Goal: Task Accomplishment & Management: Use online tool/utility

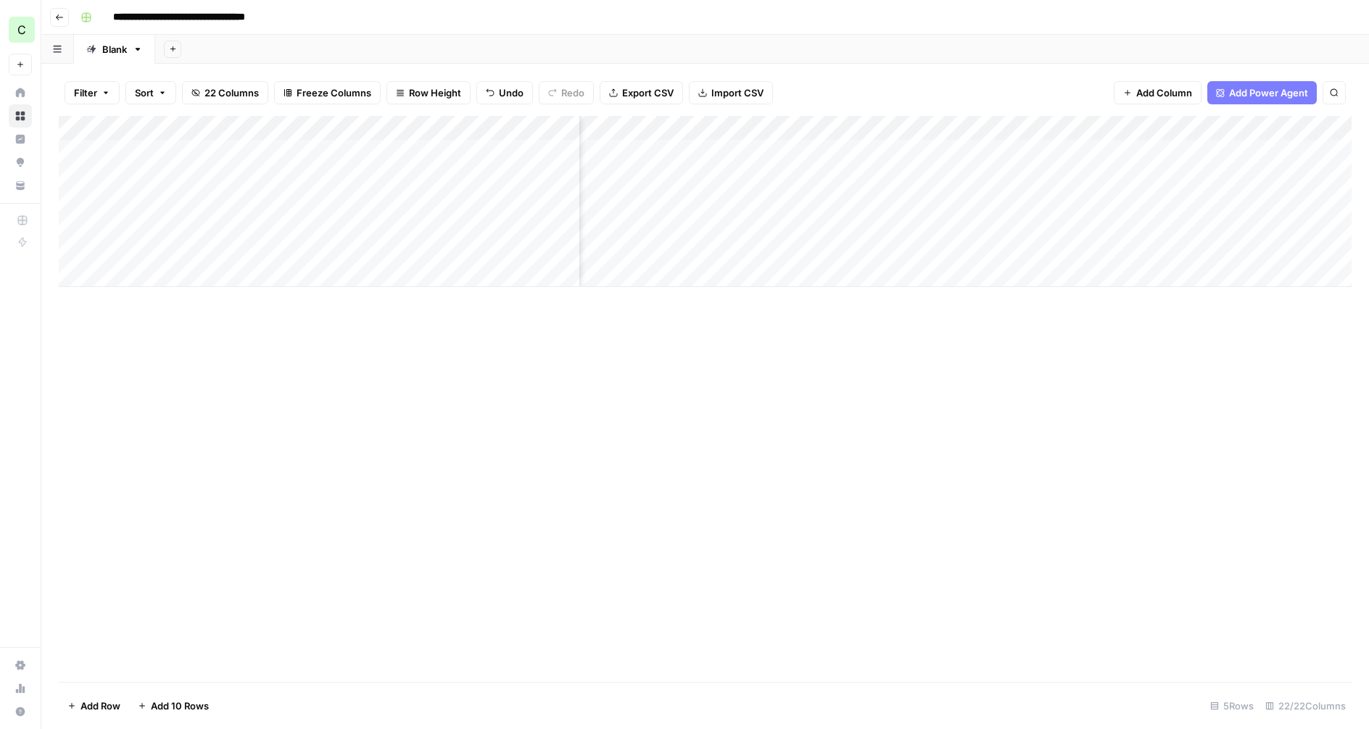
scroll to position [0, 360]
click at [1014, 178] on div "Add Column" at bounding box center [705, 201] width 1293 height 171
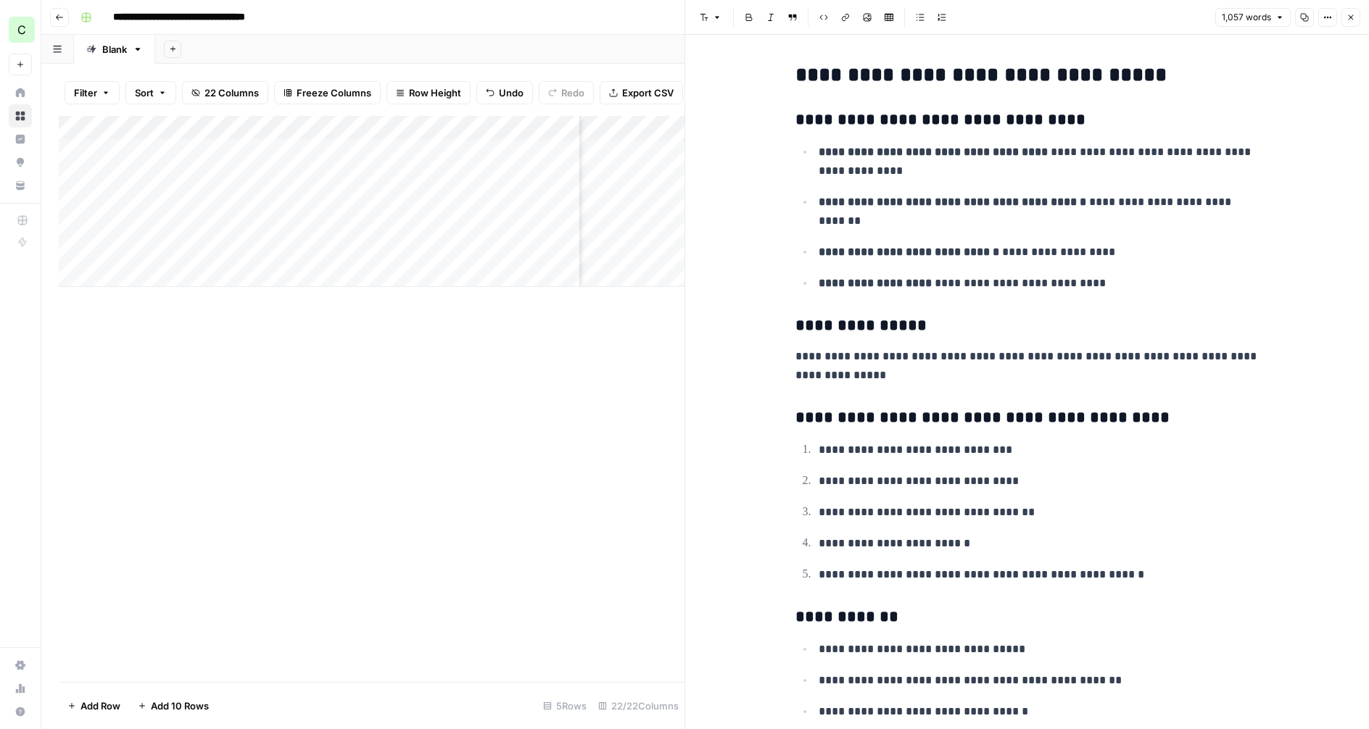
click at [1352, 17] on icon "button" at bounding box center [1350, 17] width 9 height 9
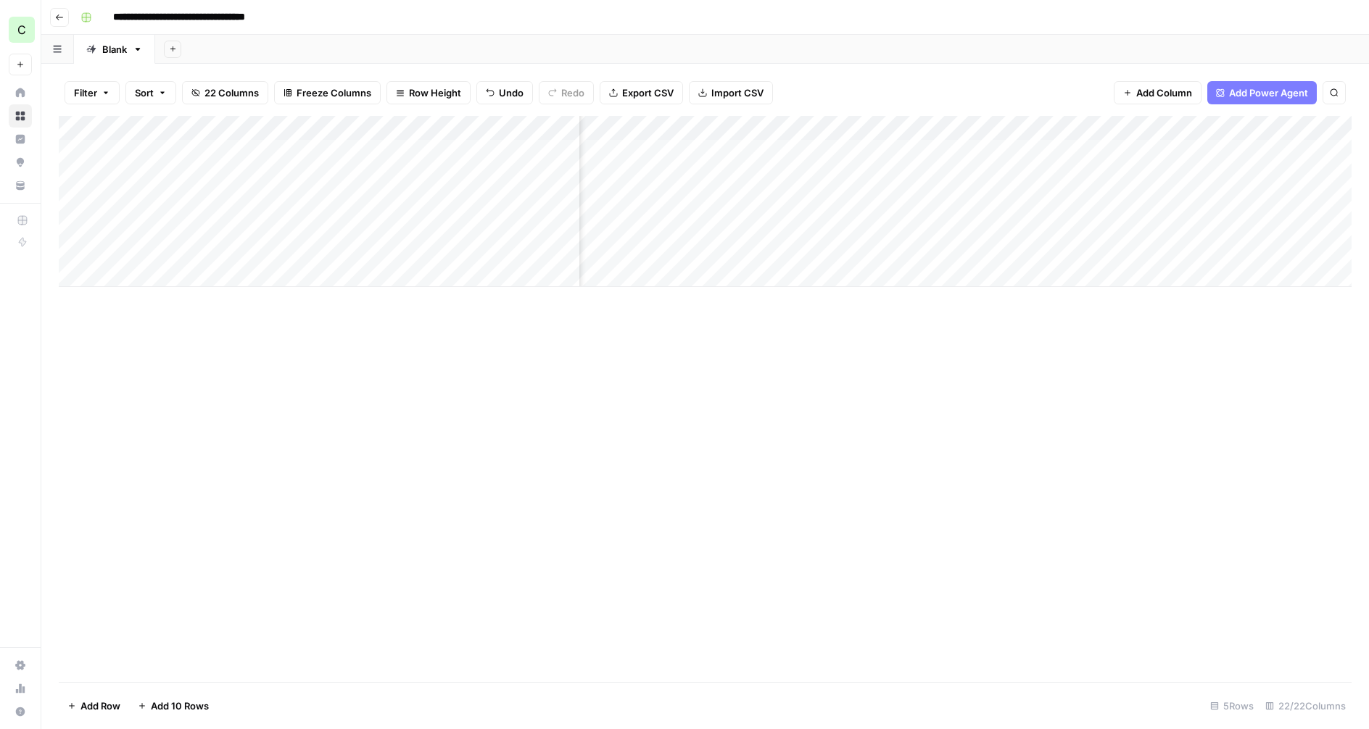
scroll to position [0, 985]
click at [1152, 178] on div "Add Column" at bounding box center [705, 201] width 1293 height 171
click at [814, 172] on div "Add Column" at bounding box center [705, 201] width 1293 height 171
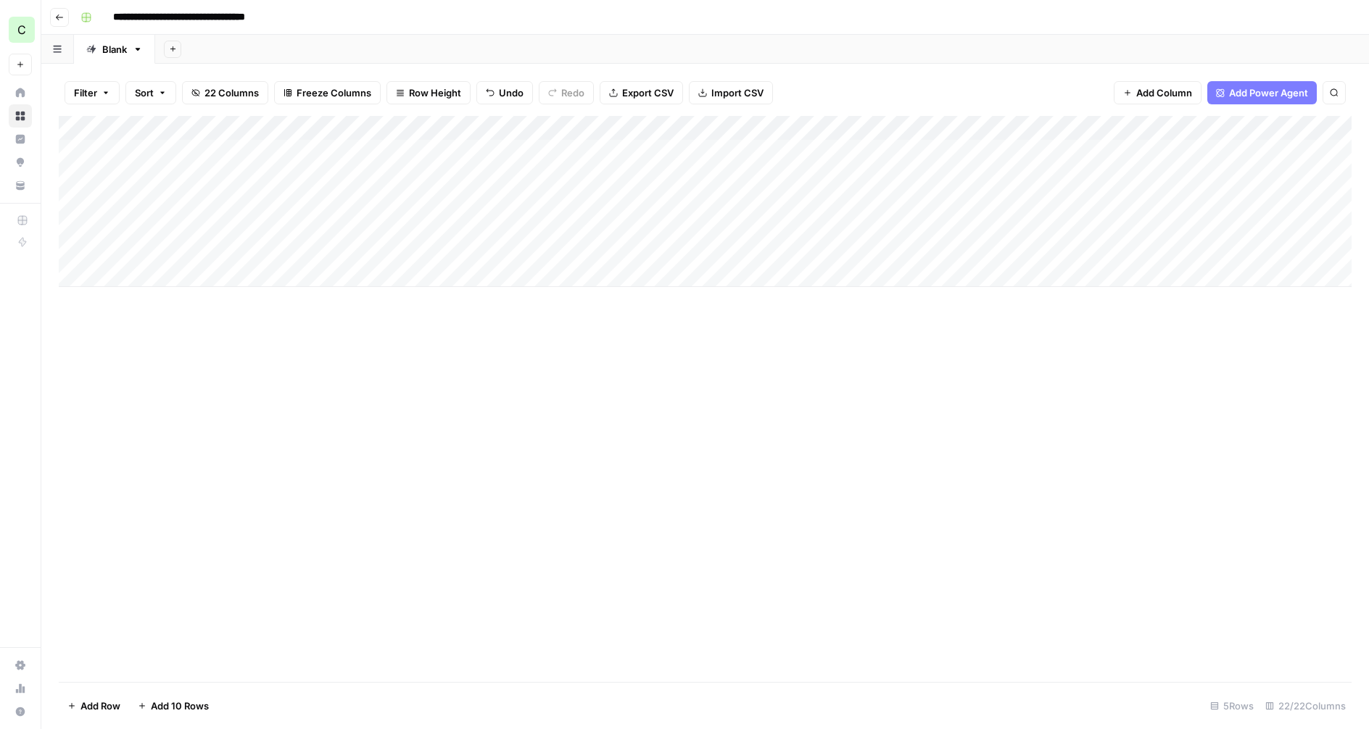
click at [491, 173] on div "Add Column" at bounding box center [705, 201] width 1293 height 171
click at [494, 178] on div "Add Column" at bounding box center [705, 201] width 1293 height 171
click at [549, 260] on button "Ready for review" at bounding box center [514, 258] width 87 height 17
click at [1067, 173] on div "Add Column" at bounding box center [705, 201] width 1293 height 171
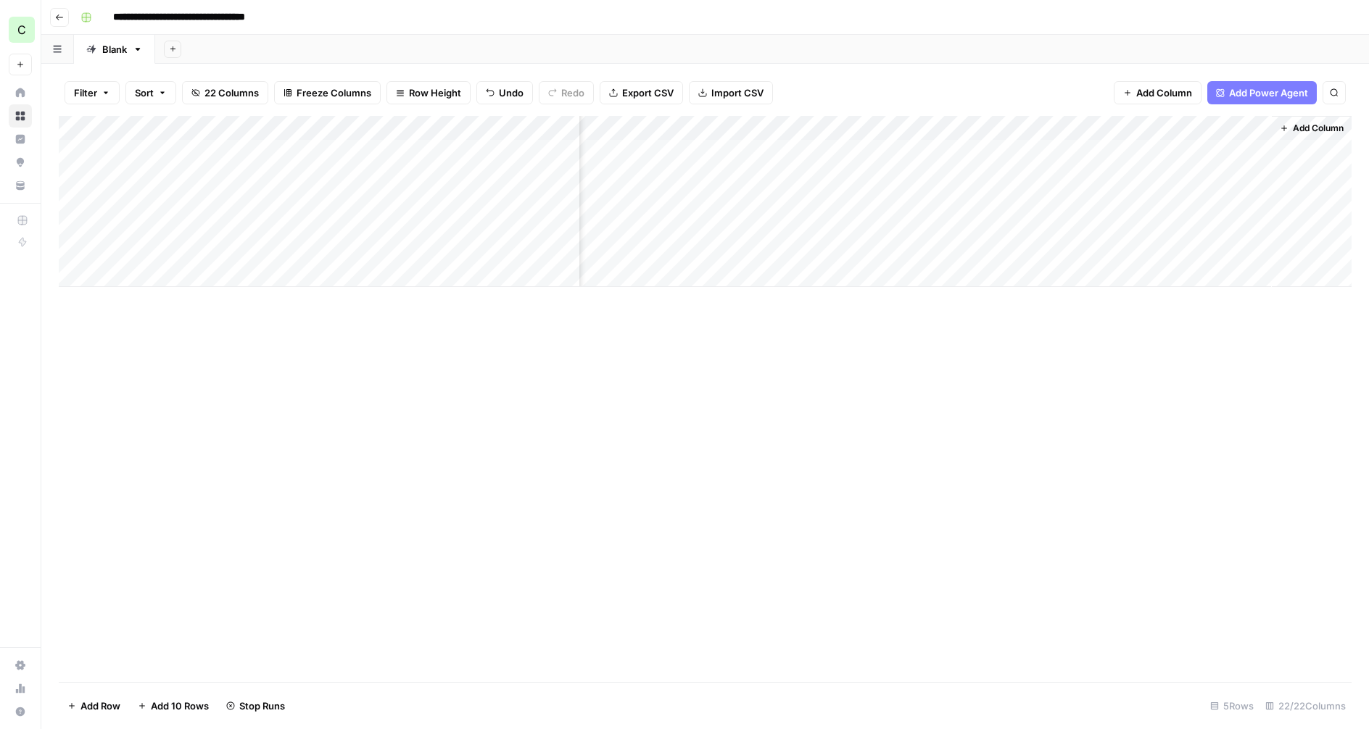
click at [811, 175] on div "Add Column" at bounding box center [705, 201] width 1293 height 171
click at [856, 175] on div "Add Column" at bounding box center [705, 201] width 1293 height 171
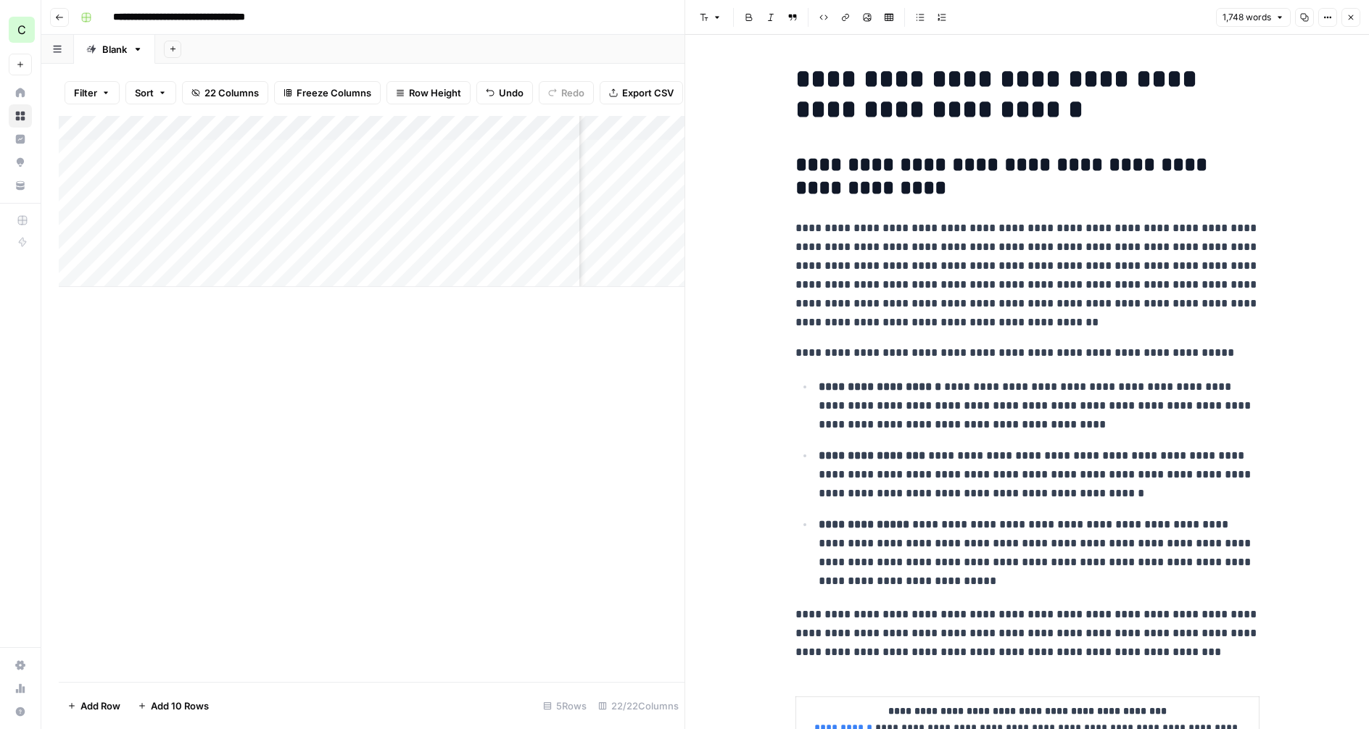
click at [1350, 14] on icon "button" at bounding box center [1350, 17] width 9 height 9
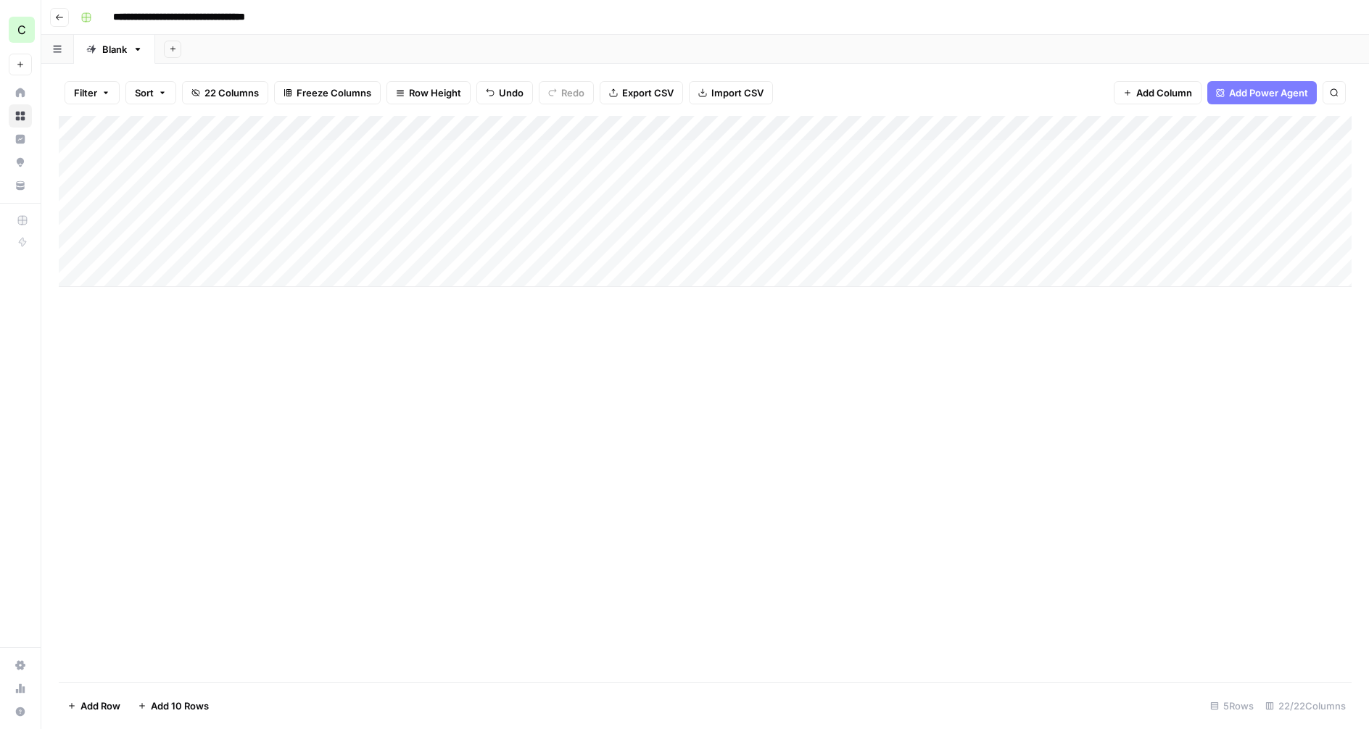
click at [56, 17] on icon "button" at bounding box center [59, 17] width 7 height 6
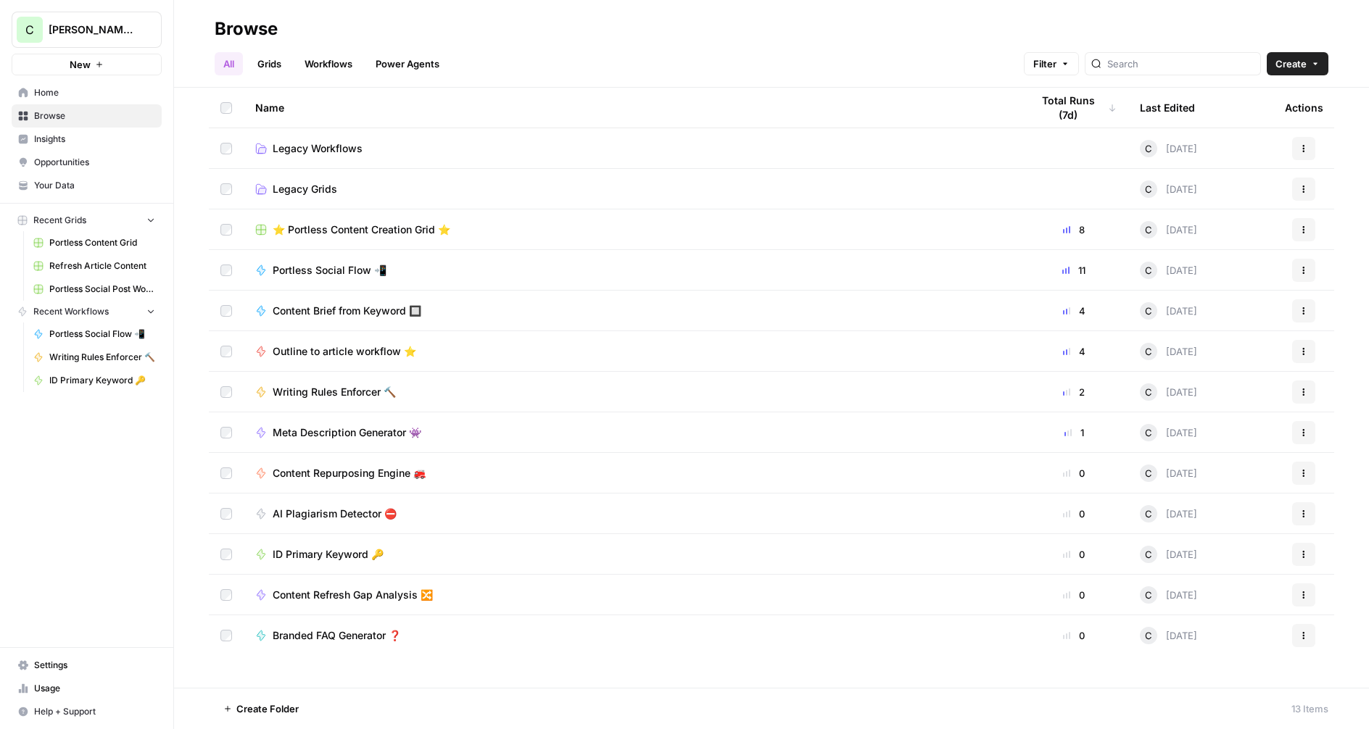
click at [85, 24] on span "[PERSON_NAME]'s Workspace" at bounding box center [93, 29] width 88 height 14
click at [79, 136] on span "Cohort 5" at bounding box center [139, 132] width 191 height 14
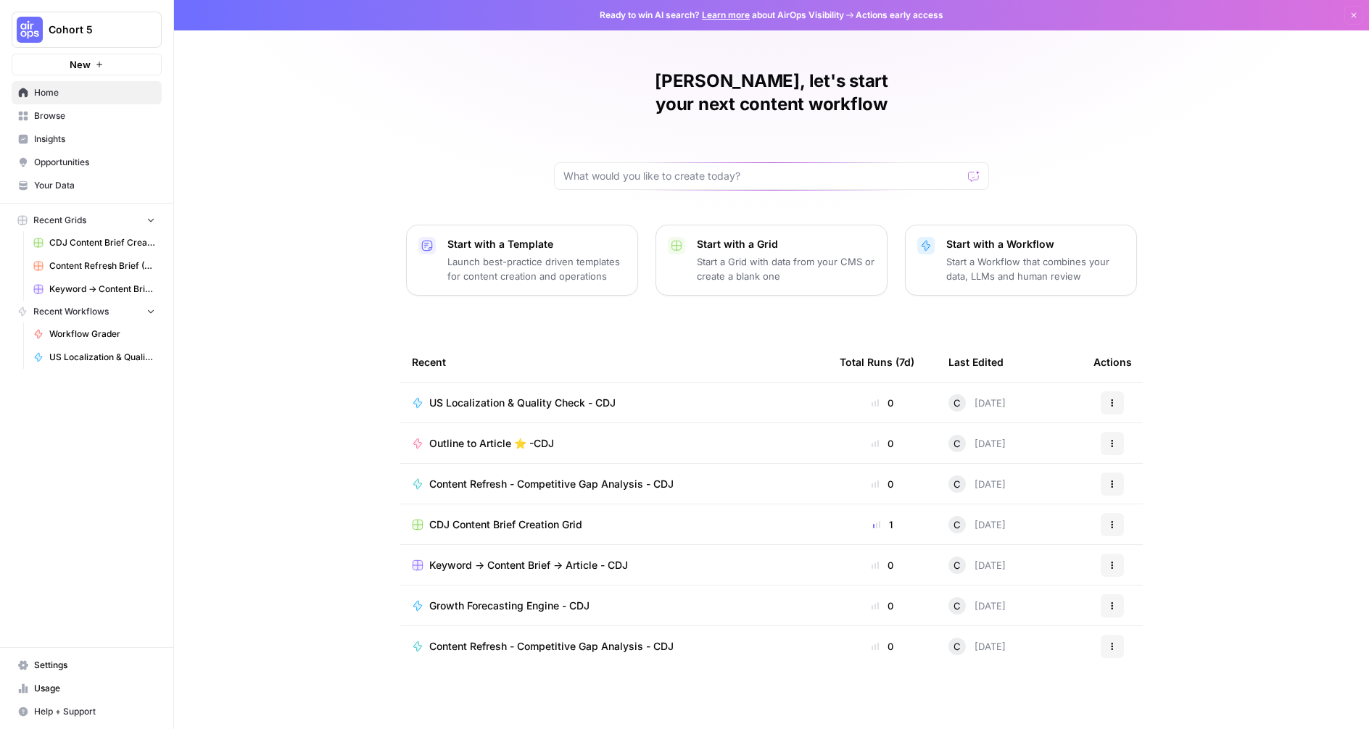
click at [72, 117] on span "Browse" at bounding box center [94, 115] width 121 height 13
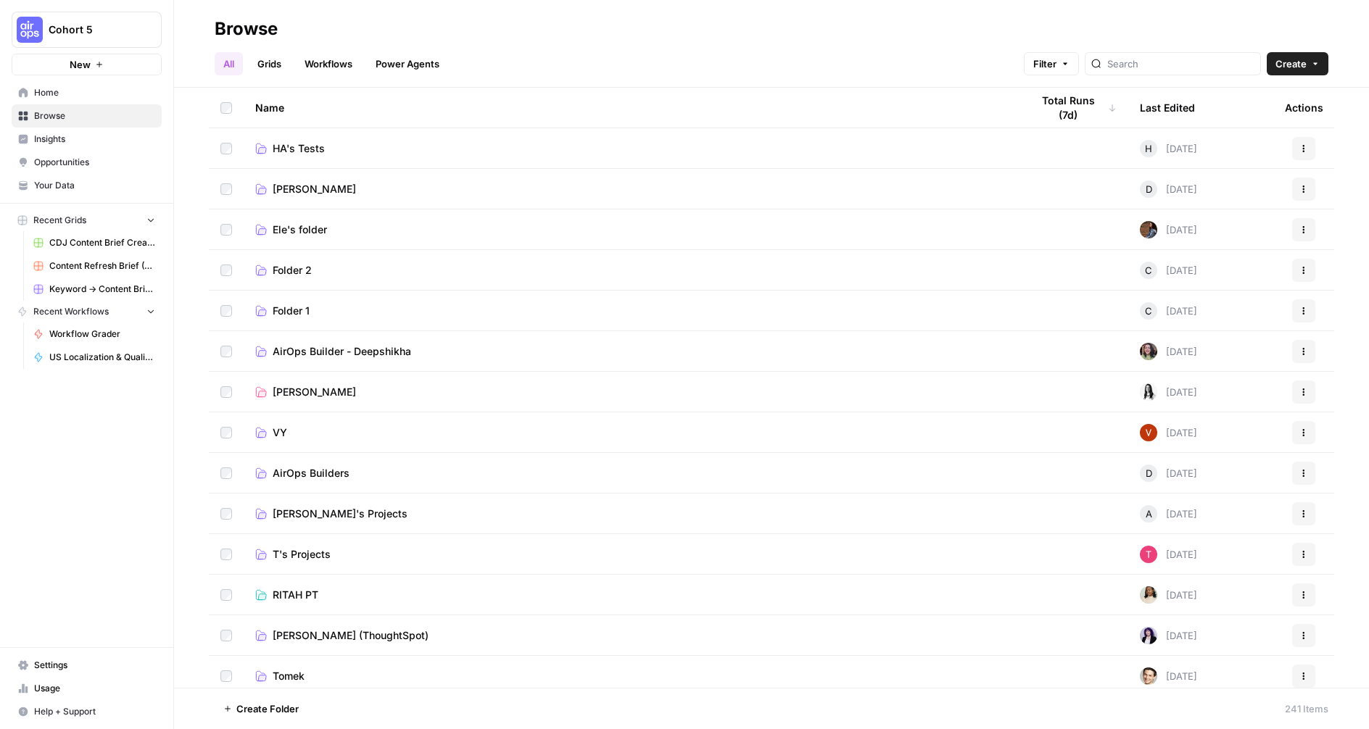
click at [304, 471] on span "AirOps Builders" at bounding box center [311, 473] width 77 height 14
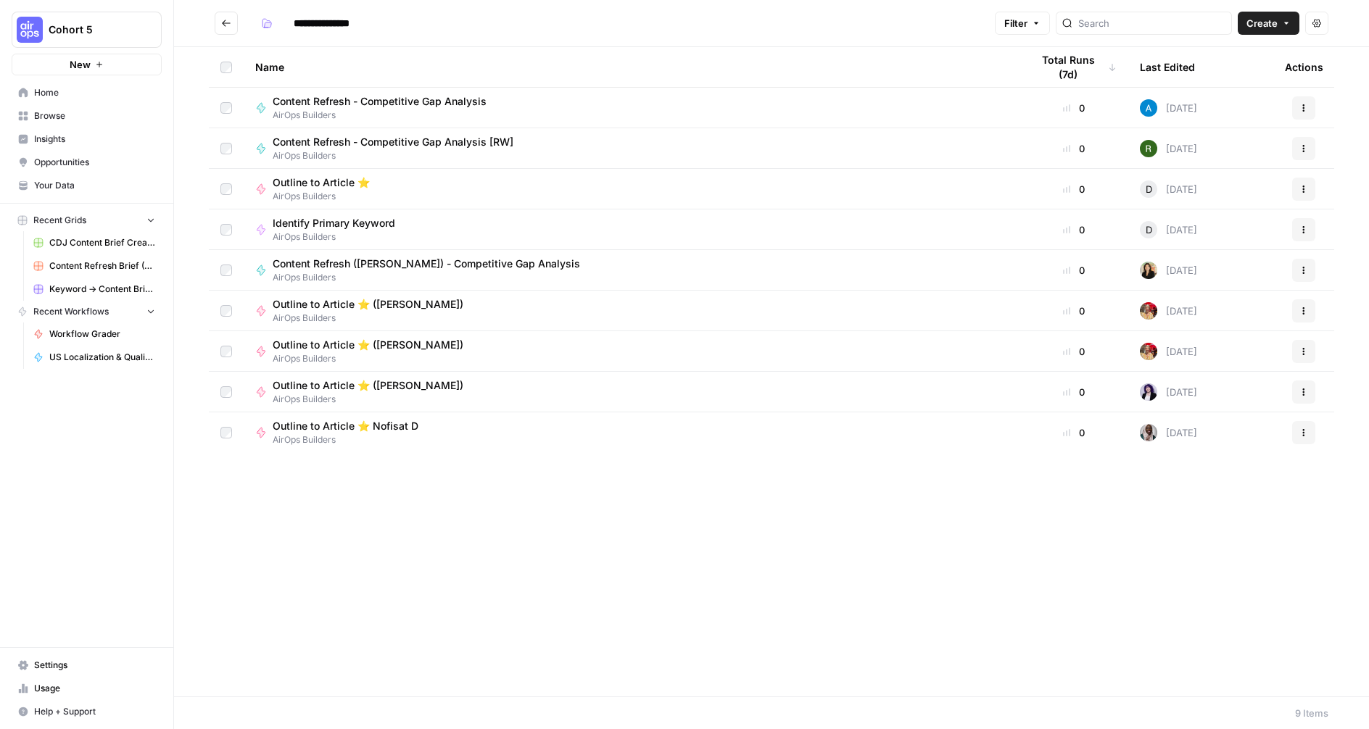
click at [67, 115] on span "Browse" at bounding box center [94, 115] width 121 height 13
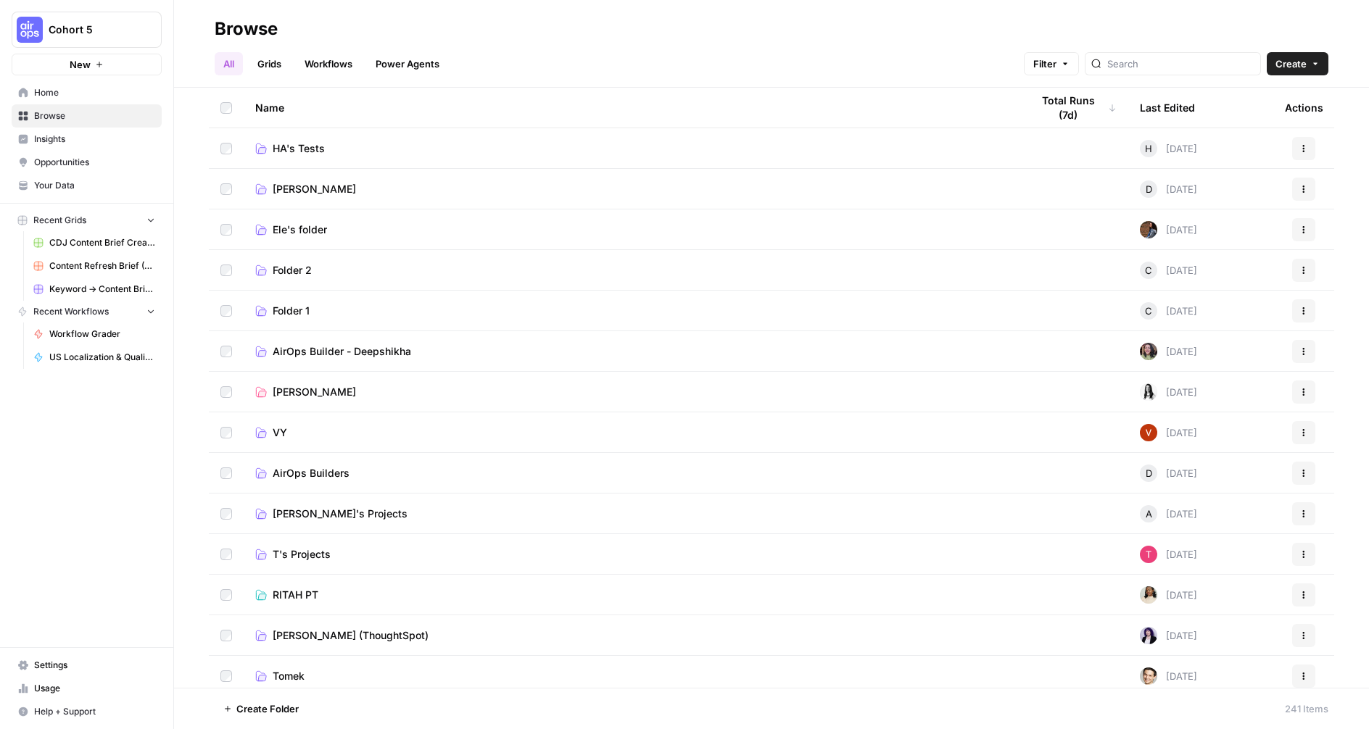
click at [284, 442] on td "VY" at bounding box center [632, 433] width 776 height 40
click at [280, 436] on span "VY" at bounding box center [280, 433] width 14 height 14
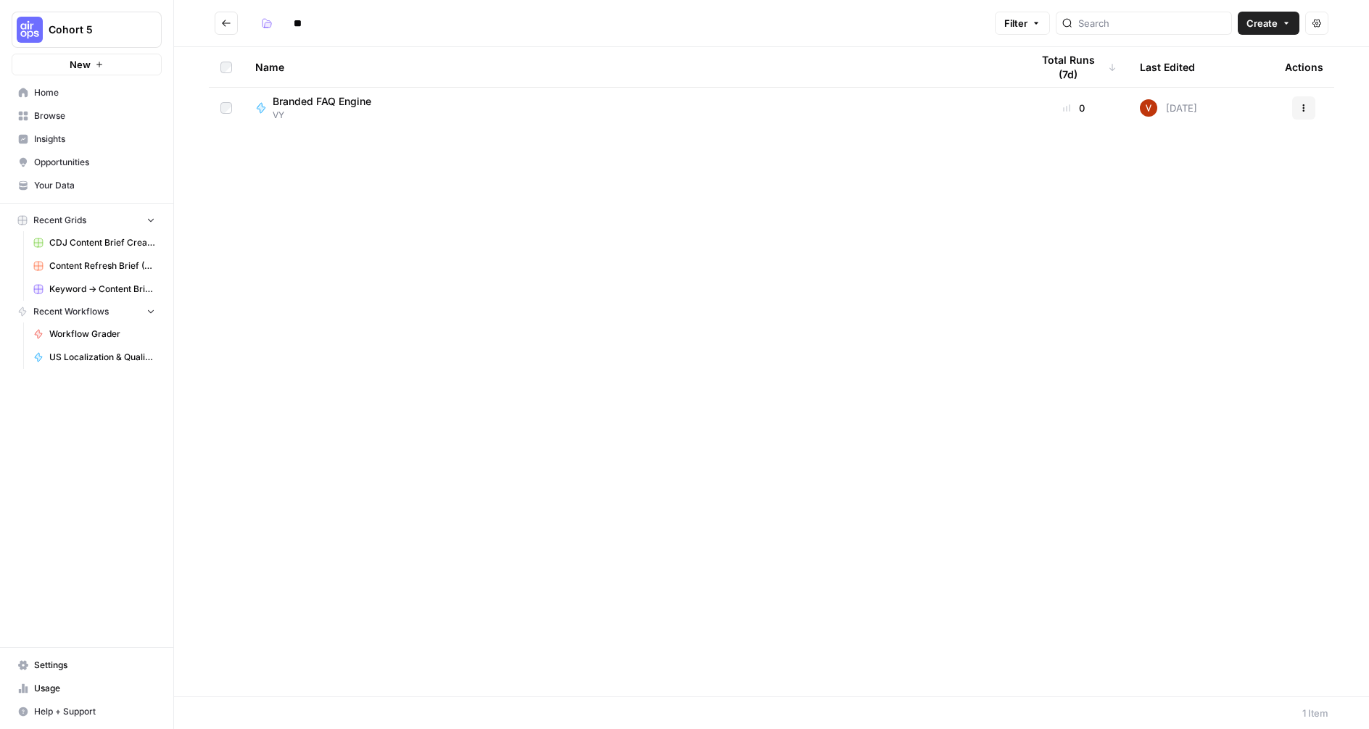
click at [225, 20] on icon "Go back" at bounding box center [226, 23] width 9 height 7
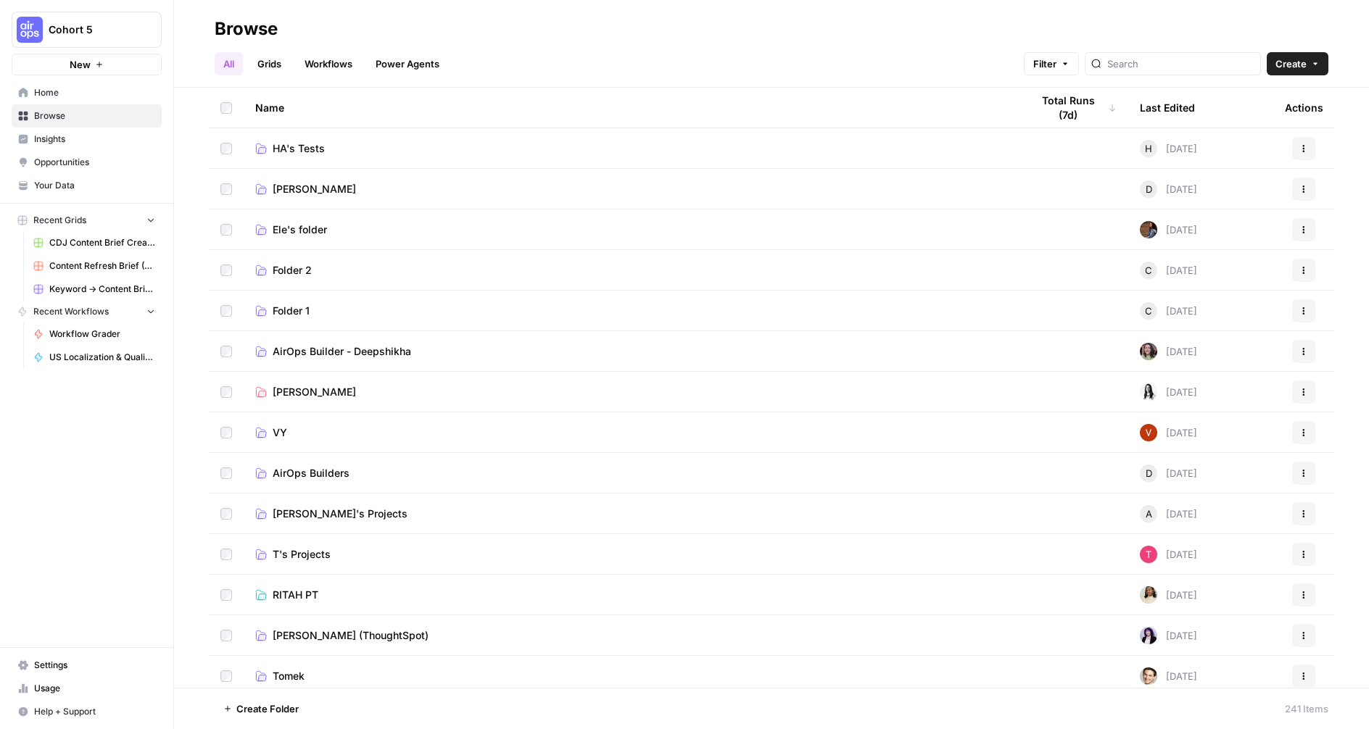
click at [279, 188] on span "Diane" at bounding box center [314, 189] width 83 height 14
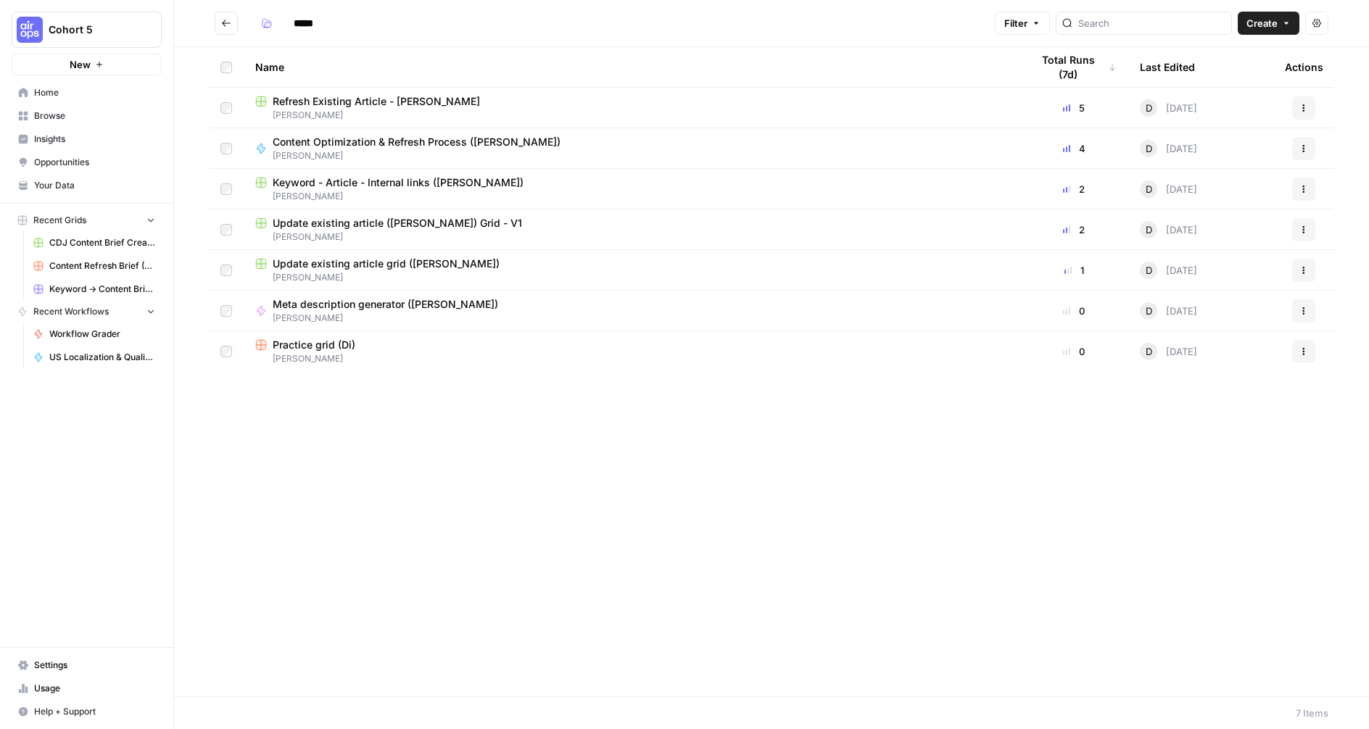
click at [223, 22] on icon "Go back" at bounding box center [226, 23] width 9 height 7
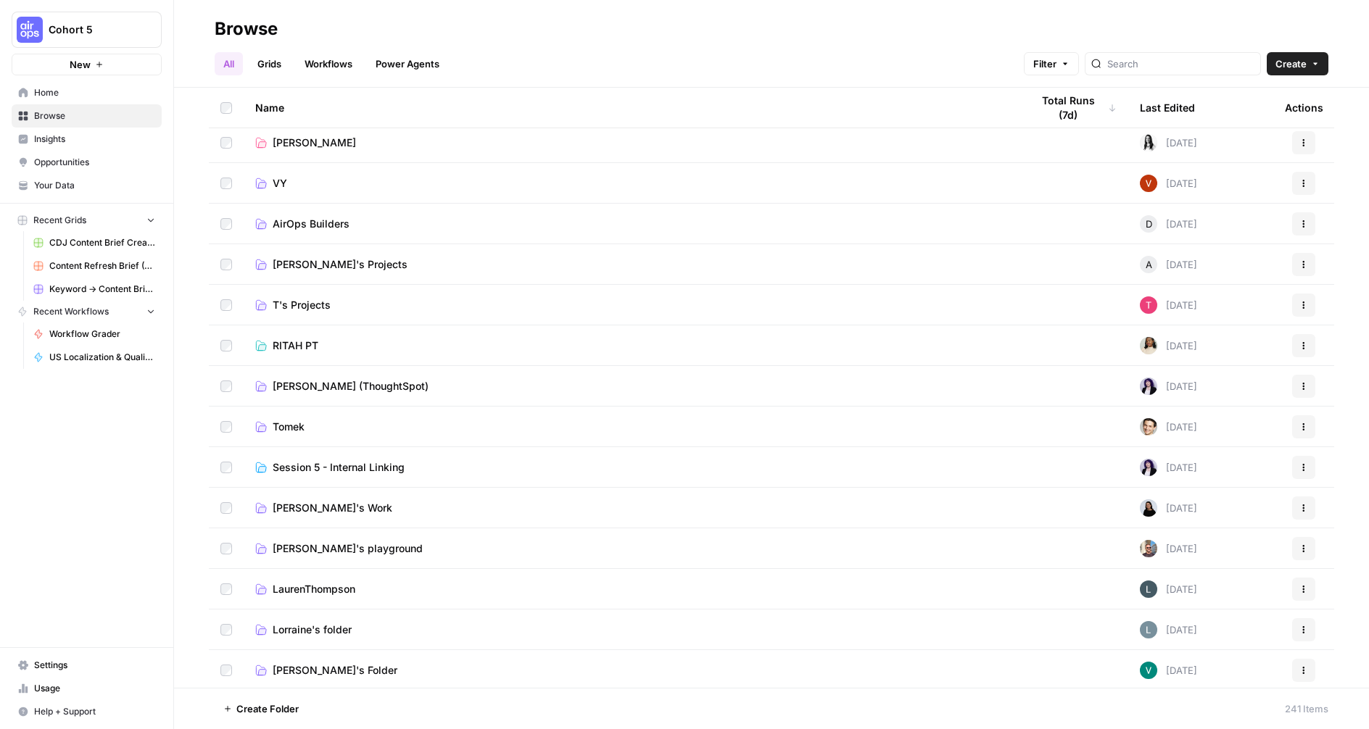
scroll to position [253, 0]
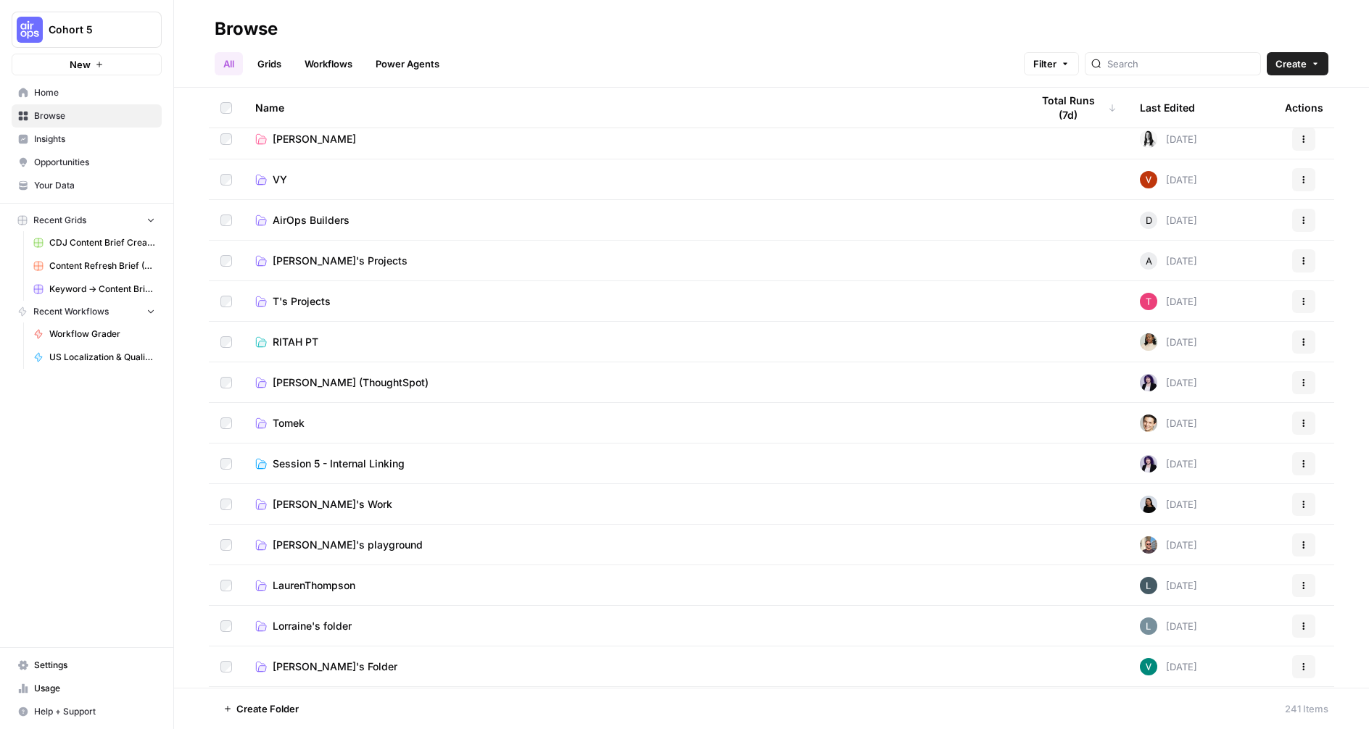
click at [285, 340] on span "RITAH PT" at bounding box center [296, 342] width 46 height 14
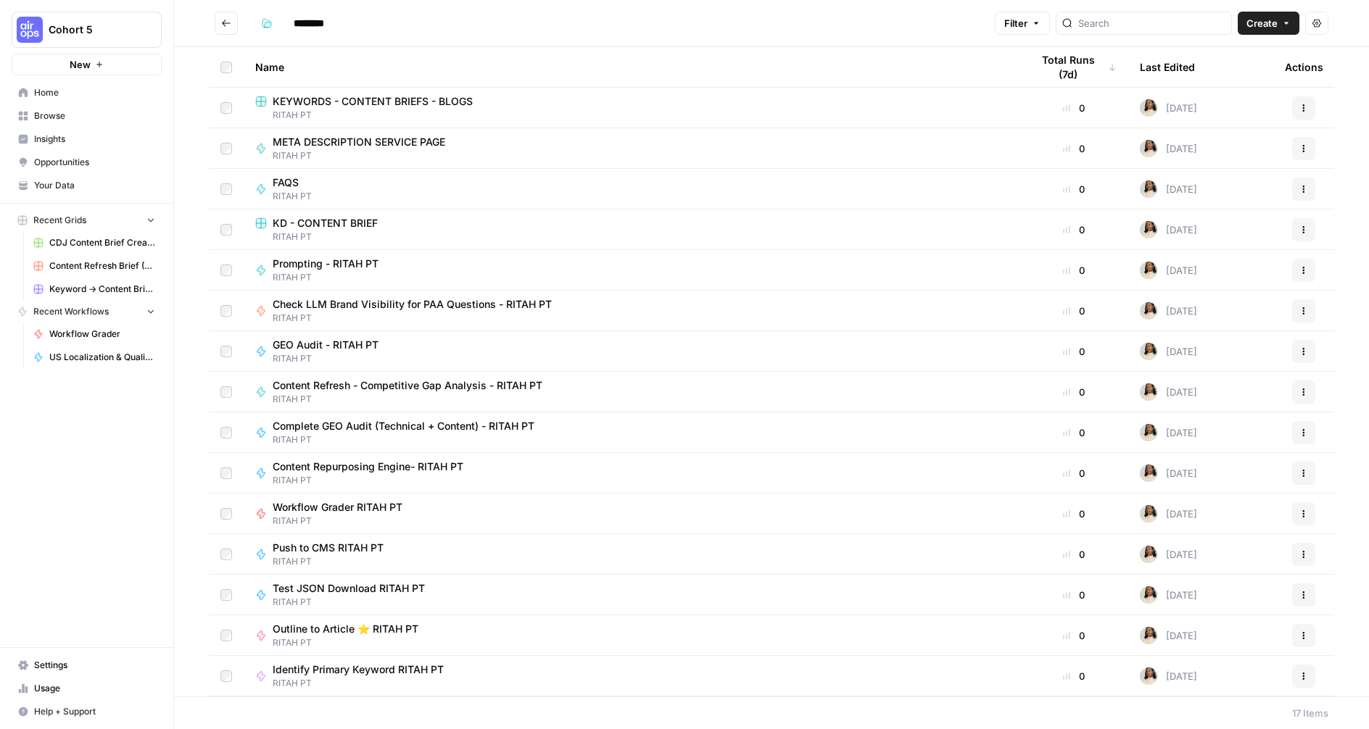
click at [218, 25] on button "Go back" at bounding box center [226, 23] width 23 height 23
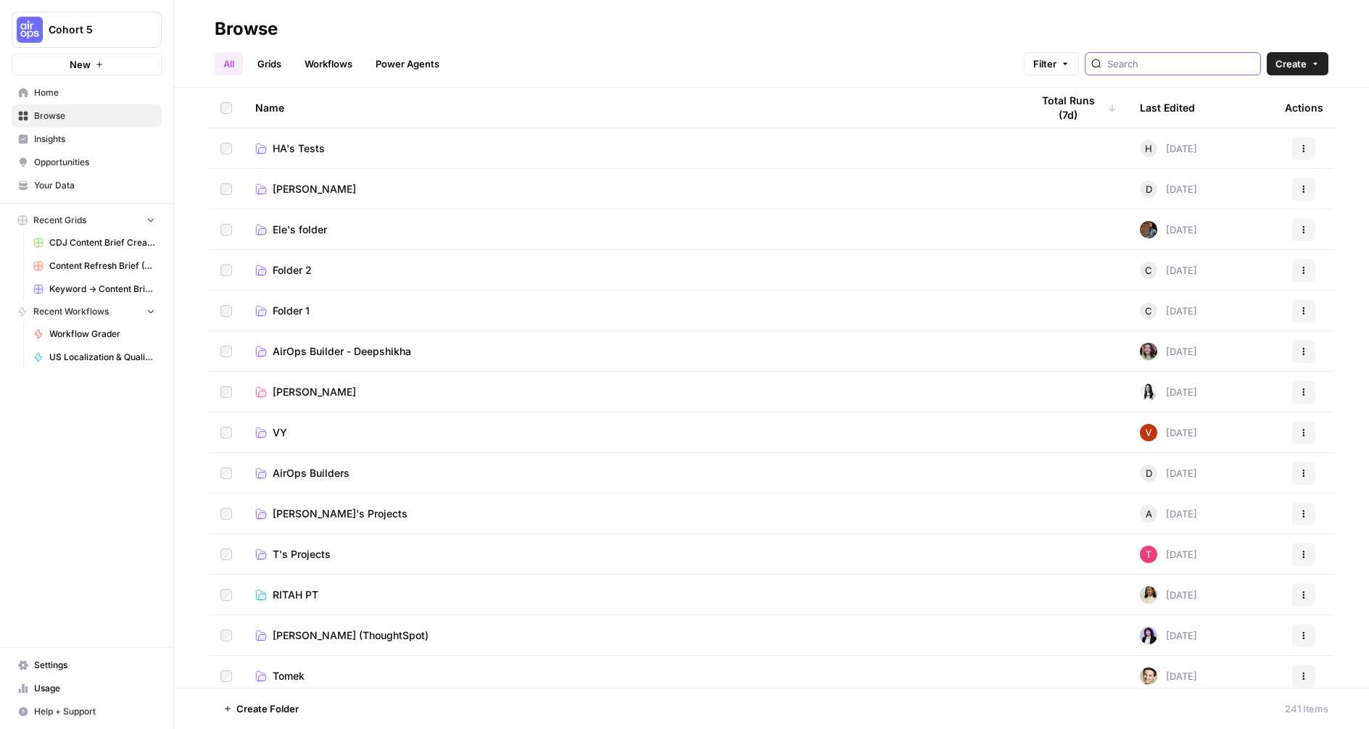
click at [1164, 62] on input "search" at bounding box center [1180, 64] width 147 height 14
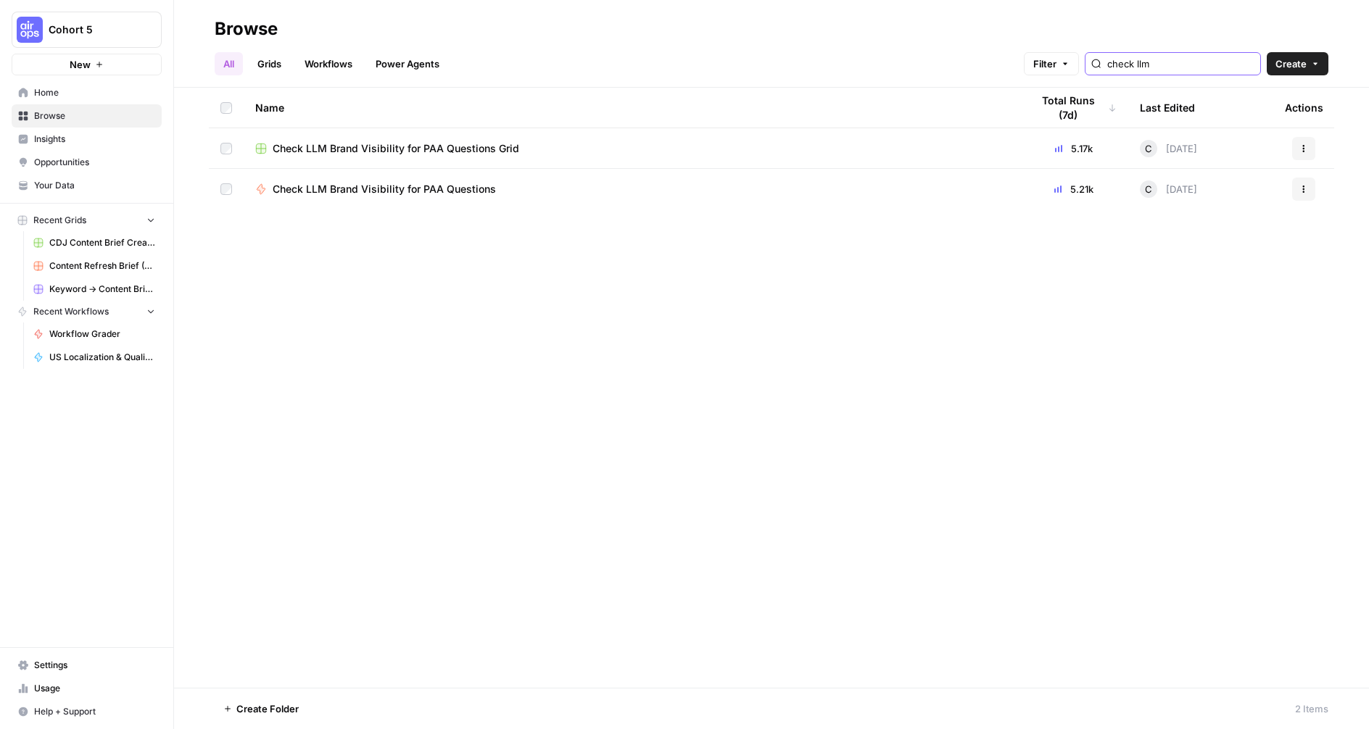
type input "check llm"
click at [390, 191] on span "Check LLM Brand Visibility for PAA Questions" at bounding box center [384, 189] width 223 height 14
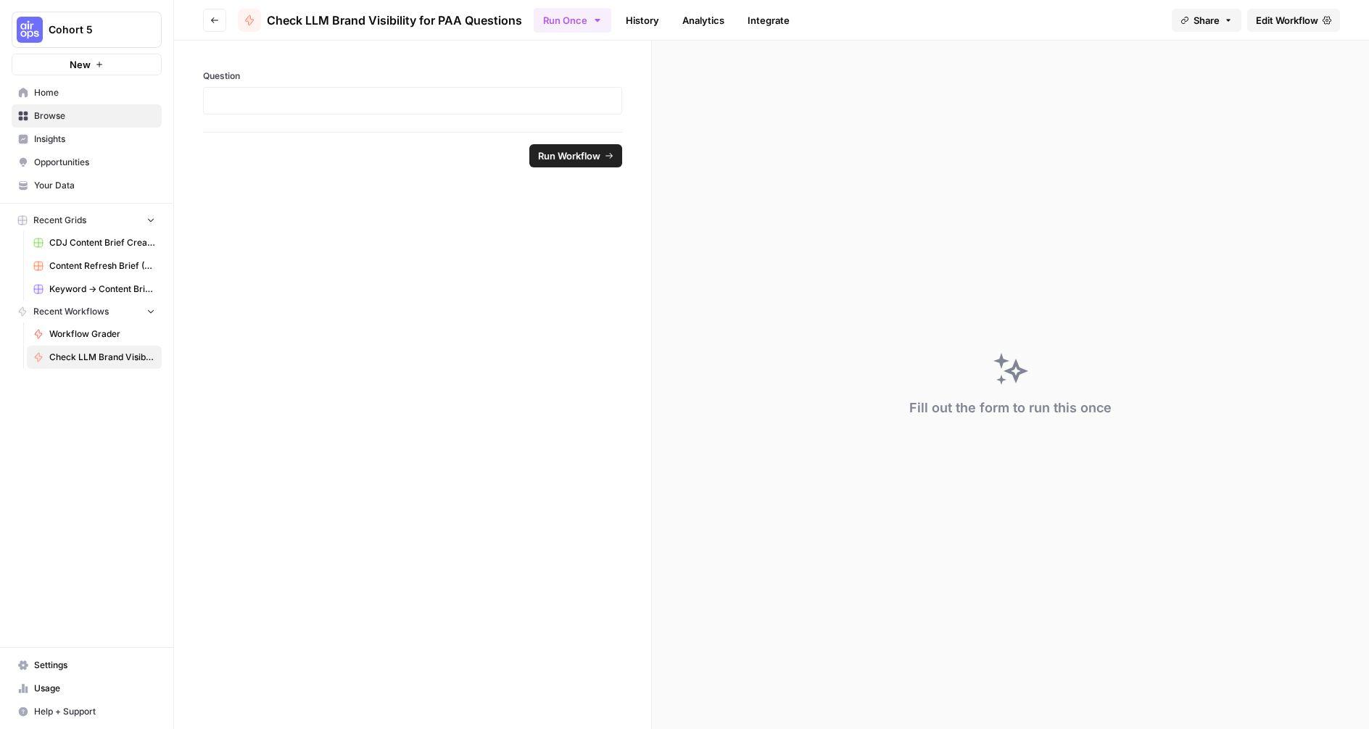
click at [1290, 25] on span "Edit Workflow" at bounding box center [1287, 20] width 62 height 14
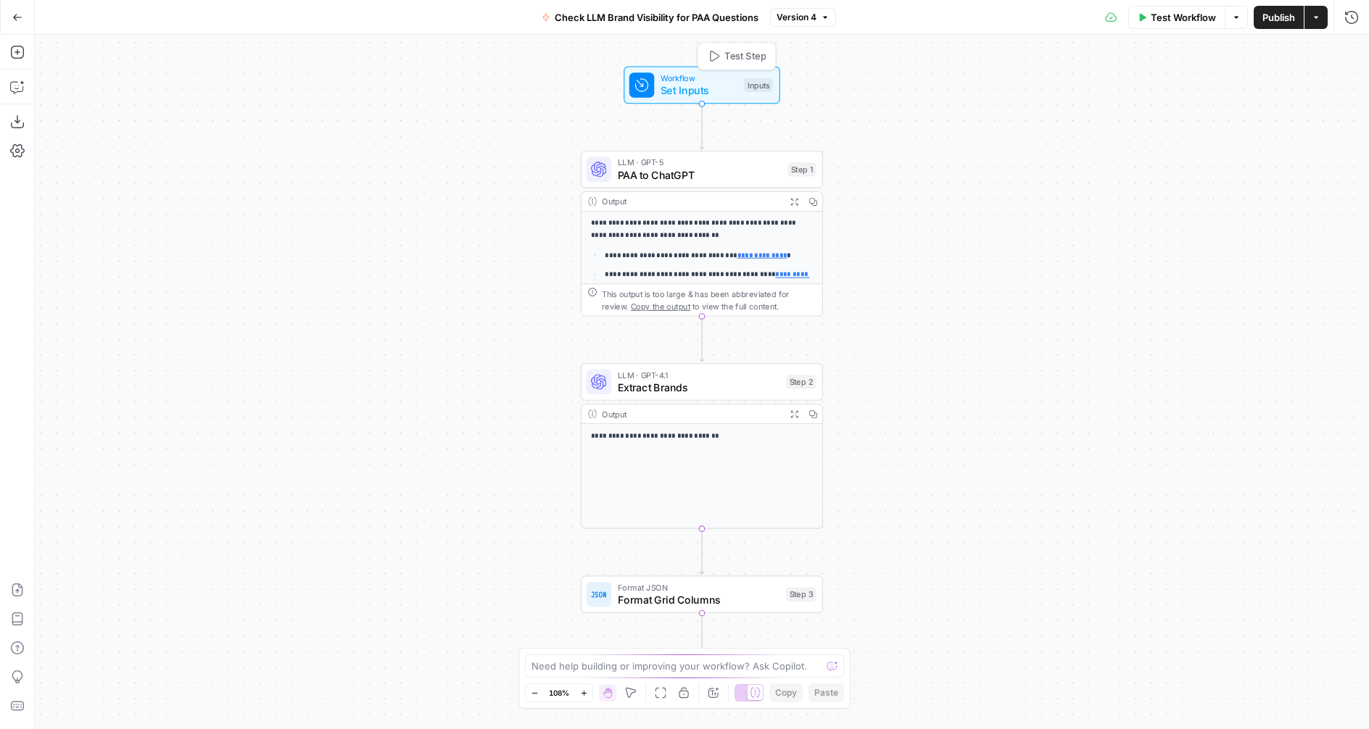
click at [658, 84] on div "Workflow Set Inputs Inputs Test Step" at bounding box center [701, 85] width 144 height 27
drag, startPoint x: 1349, startPoint y: 49, endPoint x: 1304, endPoint y: 58, distance: 46.5
click at [1349, 49] on icon "button" at bounding box center [1350, 52] width 9 height 9
click at [14, 122] on icon "button" at bounding box center [17, 122] width 14 height 14
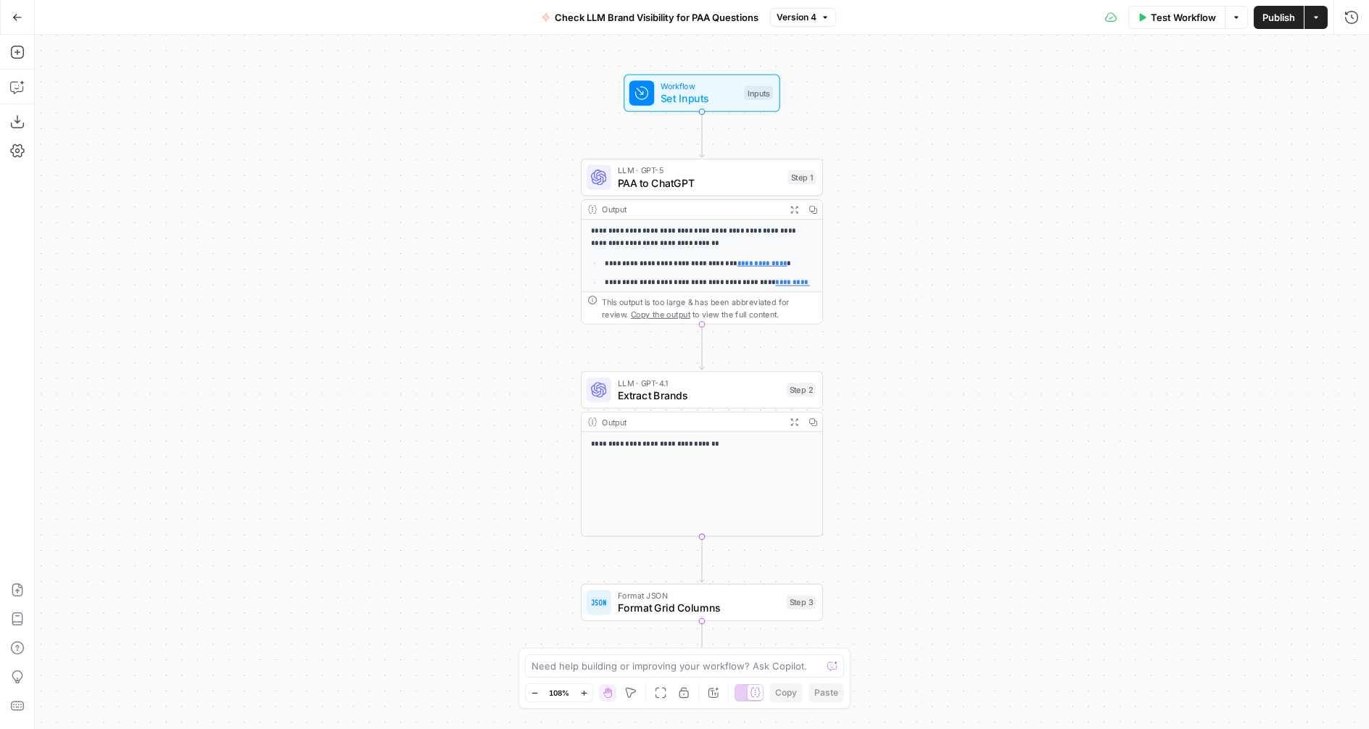
click at [5, 12] on button "Go Back" at bounding box center [17, 17] width 26 height 26
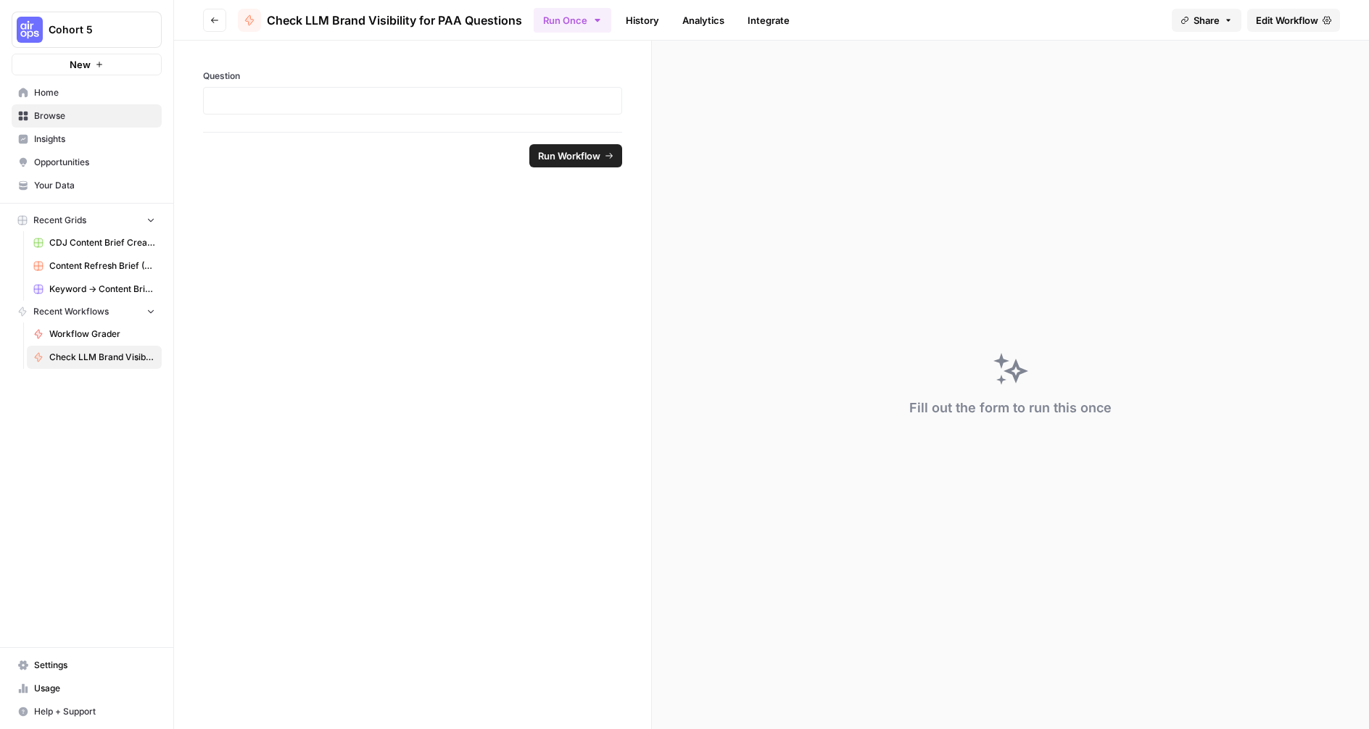
click at [212, 20] on icon "button" at bounding box center [214, 20] width 7 height 6
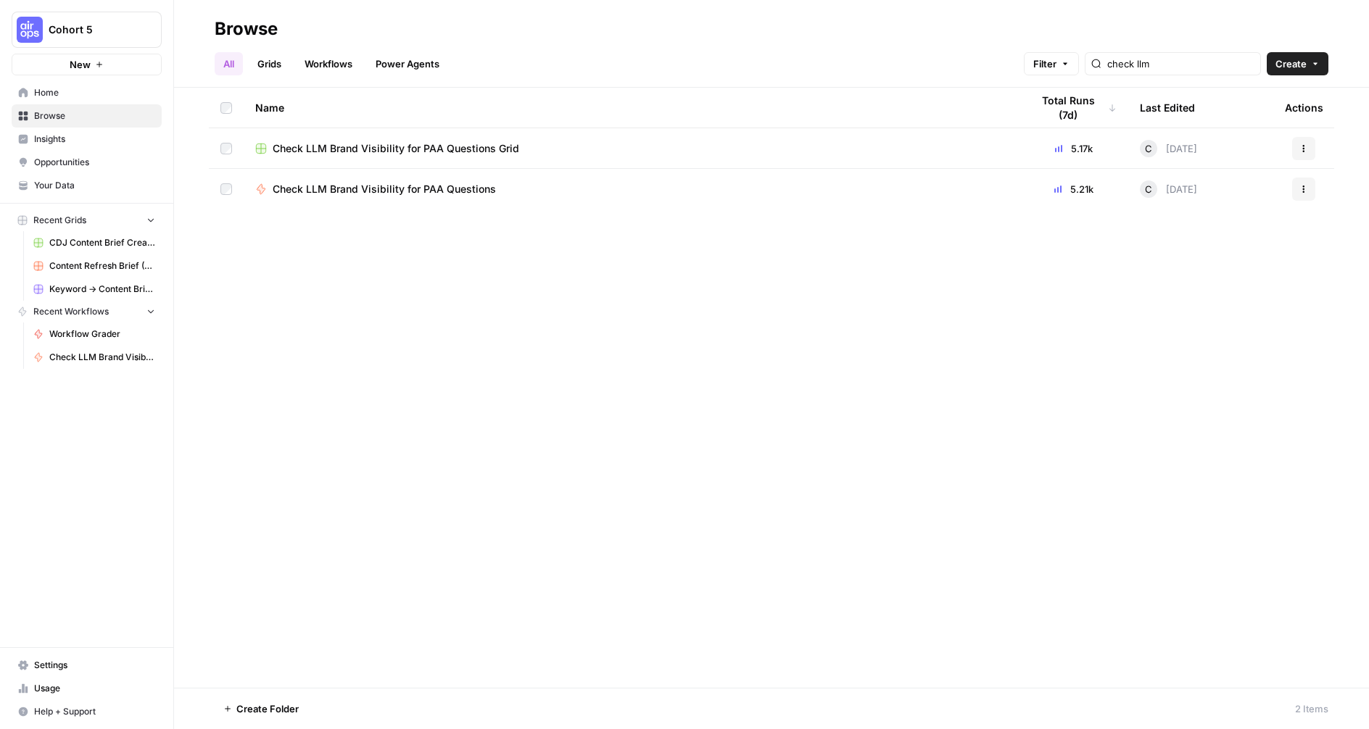
click at [59, 117] on span "Browse" at bounding box center [94, 115] width 121 height 13
click at [54, 111] on span "Browse" at bounding box center [94, 115] width 121 height 13
click at [41, 114] on span "Browse" at bounding box center [94, 115] width 121 height 13
click at [1188, 66] on input "check llm" at bounding box center [1180, 64] width 147 height 14
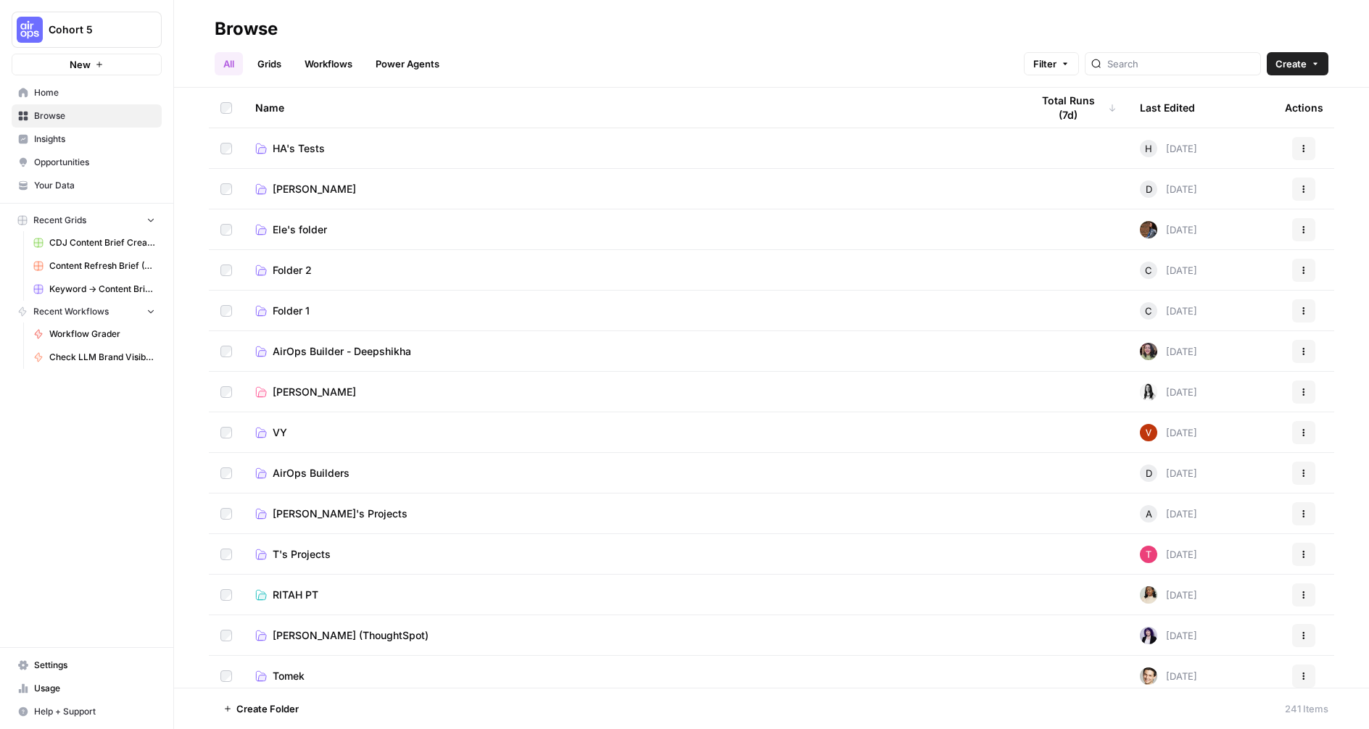
click at [347, 642] on span "Hope Siler (ThoughtSpot)" at bounding box center [351, 636] width 156 height 14
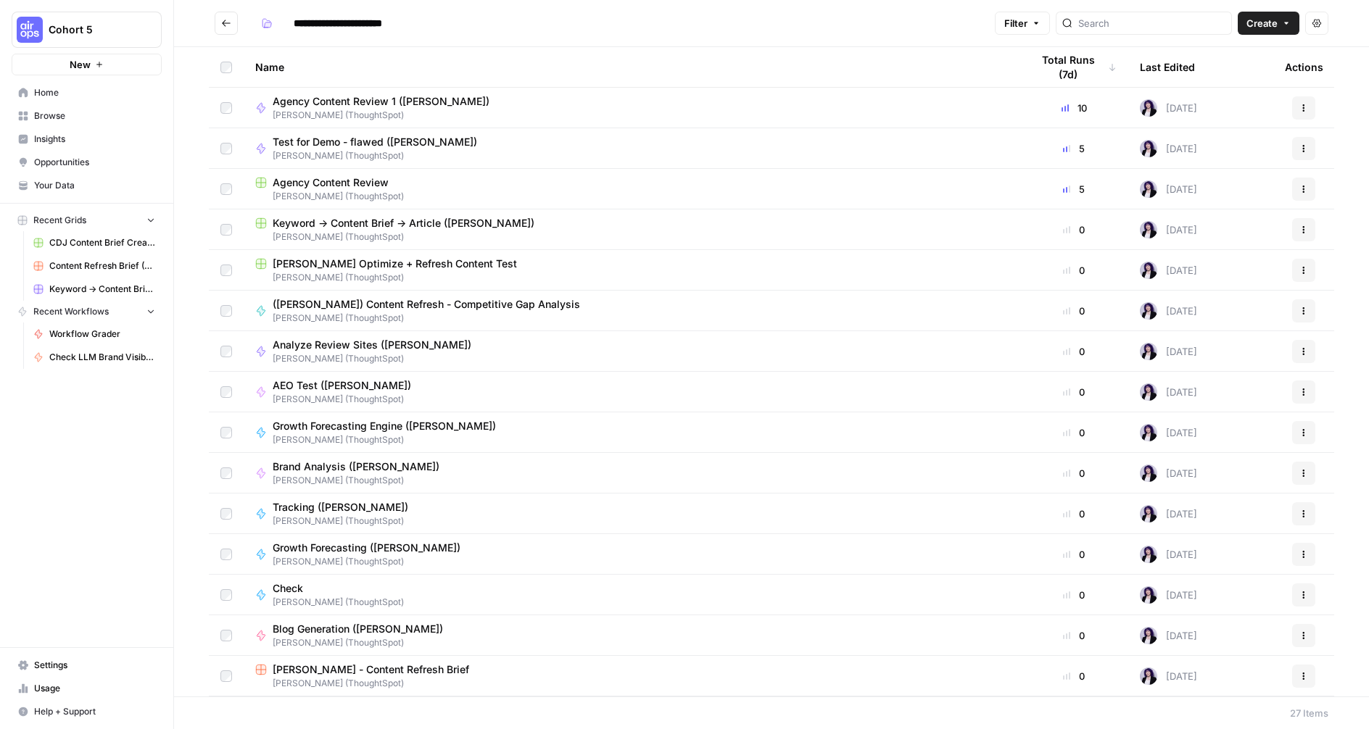
click at [357, 389] on span "AEO Test (Hope Siler)" at bounding box center [342, 385] width 138 height 14
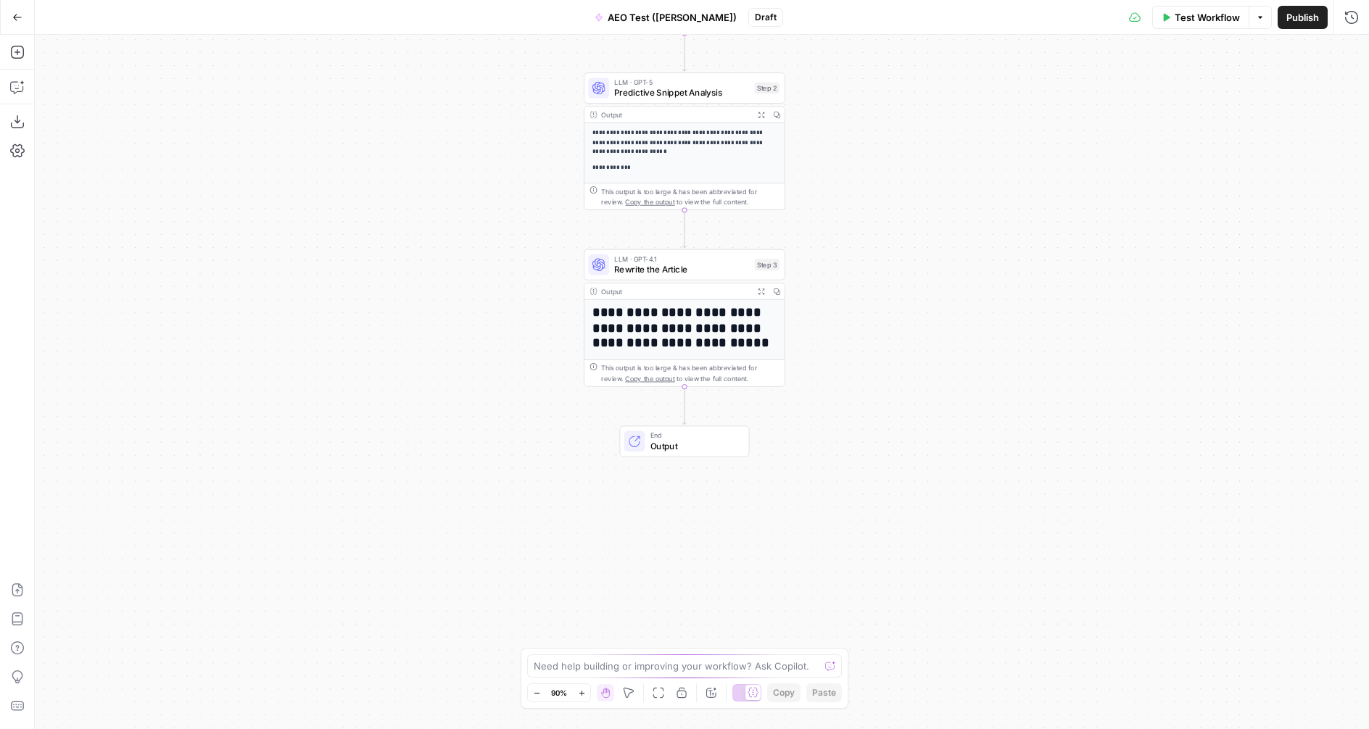
drag, startPoint x: 558, startPoint y: 393, endPoint x: 543, endPoint y: 158, distance: 235.4
click at [541, 152] on div "**********" at bounding box center [702, 382] width 1334 height 695
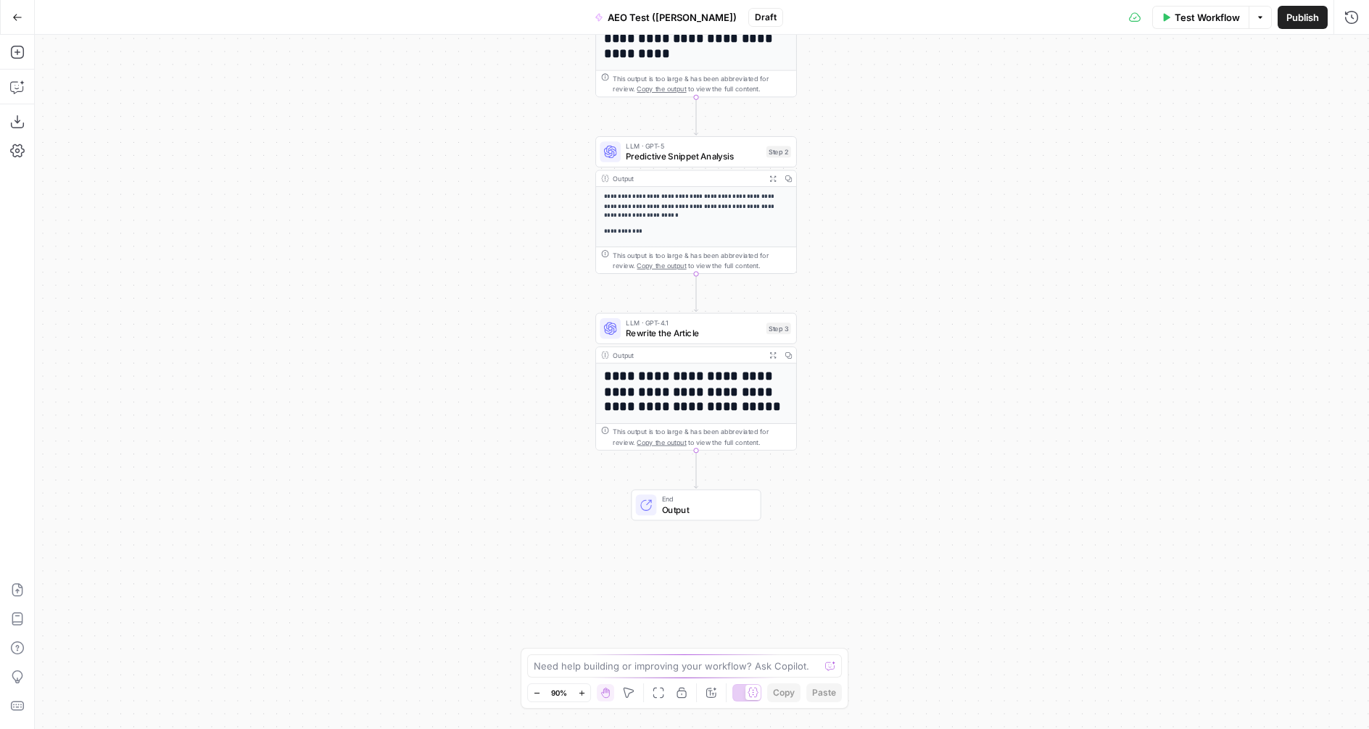
drag, startPoint x: 542, startPoint y: 302, endPoint x: 549, endPoint y: 347, distance: 46.1
click at [549, 347] on div "**********" at bounding box center [702, 382] width 1334 height 695
click at [14, 12] on icon "button" at bounding box center [17, 17] width 10 height 10
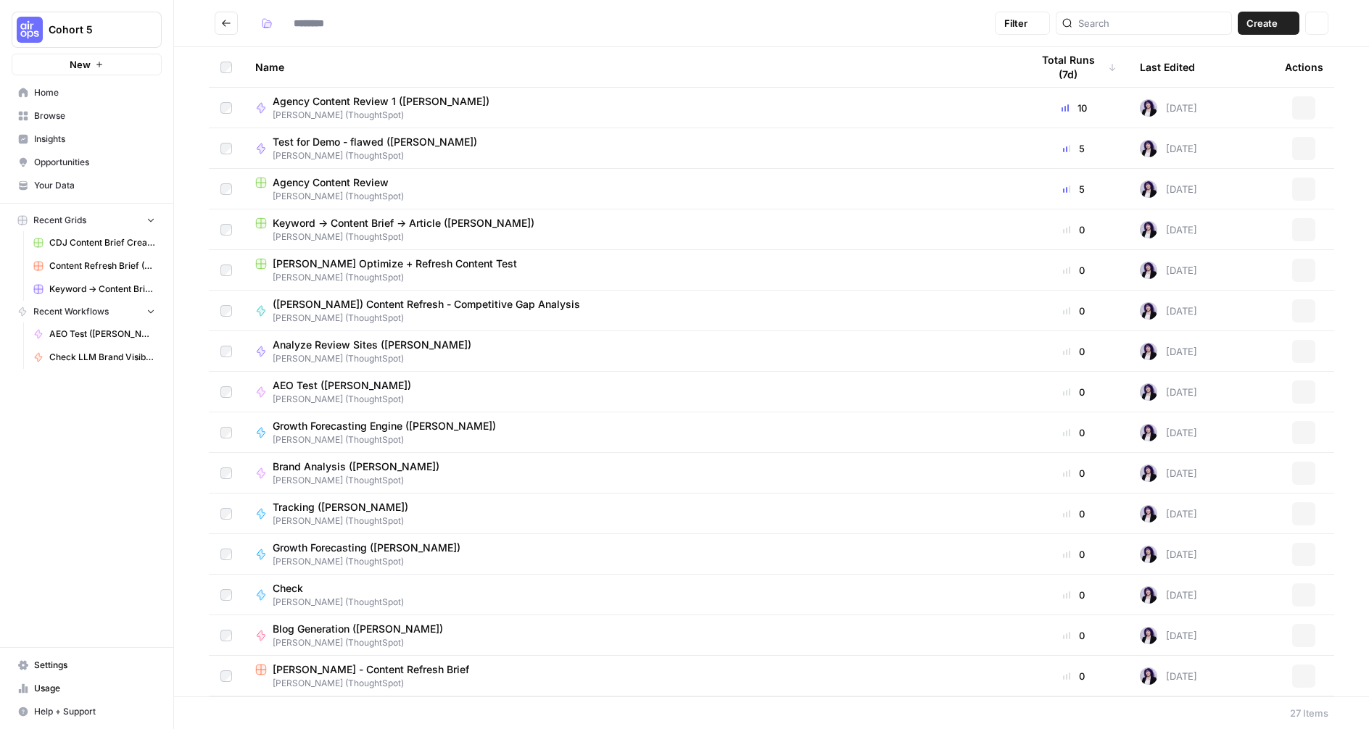
type input "**********"
click at [224, 19] on icon "Go back" at bounding box center [226, 23] width 10 height 10
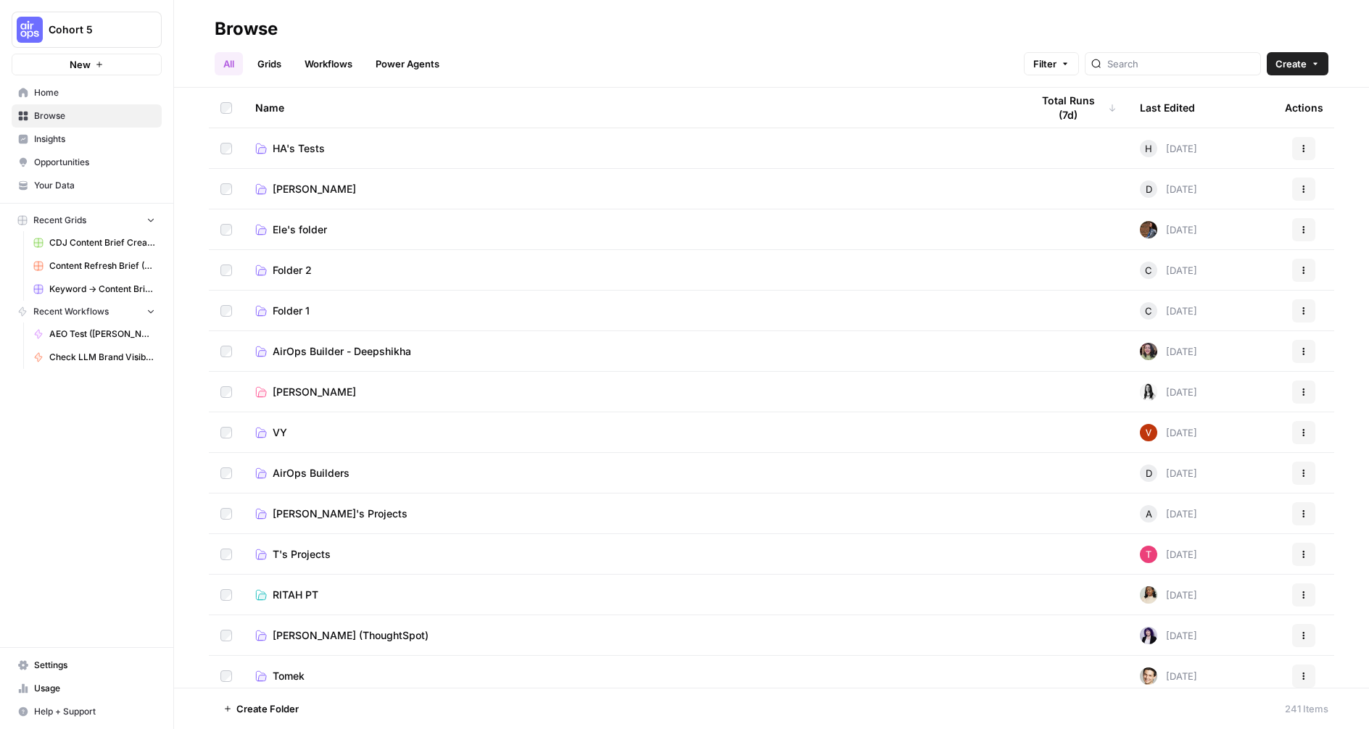
click at [75, 239] on span "CDJ Content Brief Creation Grid" at bounding box center [102, 242] width 106 height 13
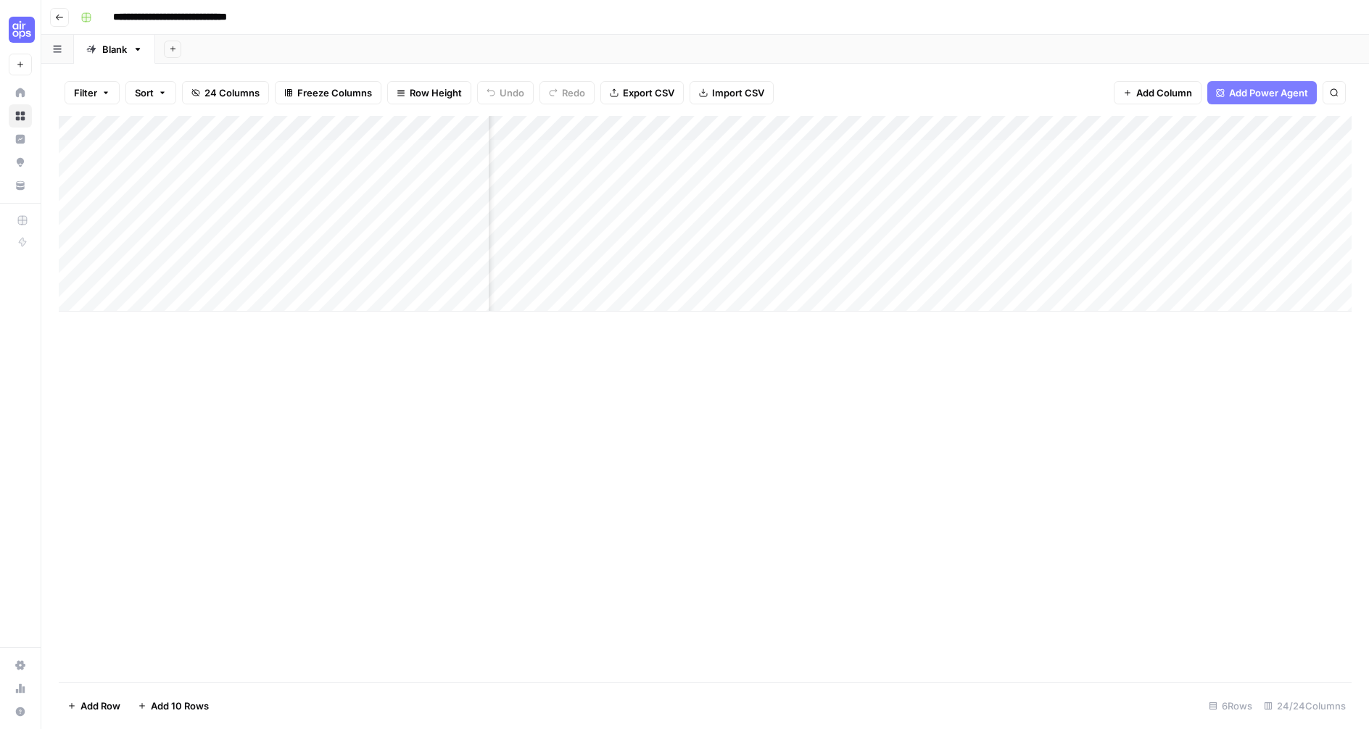
scroll to position [0, 618]
click at [722, 131] on div "Add Column" at bounding box center [705, 214] width 1293 height 196
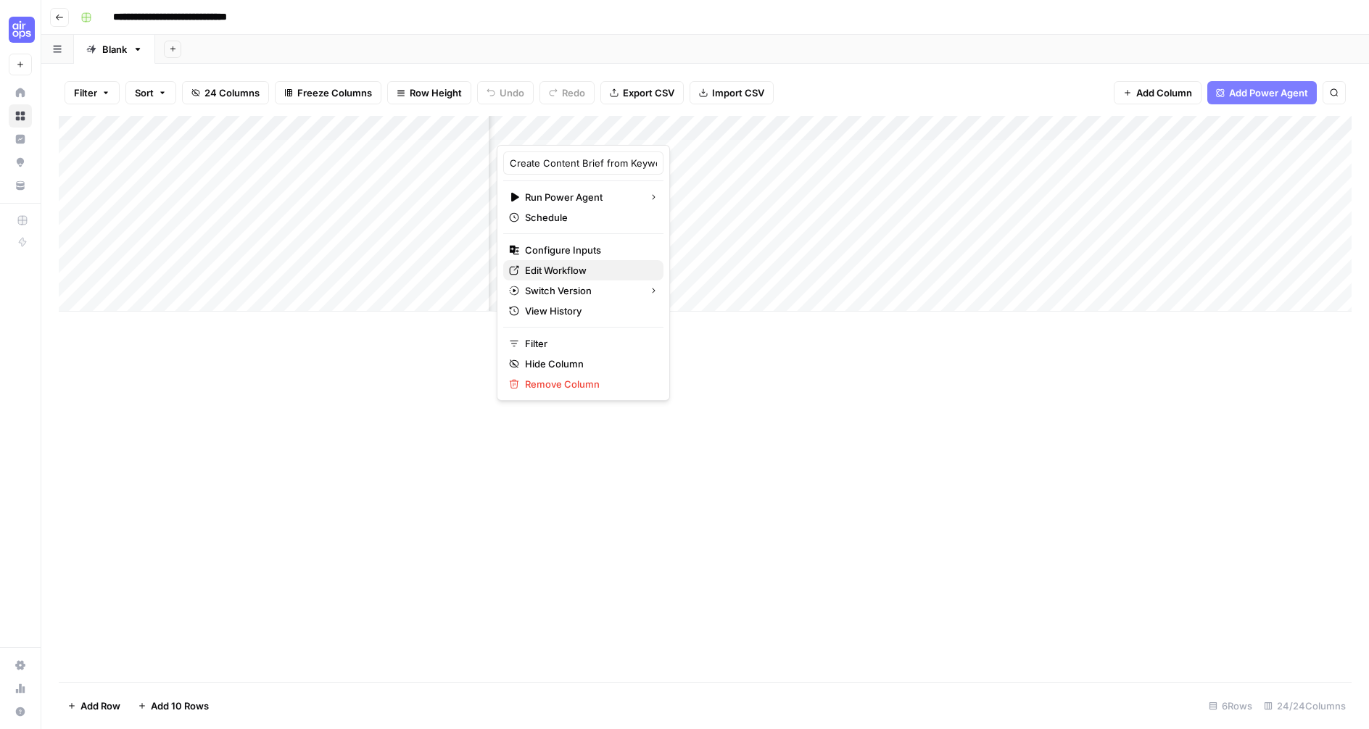
click at [567, 268] on span "Edit Workflow" at bounding box center [588, 270] width 127 height 14
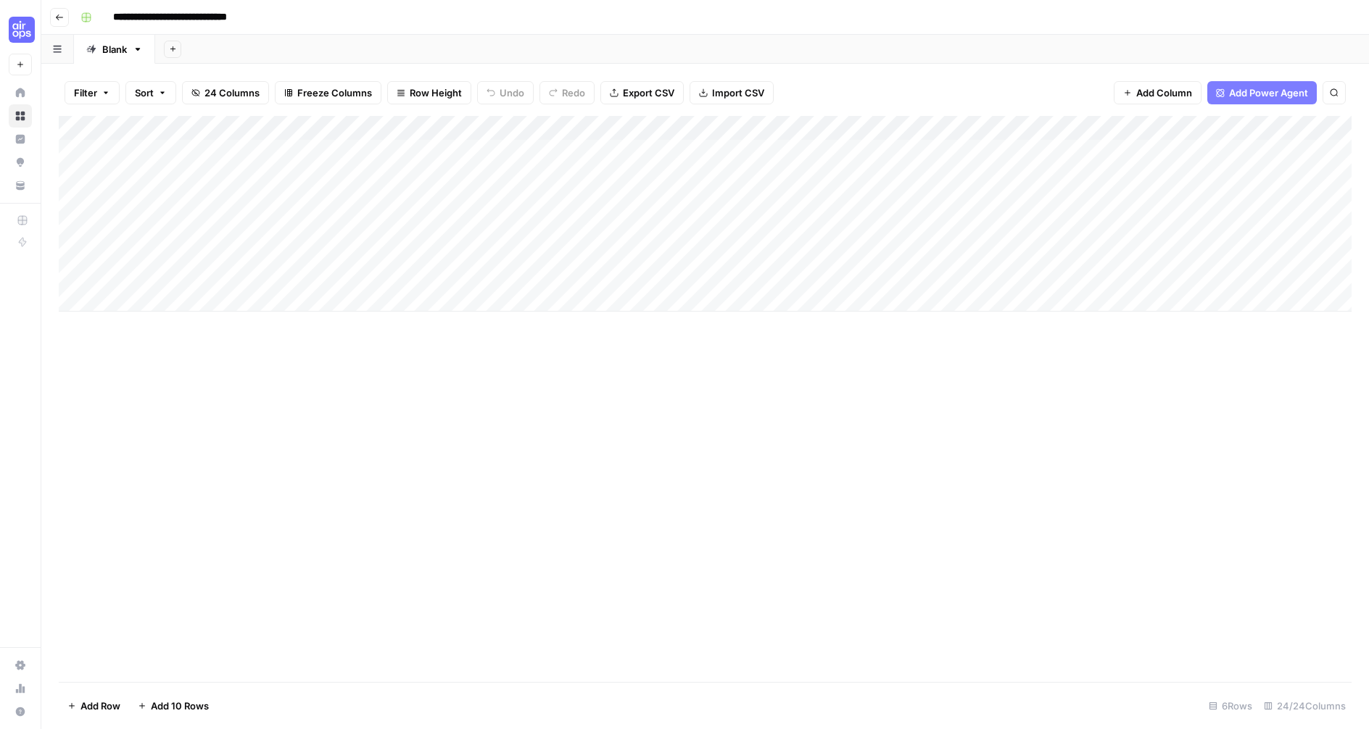
scroll to position [0, 115]
click at [1229, 124] on div "Add Column" at bounding box center [705, 214] width 1293 height 196
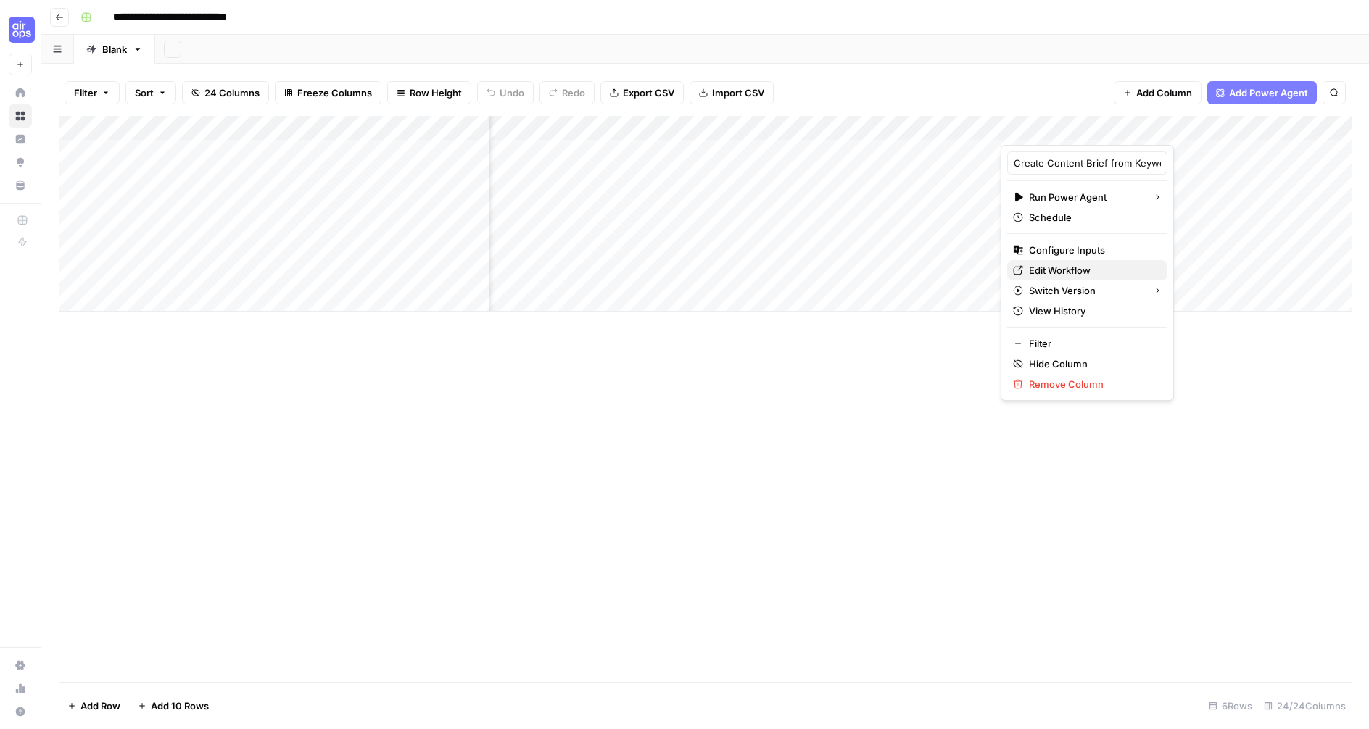
click at [1059, 267] on span "Edit Workflow" at bounding box center [1092, 270] width 127 height 14
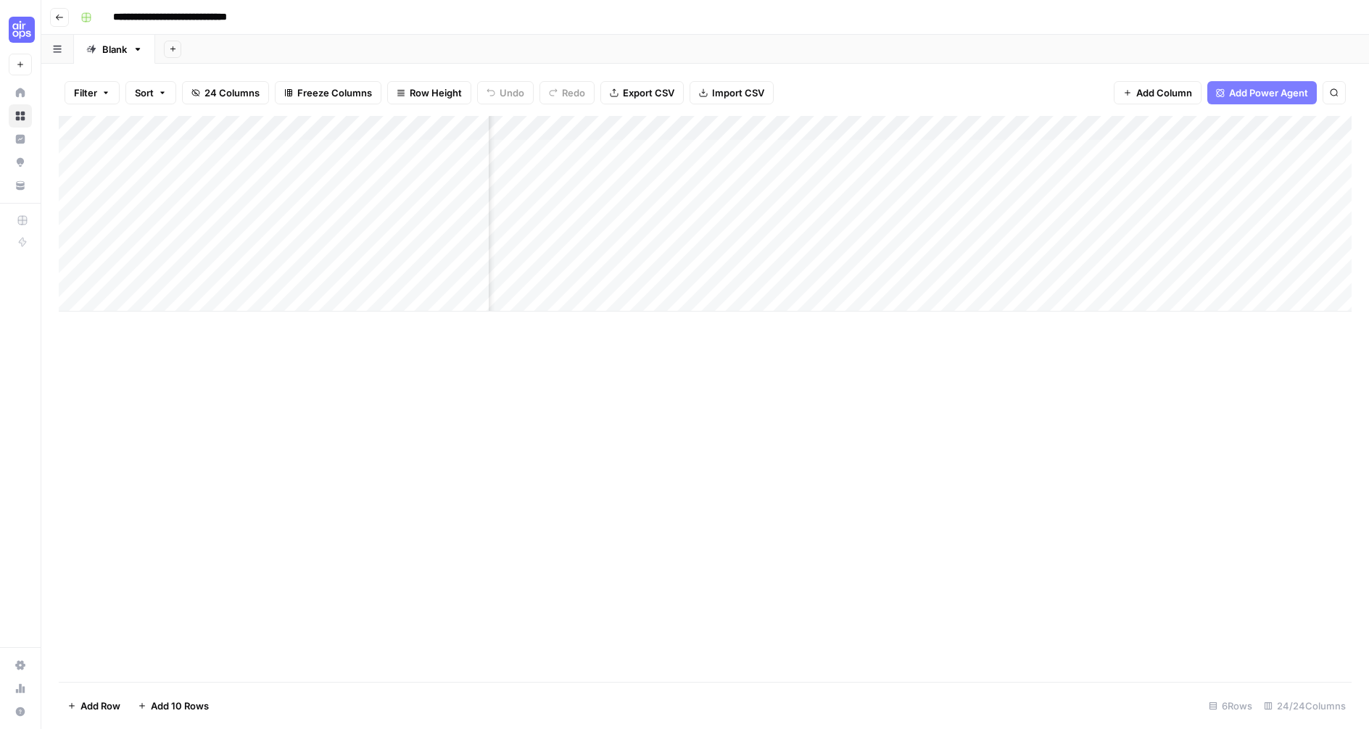
scroll to position [0, 0]
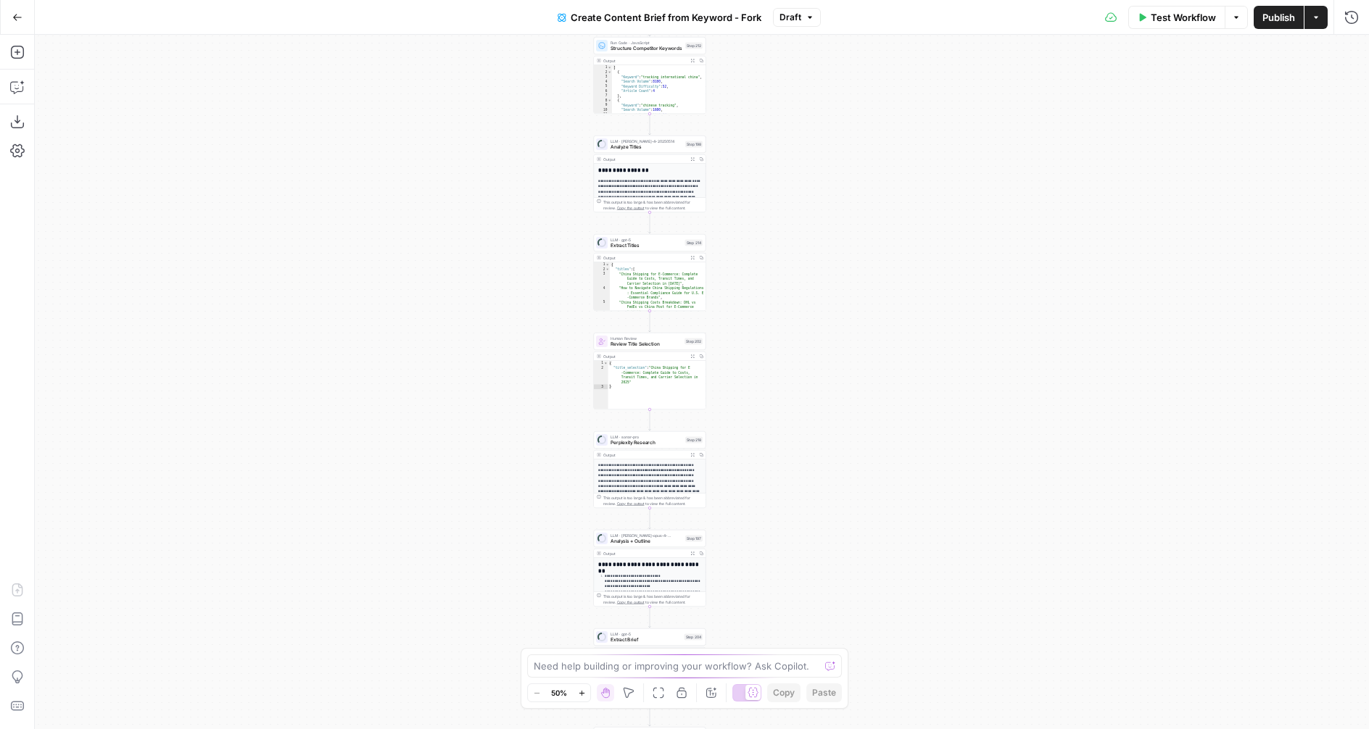
drag, startPoint x: 845, startPoint y: 391, endPoint x: 793, endPoint y: 101, distance: 294.5
click at [793, 101] on div "Workflow Set Inputs Inputs Google Search Perform Google Search Step 51 Output E…" at bounding box center [702, 382] width 1334 height 695
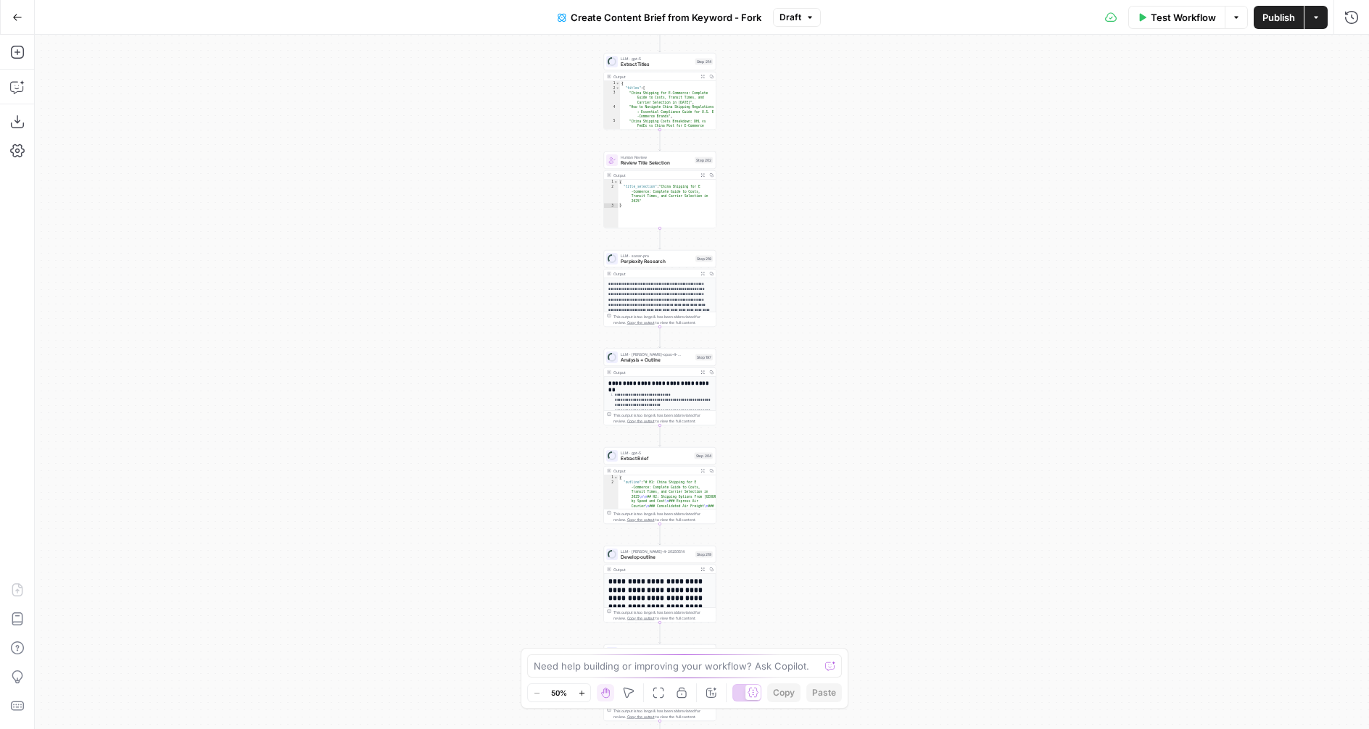
drag, startPoint x: 792, startPoint y: 326, endPoint x: 799, endPoint y: 188, distance: 138.7
click at [799, 188] on div "Workflow Set Inputs Inputs Google Search Perform Google Search Step 51 Output E…" at bounding box center [702, 382] width 1334 height 695
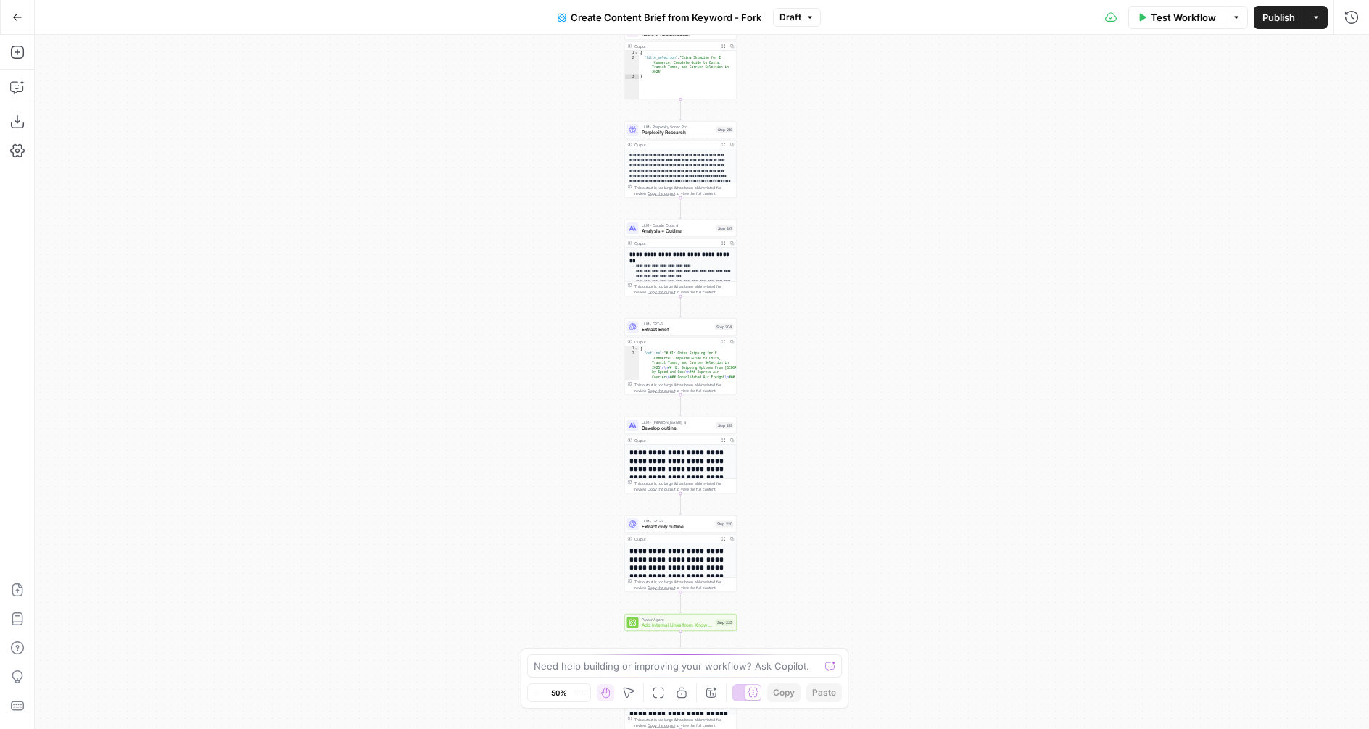
drag, startPoint x: 803, startPoint y: 298, endPoint x: 826, endPoint y: 191, distance: 109.1
click at [826, 191] on div "Workflow Set Inputs Inputs Google Search Perform Google Search Step 51 Output E…" at bounding box center [702, 382] width 1334 height 695
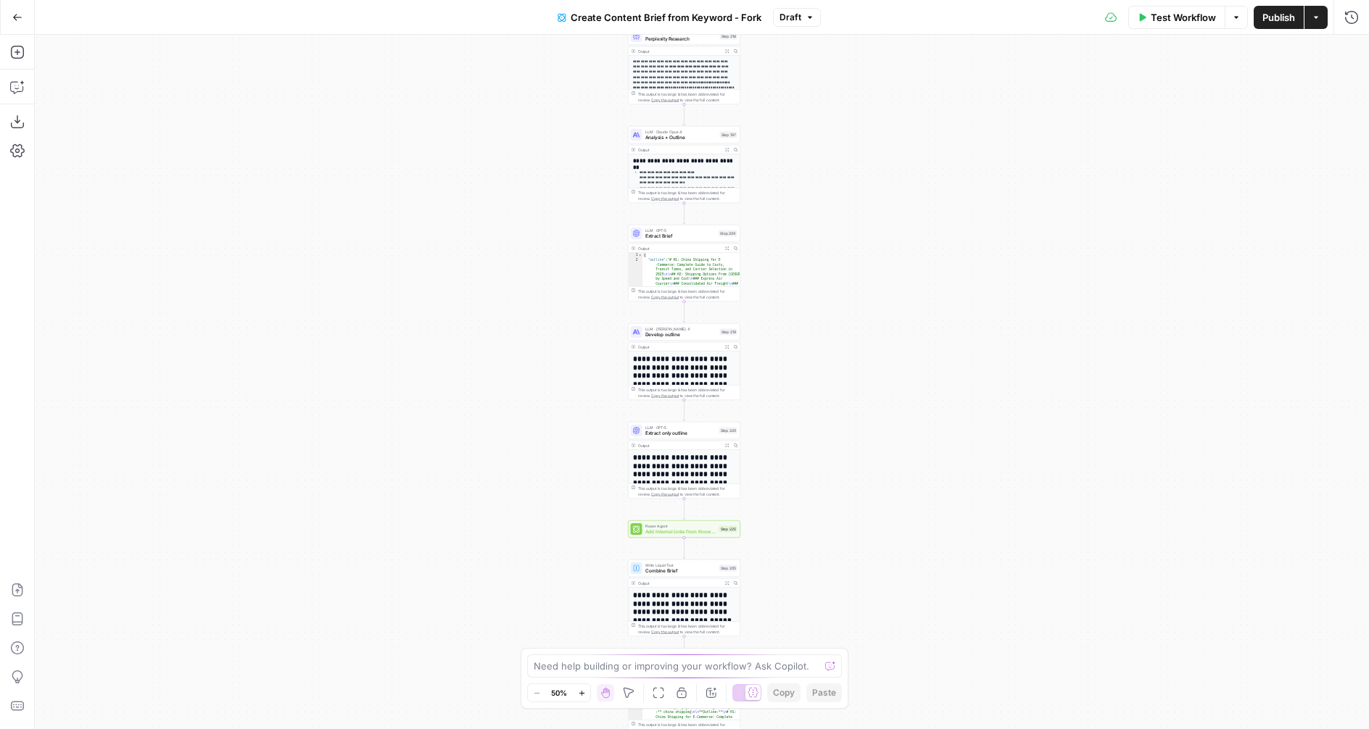
drag, startPoint x: 809, startPoint y: 379, endPoint x: 813, endPoint y: 266, distance: 113.2
click at [813, 266] on div "Workflow Set Inputs Inputs Google Search Perform Google Search Step 51 Output E…" at bounding box center [702, 382] width 1334 height 695
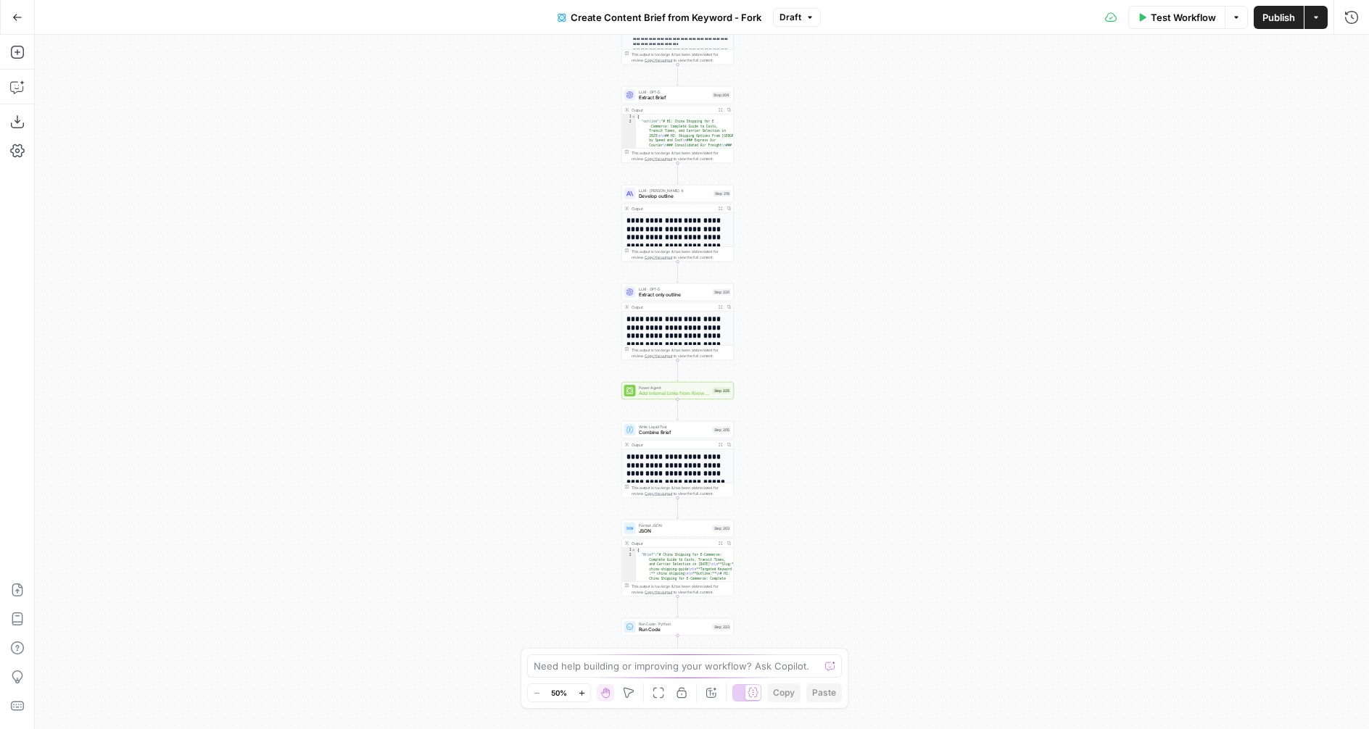
drag, startPoint x: 806, startPoint y: 361, endPoint x: 800, endPoint y: 308, distance: 53.2
click at [801, 308] on div "Workflow Set Inputs Inputs Google Search Perform Google Search Step 51 Output E…" at bounding box center [702, 382] width 1334 height 695
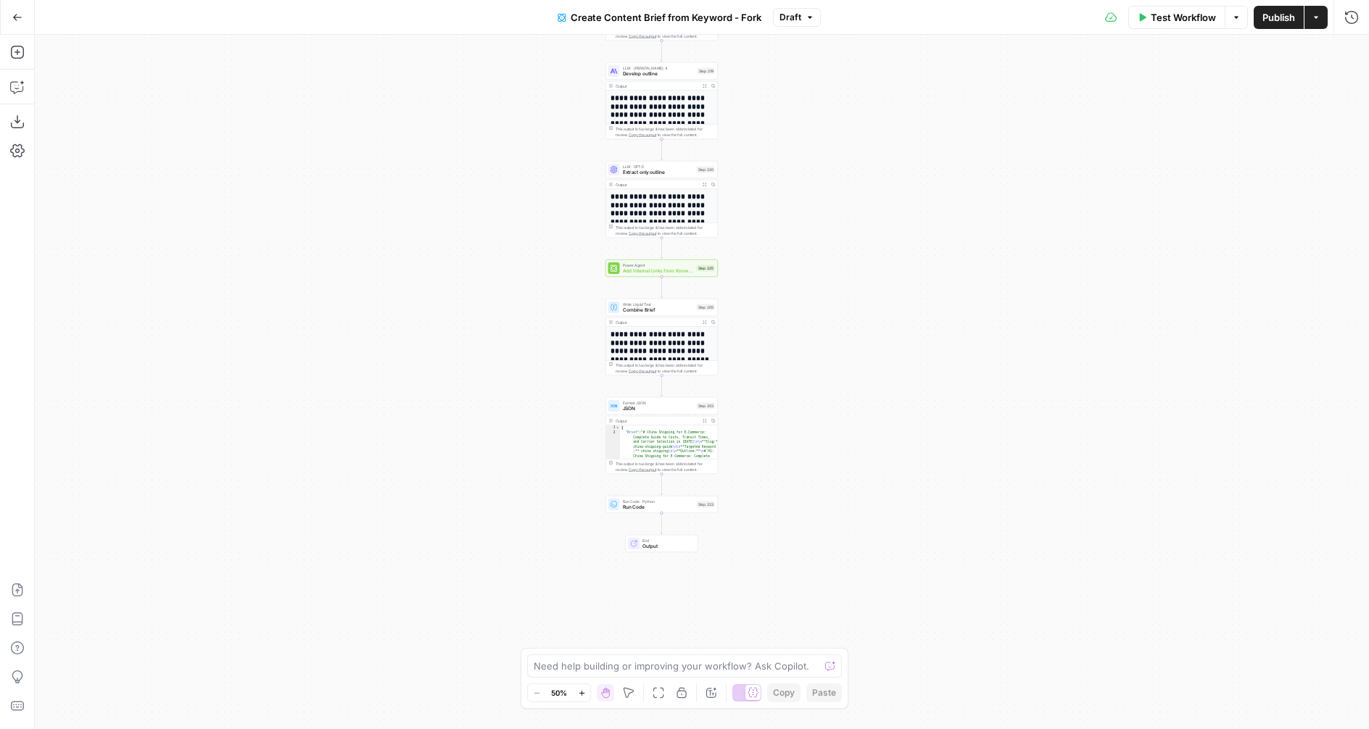
drag, startPoint x: 798, startPoint y: 396, endPoint x: 783, endPoint y: 279, distance: 117.7
click at [783, 279] on div "Workflow Set Inputs Inputs Google Search Perform Google Search Step 51 Output E…" at bounding box center [702, 382] width 1334 height 695
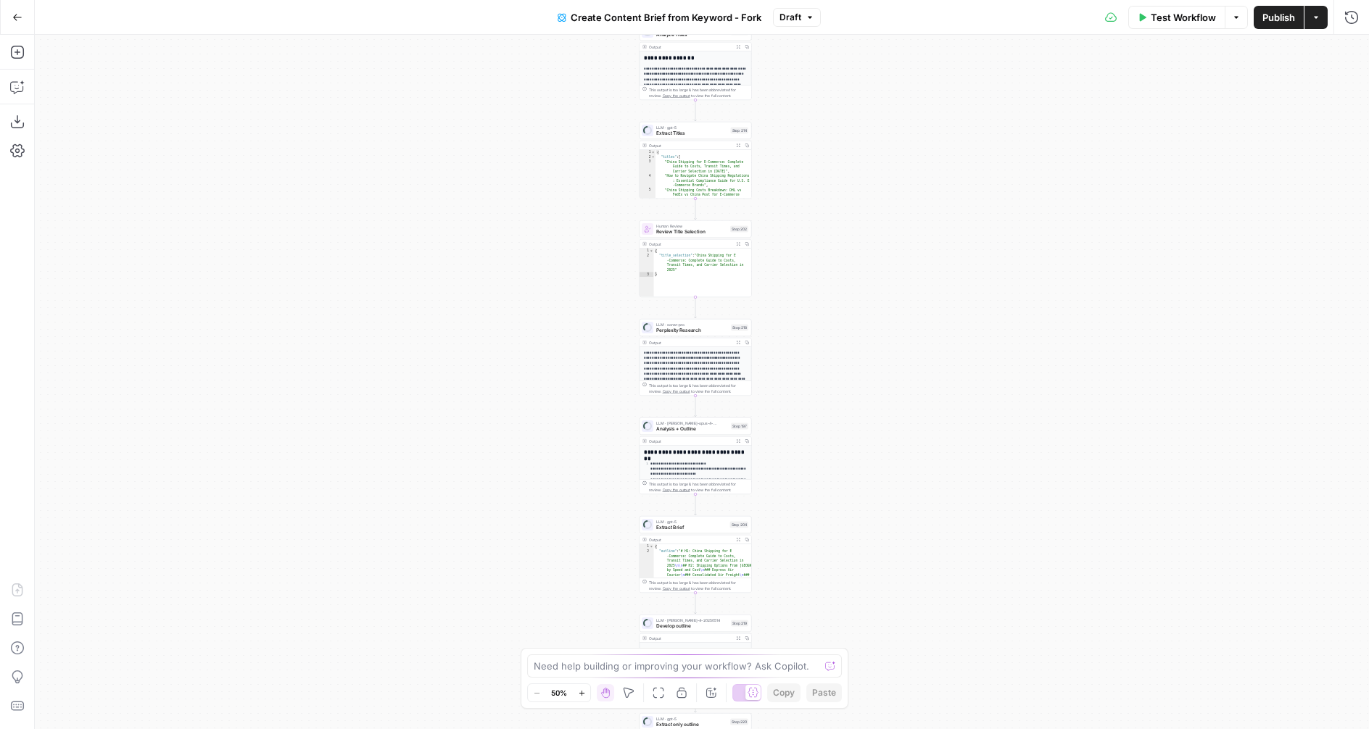
drag, startPoint x: 775, startPoint y: 504, endPoint x: 768, endPoint y: 98, distance: 406.1
click at [768, 98] on div "Workflow Set Inputs Inputs Google Search Perform Google Search Step 51 Output E…" at bounding box center [702, 382] width 1334 height 695
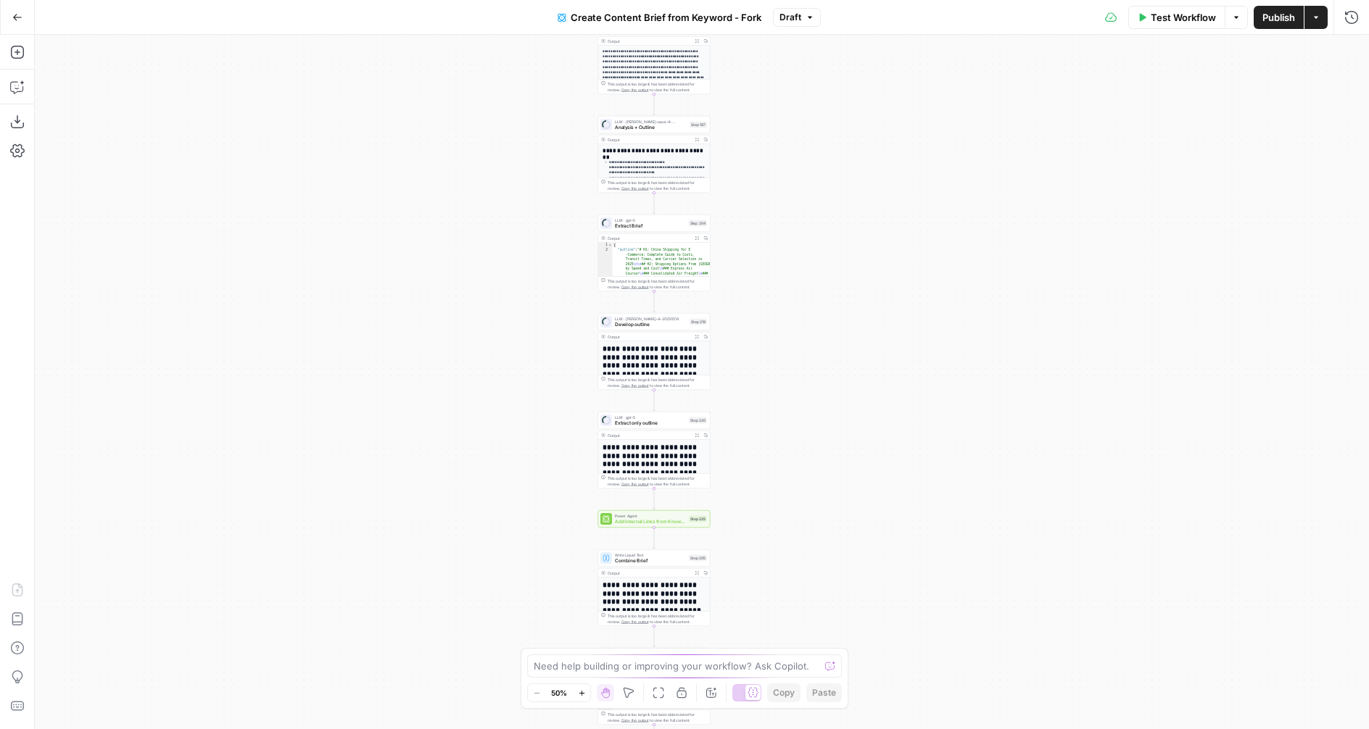
drag, startPoint x: 839, startPoint y: 417, endPoint x: 806, endPoint y: 174, distance: 245.0
click at [806, 174] on div "Workflow Set Inputs Inputs Google Search Perform Google Search Step 51 Output E…" at bounding box center [702, 382] width 1334 height 695
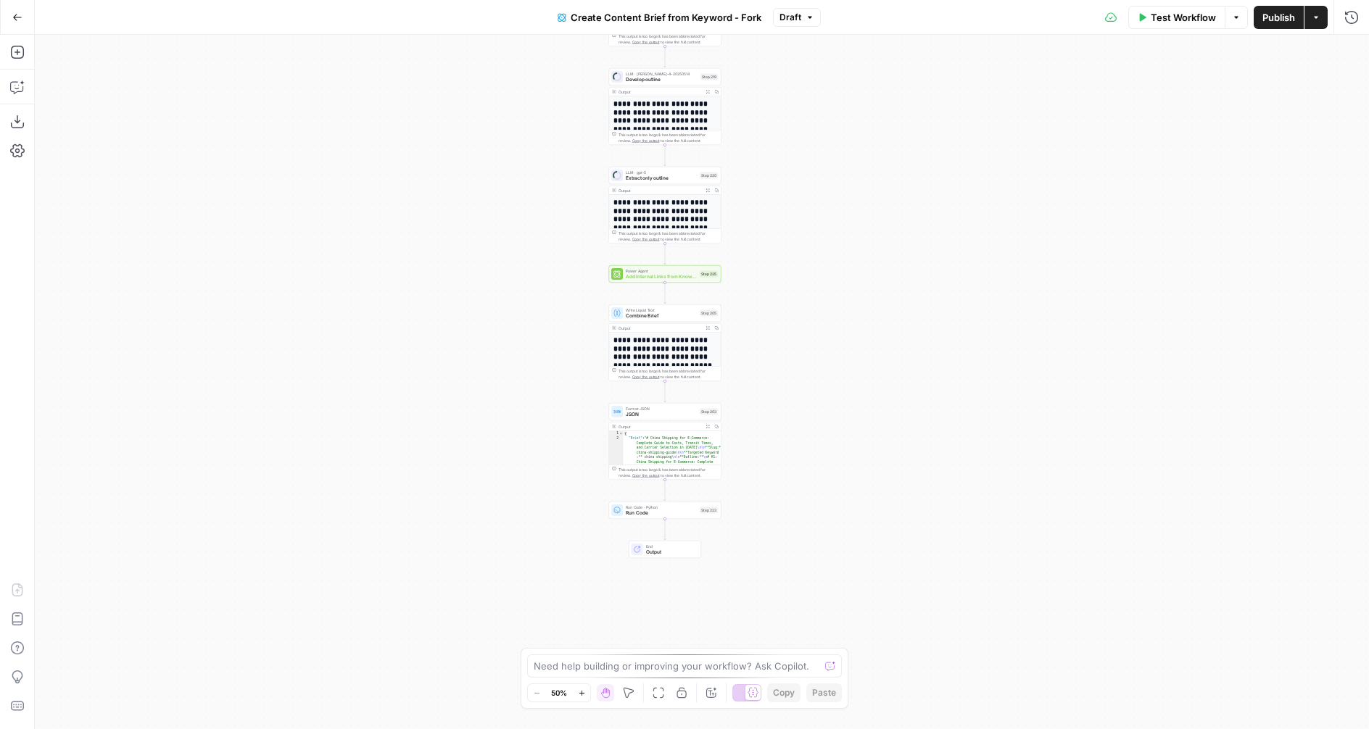
drag, startPoint x: 773, startPoint y: 482, endPoint x: 784, endPoint y: 236, distance: 246.7
click at [784, 236] on div "Workflow Set Inputs Inputs Google Search Perform Google Search Step 51 Output E…" at bounding box center [702, 382] width 1334 height 695
click at [629, 271] on div "Power Agent Add Internal Links from Knowledge Base - Fork" at bounding box center [654, 273] width 71 height 12
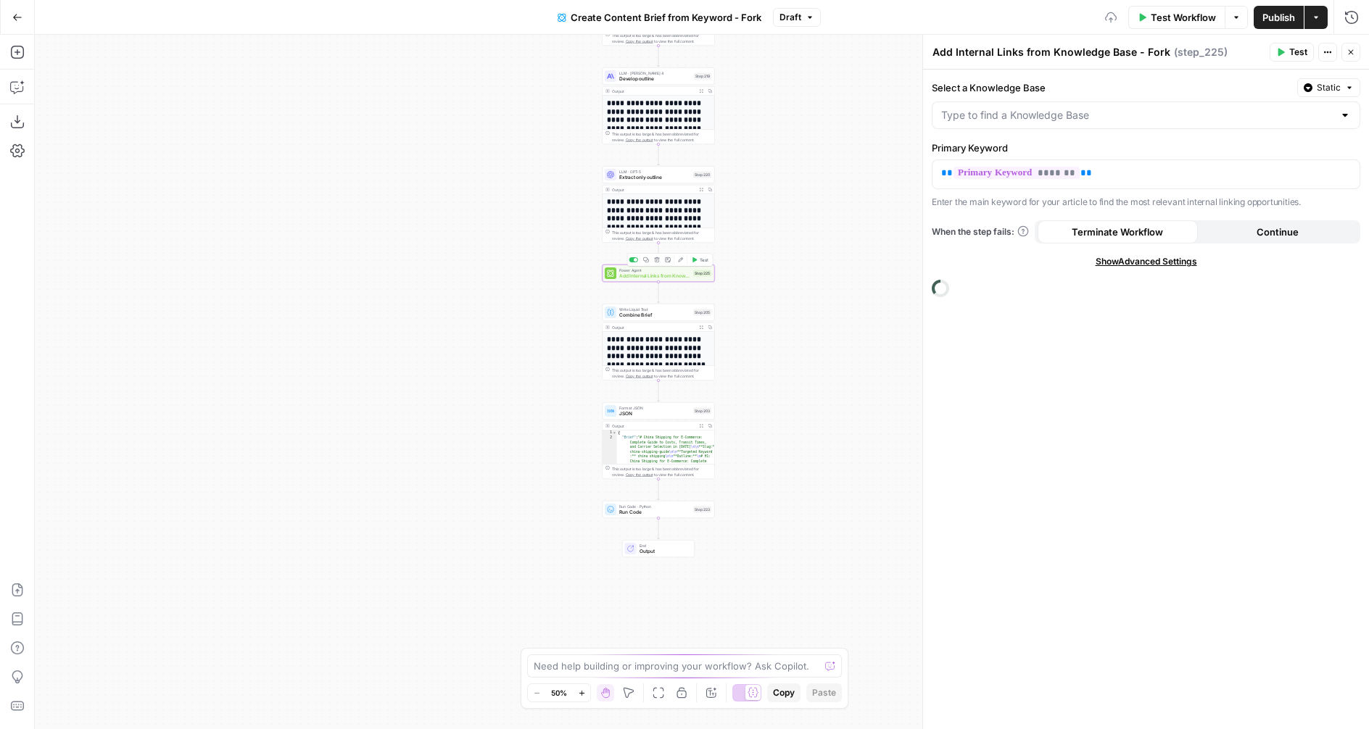
type input "CDJ-KB"
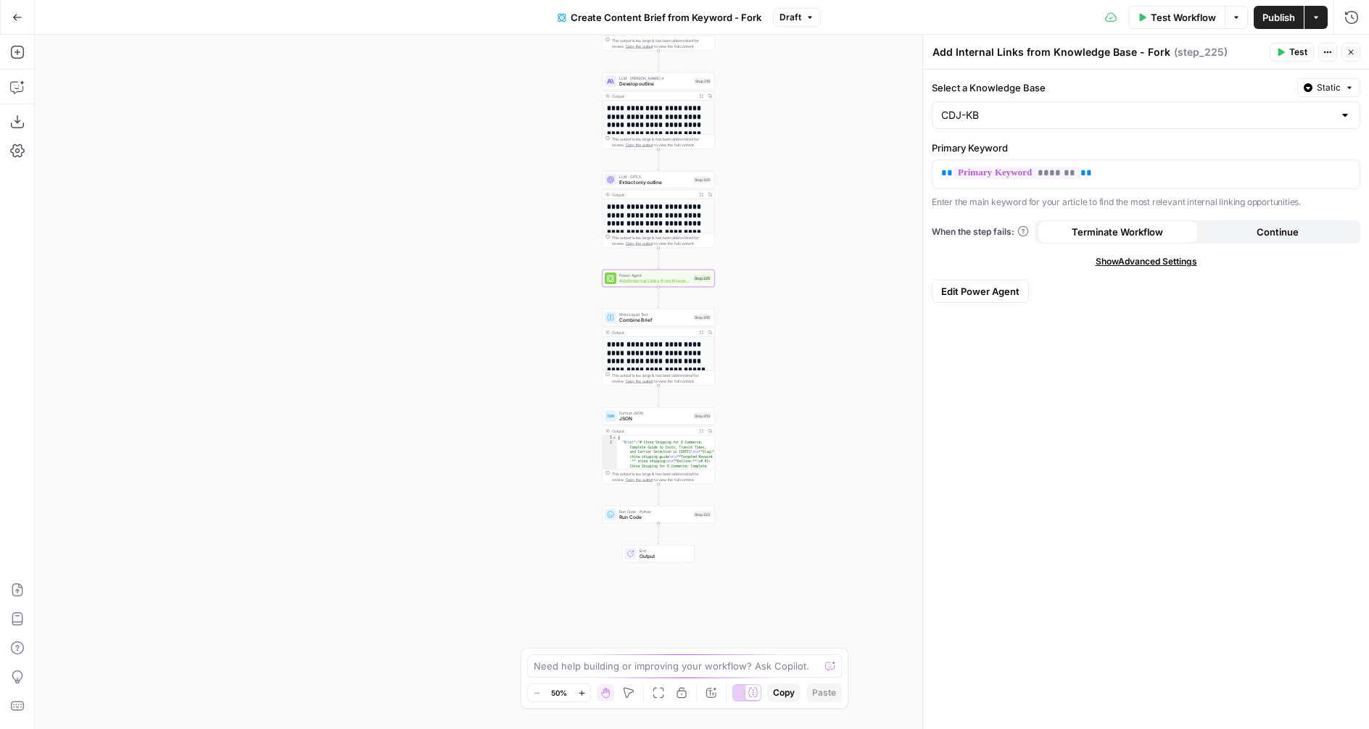
click at [1349, 112] on div at bounding box center [1345, 115] width 12 height 14
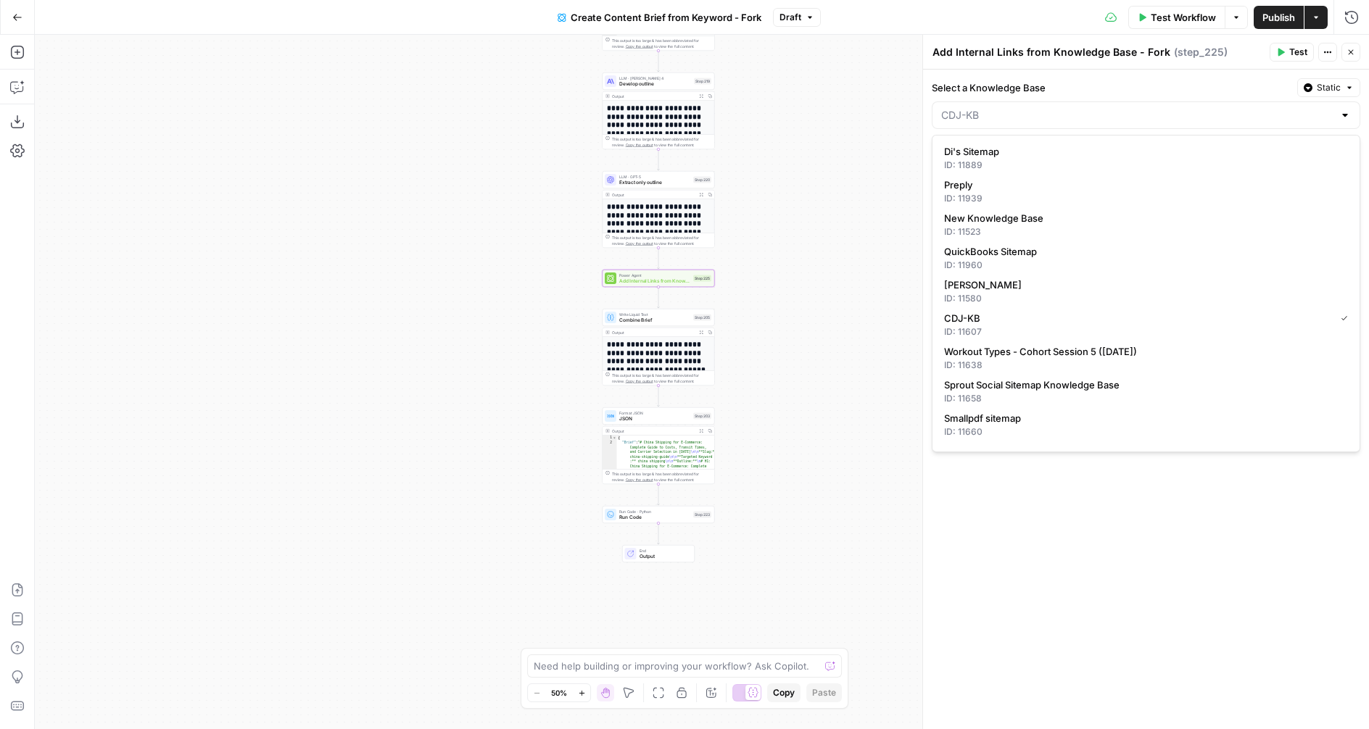
type input "CDJ-KB"
click at [9, 25] on button "Go Back" at bounding box center [17, 17] width 26 height 26
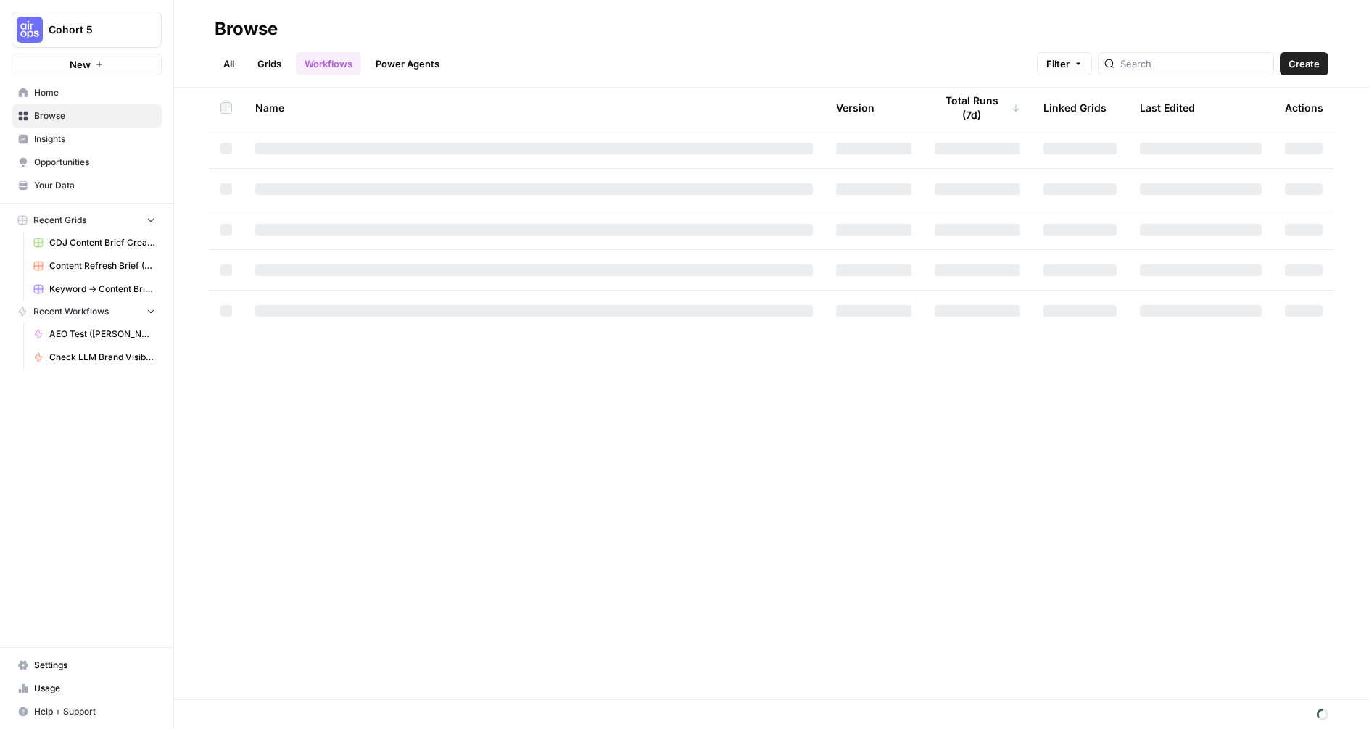
click at [78, 23] on span "Cohort 5" at bounding box center [93, 29] width 88 height 14
click at [78, 130] on span "[PERSON_NAME]'s Workspace" at bounding box center [139, 132] width 191 height 14
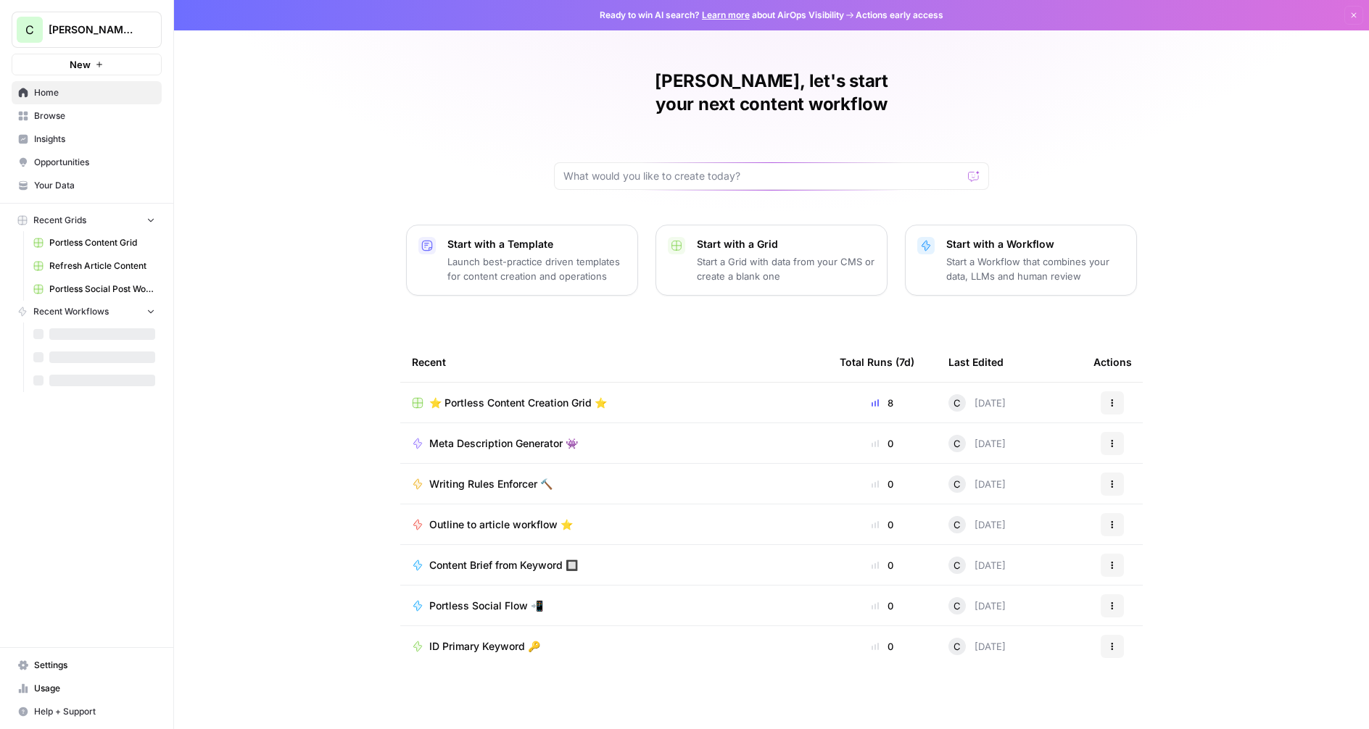
click at [101, 241] on span "Portless Content Grid" at bounding box center [102, 242] width 106 height 13
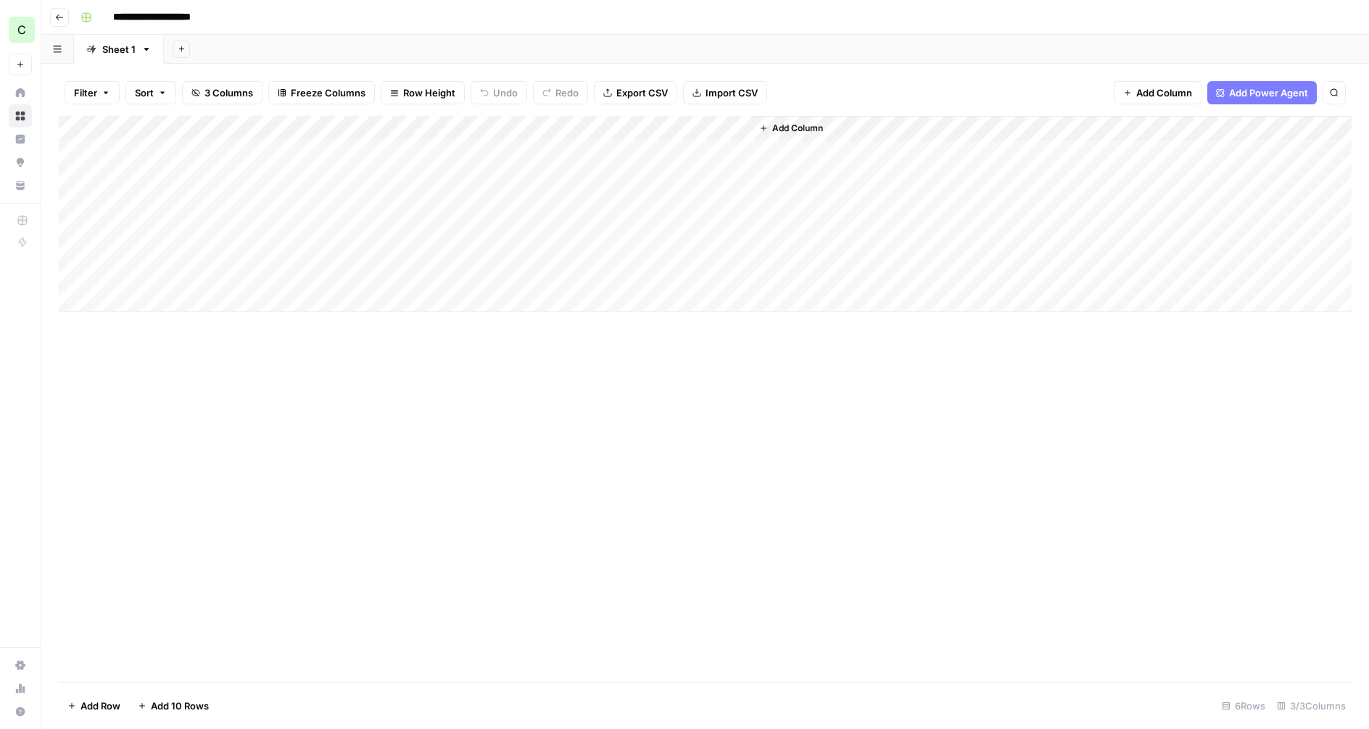
click at [56, 23] on button "Go back" at bounding box center [59, 17] width 19 height 19
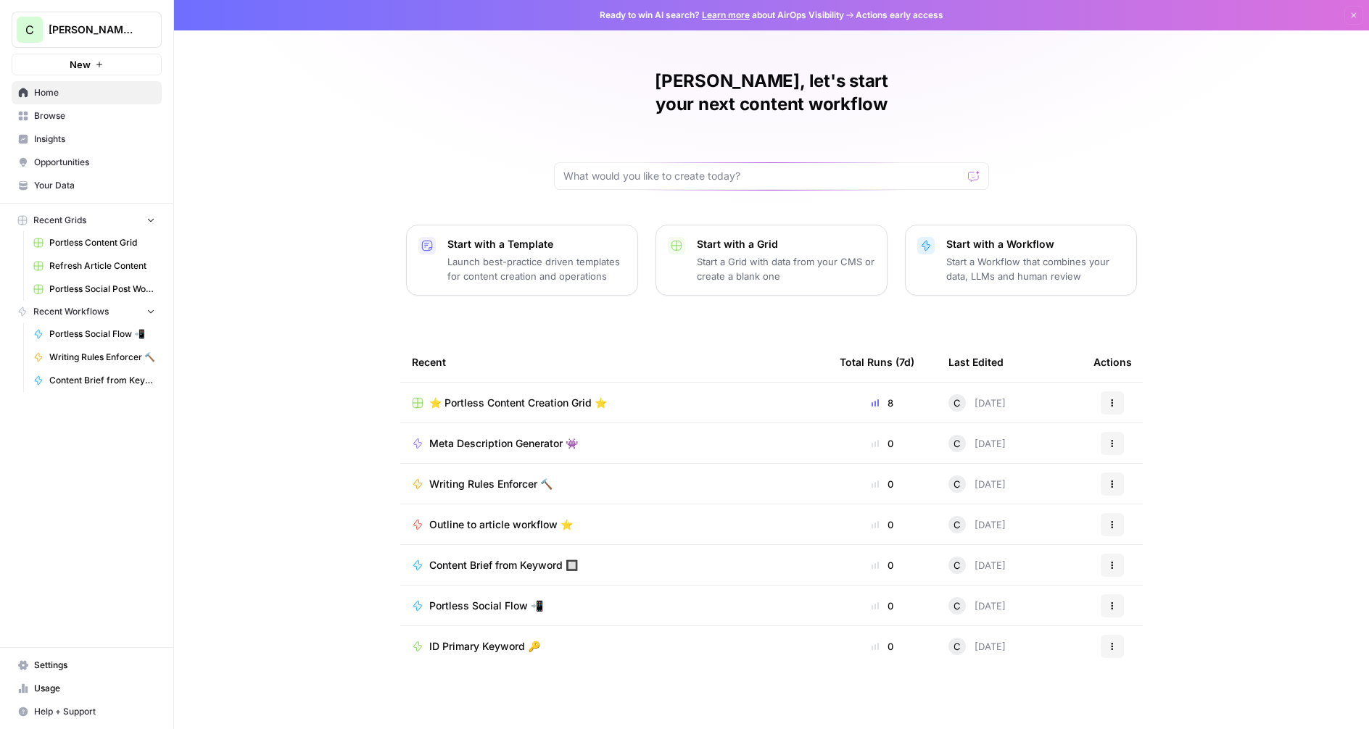
click at [565, 396] on span "⭐️ Portless Content Creation Grid ⭐️" at bounding box center [518, 403] width 178 height 14
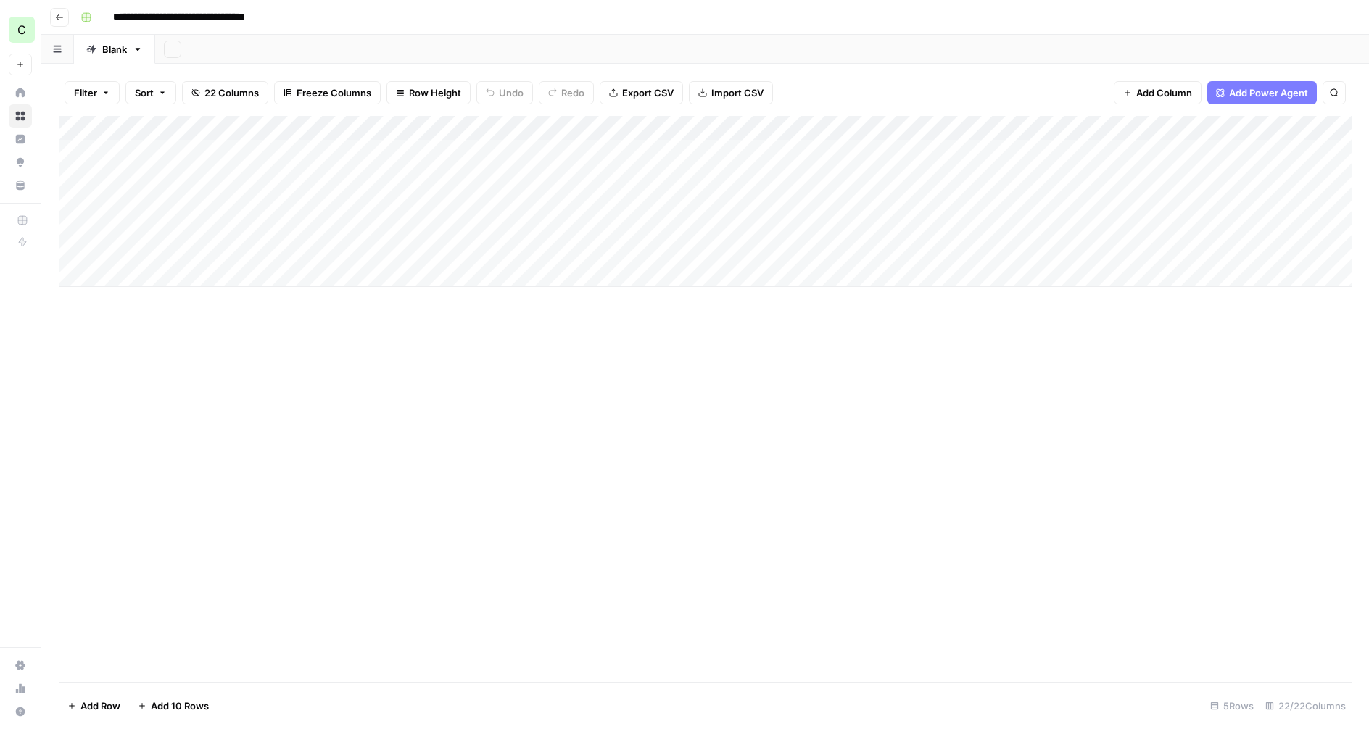
click at [1097, 127] on div "Add Column" at bounding box center [705, 201] width 1293 height 171
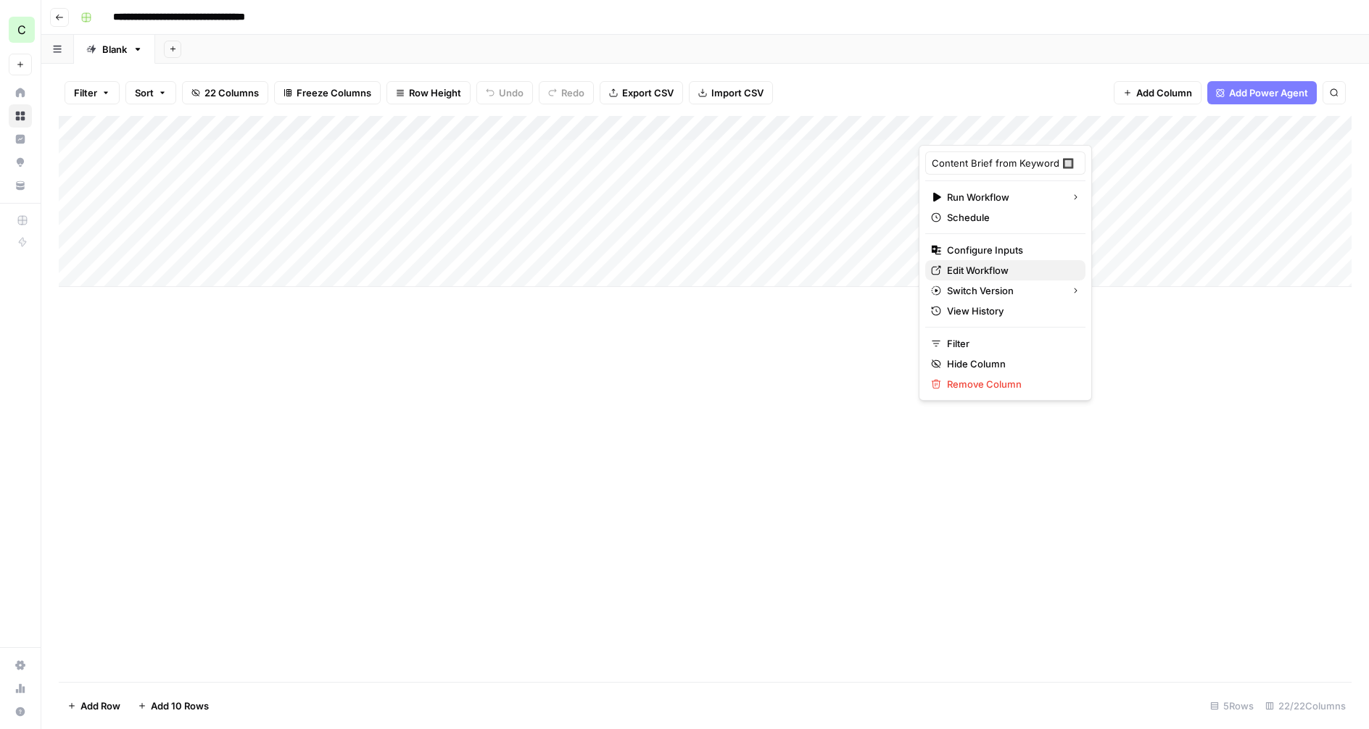
click at [982, 273] on span "Edit Workflow" at bounding box center [1010, 270] width 127 height 14
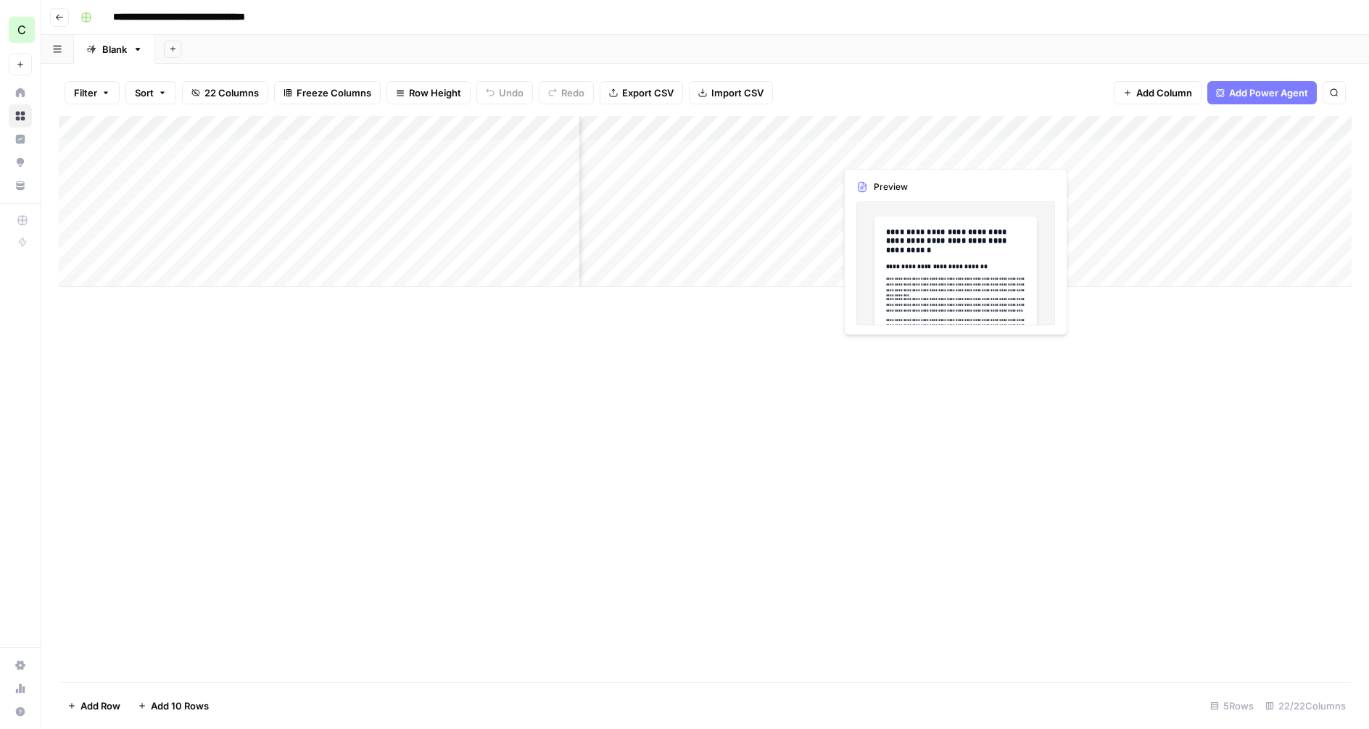
scroll to position [0, 1547]
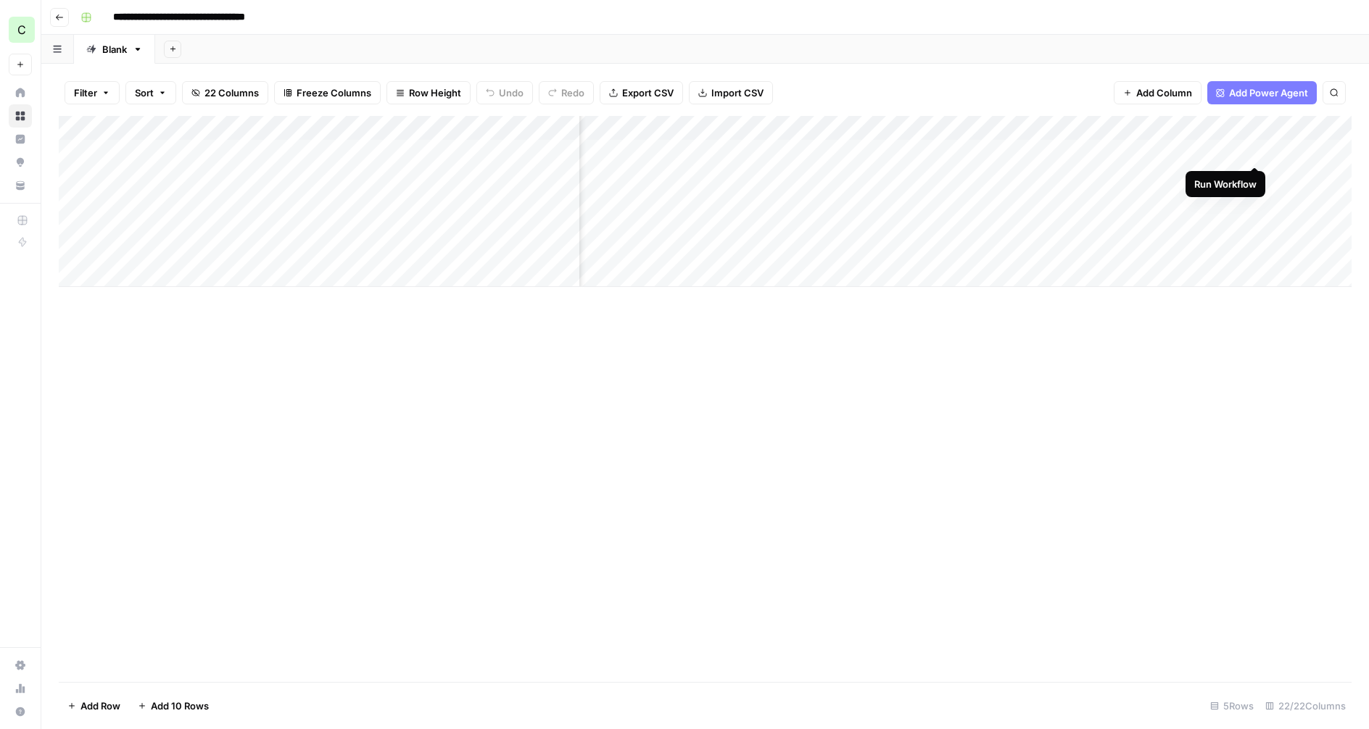
click at [1253, 152] on div "Add Column" at bounding box center [705, 201] width 1293 height 171
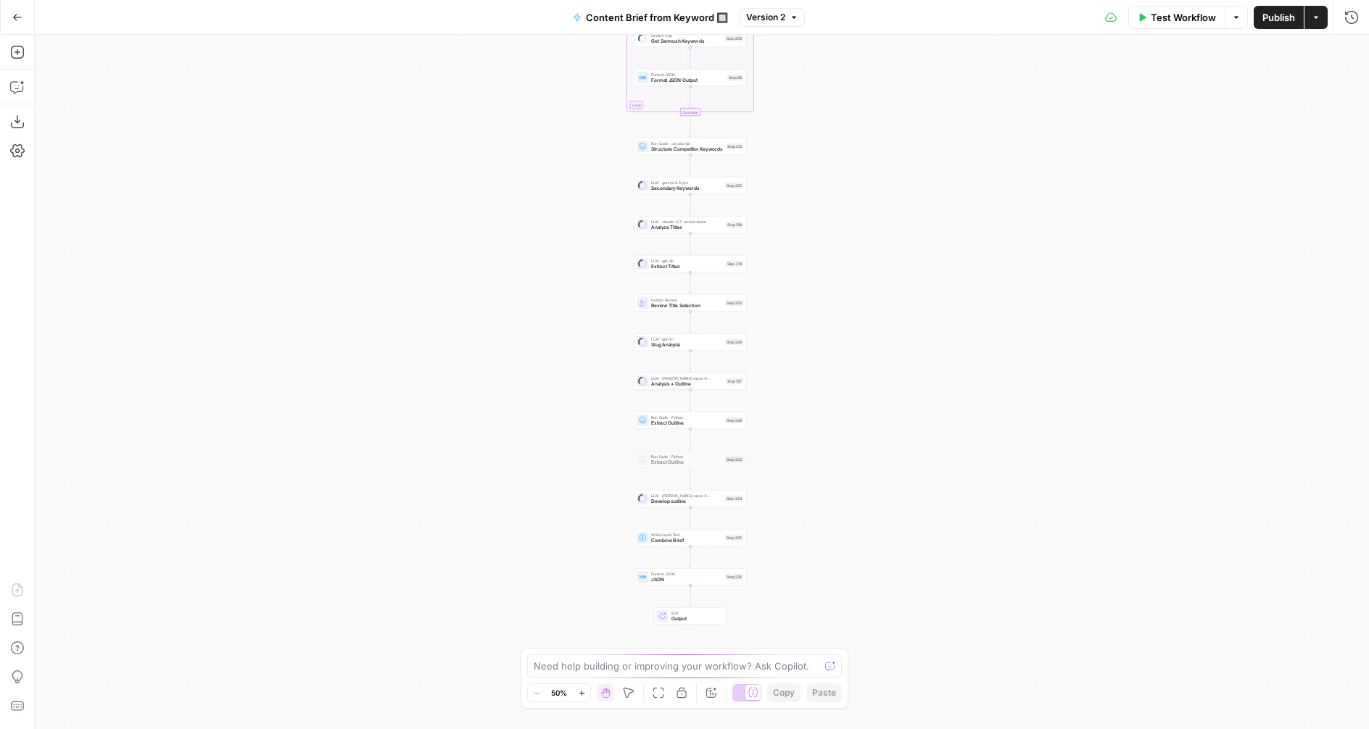
drag, startPoint x: 803, startPoint y: 515, endPoint x: 811, endPoint y: 363, distance: 151.7
click at [792, 269] on div "Workflow Set Inputs Inputs Google Search Perform Google Search Step 51 Run Code…" at bounding box center [702, 382] width 1334 height 695
drag, startPoint x: 835, startPoint y: 527, endPoint x: 830, endPoint y: 474, distance: 53.2
click at [830, 474] on div "Workflow Set Inputs Inputs Google Search Perform Google Search Step 51 Run Code…" at bounding box center [702, 382] width 1334 height 695
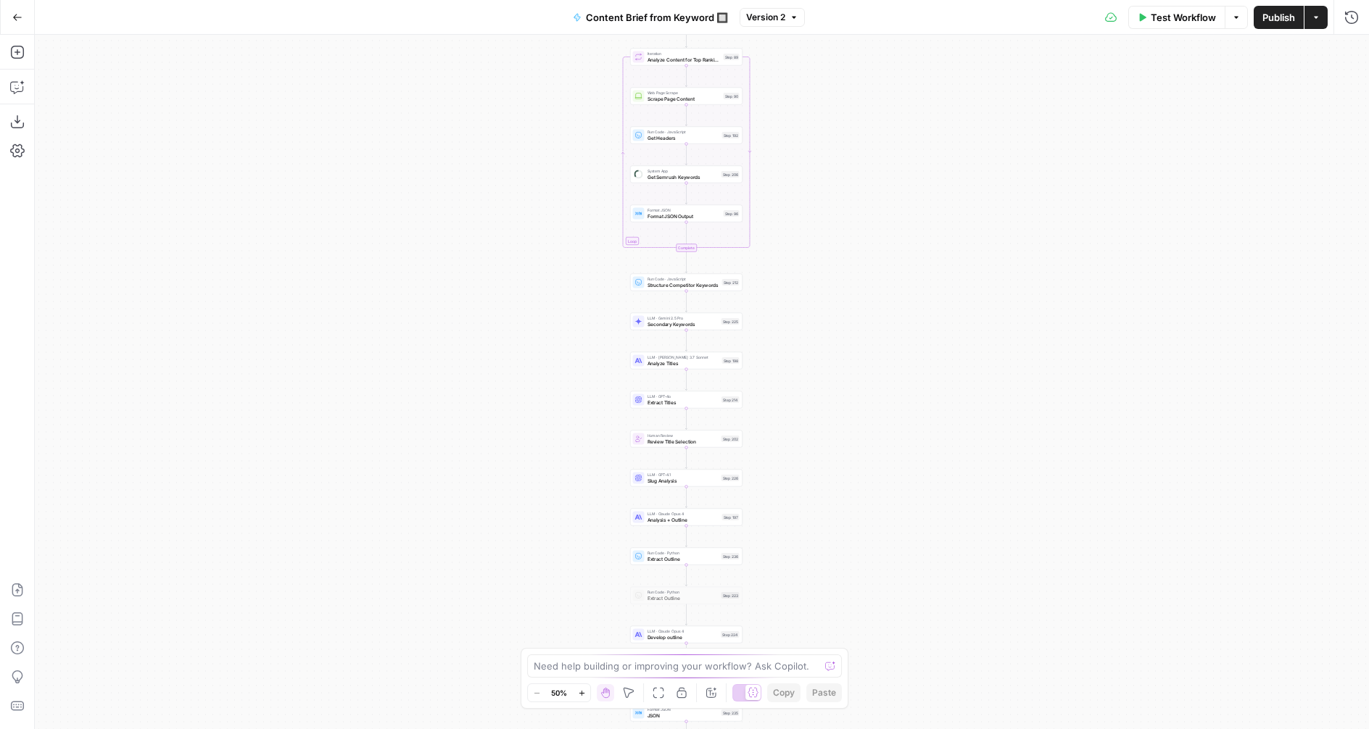
drag, startPoint x: 807, startPoint y: 381, endPoint x: 805, endPoint y: 568, distance: 187.0
click at [805, 568] on div "Workflow Set Inputs Inputs Google Search Perform Google Search Step 51 Run Code…" at bounding box center [702, 382] width 1334 height 695
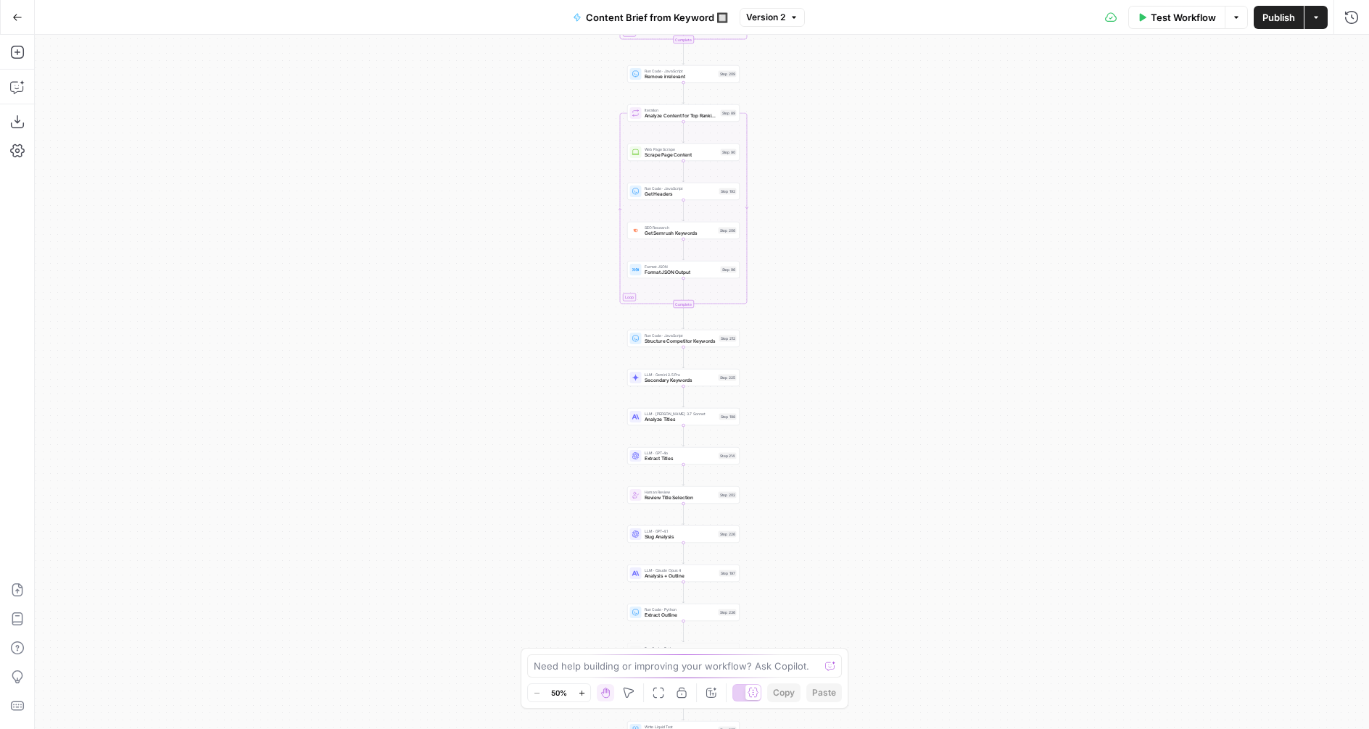
drag, startPoint x: 788, startPoint y: 262, endPoint x: 784, endPoint y: 313, distance: 51.6
click at [784, 313] on div "Workflow Set Inputs Inputs Google Search Perform Google Search Step 51 Run Code…" at bounding box center [702, 382] width 1334 height 695
click at [7, 7] on button "Go Back" at bounding box center [17, 17] width 26 height 26
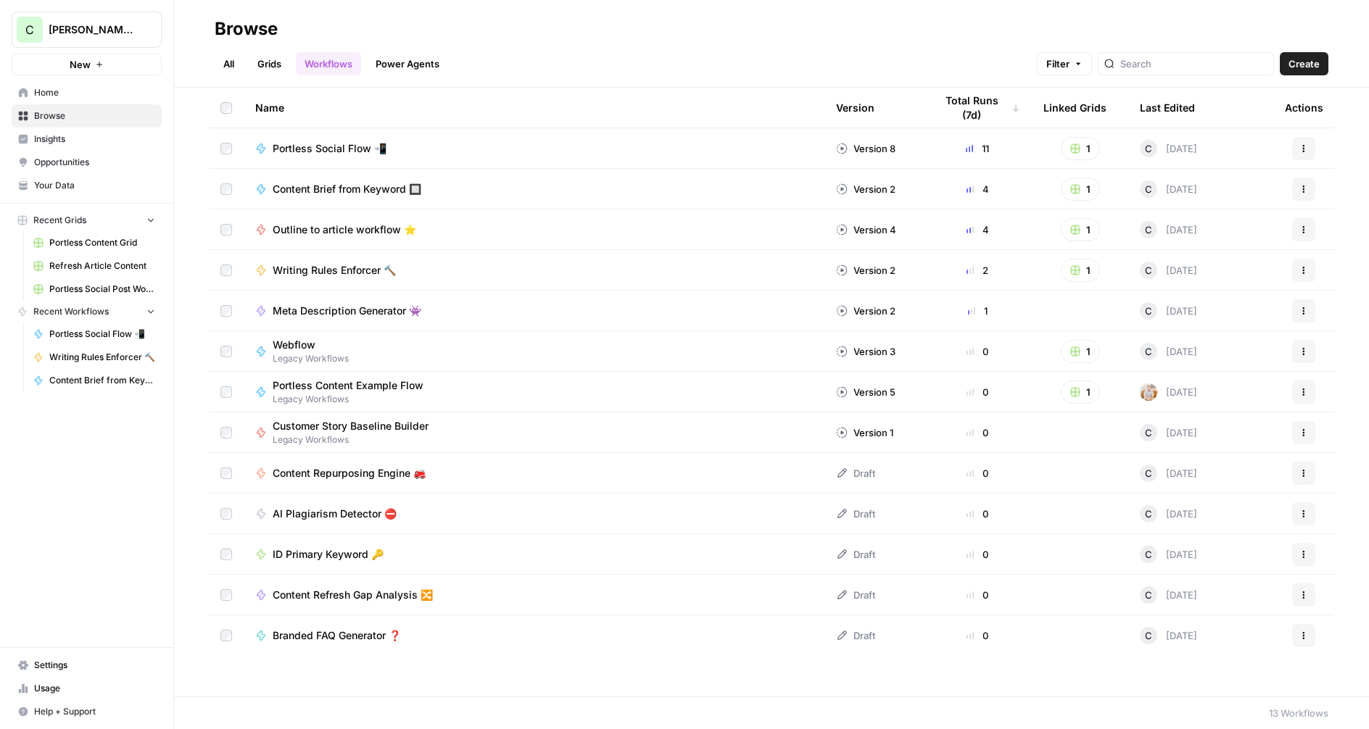
click at [258, 58] on link "Grids" at bounding box center [269, 63] width 41 height 23
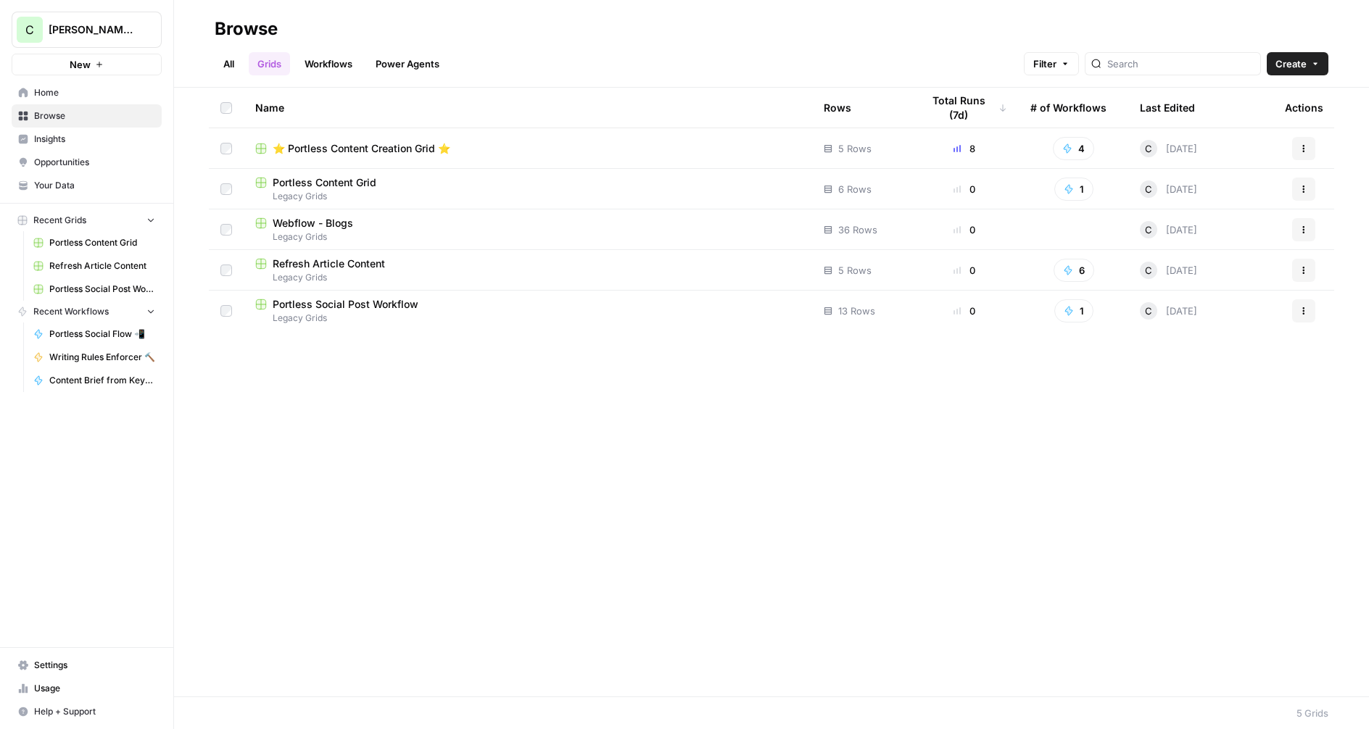
click at [354, 149] on span "⭐️ Portless Content Creation Grid ⭐️" at bounding box center [362, 148] width 178 height 14
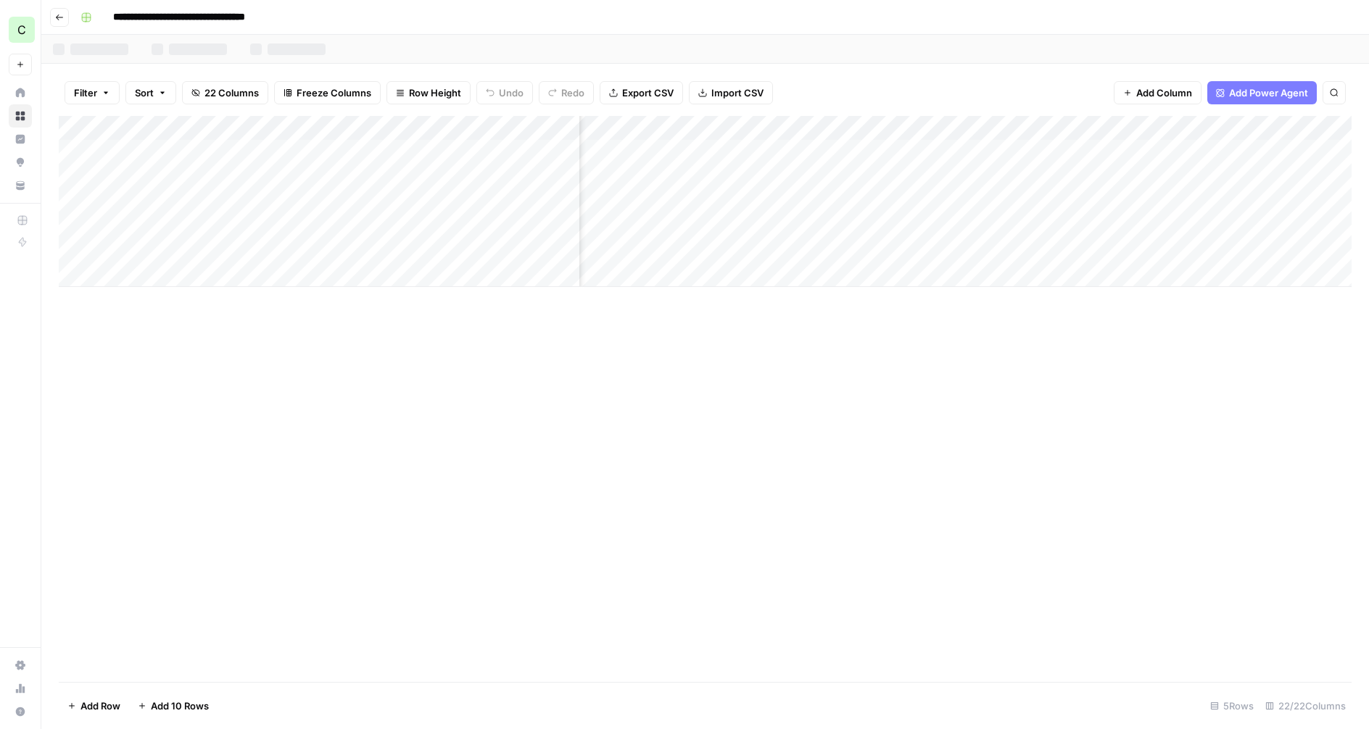
scroll to position [0, 1121]
click at [1086, 129] on div "Add Column" at bounding box center [705, 201] width 1293 height 171
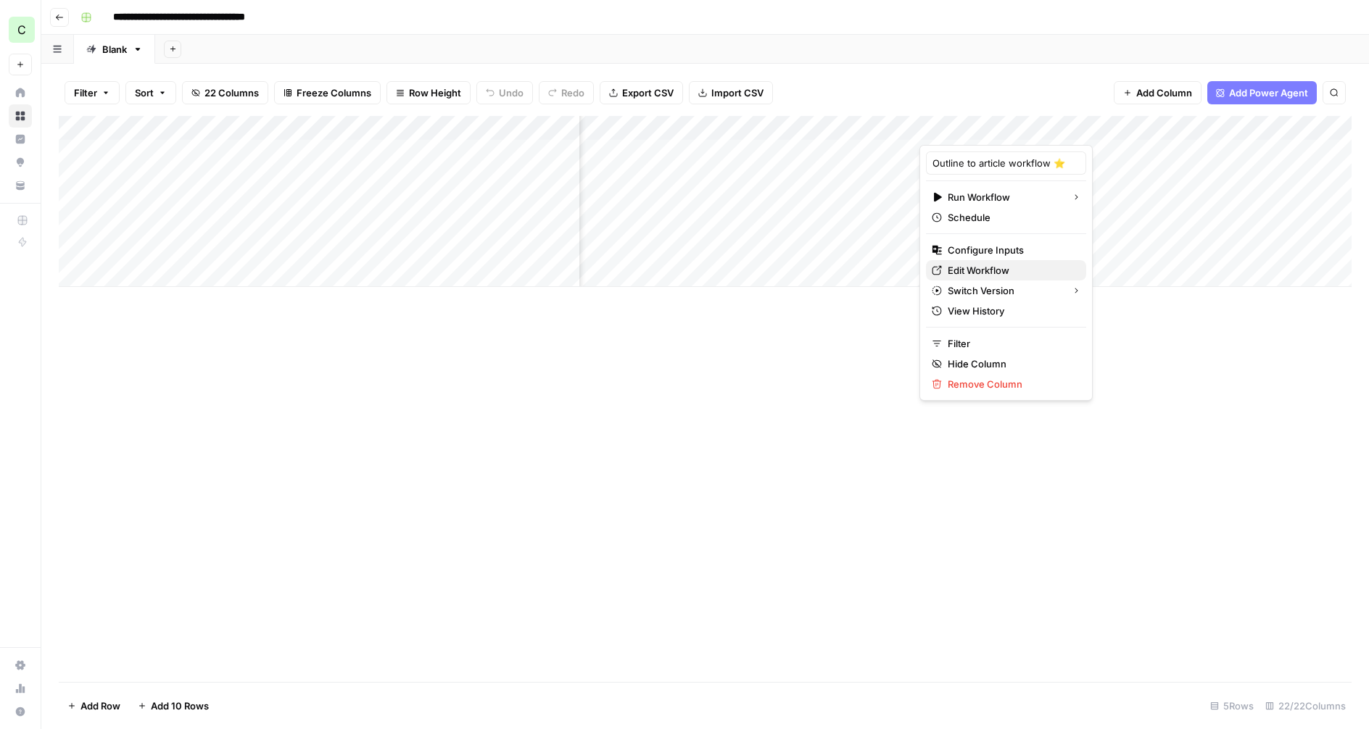
click at [958, 269] on span "Edit Workflow" at bounding box center [1011, 270] width 127 height 14
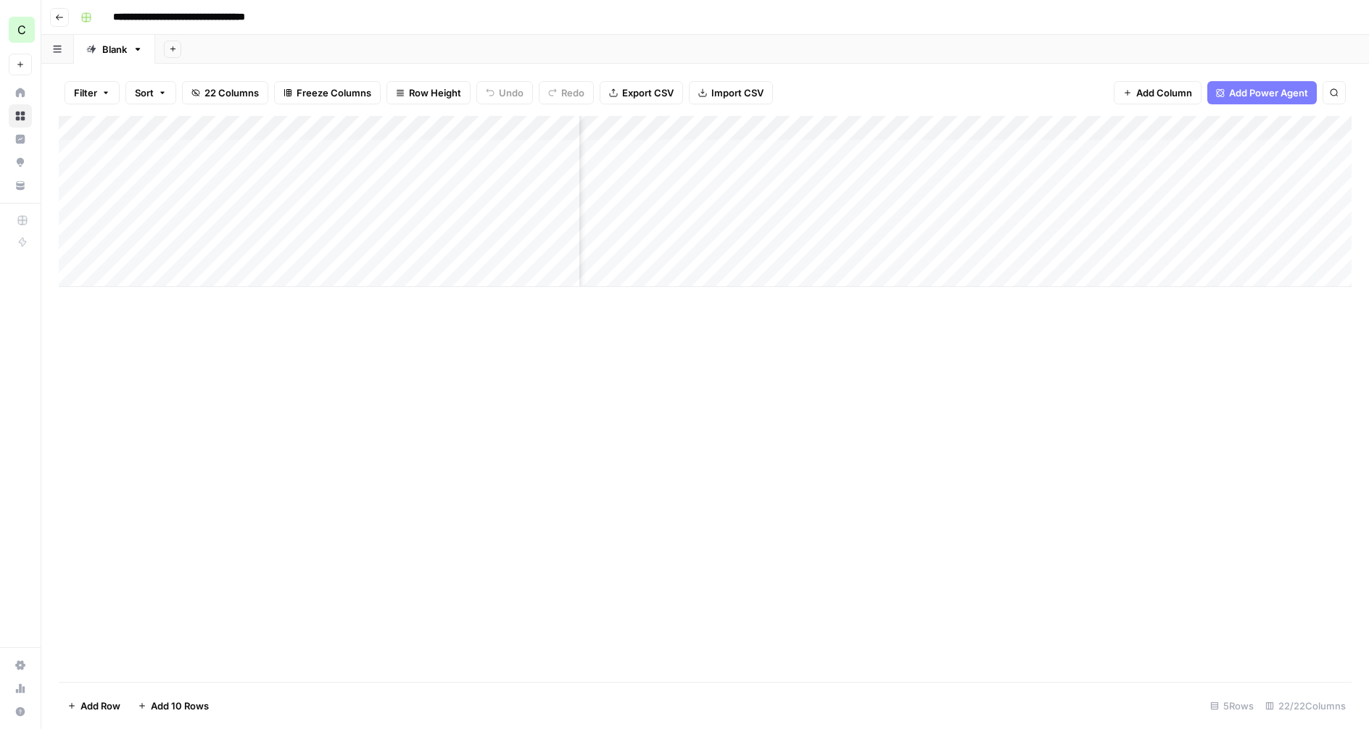
scroll to position [0, 1273]
click at [879, 154] on div "Add Column" at bounding box center [705, 201] width 1293 height 171
click at [881, 126] on div "Add Column" at bounding box center [705, 201] width 1293 height 171
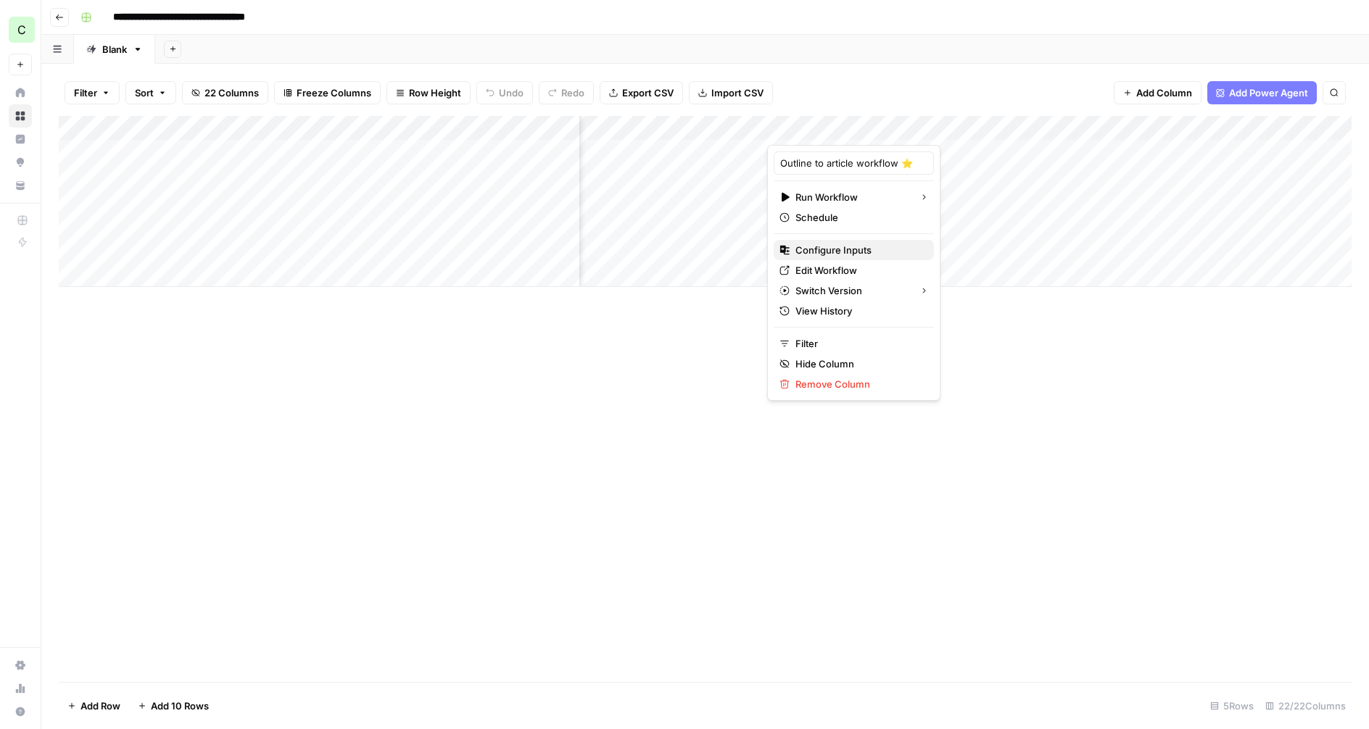
click at [821, 248] on span "Configure Inputs" at bounding box center [858, 250] width 127 height 14
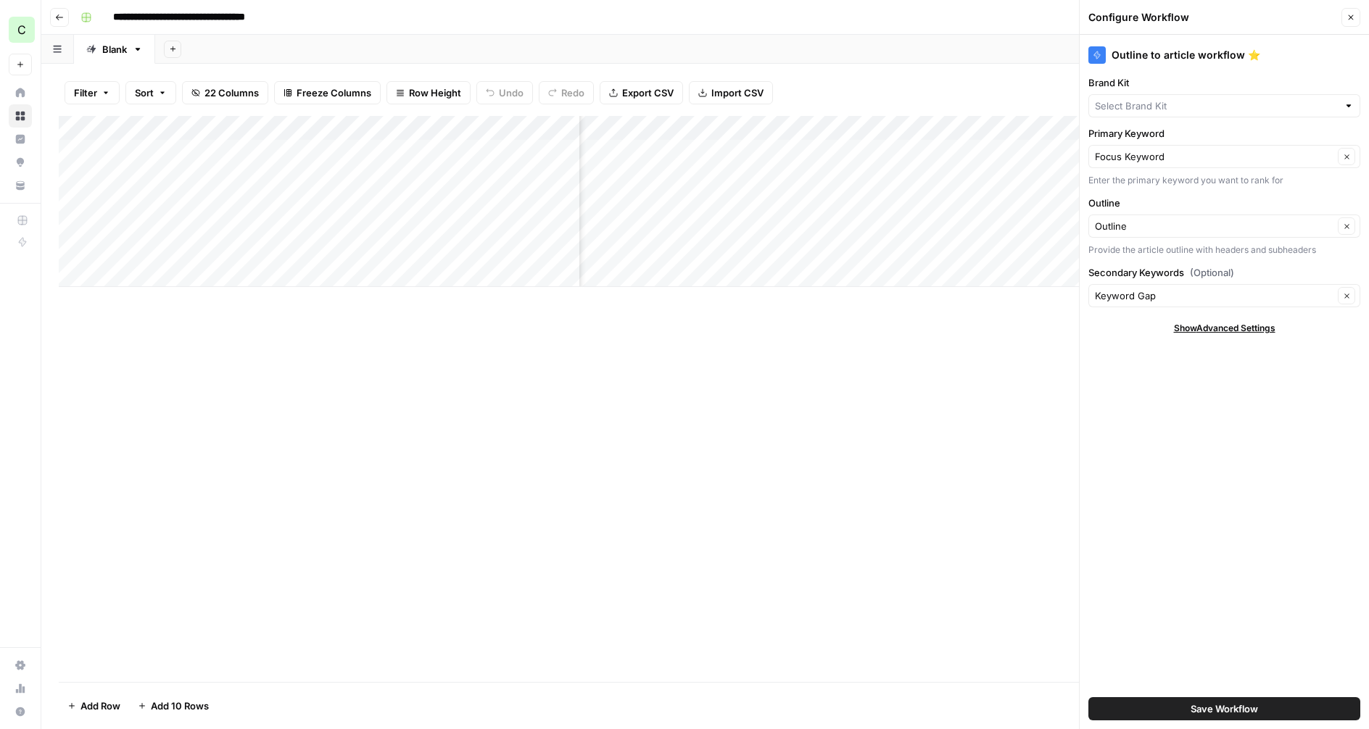
type input "Portless"
click at [1352, 17] on icon "button" at bounding box center [1350, 17] width 9 height 9
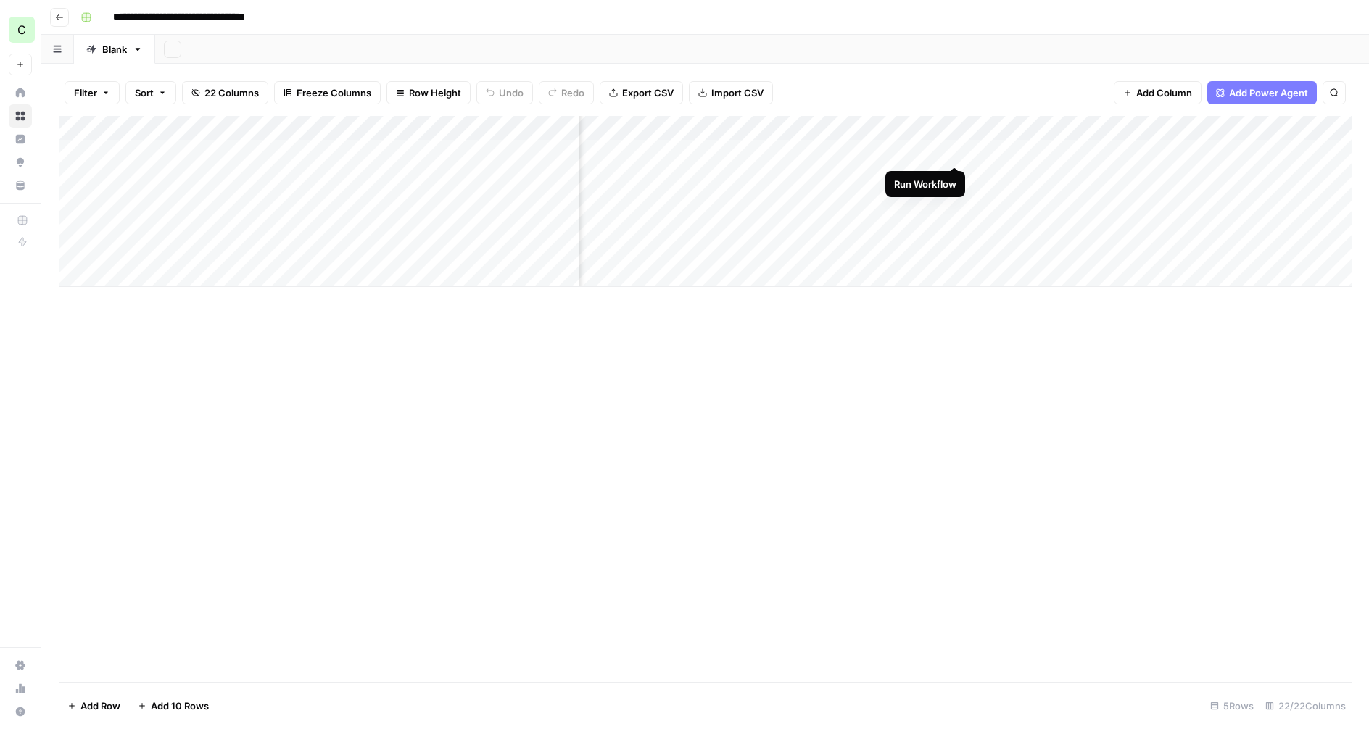
click at [956, 152] on div "Add Column" at bounding box center [705, 201] width 1293 height 171
click at [955, 173] on div "Add Column" at bounding box center [705, 201] width 1293 height 171
click at [1074, 152] on div "Add Column" at bounding box center [705, 201] width 1293 height 171
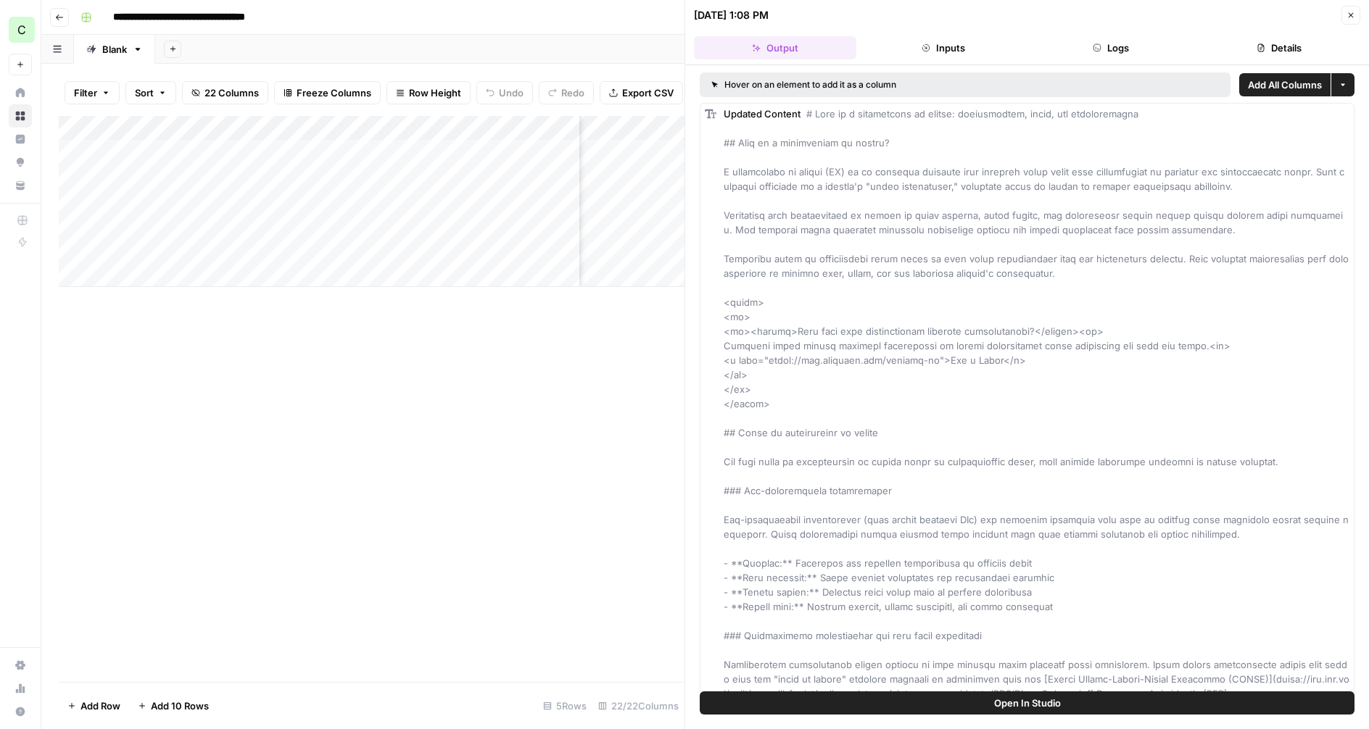
click at [1036, 45] on button "Logs" at bounding box center [1111, 47] width 162 height 23
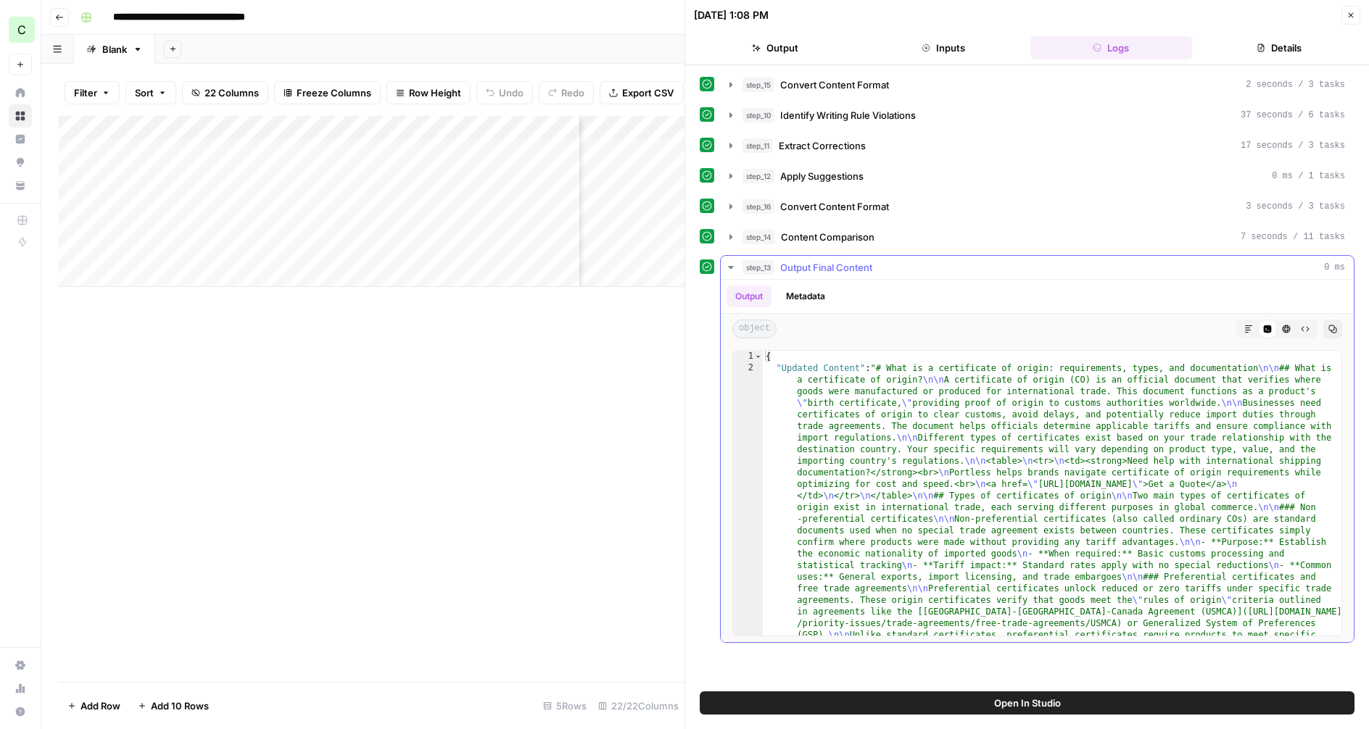
click at [1243, 328] on button "Markdown" at bounding box center [1248, 329] width 19 height 19
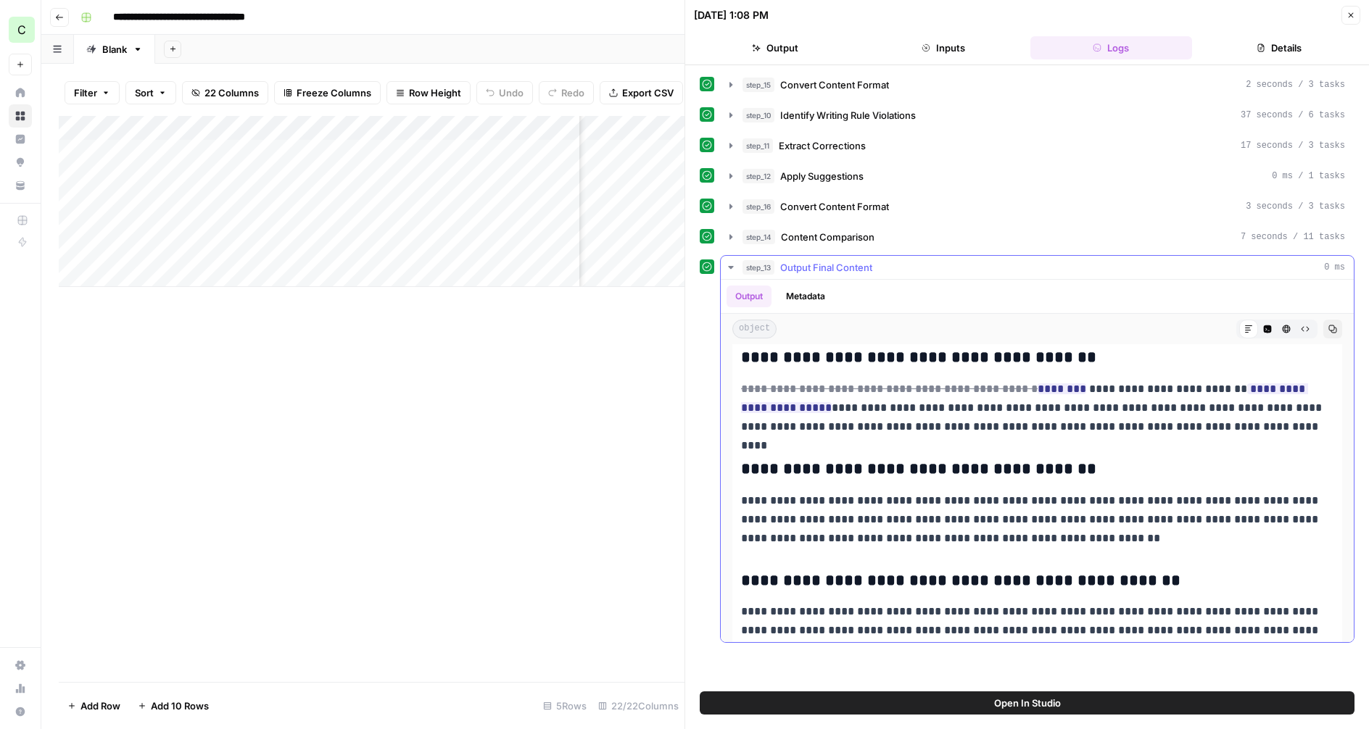
scroll to position [9359, 0]
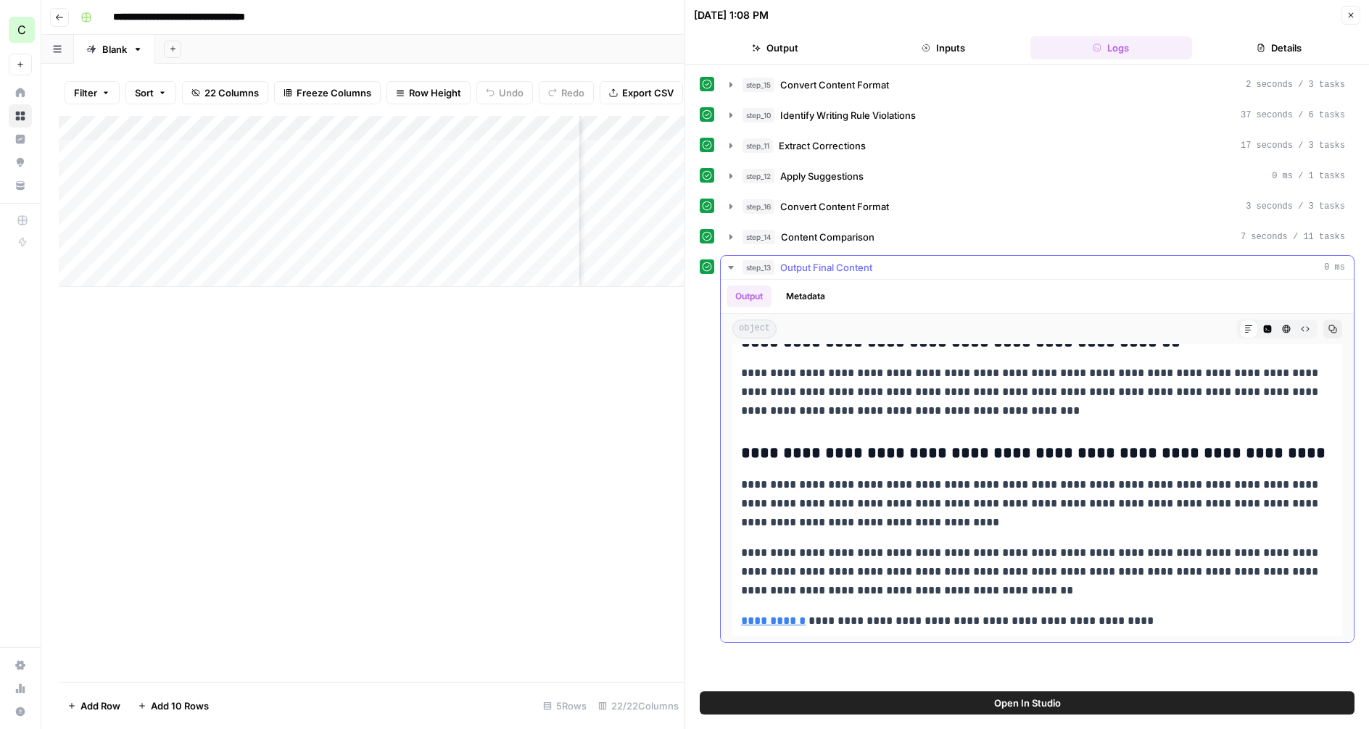
click at [728, 264] on icon "button" at bounding box center [731, 268] width 12 height 12
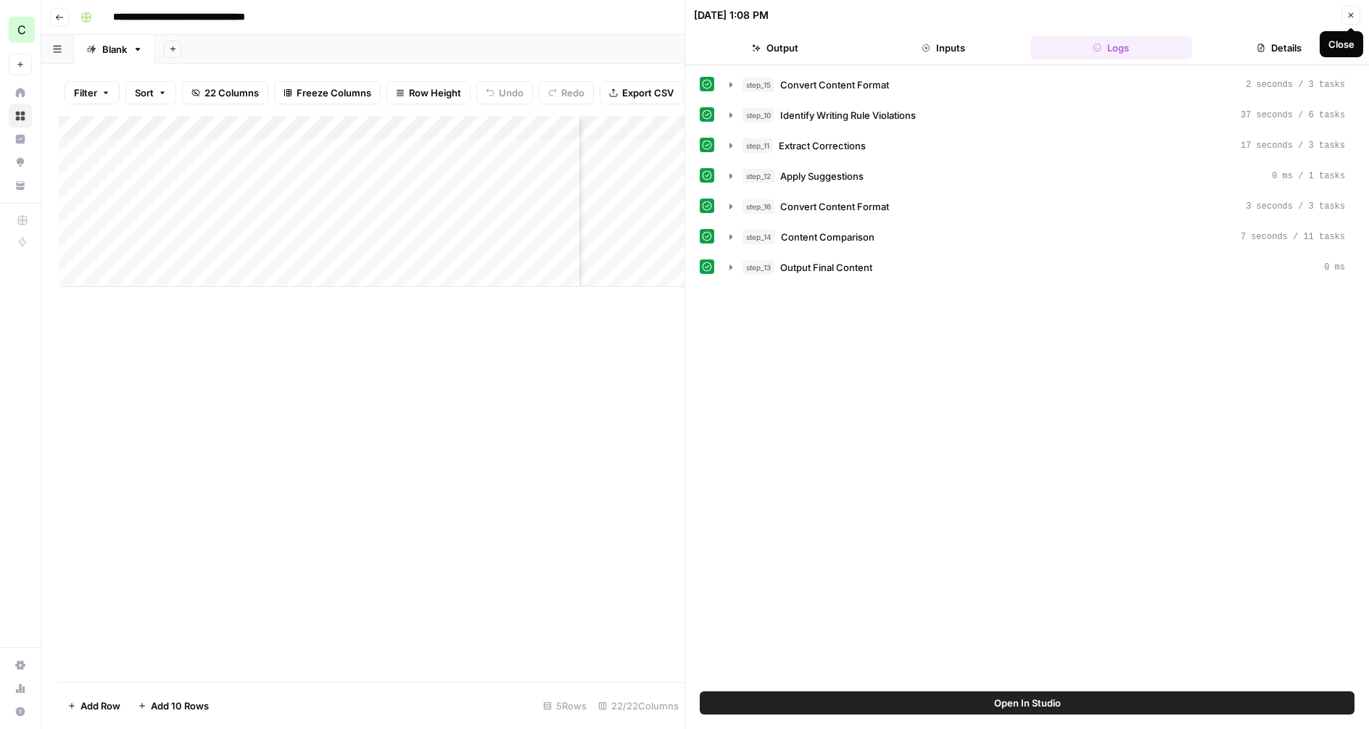
click at [1350, 16] on icon "button" at bounding box center [1350, 15] width 9 height 9
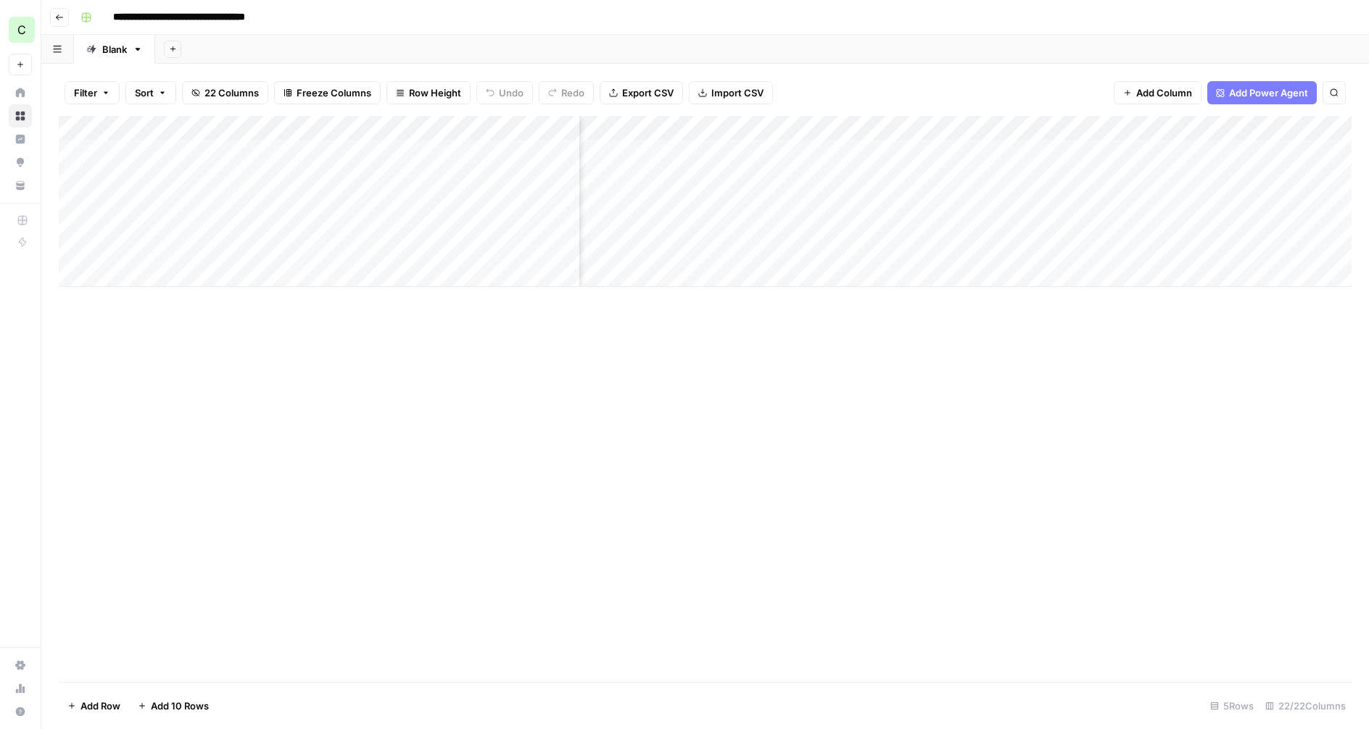
scroll to position [0, 1351]
click at [859, 152] on div "Add Column" at bounding box center [705, 201] width 1293 height 171
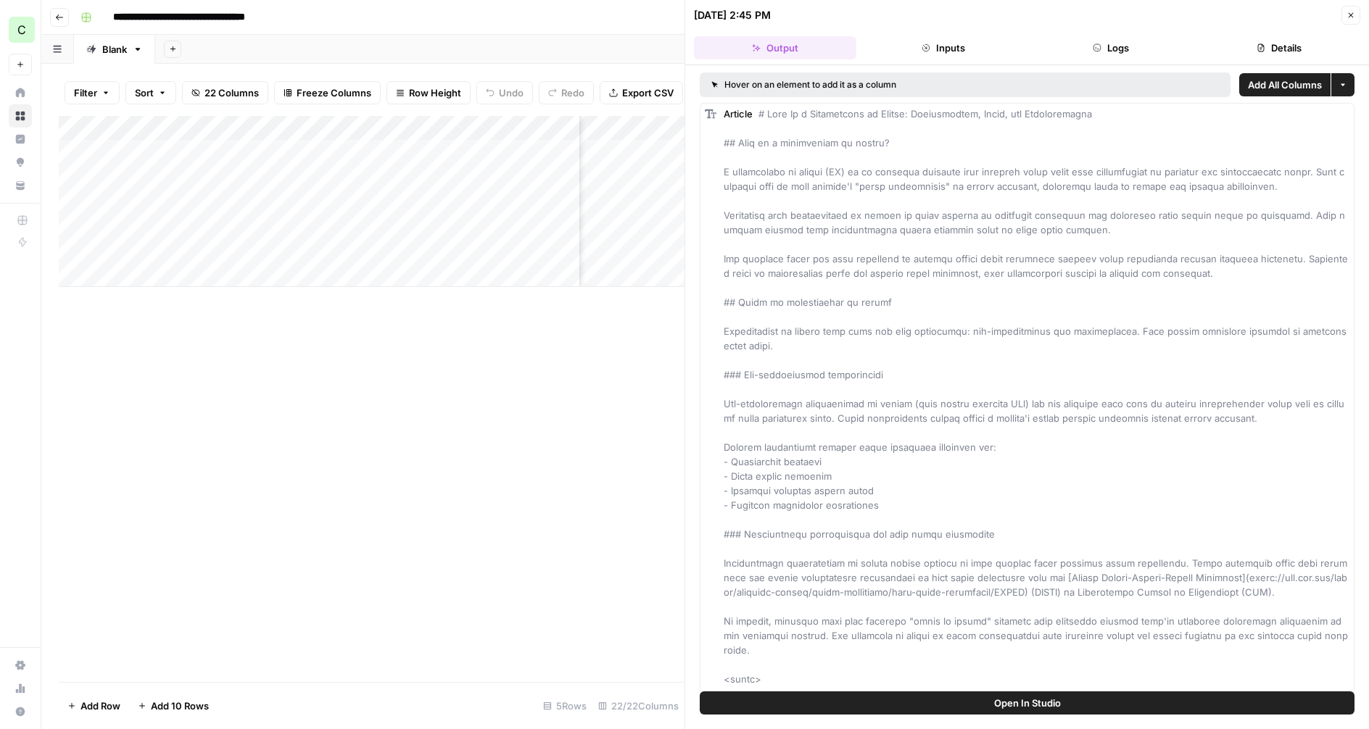
click at [1261, 53] on button "Details" at bounding box center [1279, 47] width 162 height 23
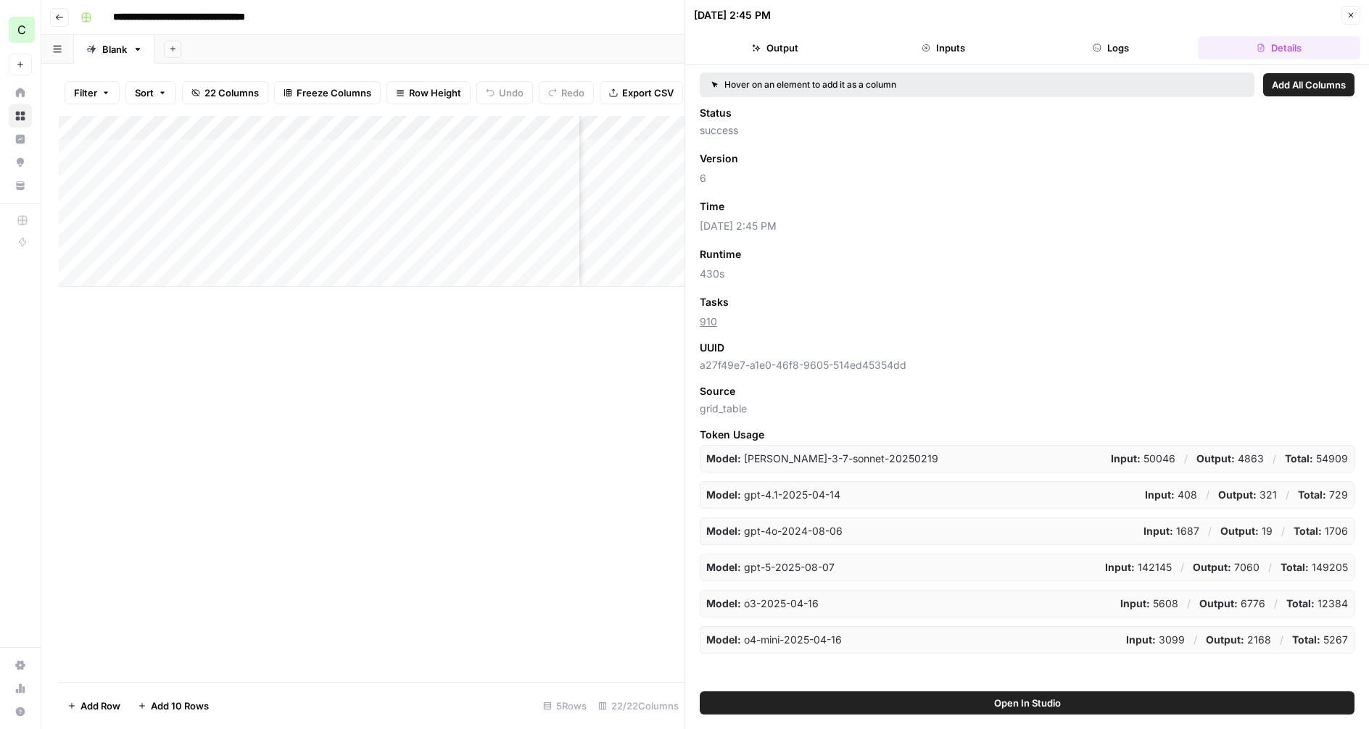
click at [1103, 46] on button "Logs" at bounding box center [1111, 47] width 162 height 23
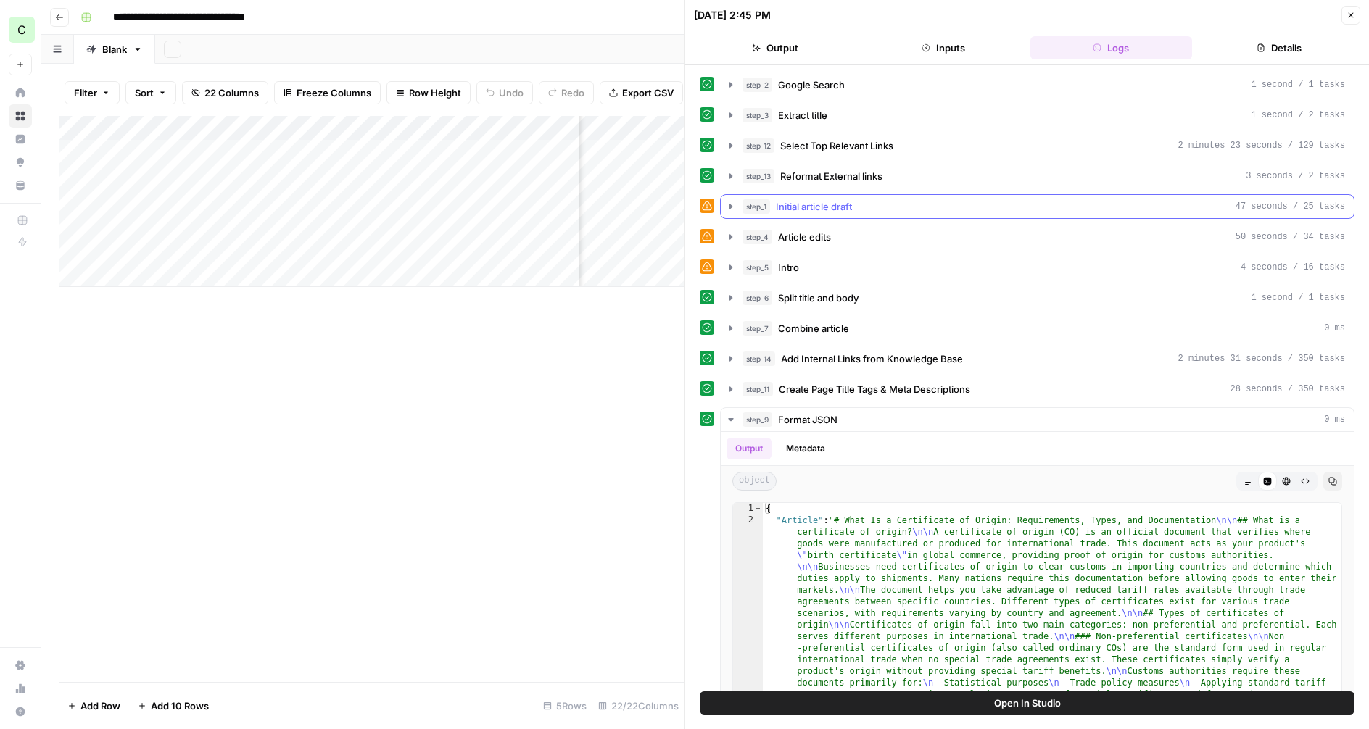
click at [726, 210] on icon "button" at bounding box center [731, 207] width 12 height 12
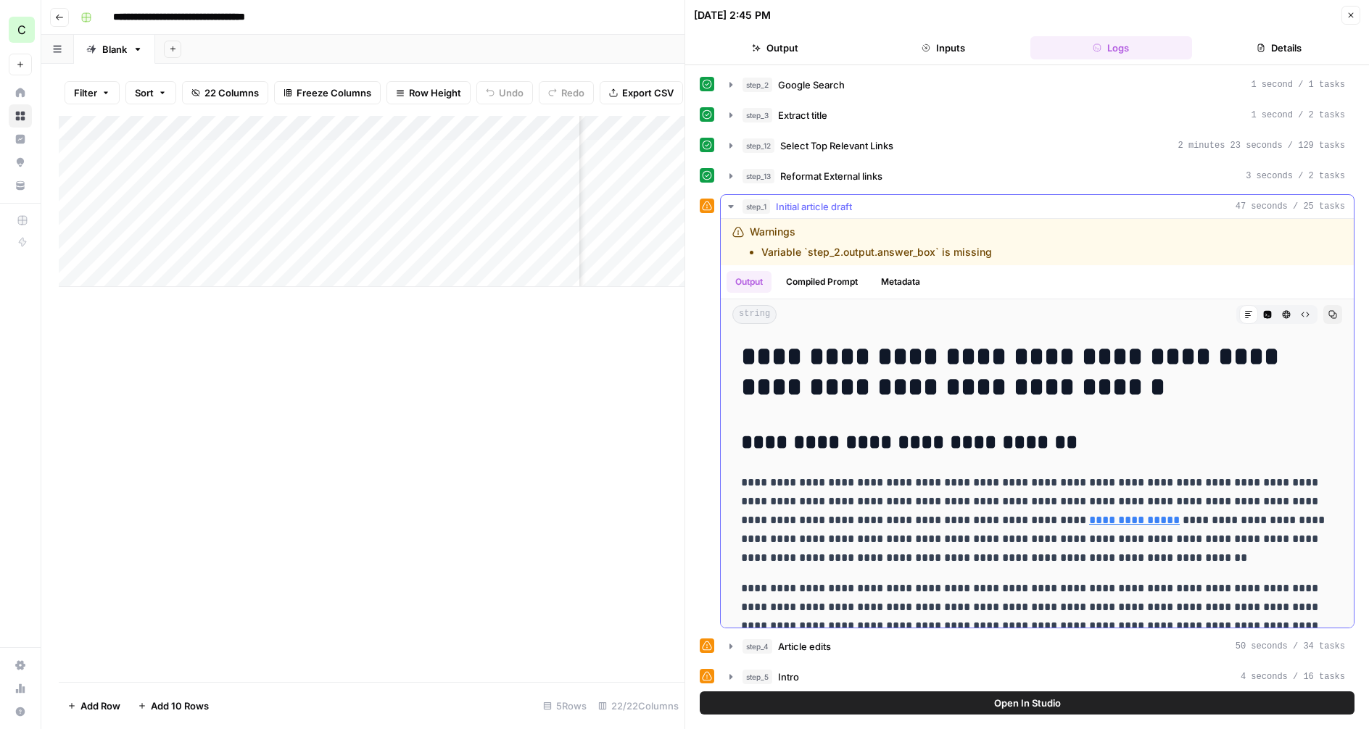
click at [730, 209] on icon "button" at bounding box center [731, 207] width 12 height 12
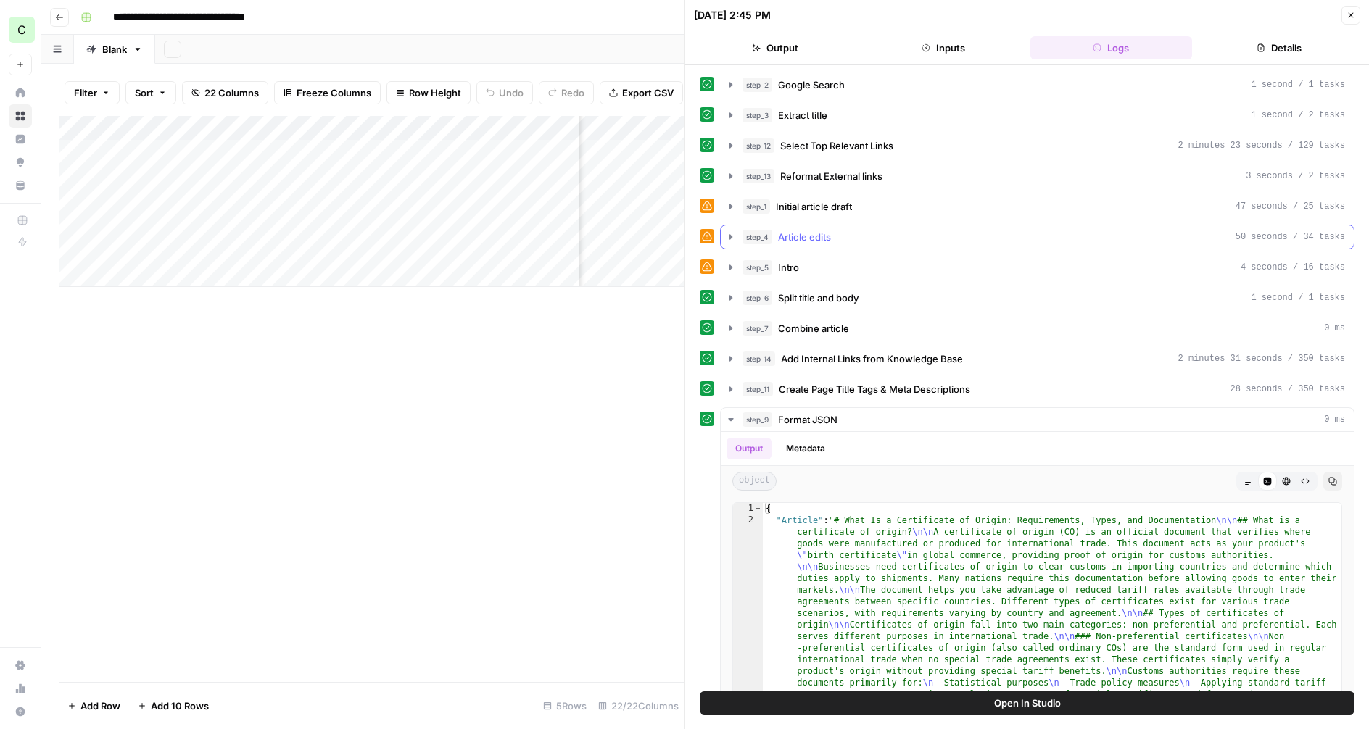
click at [730, 237] on icon "button" at bounding box center [730, 236] width 3 height 5
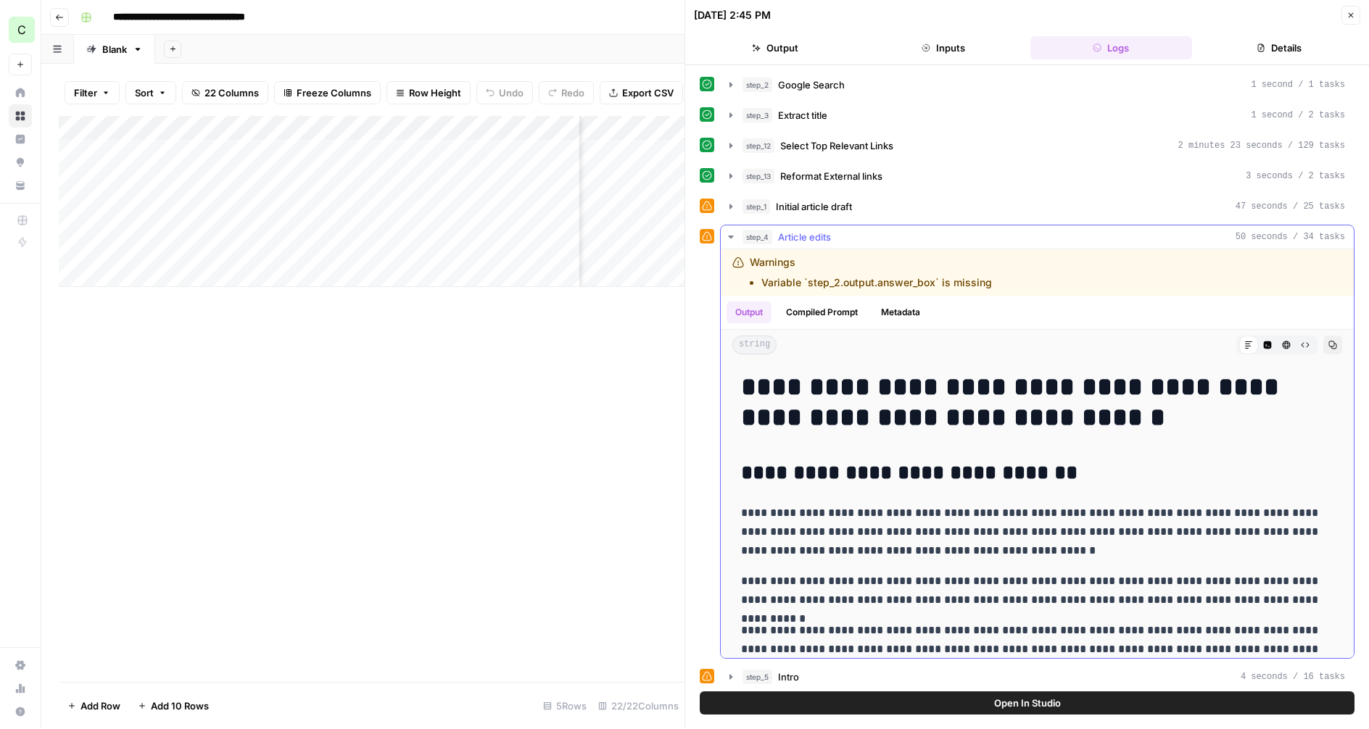
click at [730, 237] on icon "button" at bounding box center [730, 237] width 5 height 3
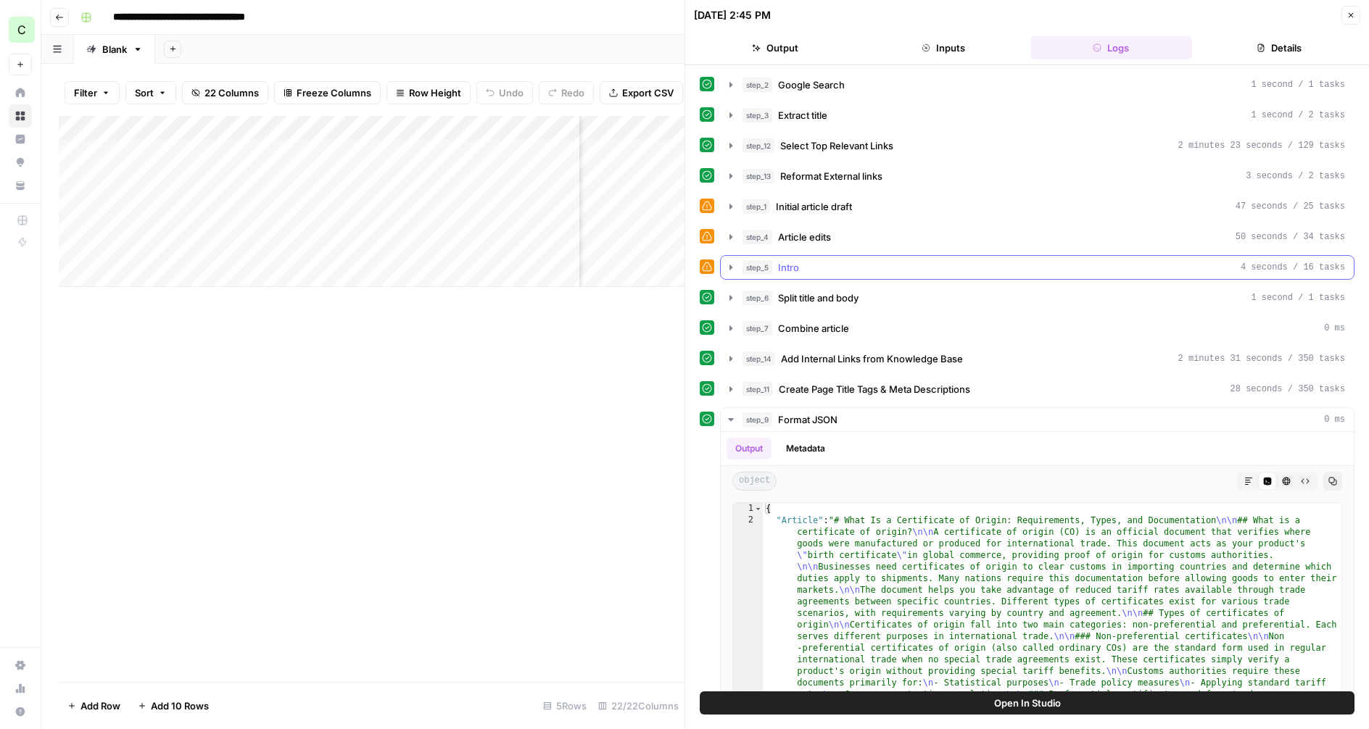
click at [729, 264] on icon "button" at bounding box center [731, 268] width 12 height 12
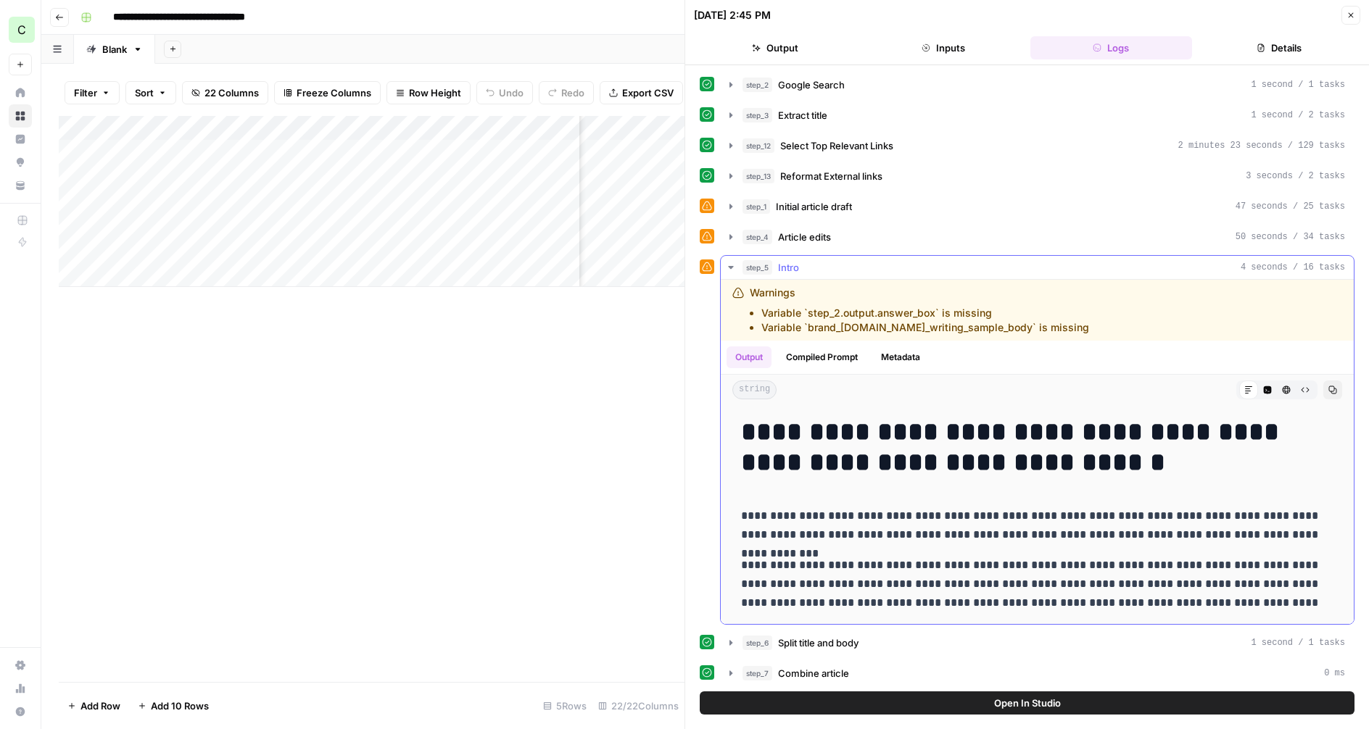
click at [729, 268] on icon "button" at bounding box center [731, 268] width 12 height 12
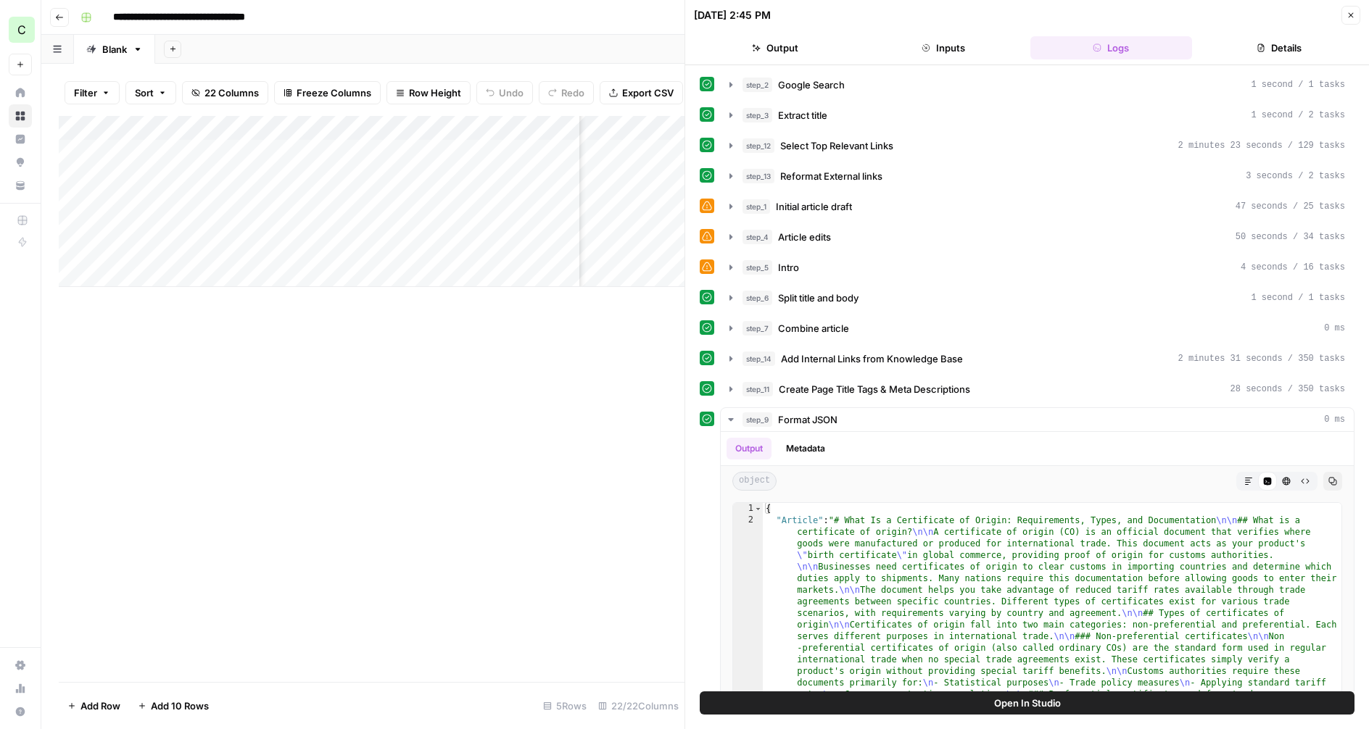
click at [1348, 9] on button "Close" at bounding box center [1350, 15] width 19 height 19
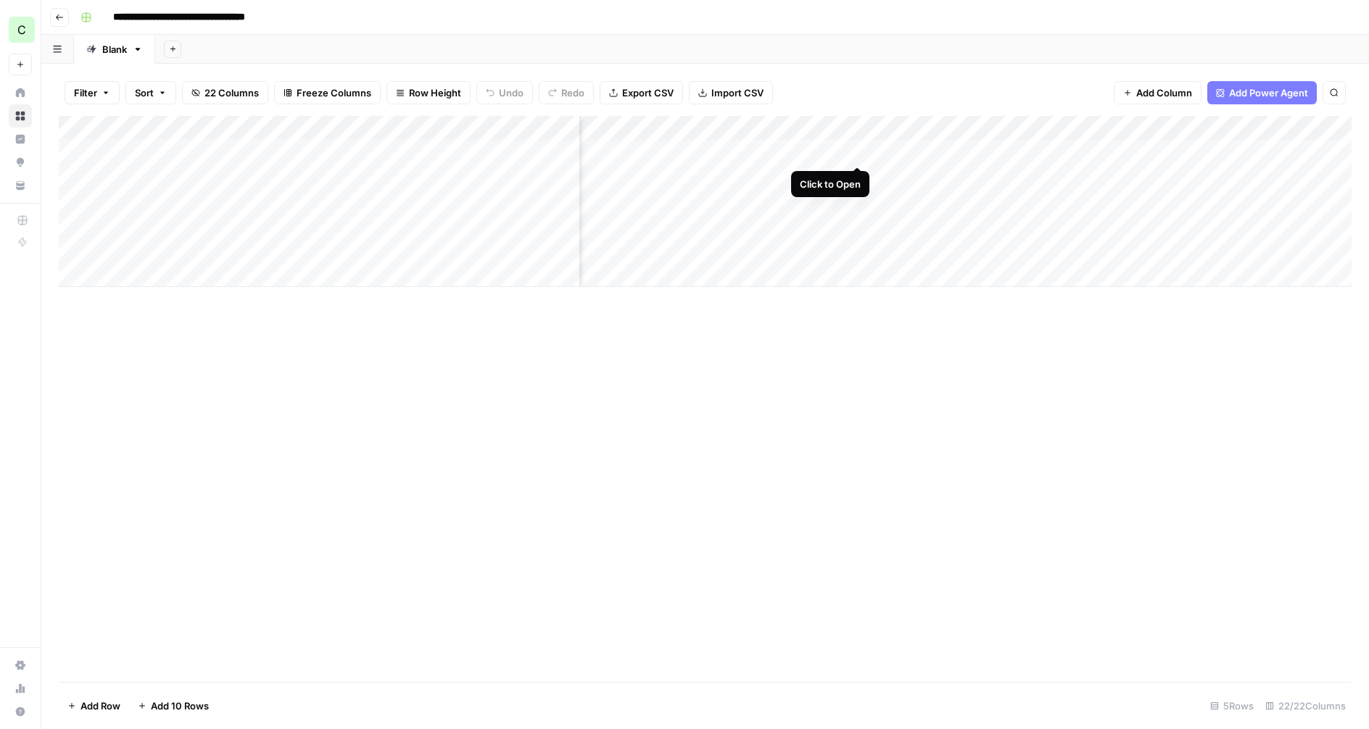
click at [854, 149] on div "Add Column" at bounding box center [705, 201] width 1293 height 171
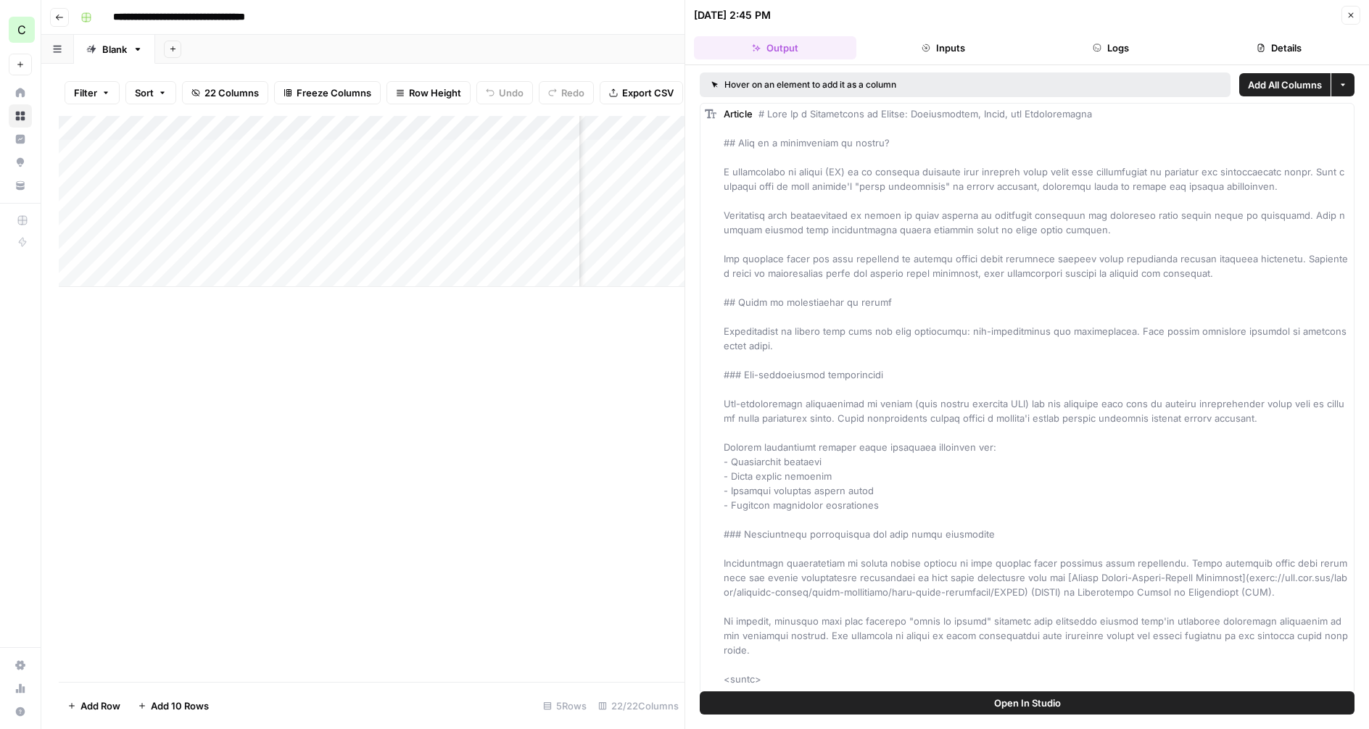
click at [1130, 45] on button "Logs" at bounding box center [1111, 47] width 162 height 23
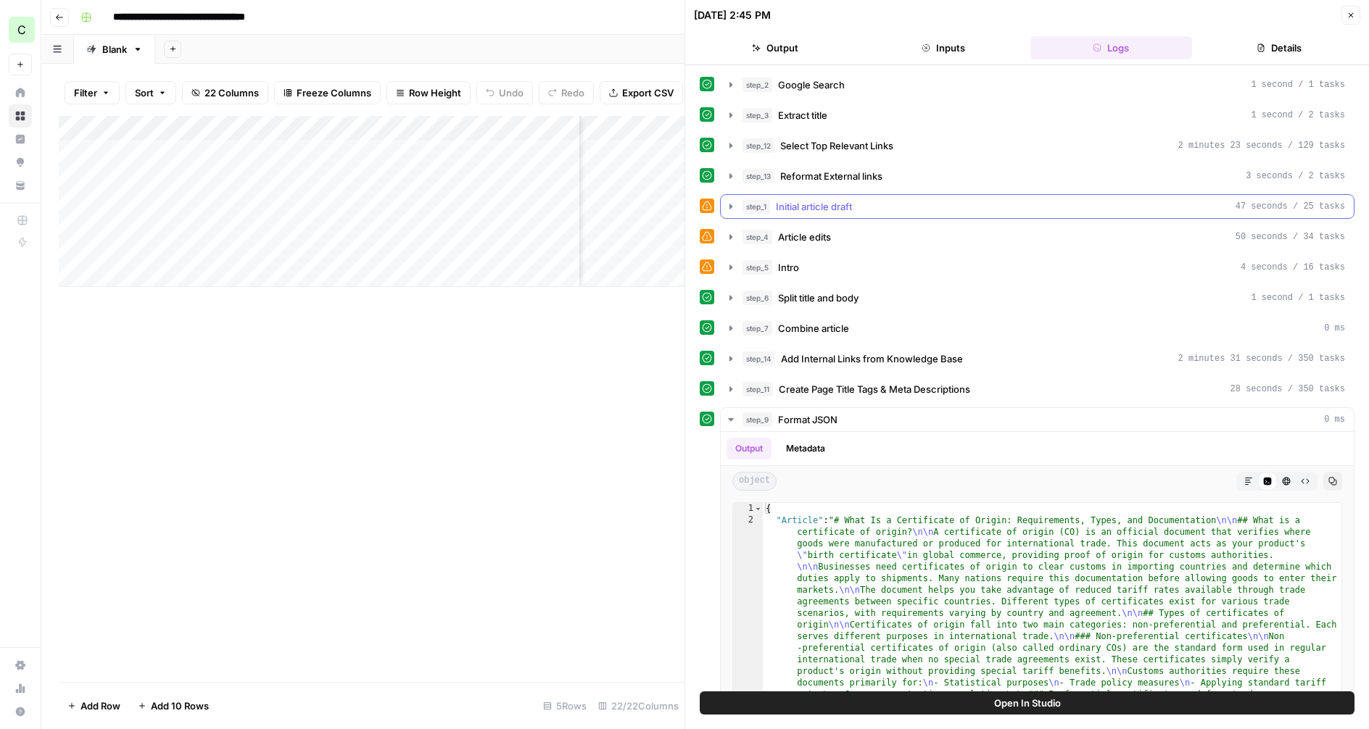
click at [730, 205] on icon "button" at bounding box center [730, 206] width 3 height 5
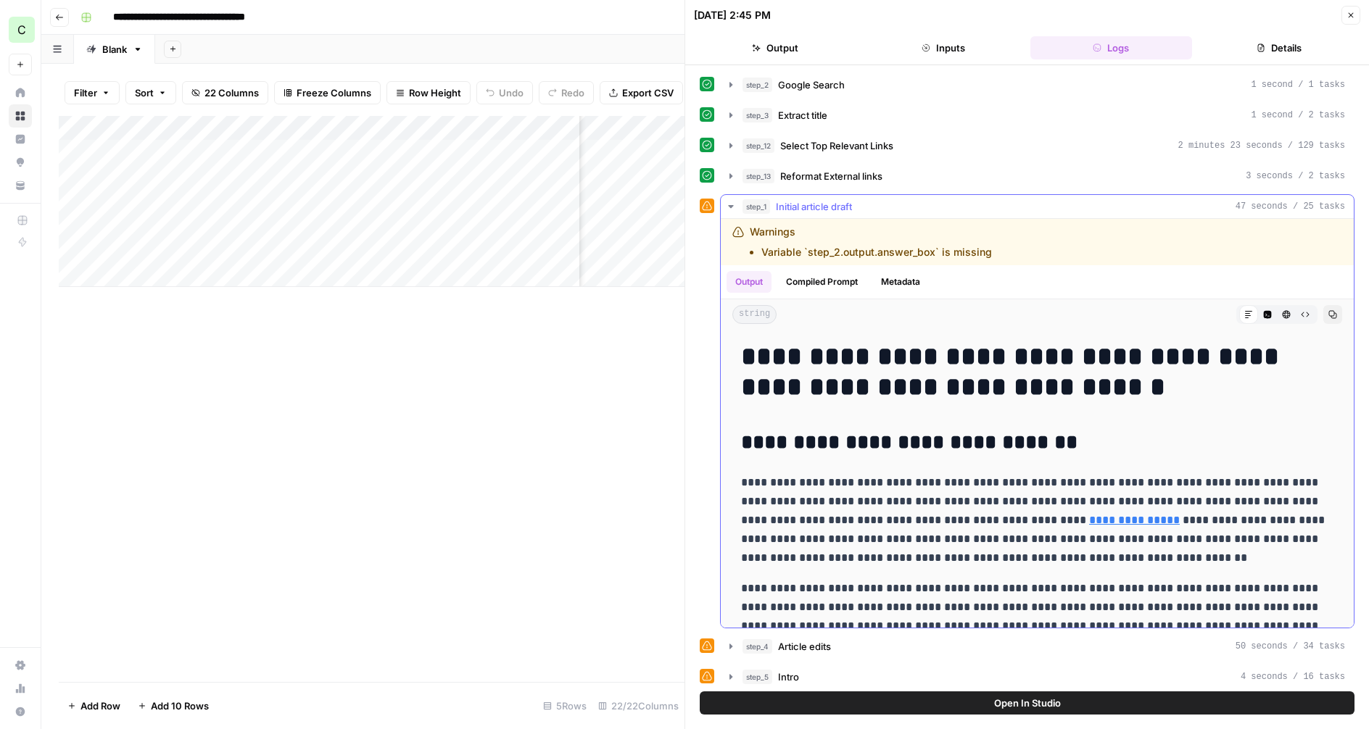
click at [728, 203] on icon "button" at bounding box center [731, 207] width 12 height 12
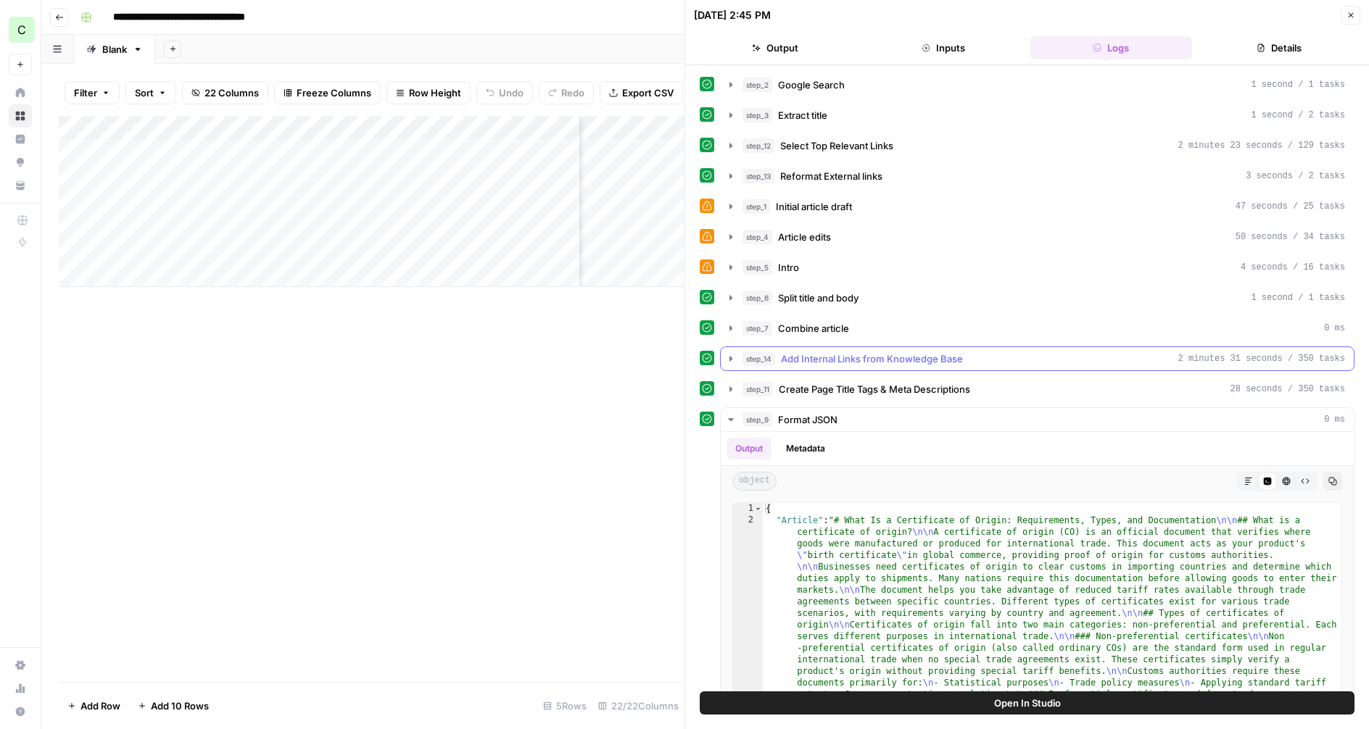
click at [728, 357] on icon "button" at bounding box center [731, 359] width 12 height 12
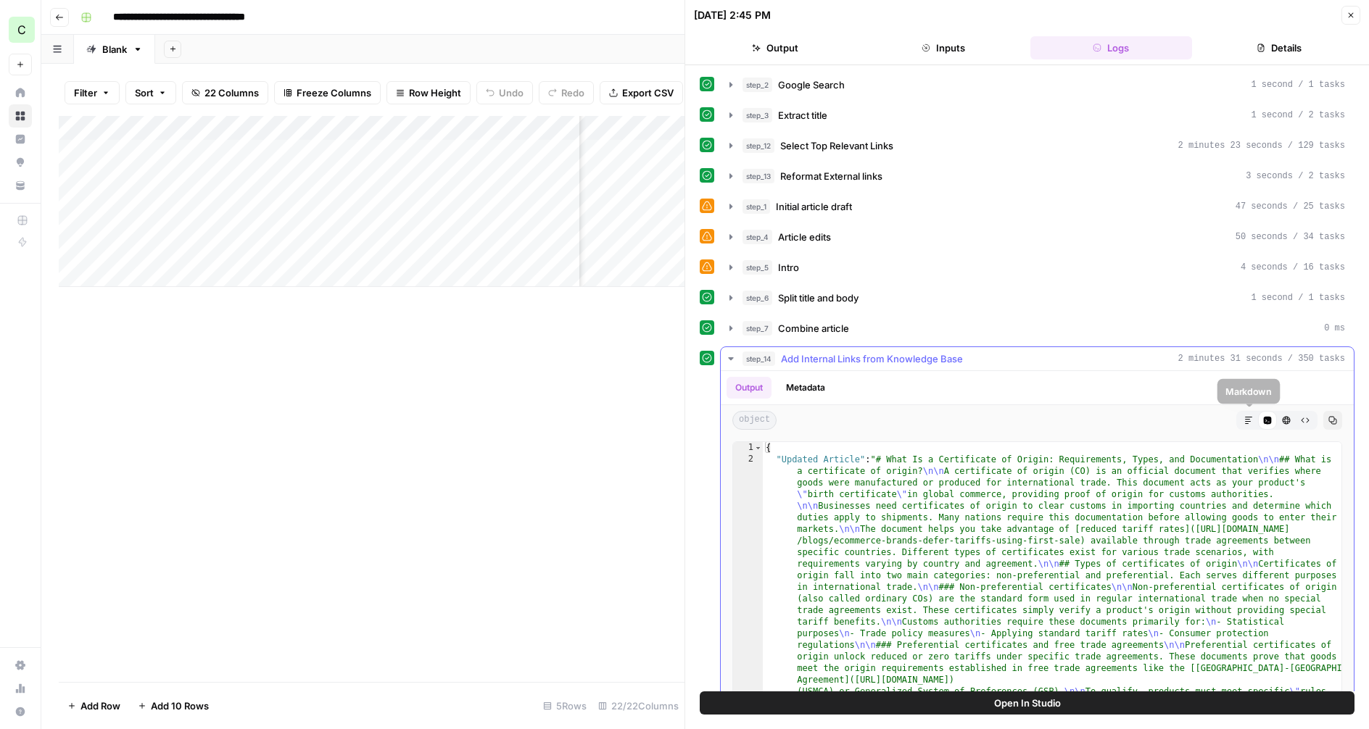
click at [1251, 420] on icon "button" at bounding box center [1248, 420] width 9 height 9
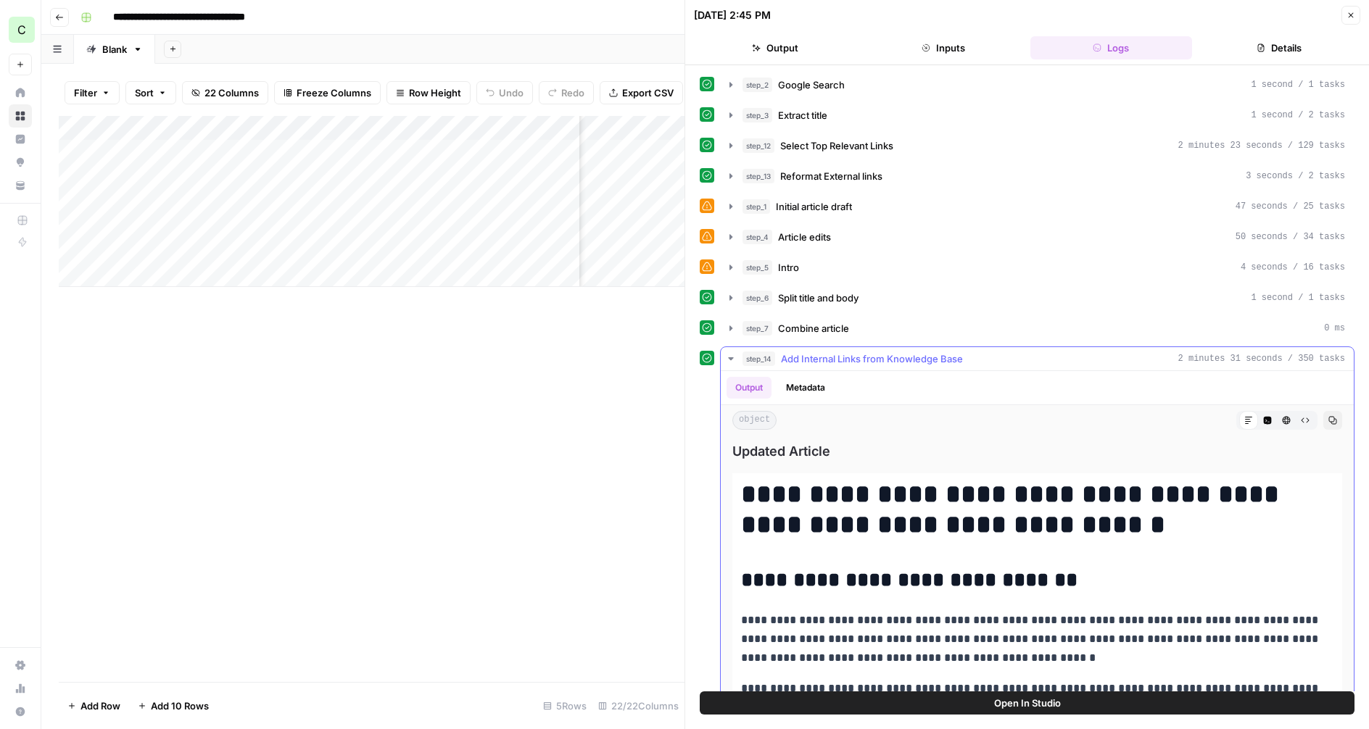
drag, startPoint x: 817, startPoint y: 381, endPoint x: 799, endPoint y: 384, distance: 18.5
click at [817, 381] on button "Metadata" at bounding box center [805, 388] width 57 height 22
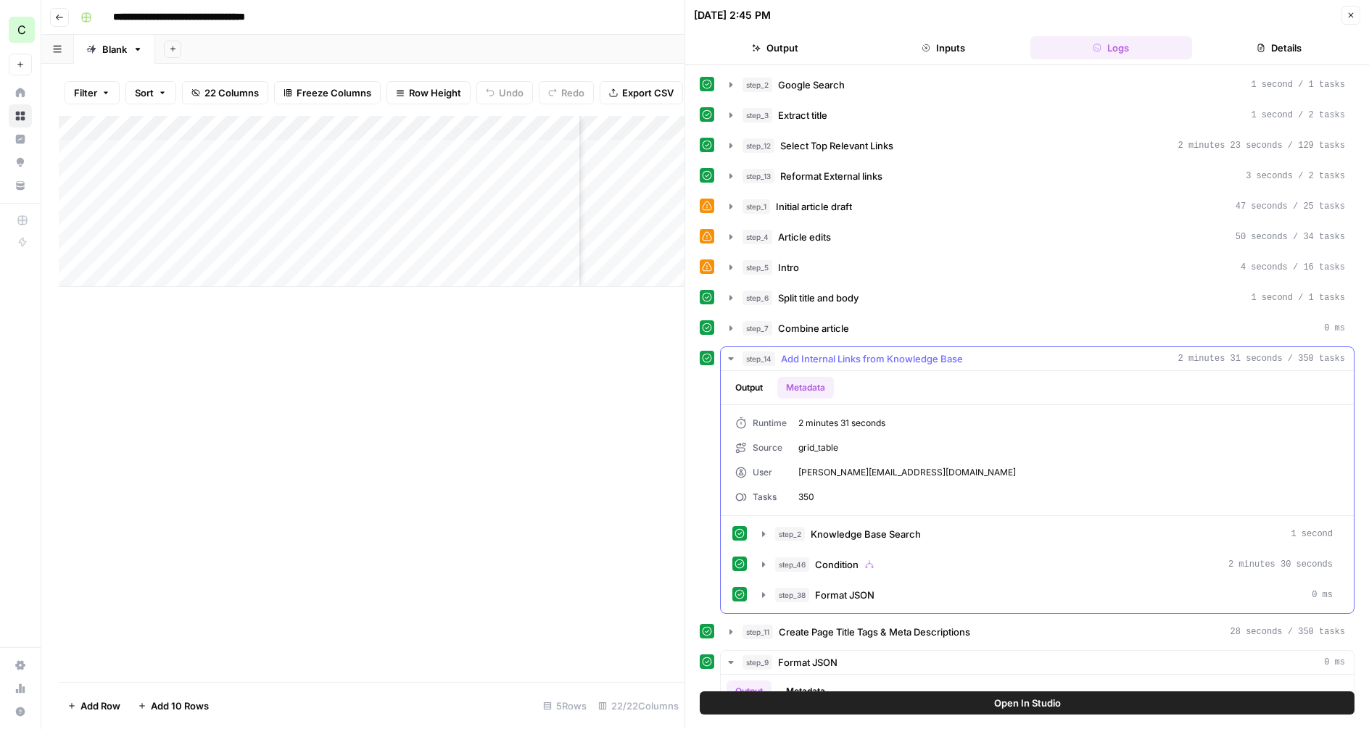
click at [751, 387] on button "Output" at bounding box center [748, 388] width 45 height 22
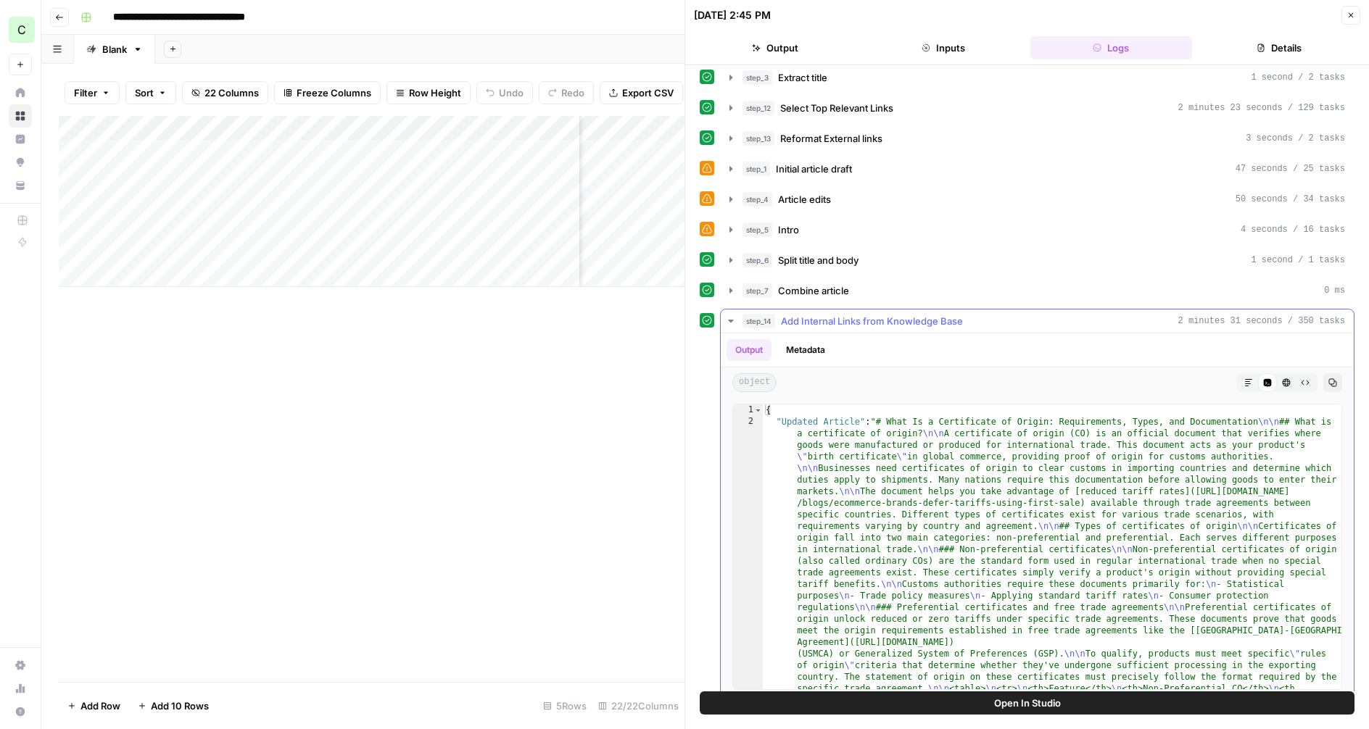
scroll to position [41, 0]
click at [1243, 382] on button "Markdown" at bounding box center [1248, 379] width 19 height 19
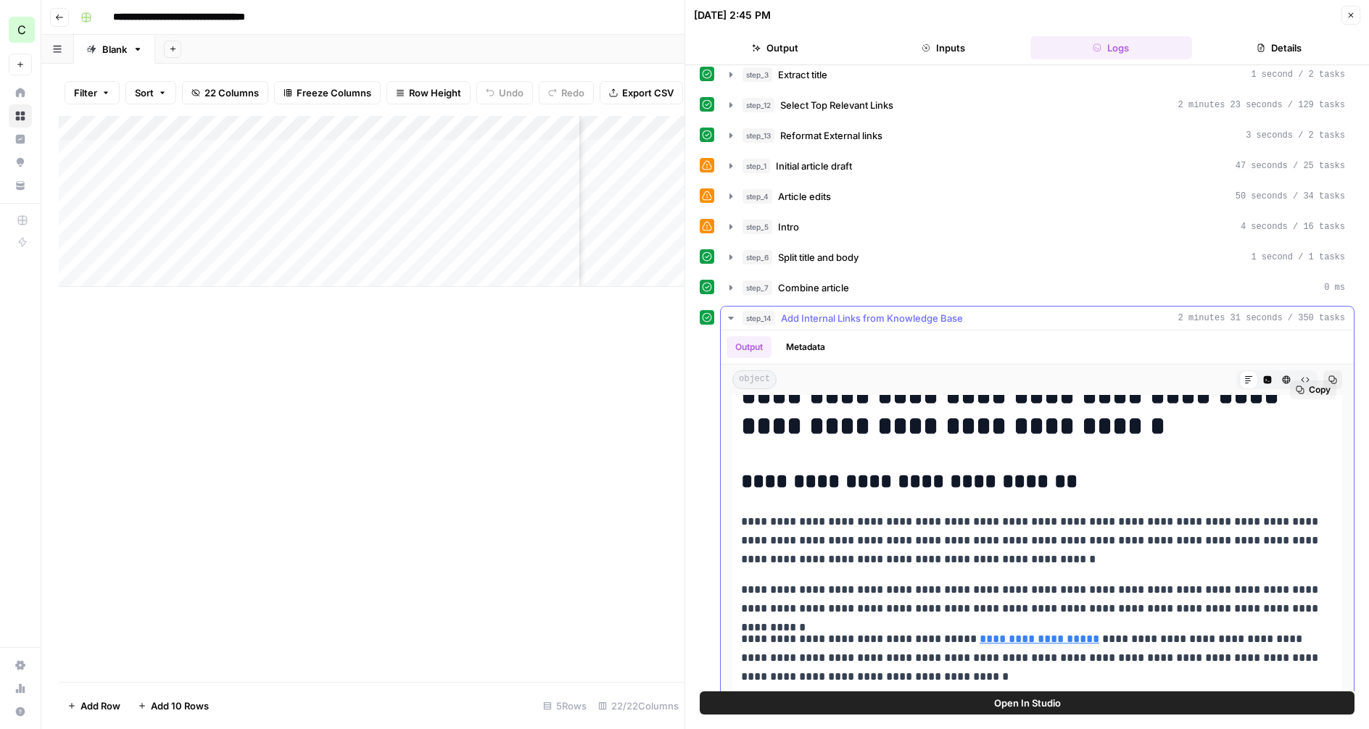
scroll to position [0, 0]
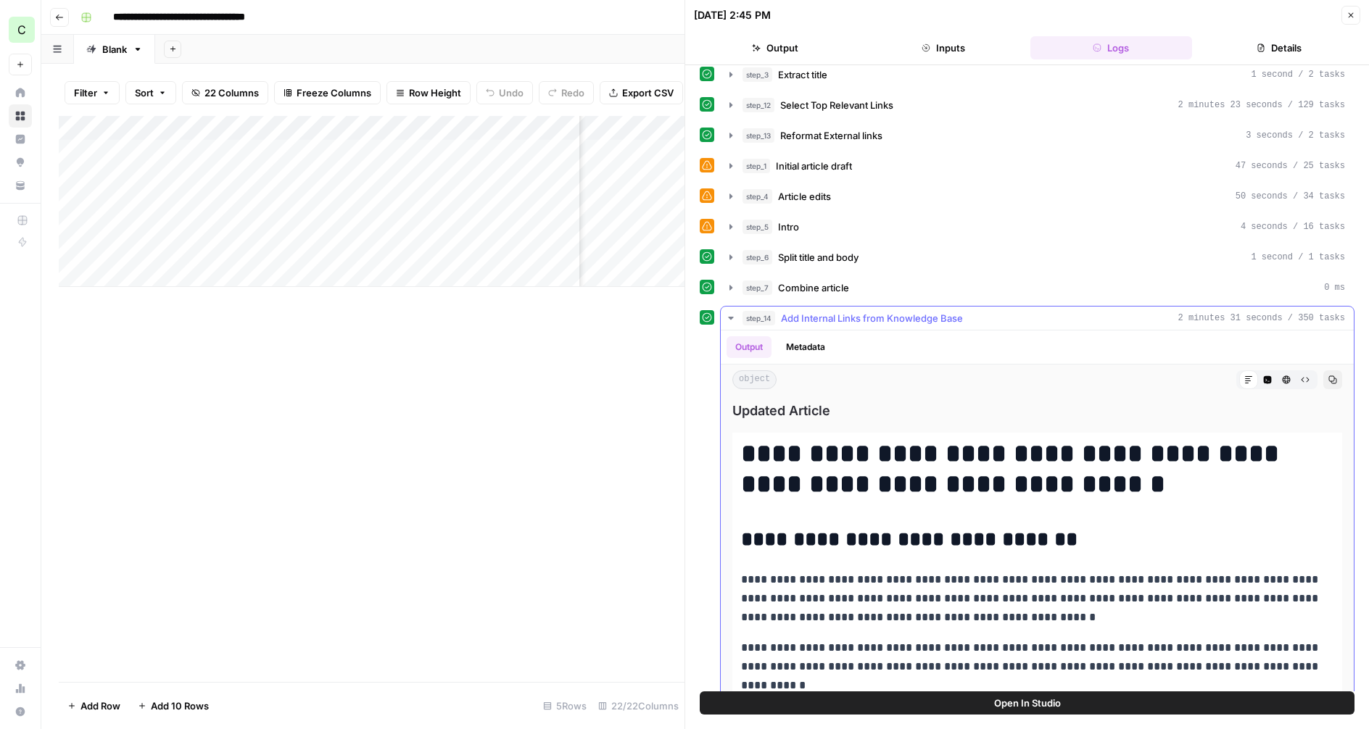
click at [729, 320] on icon "button" at bounding box center [731, 318] width 12 height 12
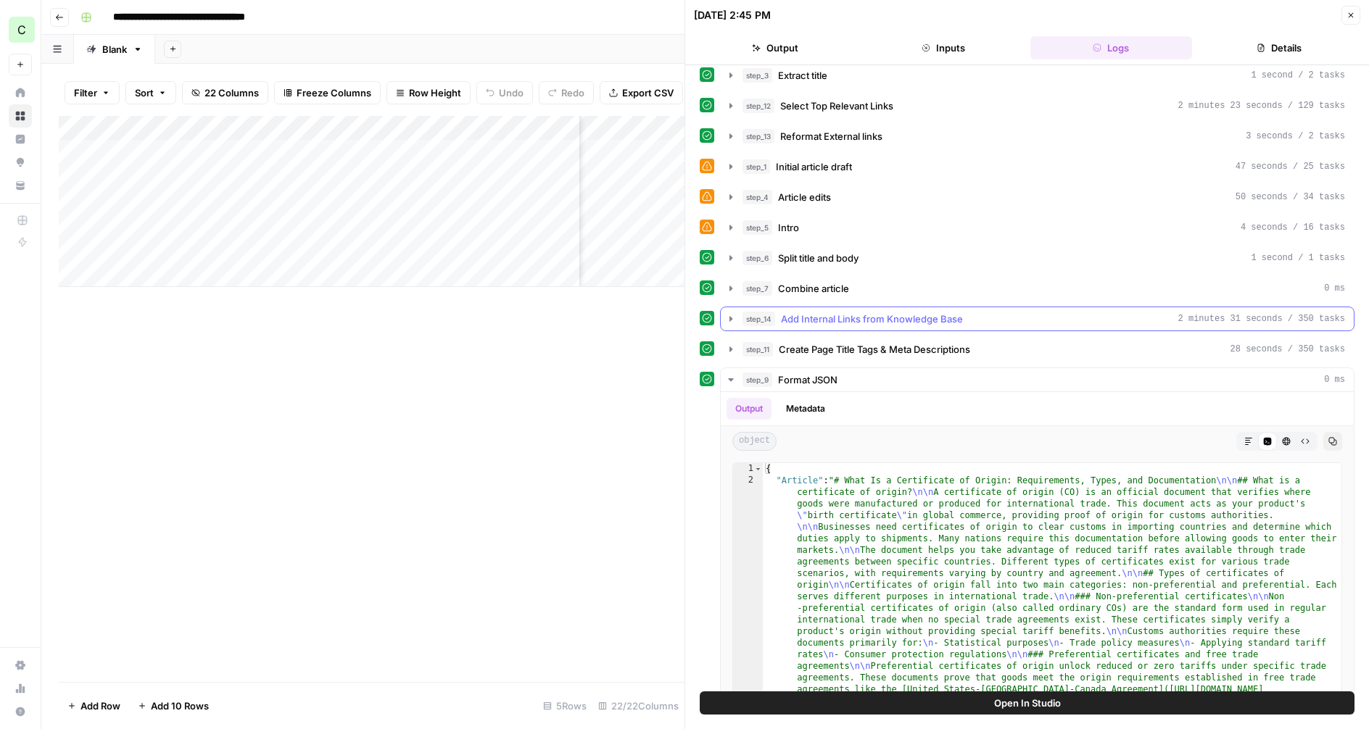
scroll to position [39, 0]
click at [1248, 446] on icon "button" at bounding box center [1248, 442] width 9 height 9
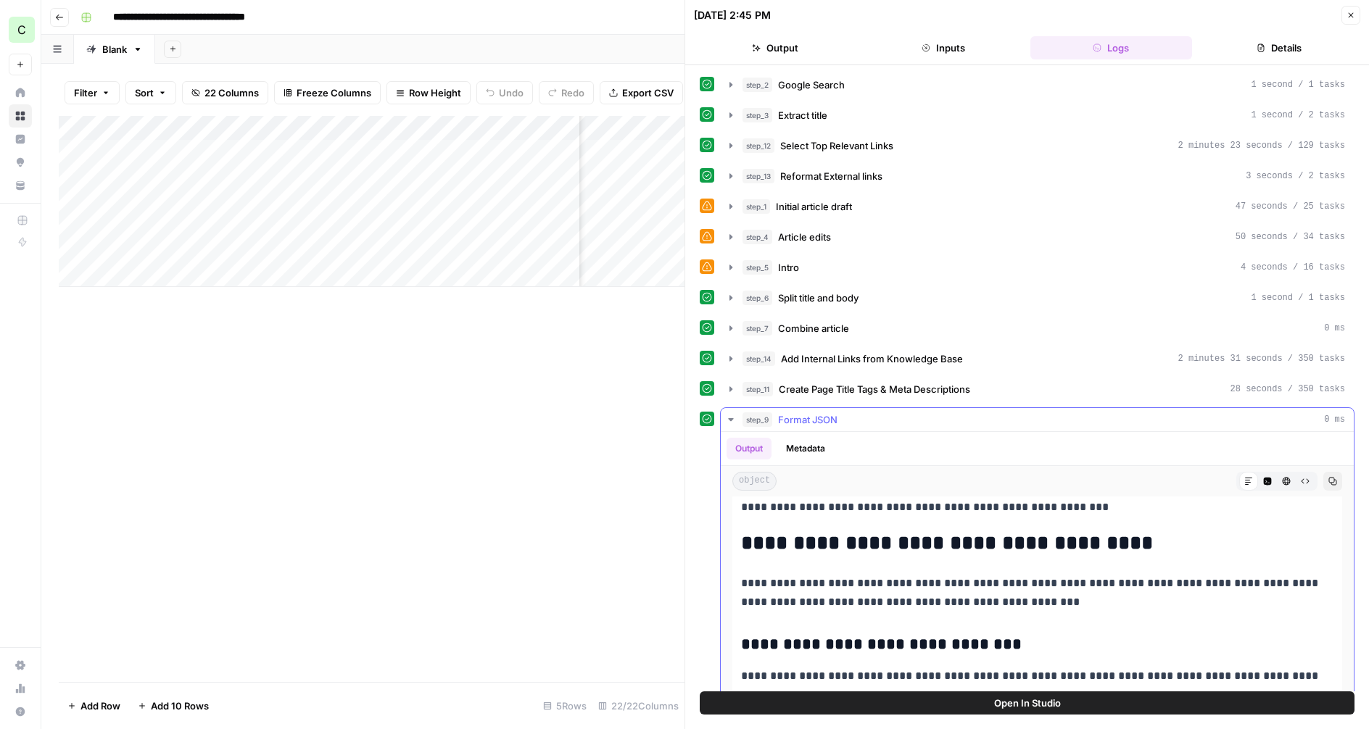
scroll to position [2867, 0]
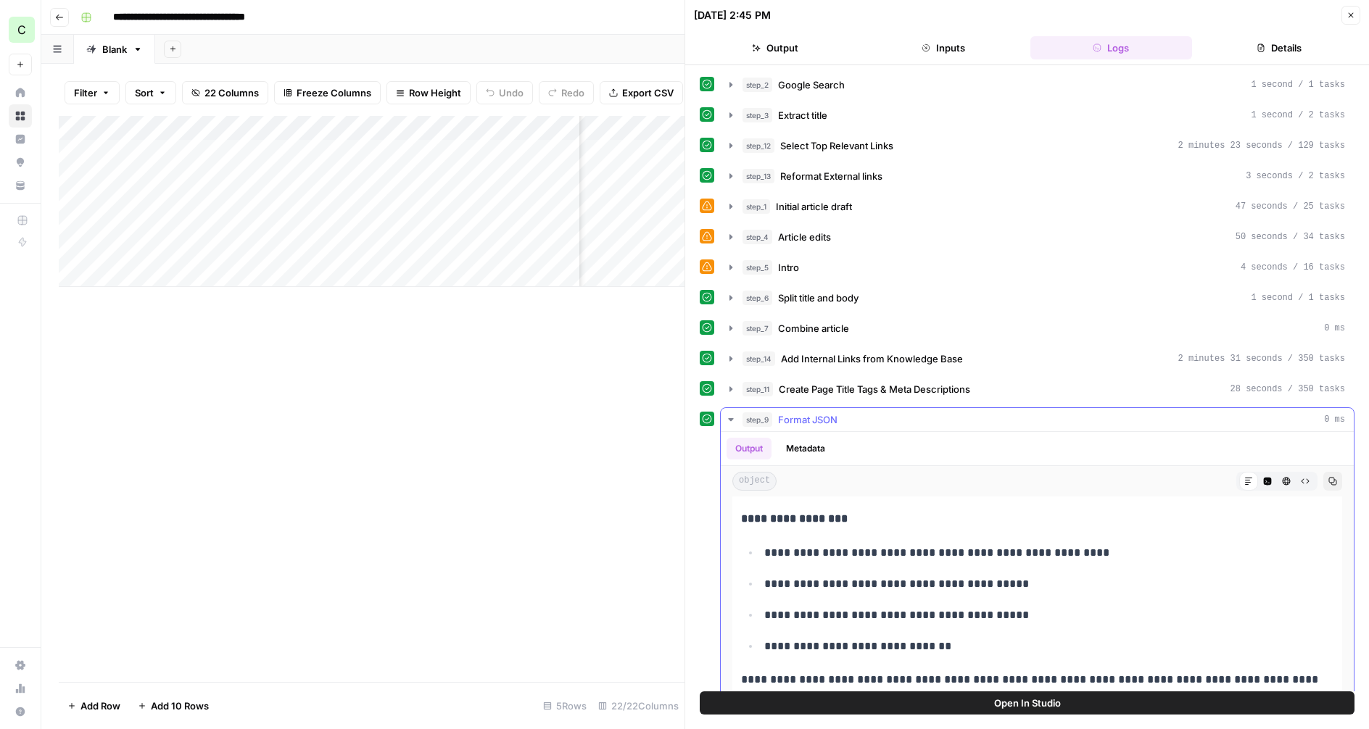
click at [731, 418] on icon "button" at bounding box center [731, 420] width 12 height 12
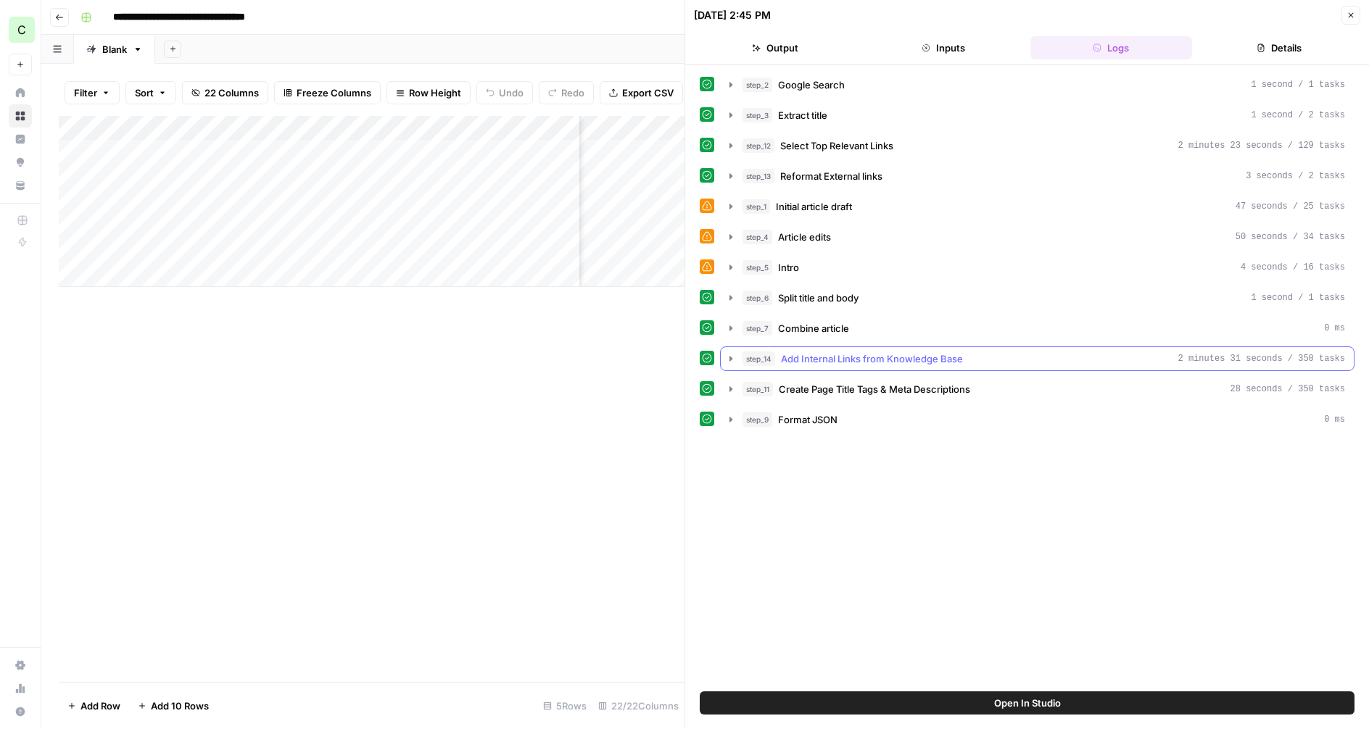
click at [729, 360] on icon "button" at bounding box center [731, 359] width 12 height 12
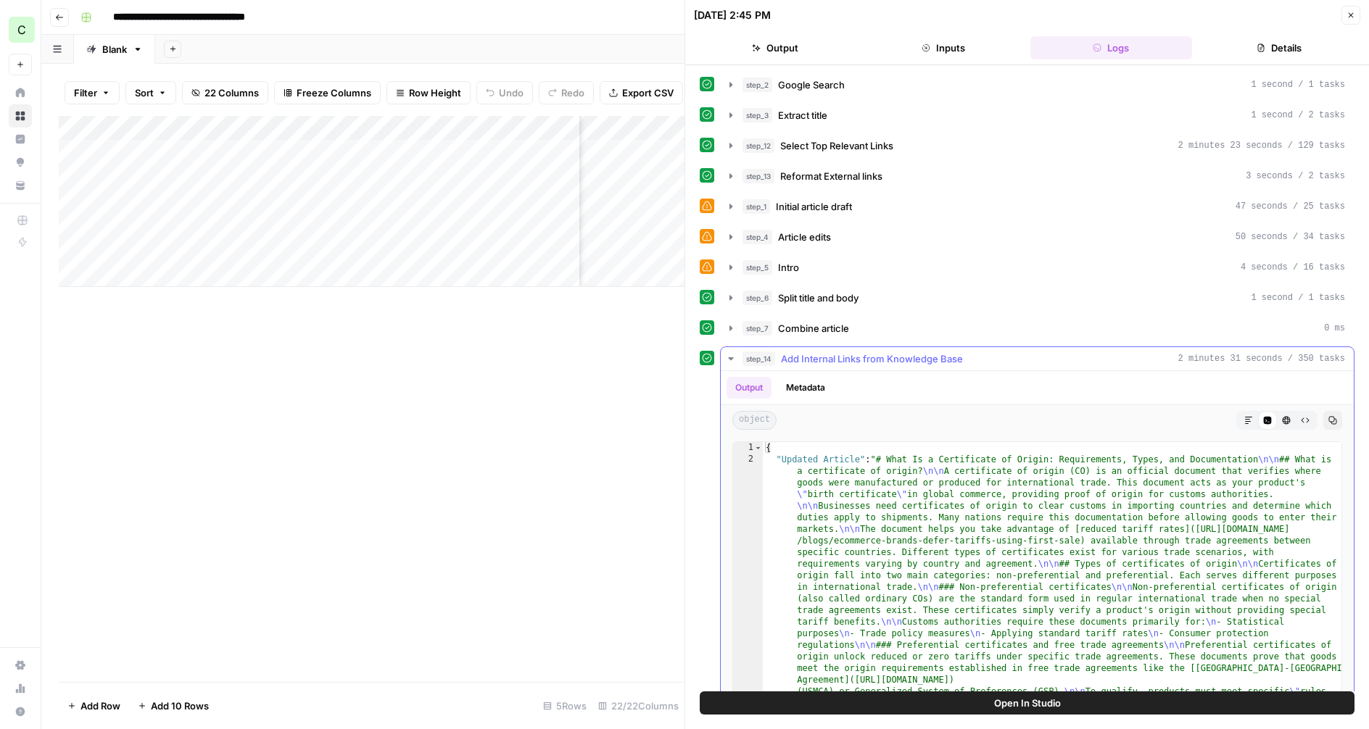
click at [1244, 421] on icon "button" at bounding box center [1248, 420] width 9 height 9
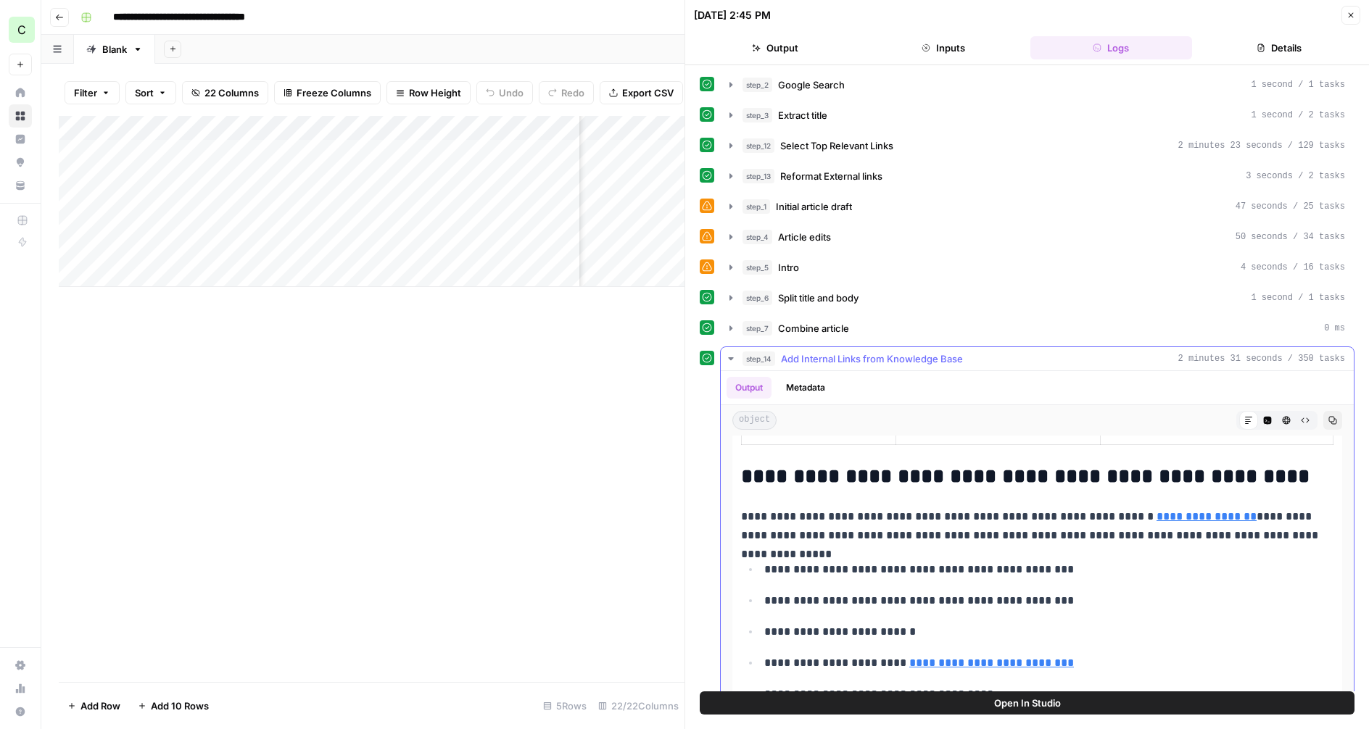
scroll to position [1063, 0]
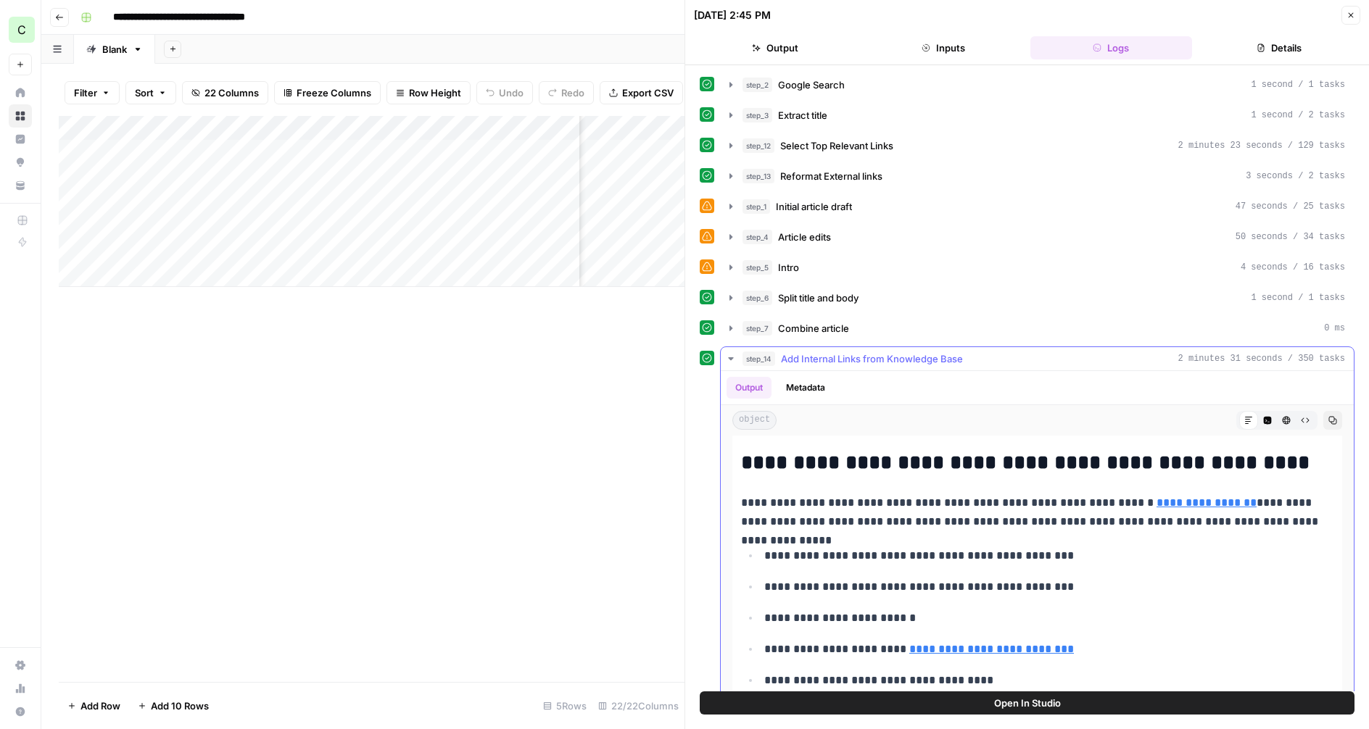
click at [731, 360] on icon "button" at bounding box center [731, 359] width 12 height 12
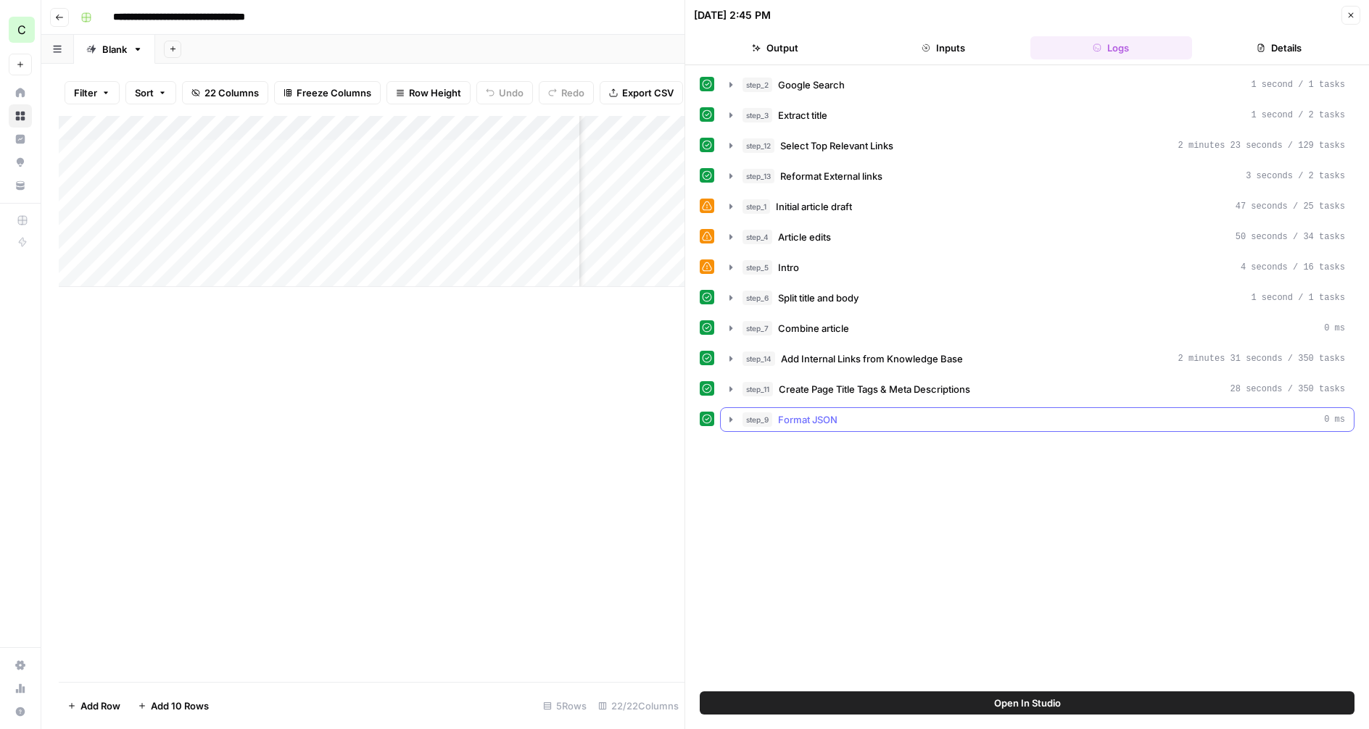
click at [736, 421] on icon "button" at bounding box center [731, 420] width 12 height 12
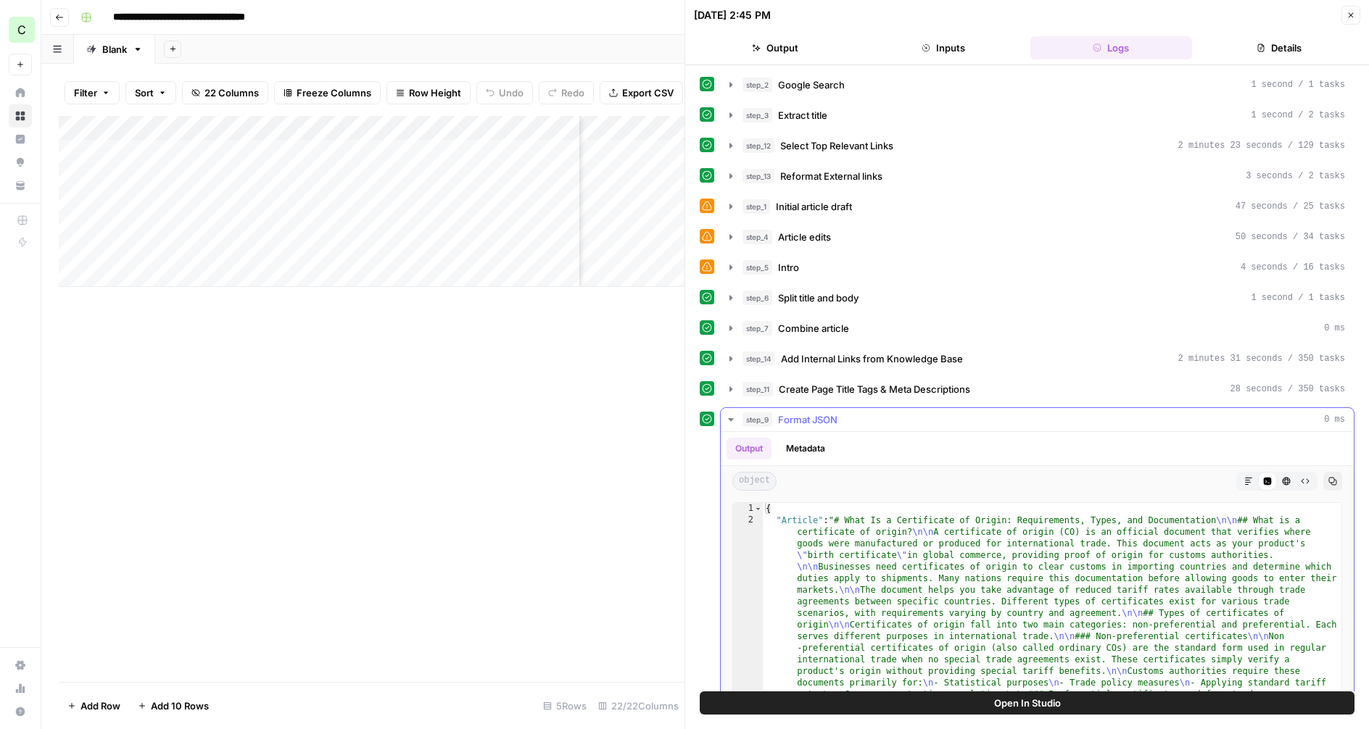
click at [1245, 475] on button "Markdown" at bounding box center [1248, 481] width 19 height 19
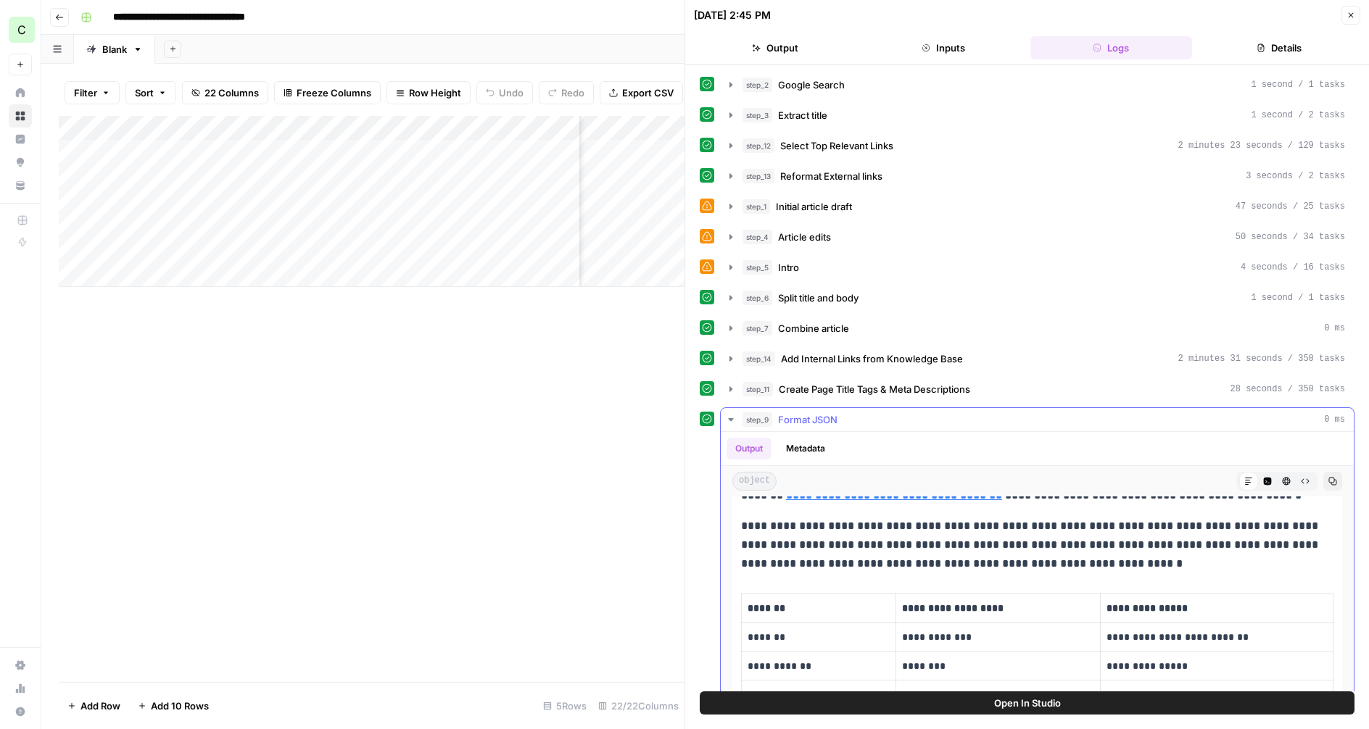
scroll to position [826, 0]
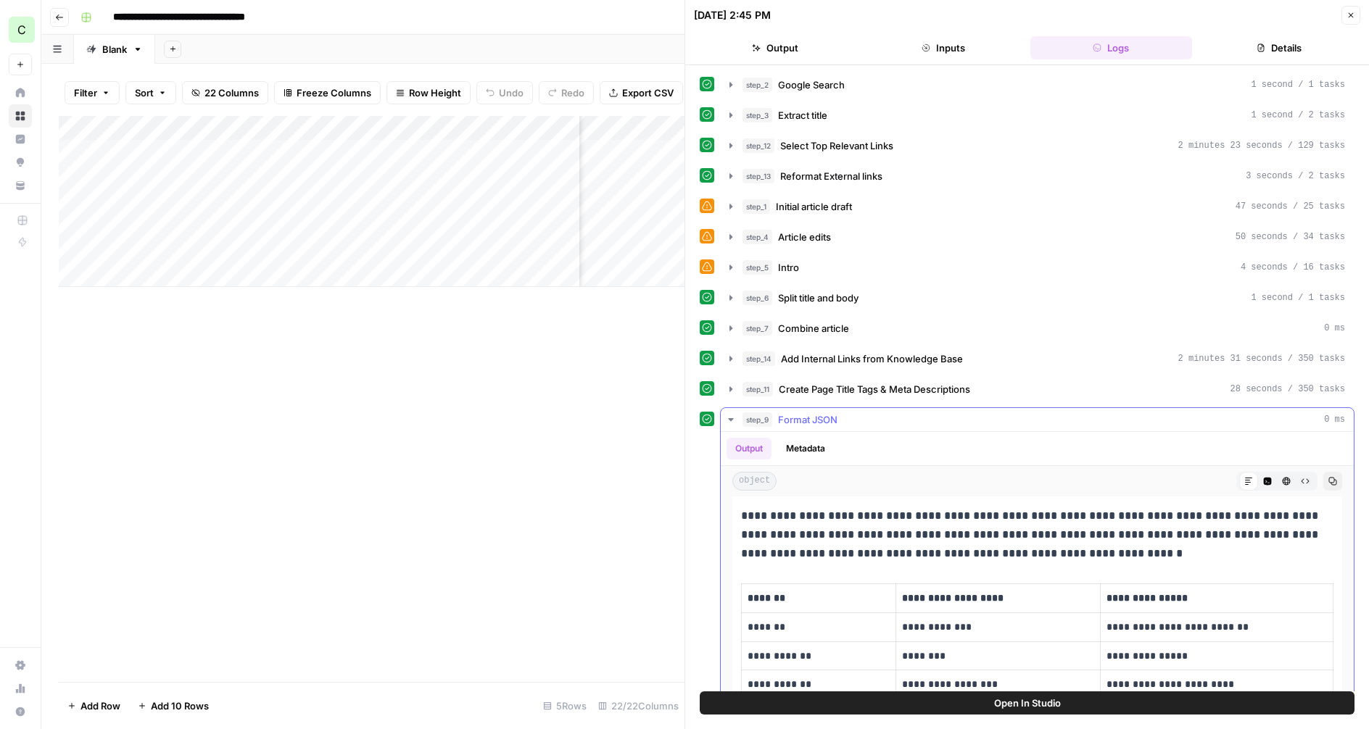
click at [731, 418] on icon "button" at bounding box center [730, 419] width 5 height 3
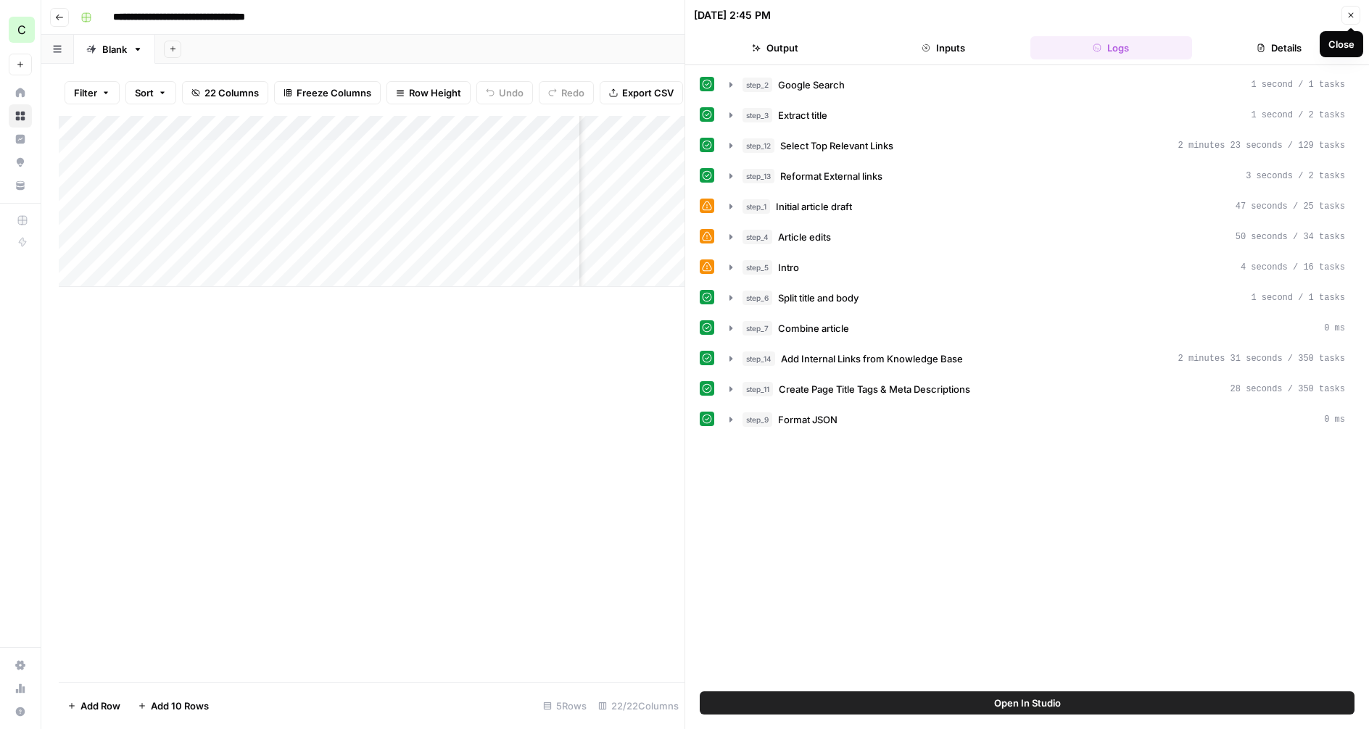
click at [1350, 14] on icon "button" at bounding box center [1350, 15] width 9 height 9
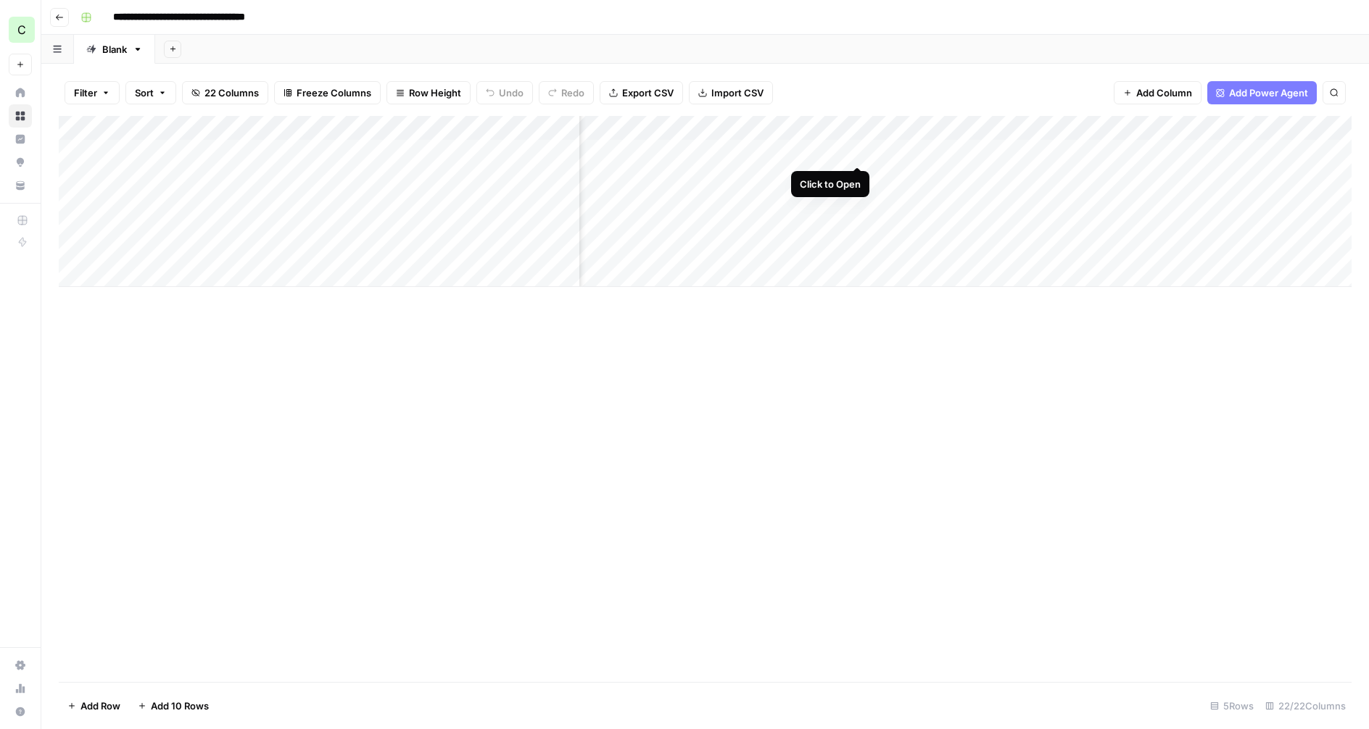
click at [855, 150] on div "Add Column" at bounding box center [705, 201] width 1293 height 171
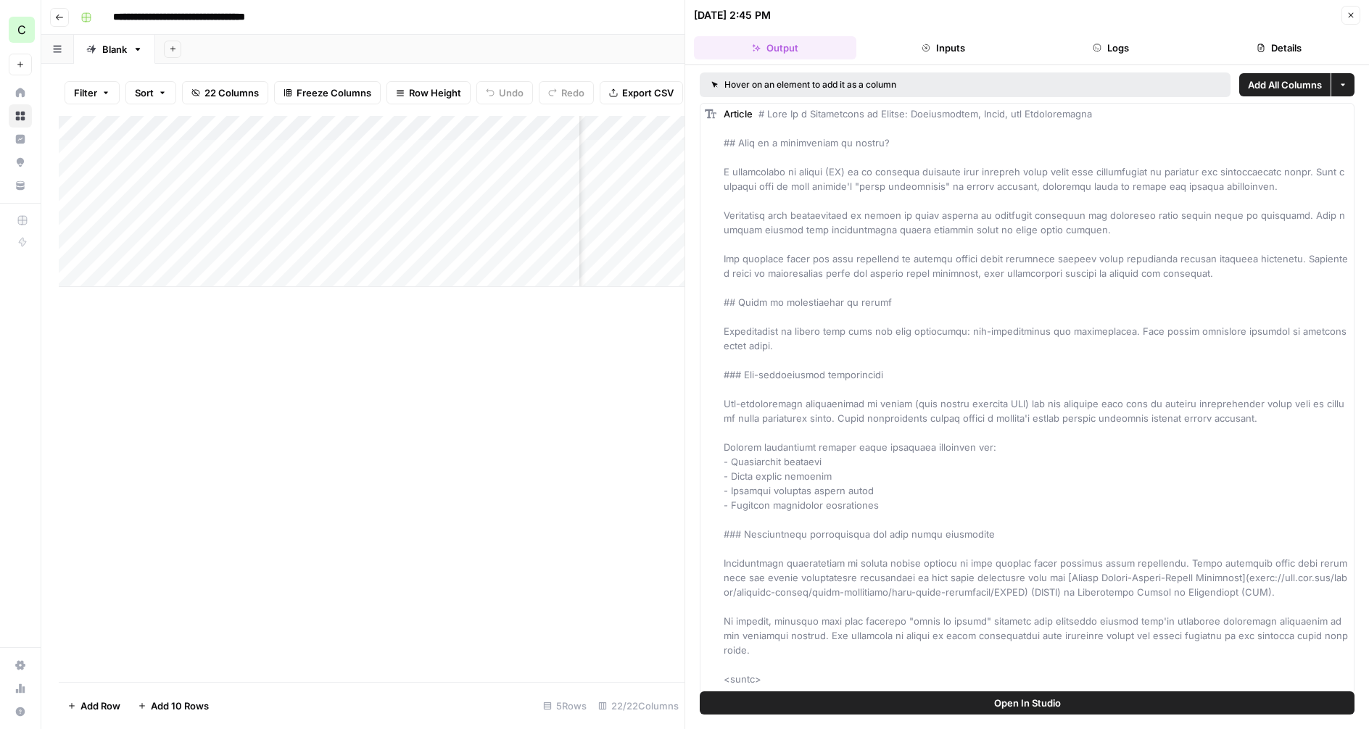
click at [1121, 47] on button "Logs" at bounding box center [1111, 47] width 162 height 23
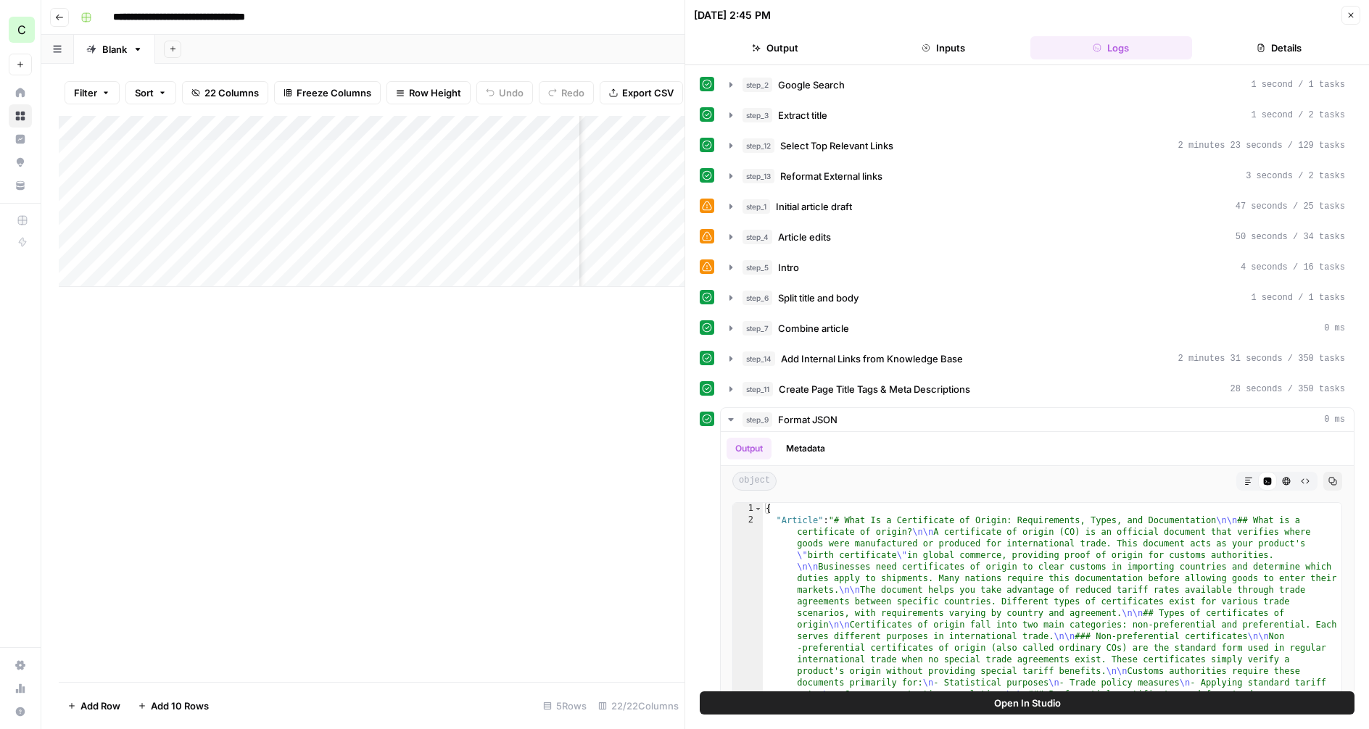
drag, startPoint x: 1350, startPoint y: 10, endPoint x: 1325, endPoint y: 14, distance: 25.0
click at [1350, 11] on icon "button" at bounding box center [1350, 15] width 9 height 9
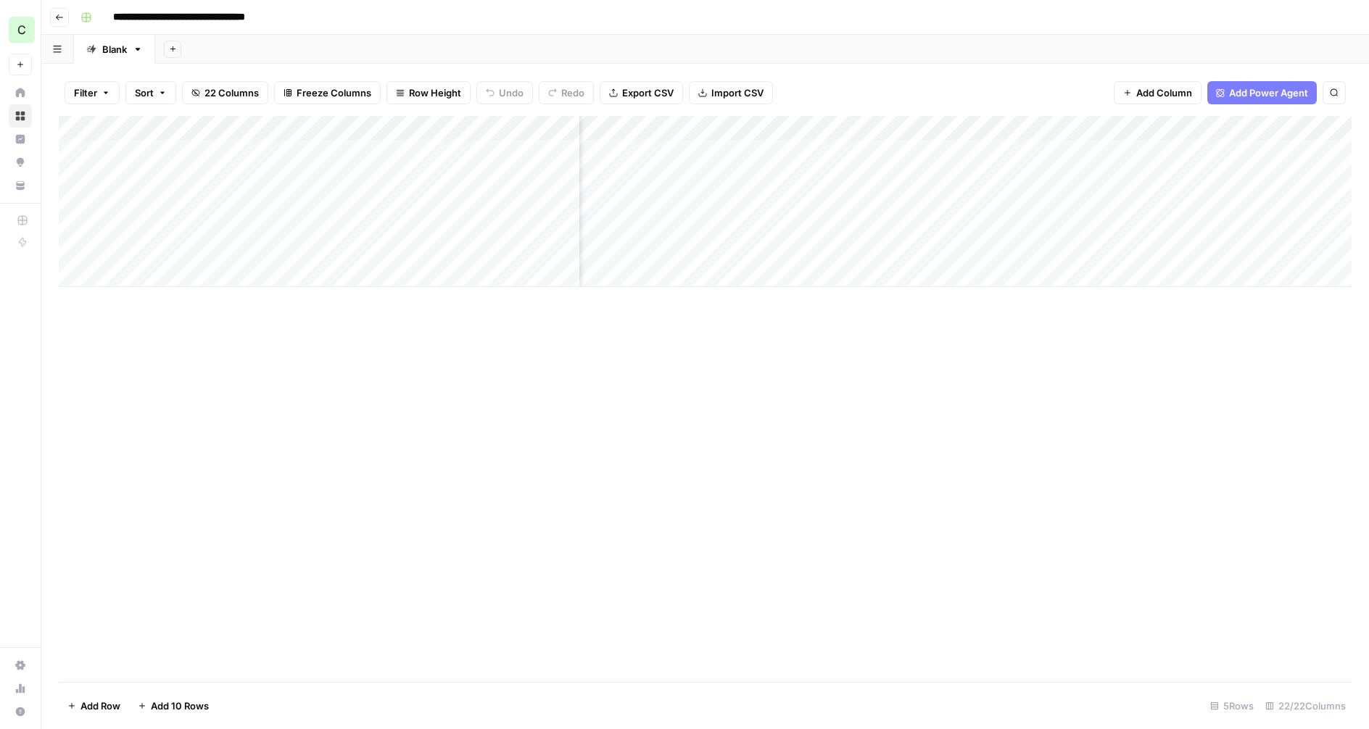
click at [859, 130] on div "Add Column" at bounding box center [705, 201] width 1293 height 171
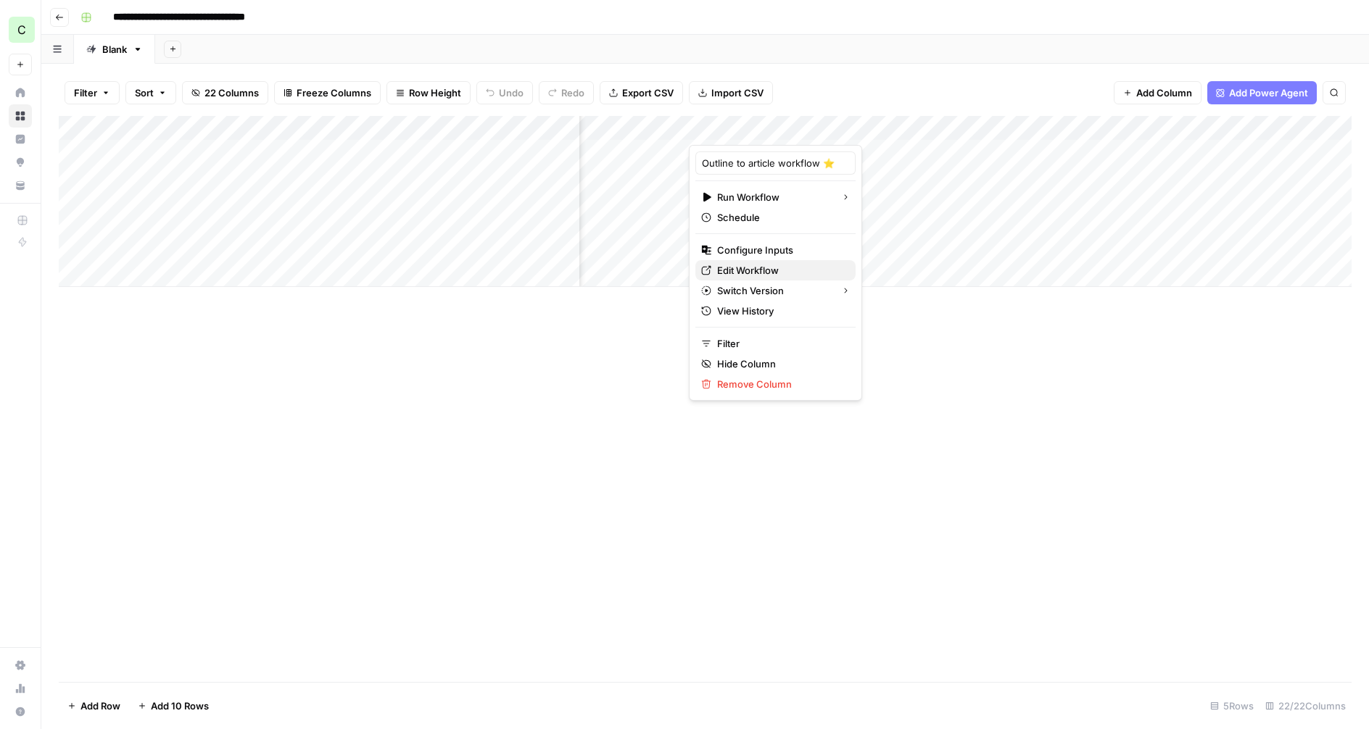
click at [741, 266] on span "Edit Workflow" at bounding box center [780, 270] width 127 height 14
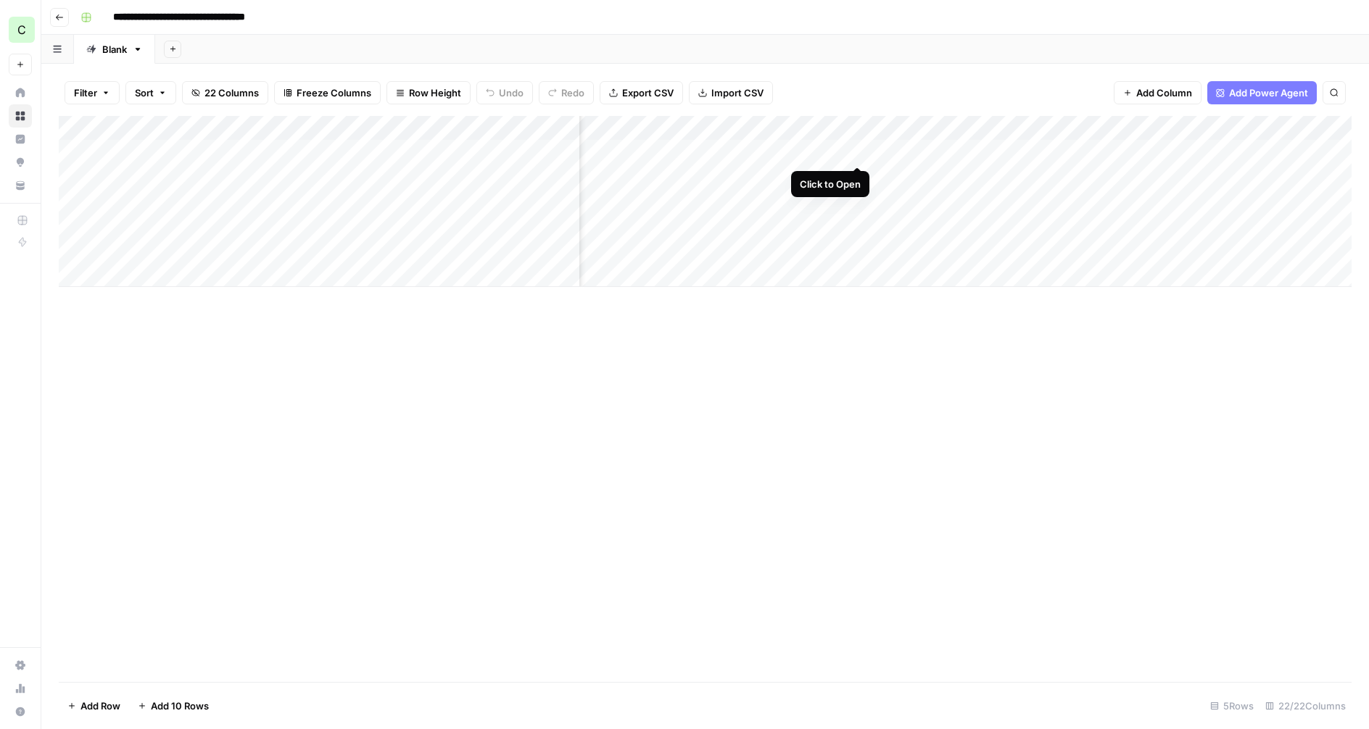
click at [853, 152] on div "Add Column" at bounding box center [705, 201] width 1293 height 171
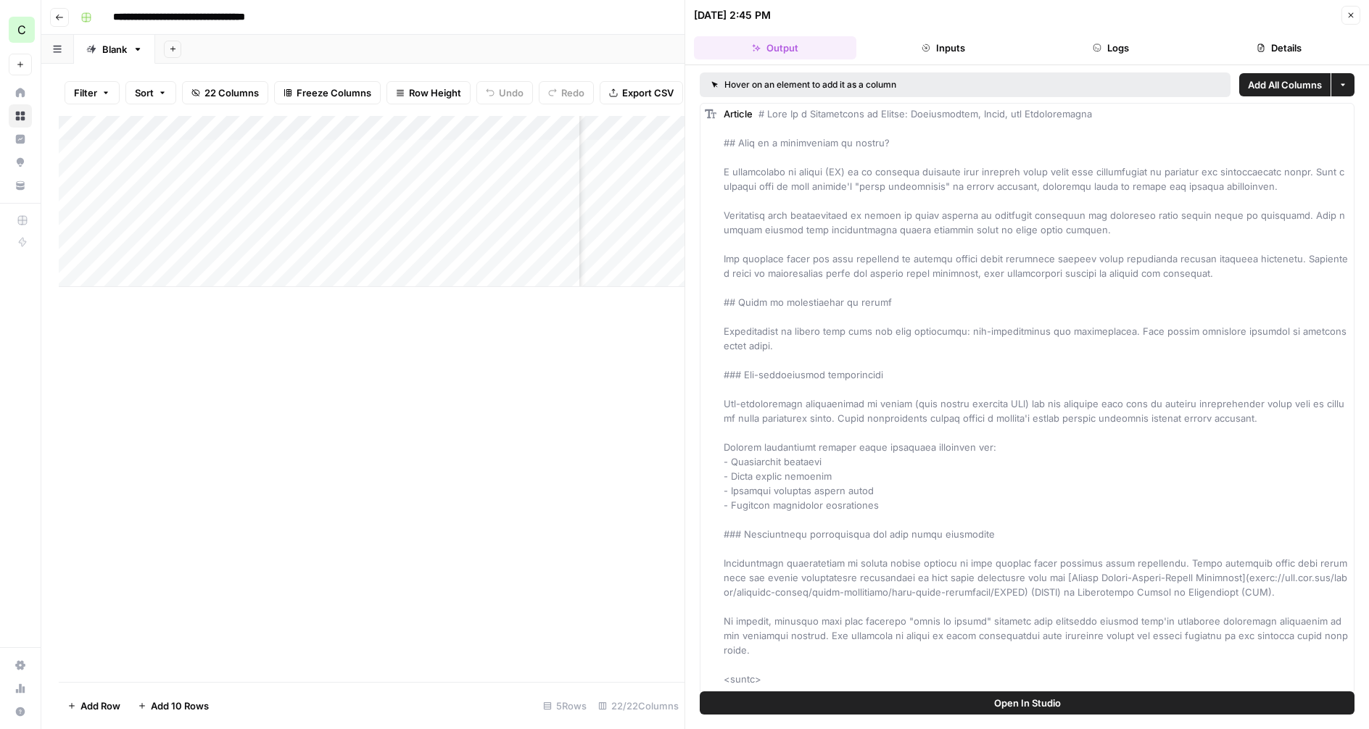
click at [1105, 48] on button "Logs" at bounding box center [1111, 47] width 162 height 23
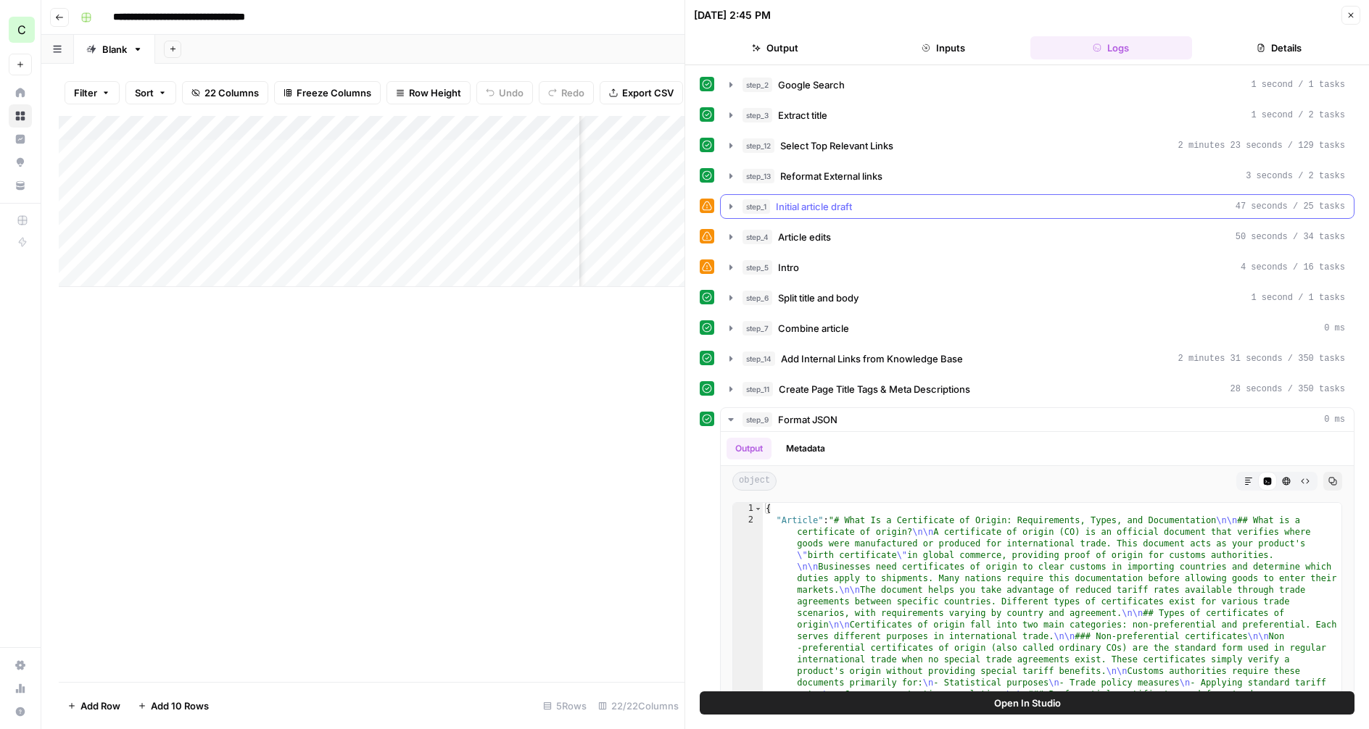
click at [730, 206] on icon "button" at bounding box center [730, 206] width 3 height 5
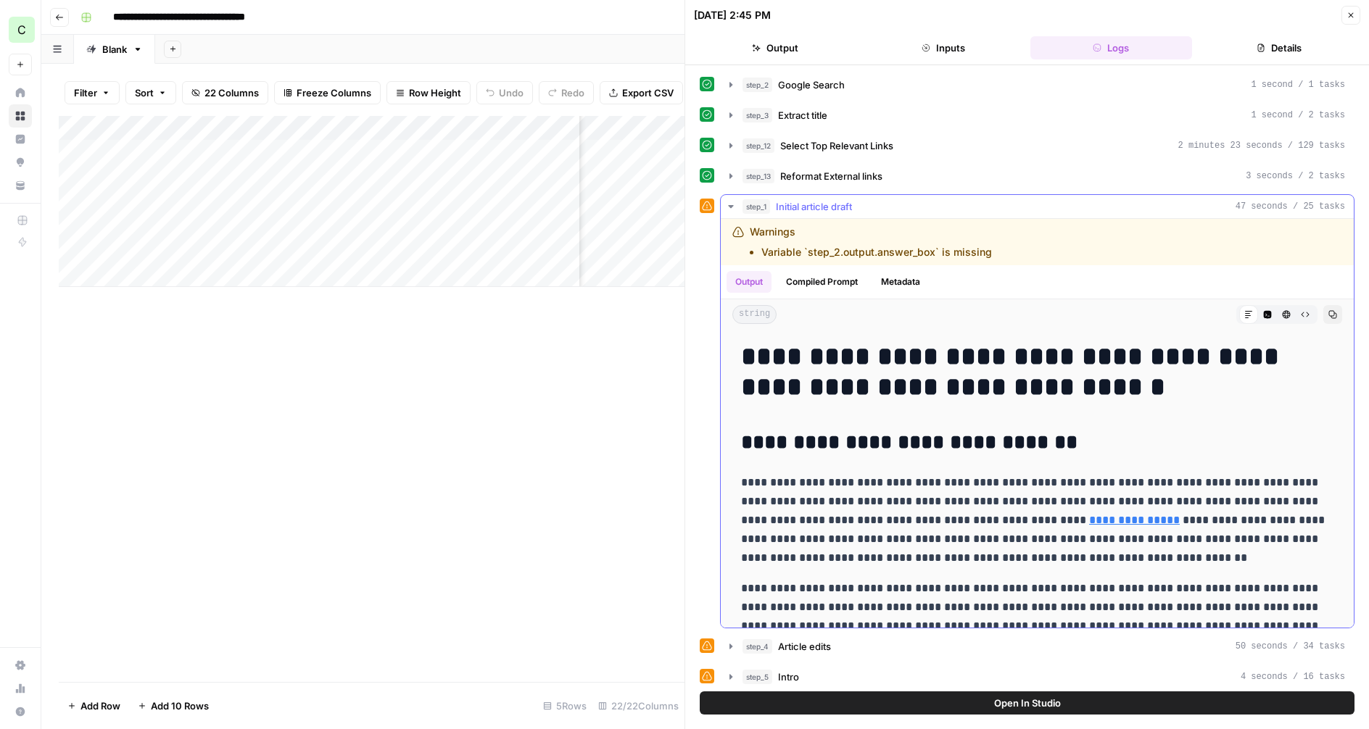
click at [732, 206] on icon "button" at bounding box center [730, 206] width 5 height 3
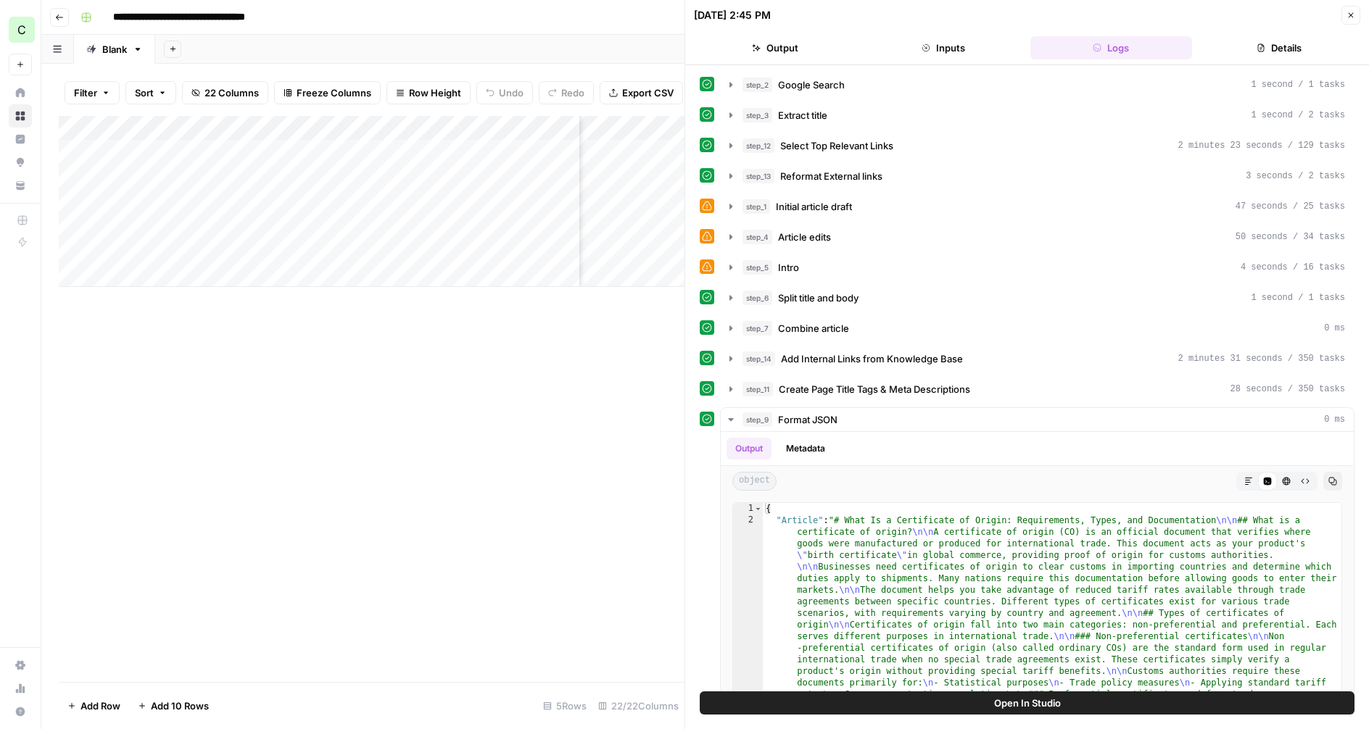
click at [1348, 13] on icon "button" at bounding box center [1350, 15] width 5 height 5
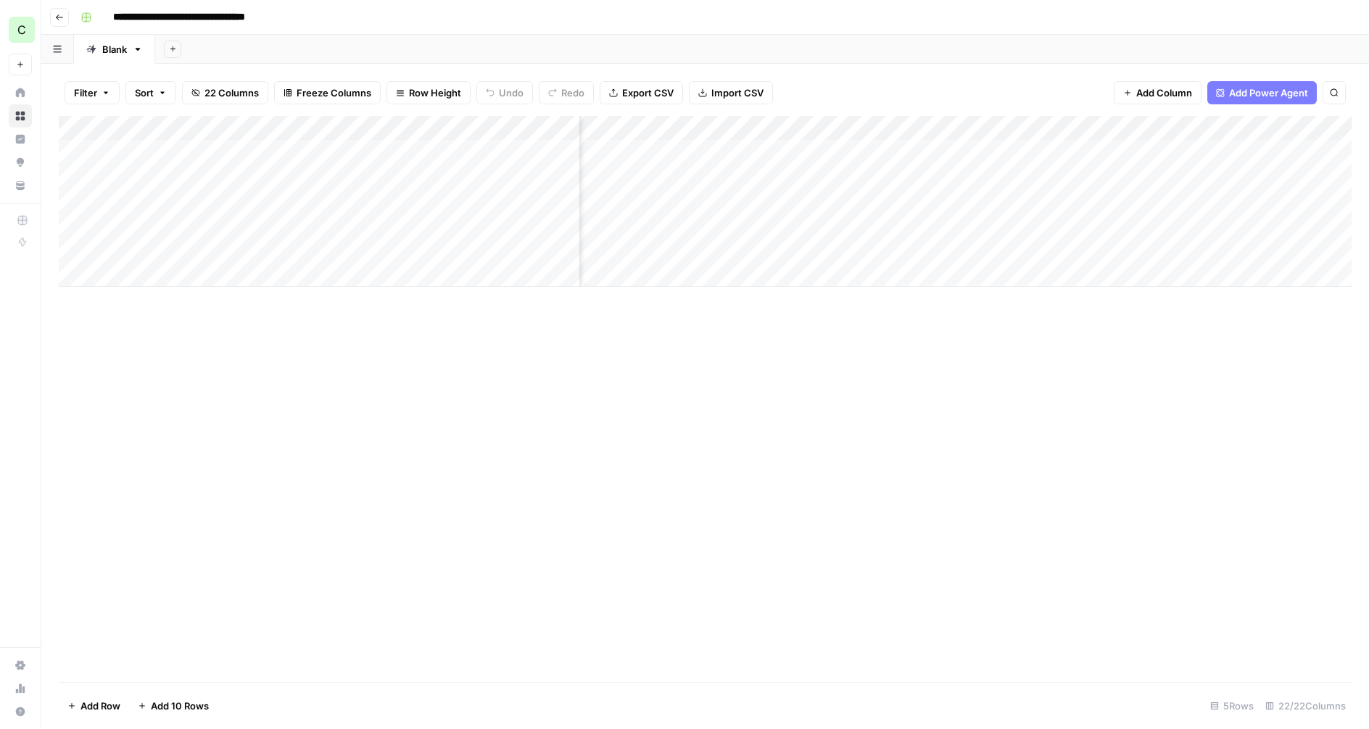
scroll to position [0, 289]
click at [804, 150] on div "Add Column" at bounding box center [705, 201] width 1293 height 171
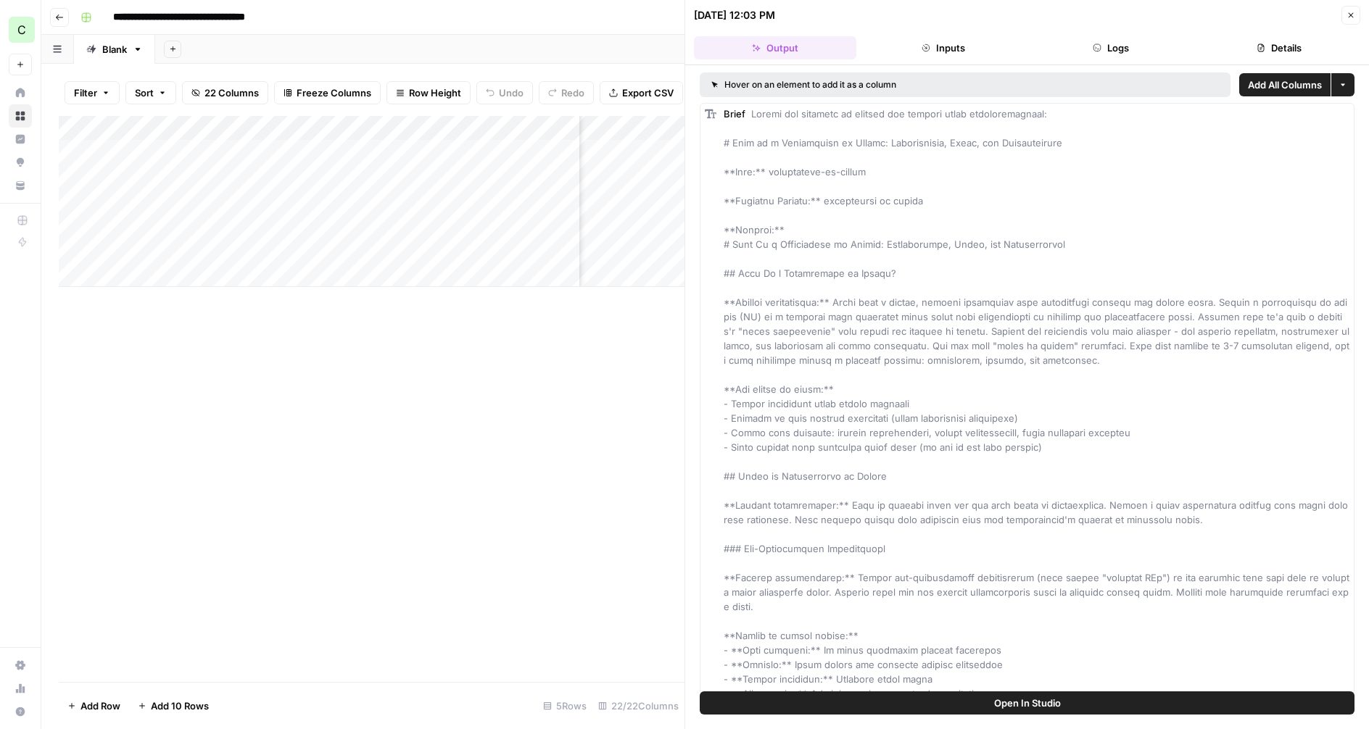
click at [1126, 43] on button "Logs" at bounding box center [1111, 47] width 162 height 23
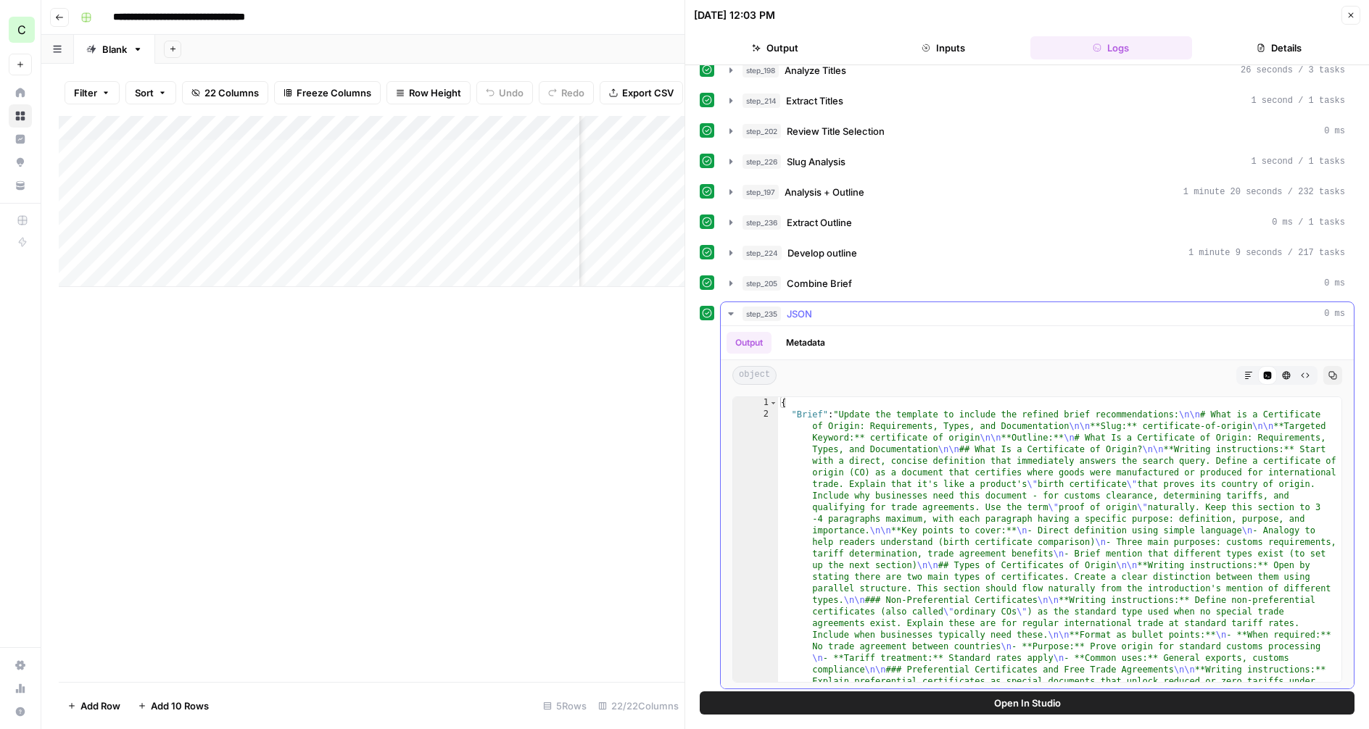
scroll to position [233, 0]
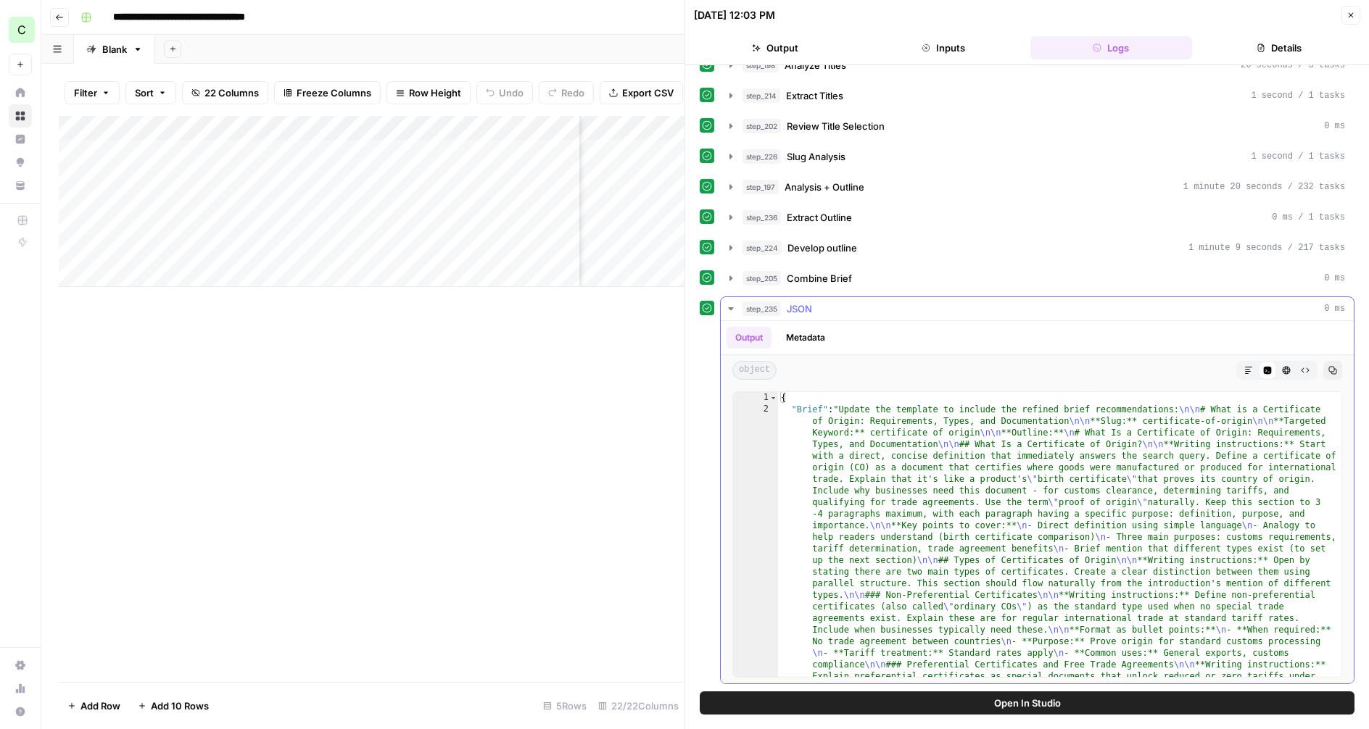
click at [1251, 366] on icon "button" at bounding box center [1248, 370] width 9 height 9
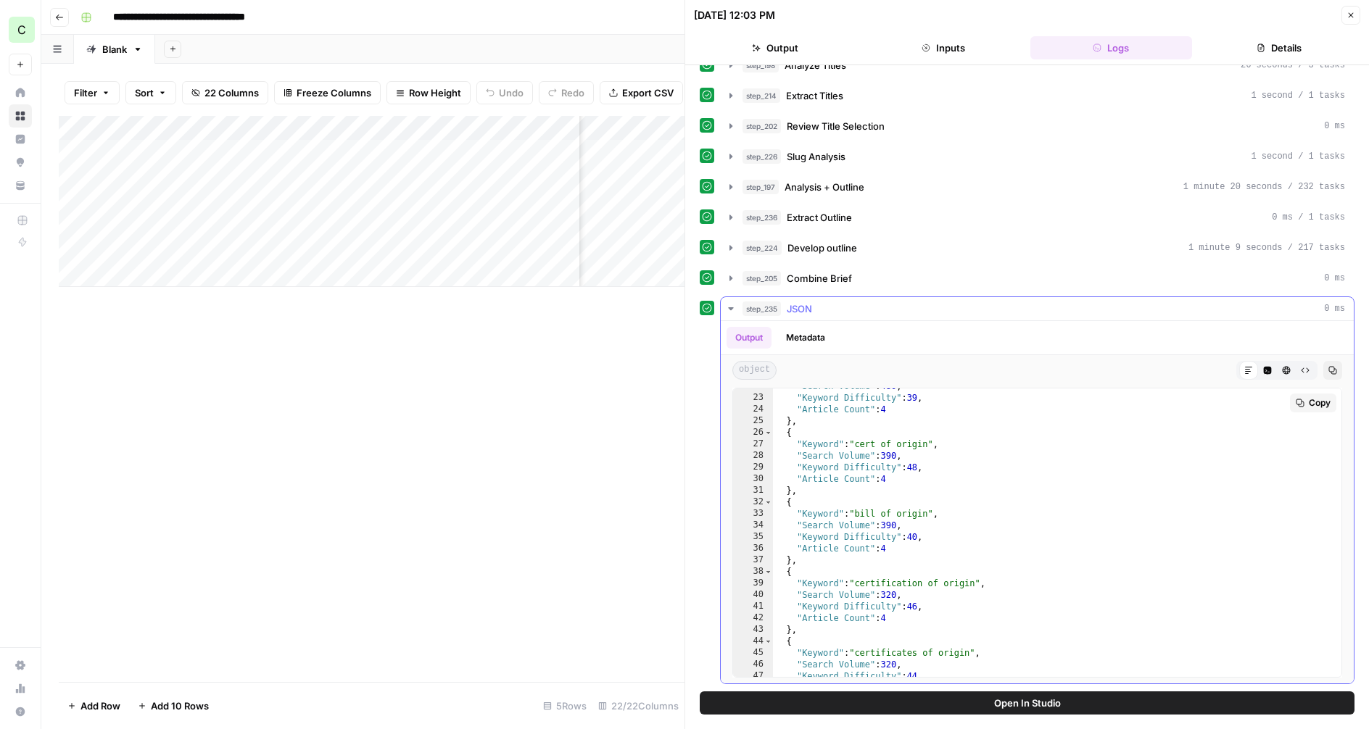
scroll to position [252, 0]
click at [1348, 14] on icon "button" at bounding box center [1350, 15] width 9 height 9
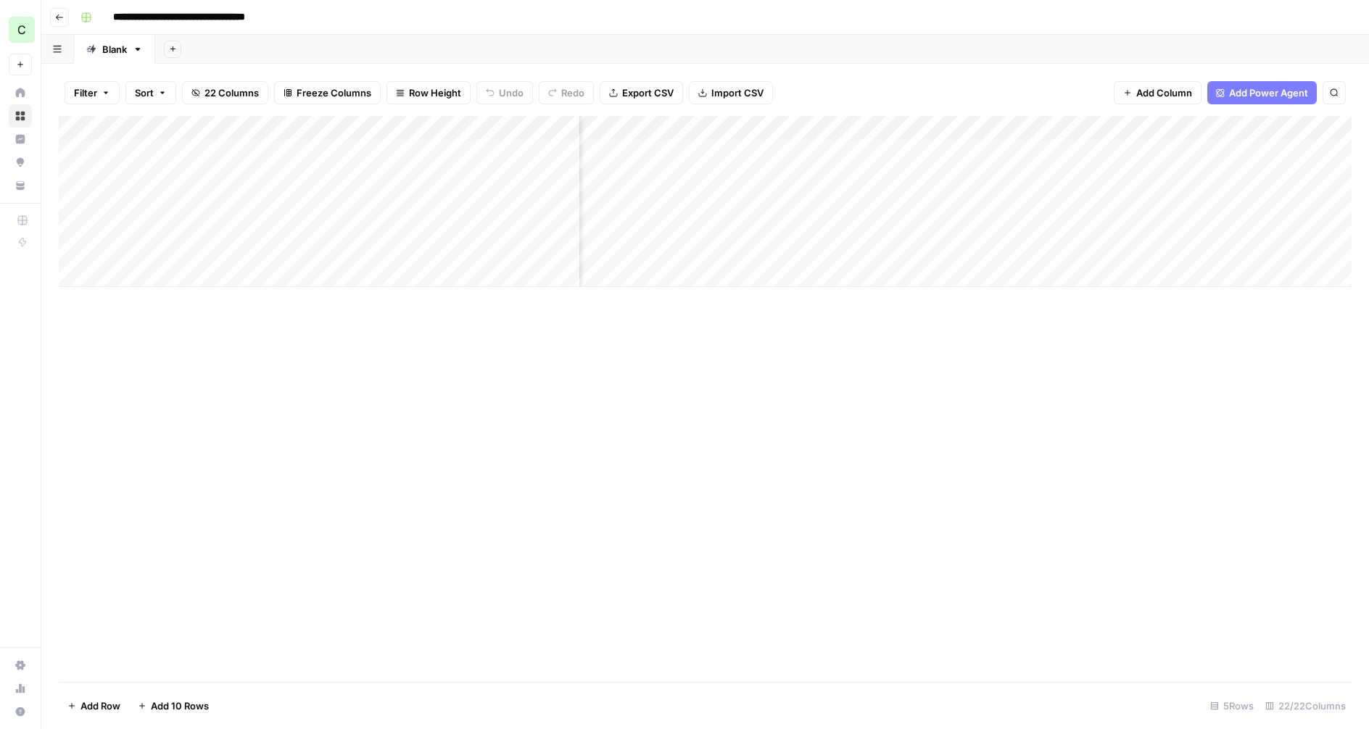
scroll to position [0, 1299]
click at [891, 152] on div "Add Column" at bounding box center [705, 201] width 1293 height 171
click at [908, 152] on div "Add Column" at bounding box center [705, 201] width 1293 height 171
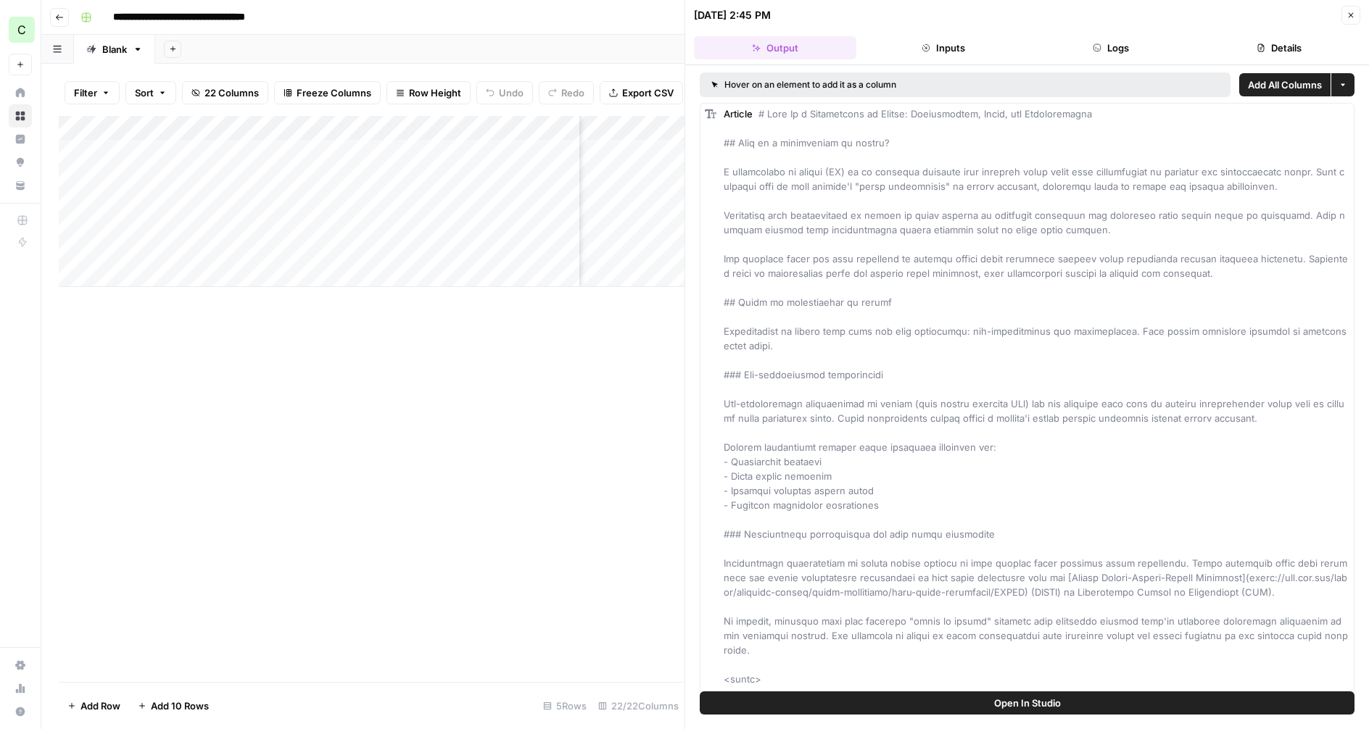
click at [1116, 46] on button "Logs" at bounding box center [1111, 47] width 162 height 23
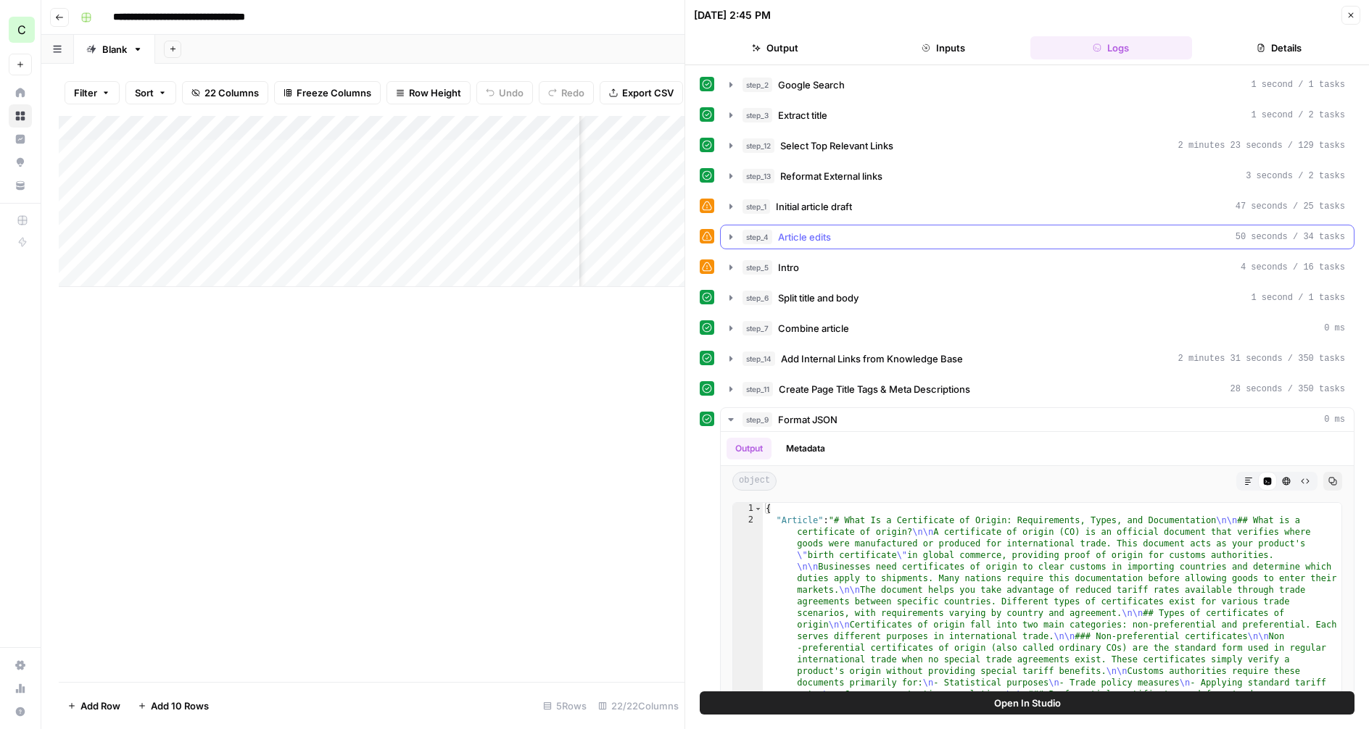
click at [731, 239] on icon "button" at bounding box center [730, 236] width 3 height 5
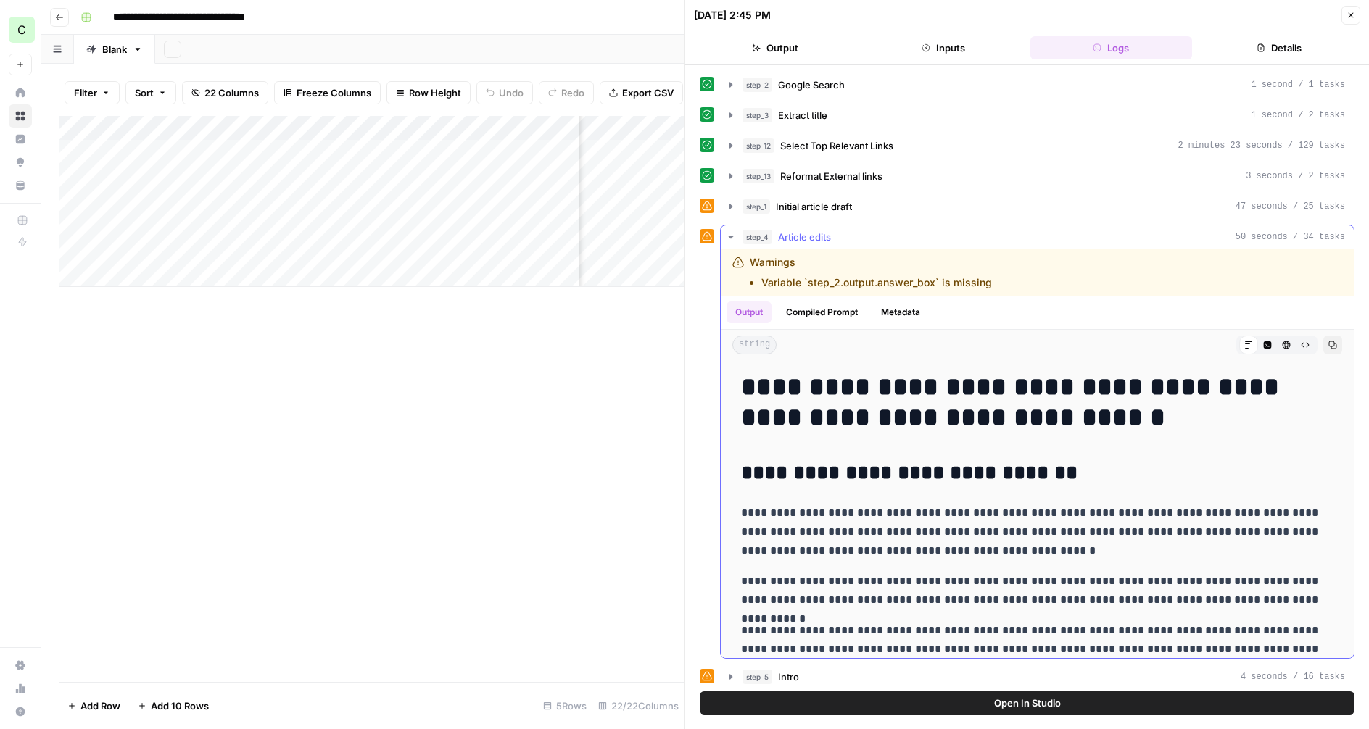
click at [730, 238] on icon "button" at bounding box center [730, 237] width 5 height 3
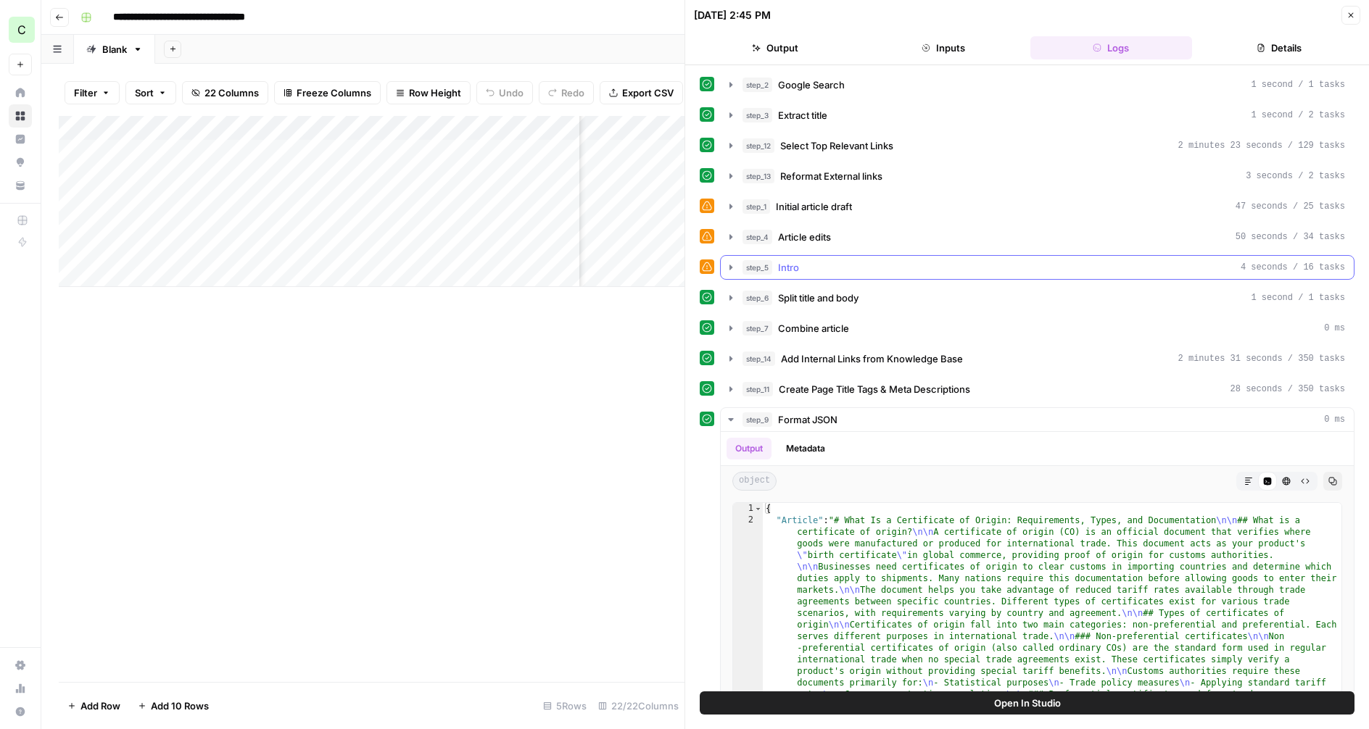
click at [729, 266] on icon "button" at bounding box center [731, 268] width 12 height 12
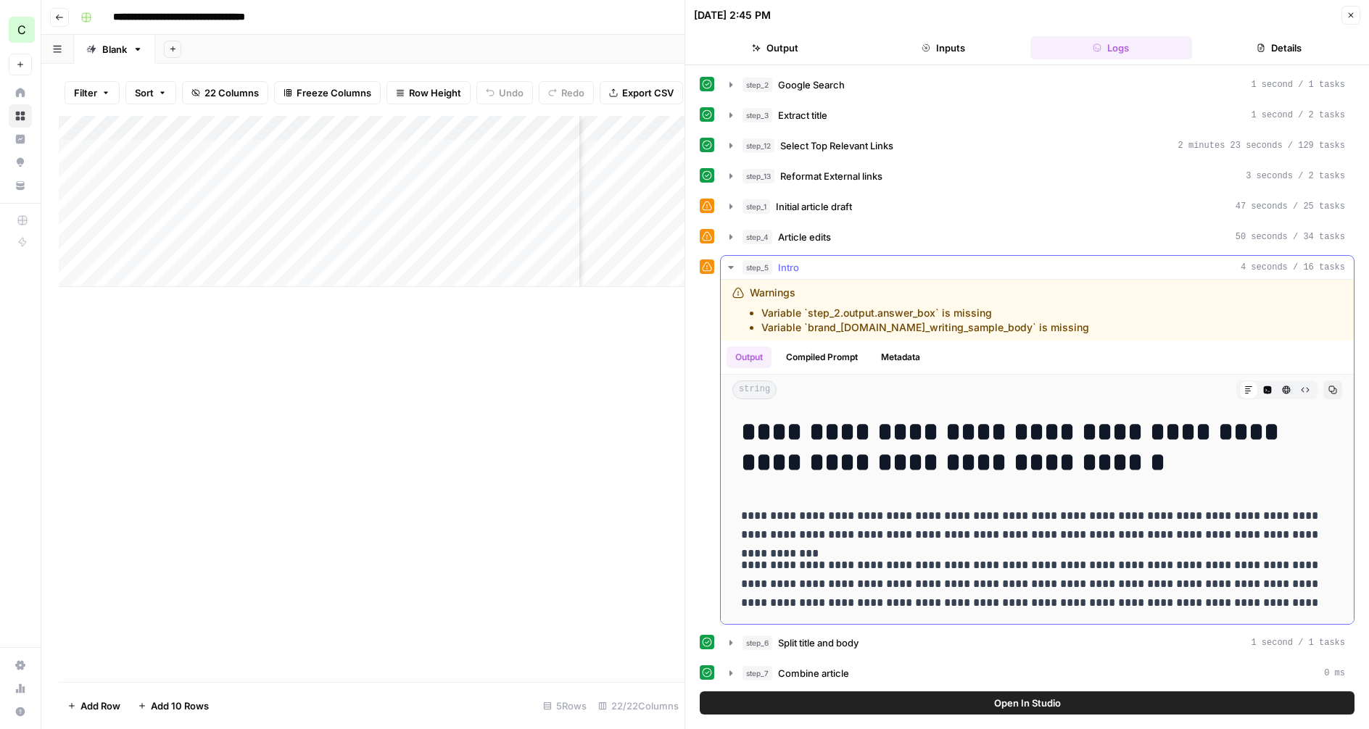
click at [729, 266] on icon "button" at bounding box center [730, 267] width 5 height 3
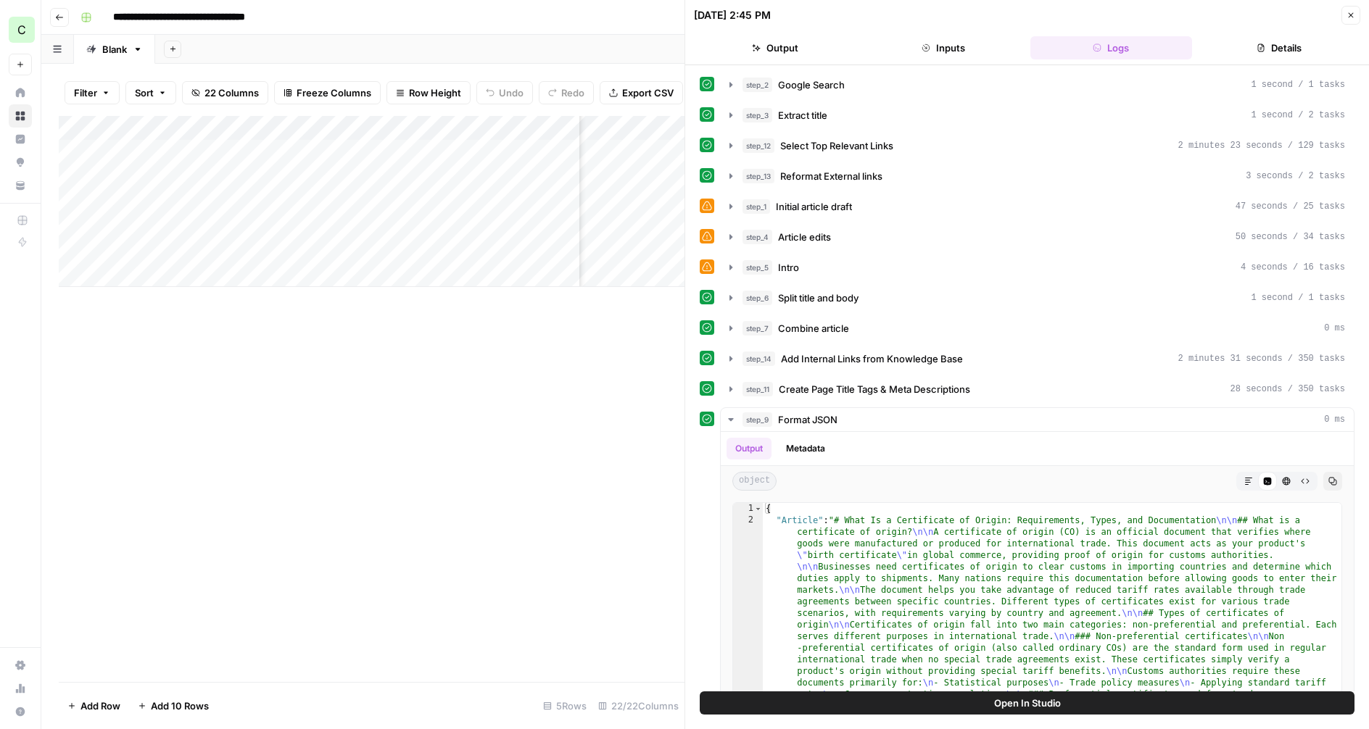
click at [1356, 12] on button "Close" at bounding box center [1350, 15] width 19 height 19
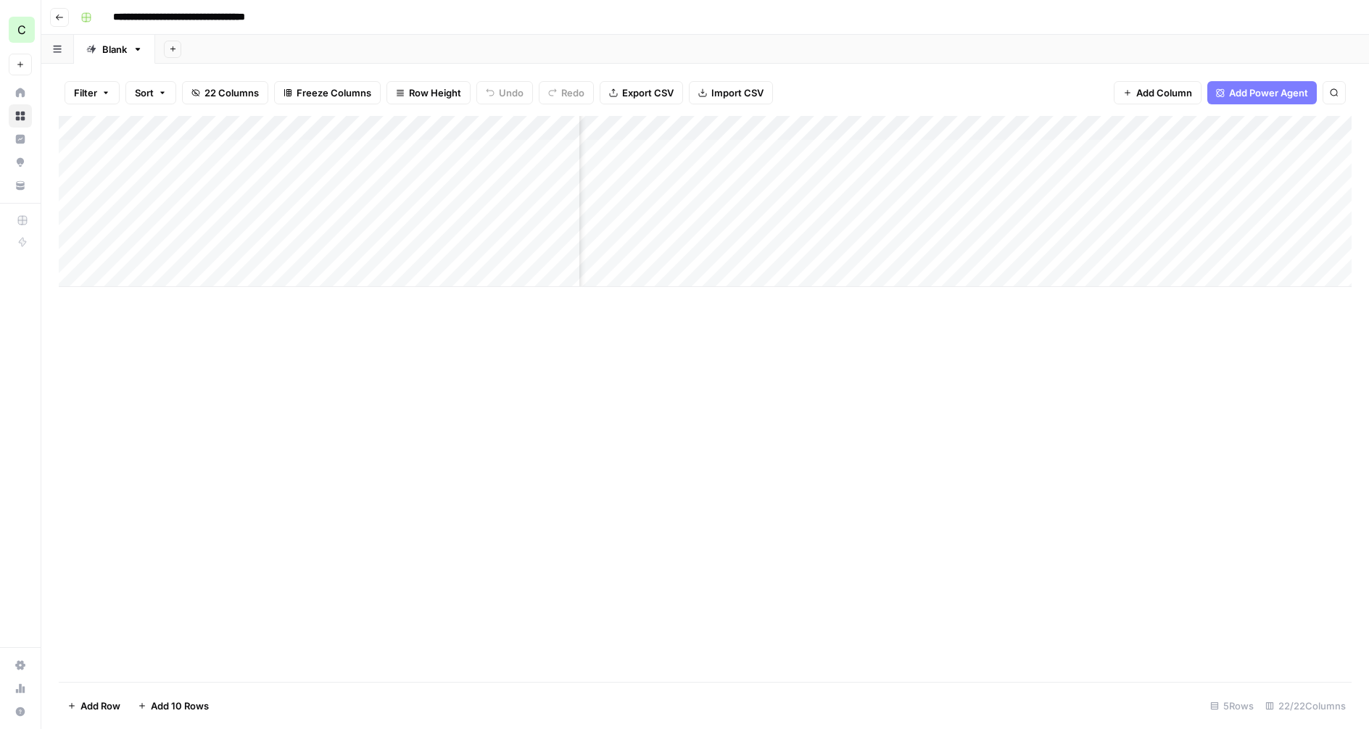
click at [912, 125] on div "Add Column" at bounding box center [705, 201] width 1293 height 171
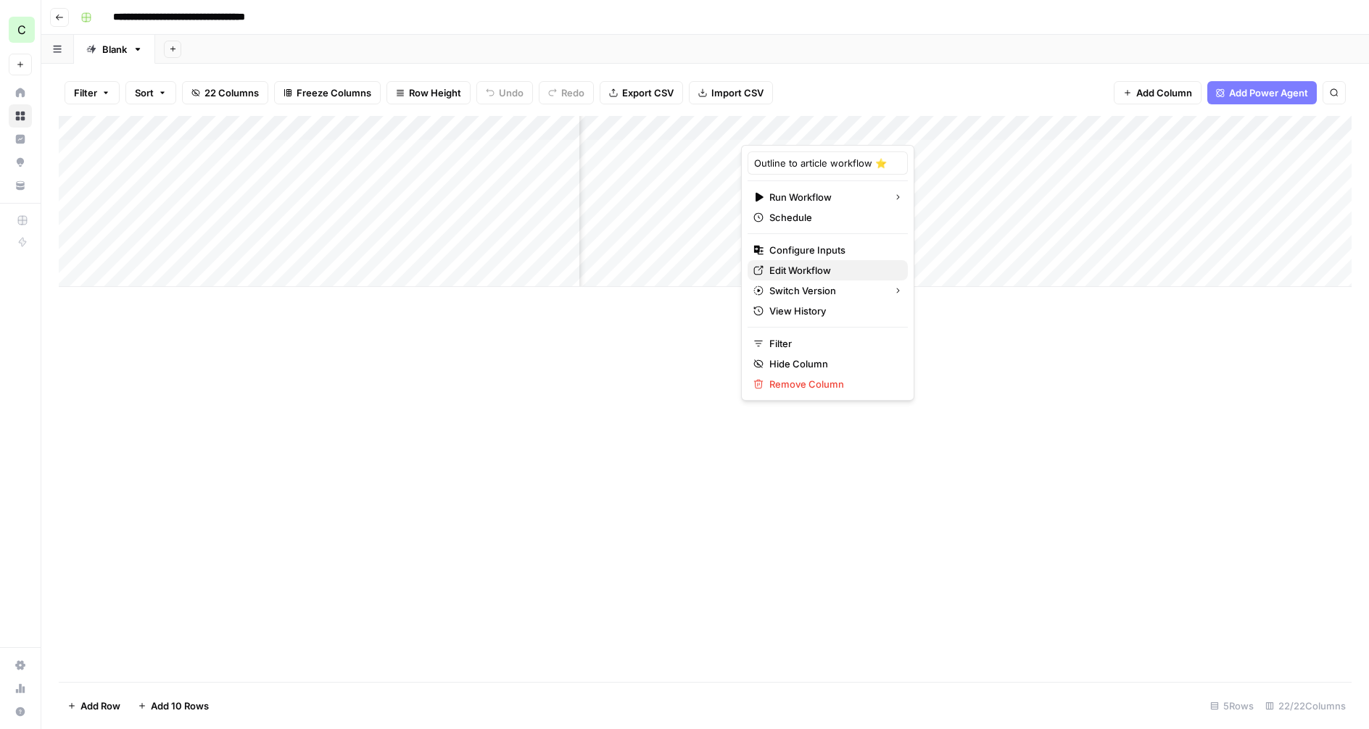
click at [787, 268] on span "Edit Workflow" at bounding box center [832, 270] width 127 height 14
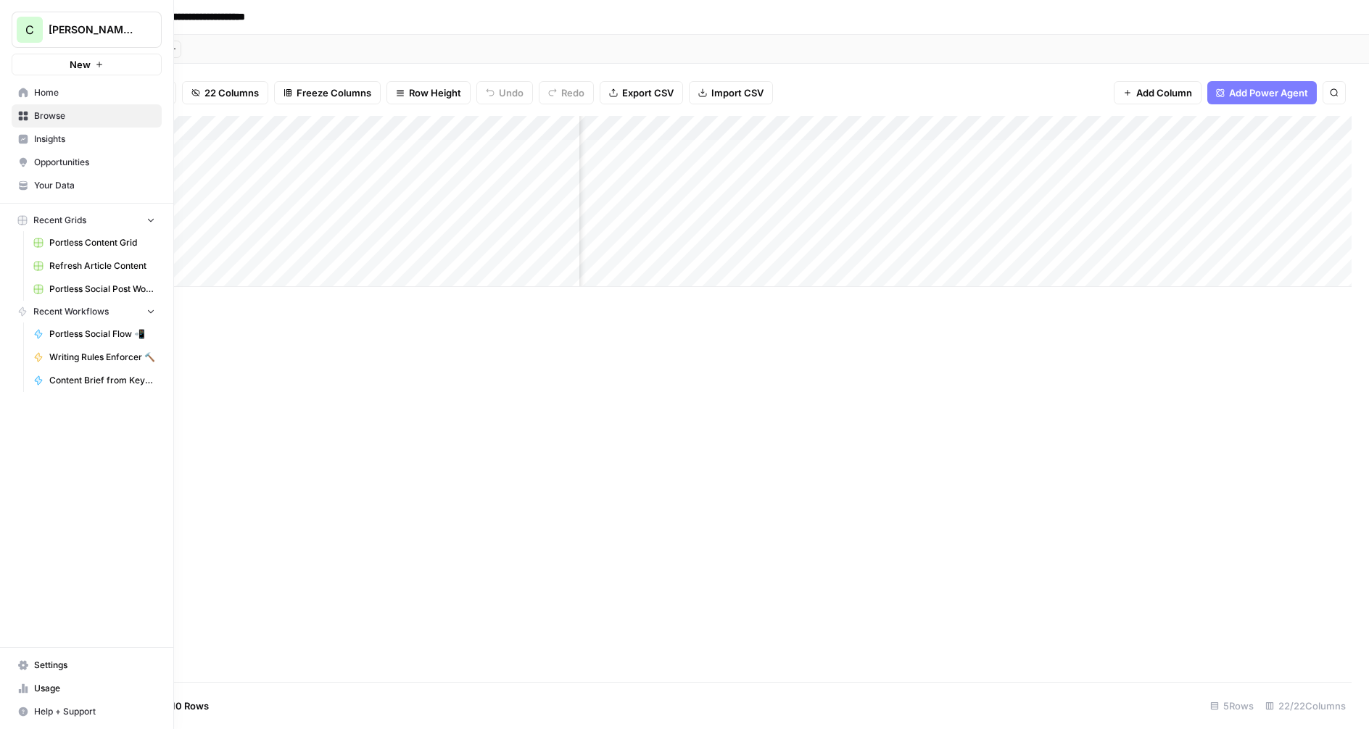
click at [62, 182] on span "Your Data" at bounding box center [94, 185] width 121 height 13
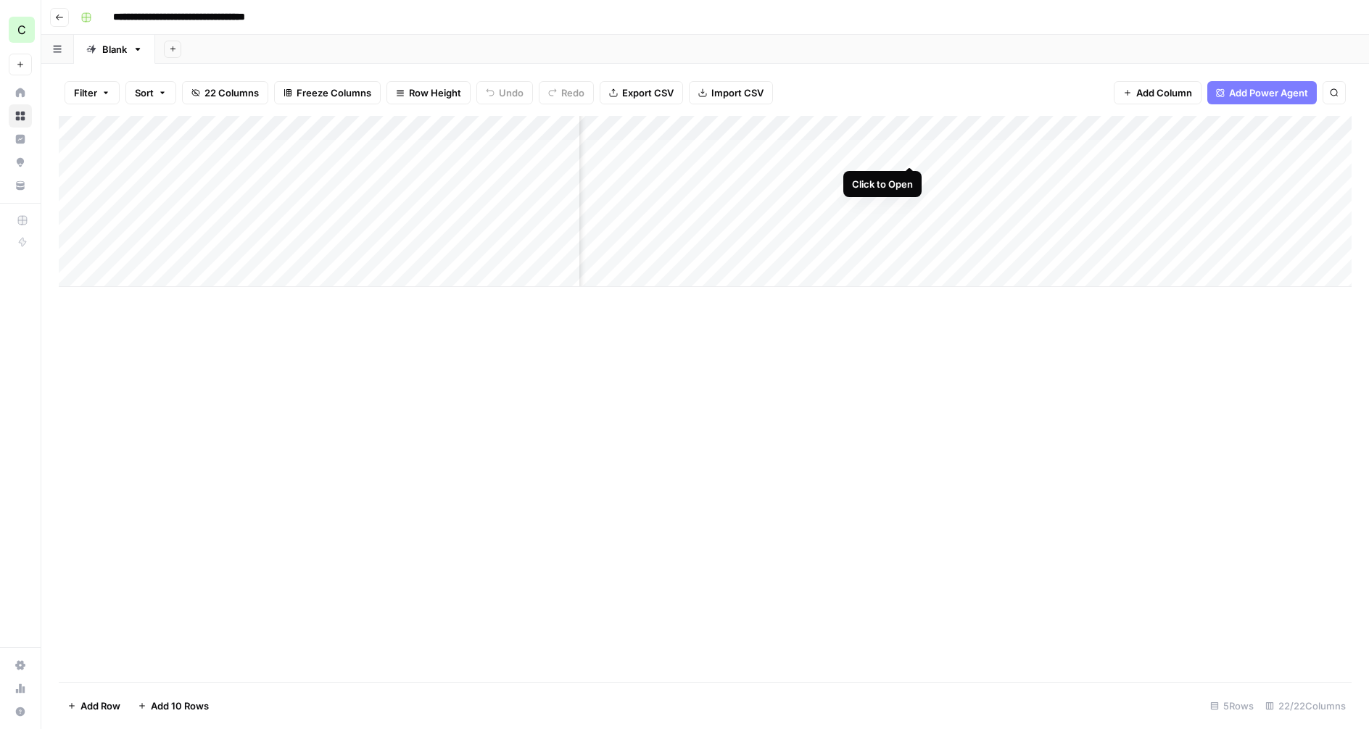
click at [910, 149] on div "Add Column" at bounding box center [705, 201] width 1293 height 171
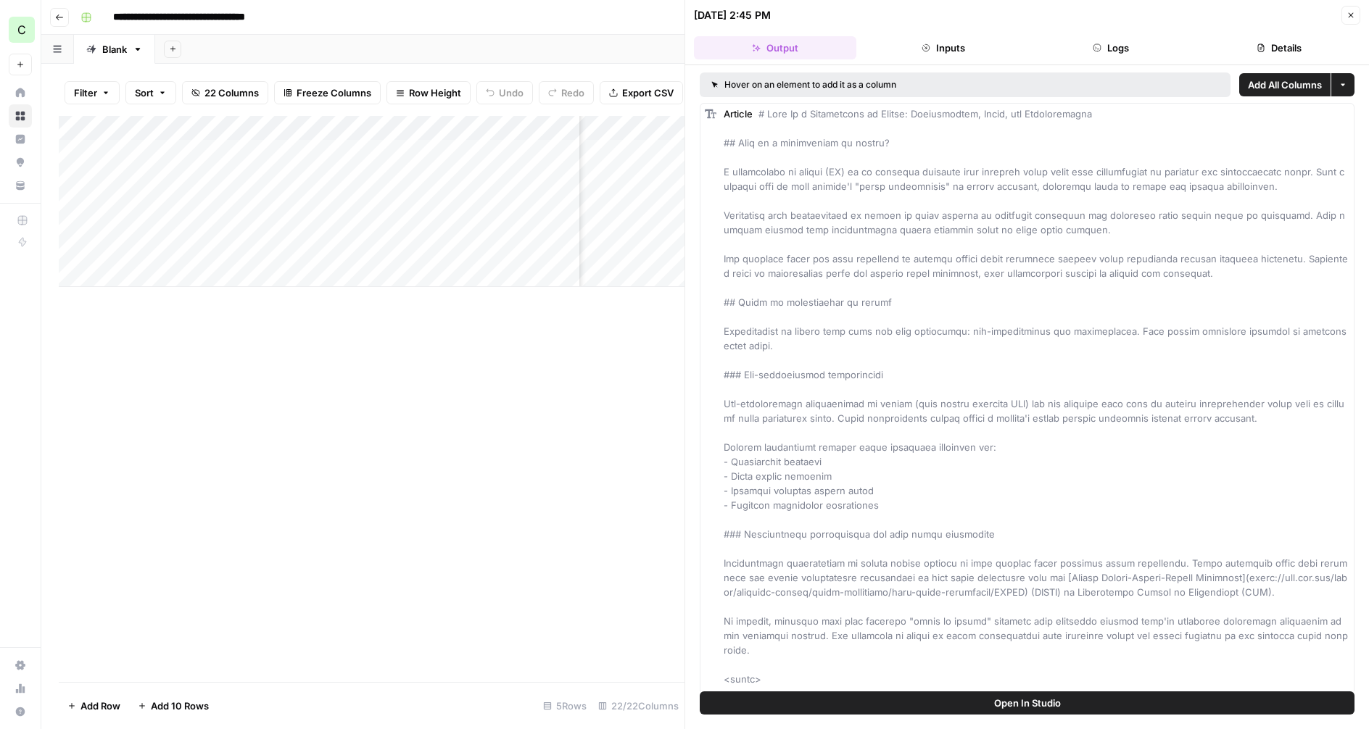
click at [1124, 46] on button "Logs" at bounding box center [1111, 47] width 162 height 23
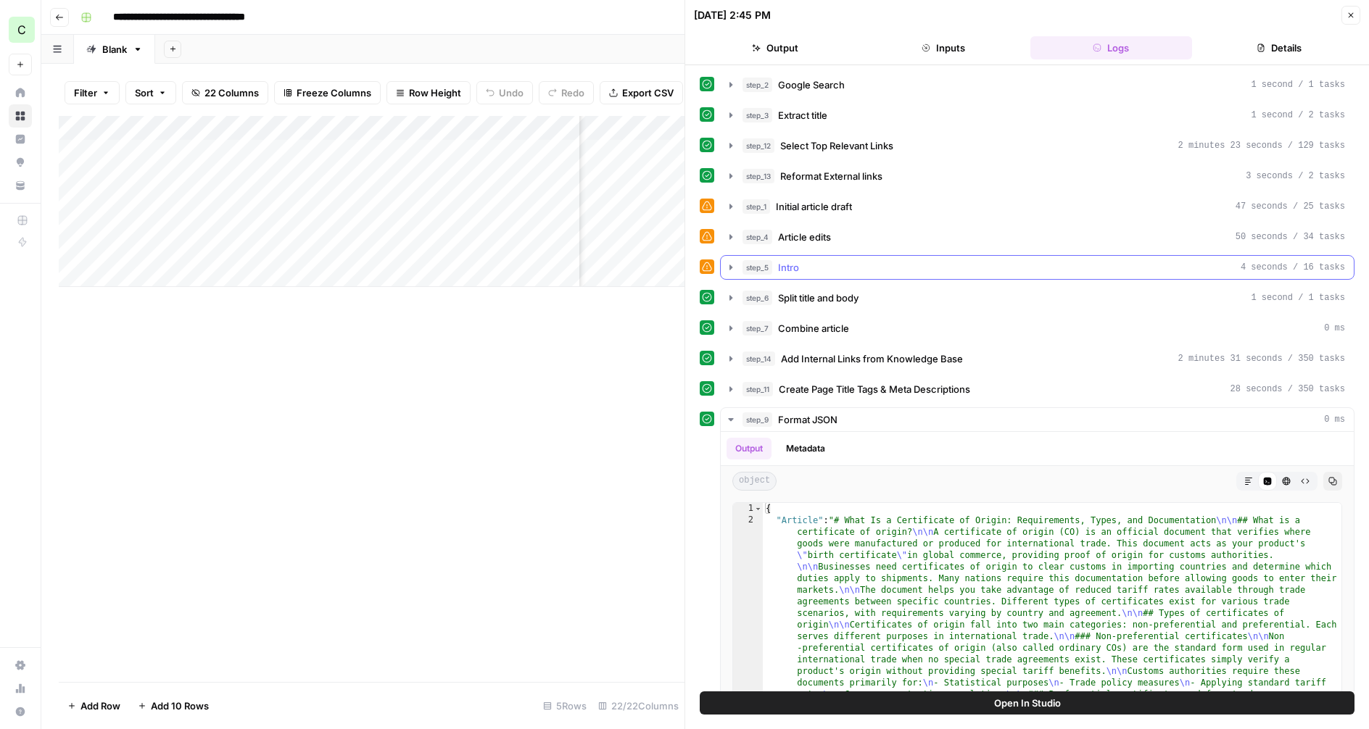
click at [803, 266] on div "step_5 Intro 4 seconds / 16 tasks" at bounding box center [1043, 267] width 602 height 14
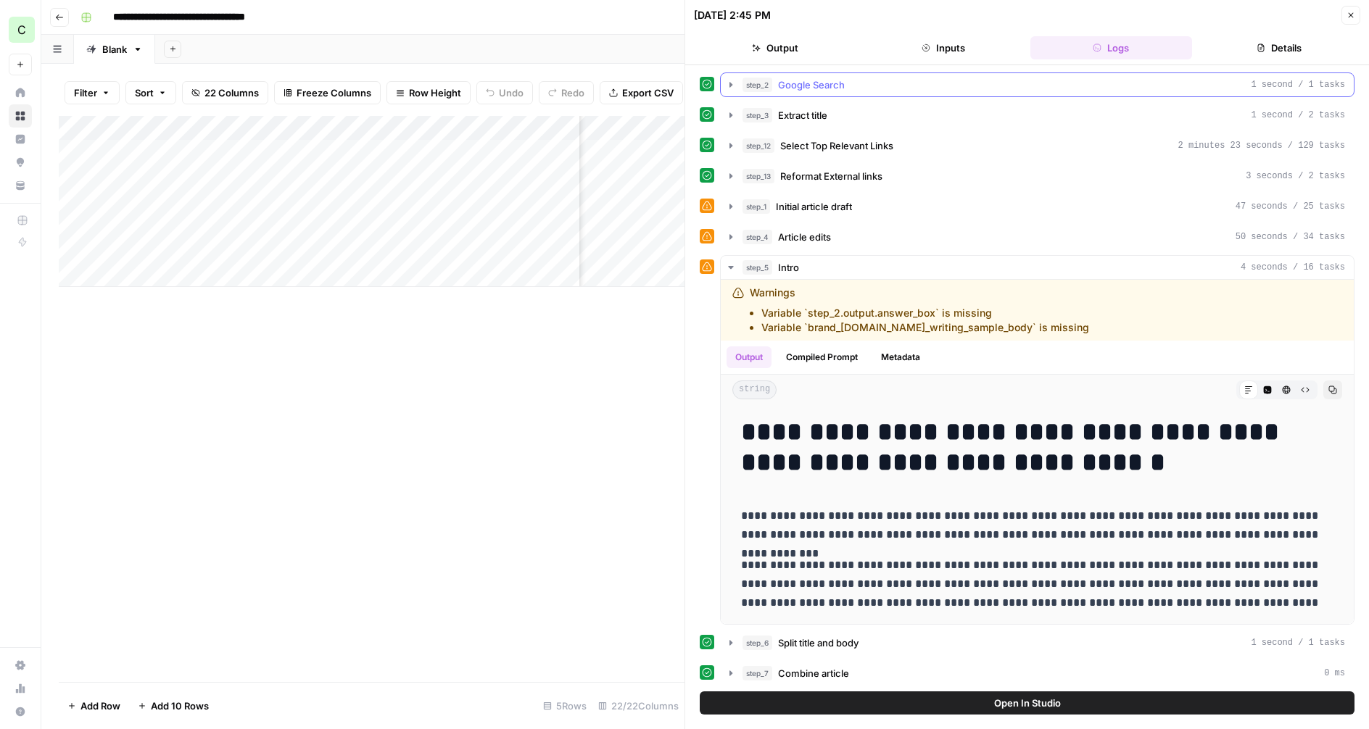
click at [842, 81] on span "Google Search" at bounding box center [811, 85] width 67 height 14
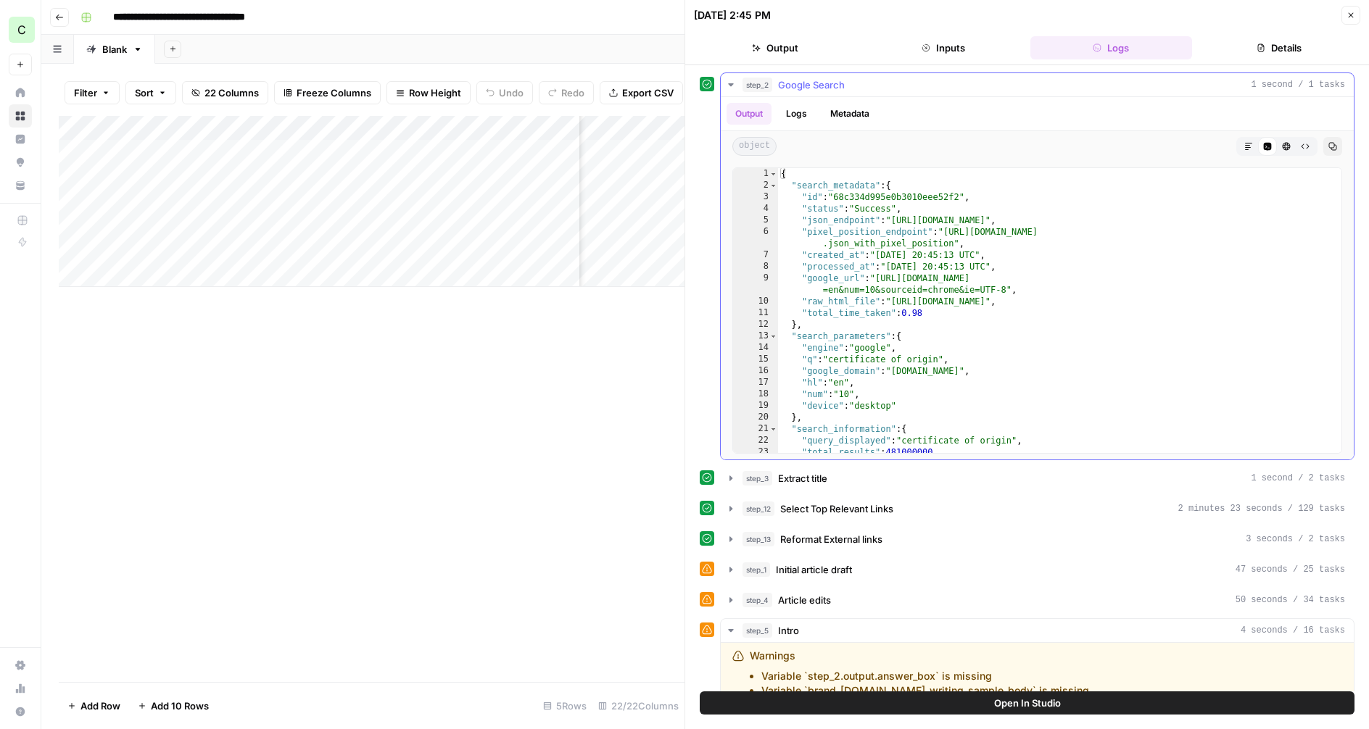
click at [1245, 146] on icon "button" at bounding box center [1248, 146] width 9 height 9
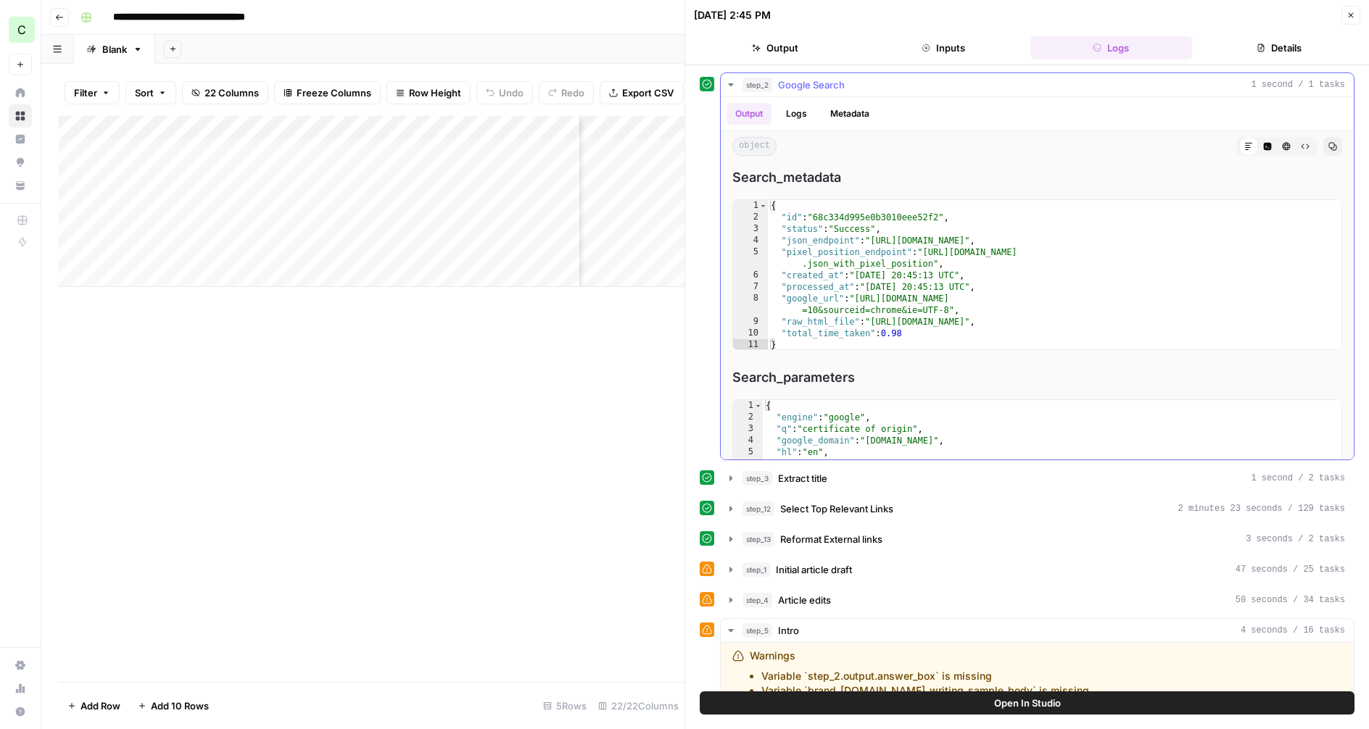
click at [734, 83] on icon "button" at bounding box center [731, 85] width 12 height 12
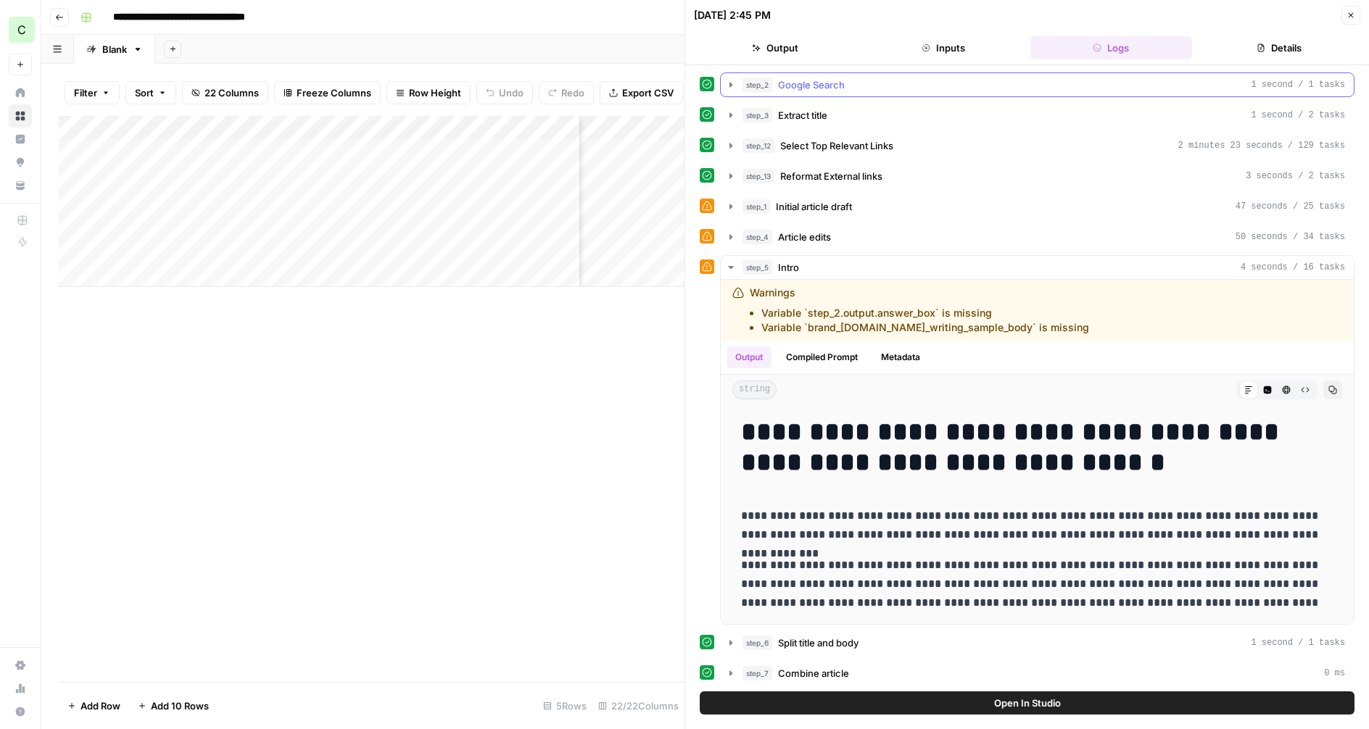
click at [998, 93] on button "step_2 Google Search 1 second / 1 tasks" at bounding box center [1037, 84] width 633 height 23
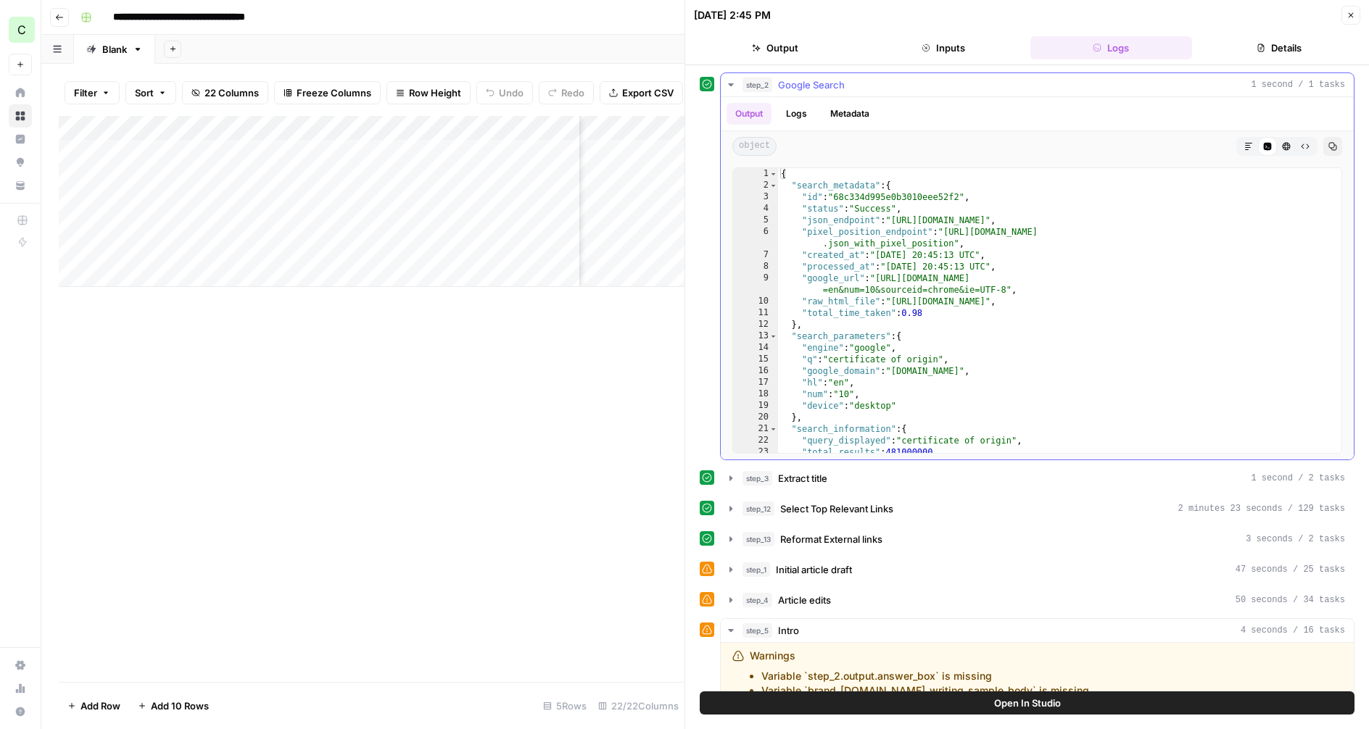
click at [998, 93] on button "step_2 Google Search 1 second / 1 tasks" at bounding box center [1037, 84] width 633 height 23
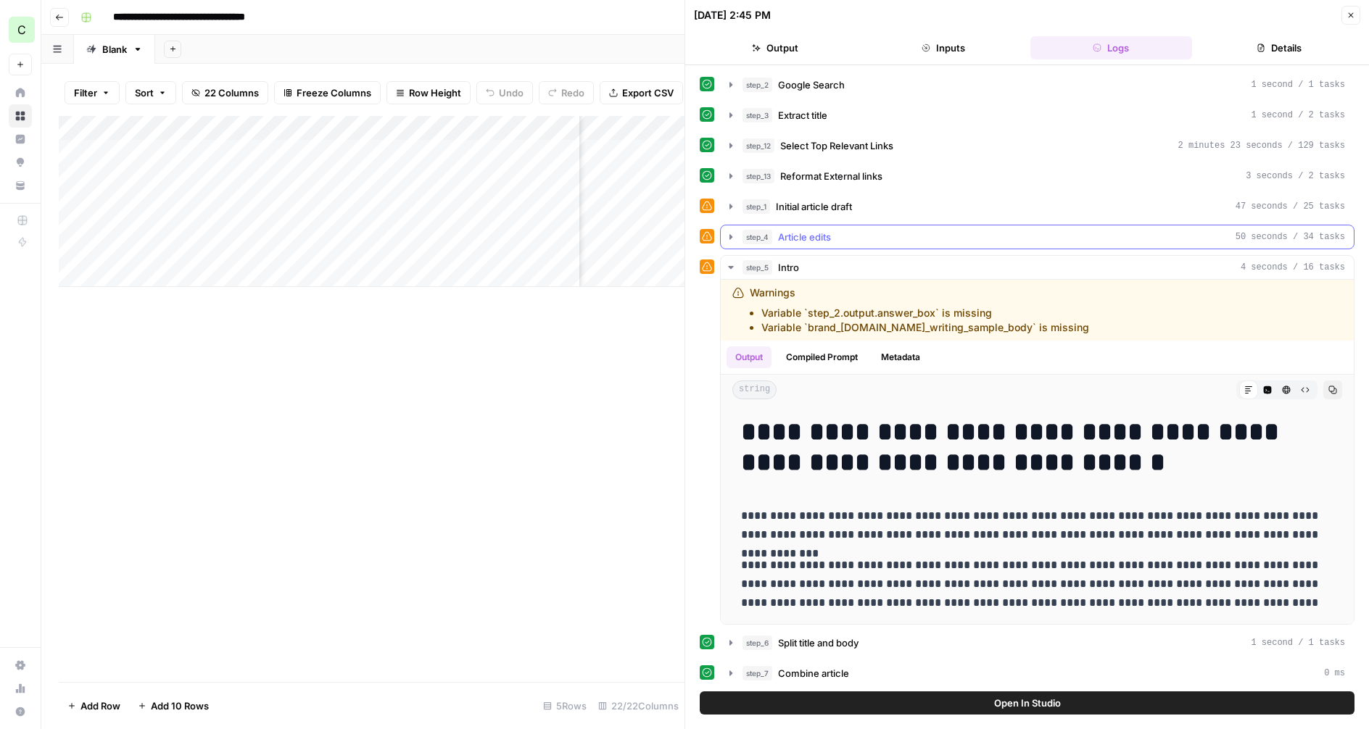
click at [730, 239] on icon "button" at bounding box center [731, 237] width 12 height 12
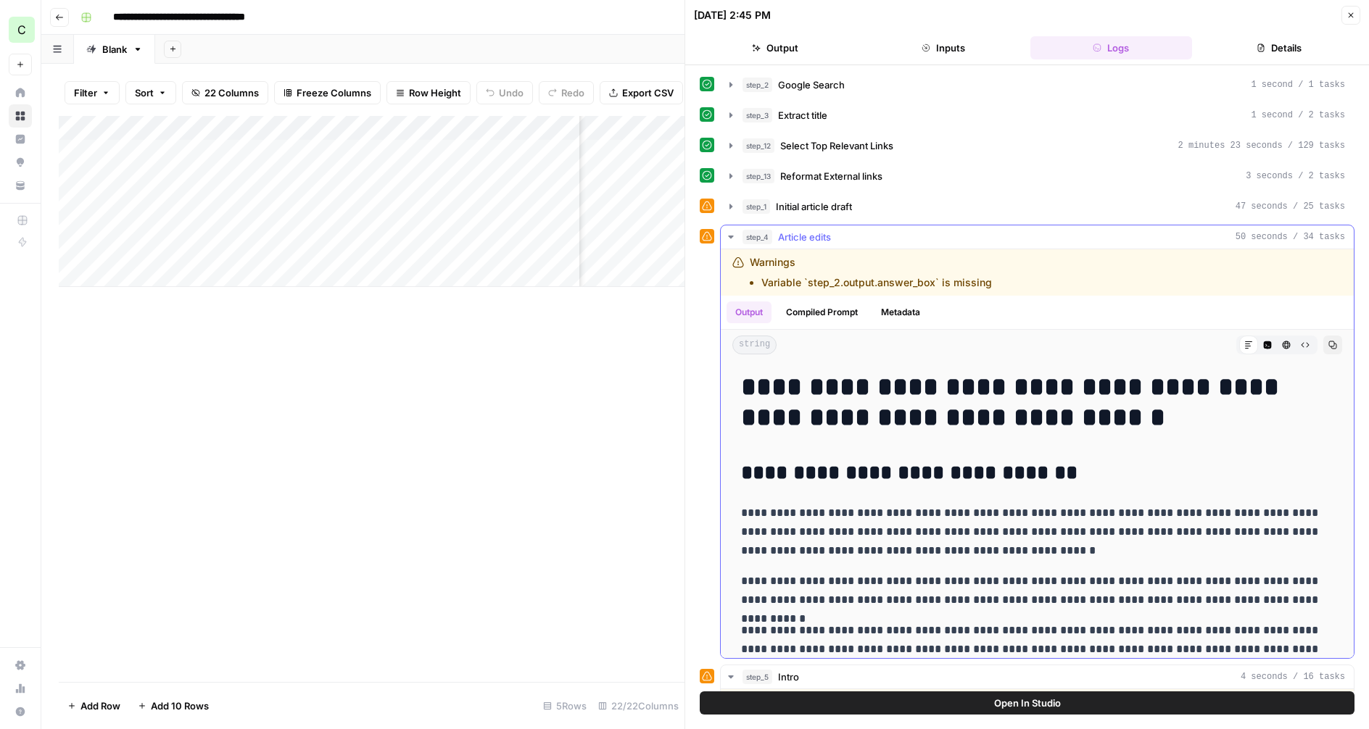
drag, startPoint x: 729, startPoint y: 239, endPoint x: 728, endPoint y: 203, distance: 36.3
click at [729, 239] on icon "button" at bounding box center [731, 237] width 12 height 12
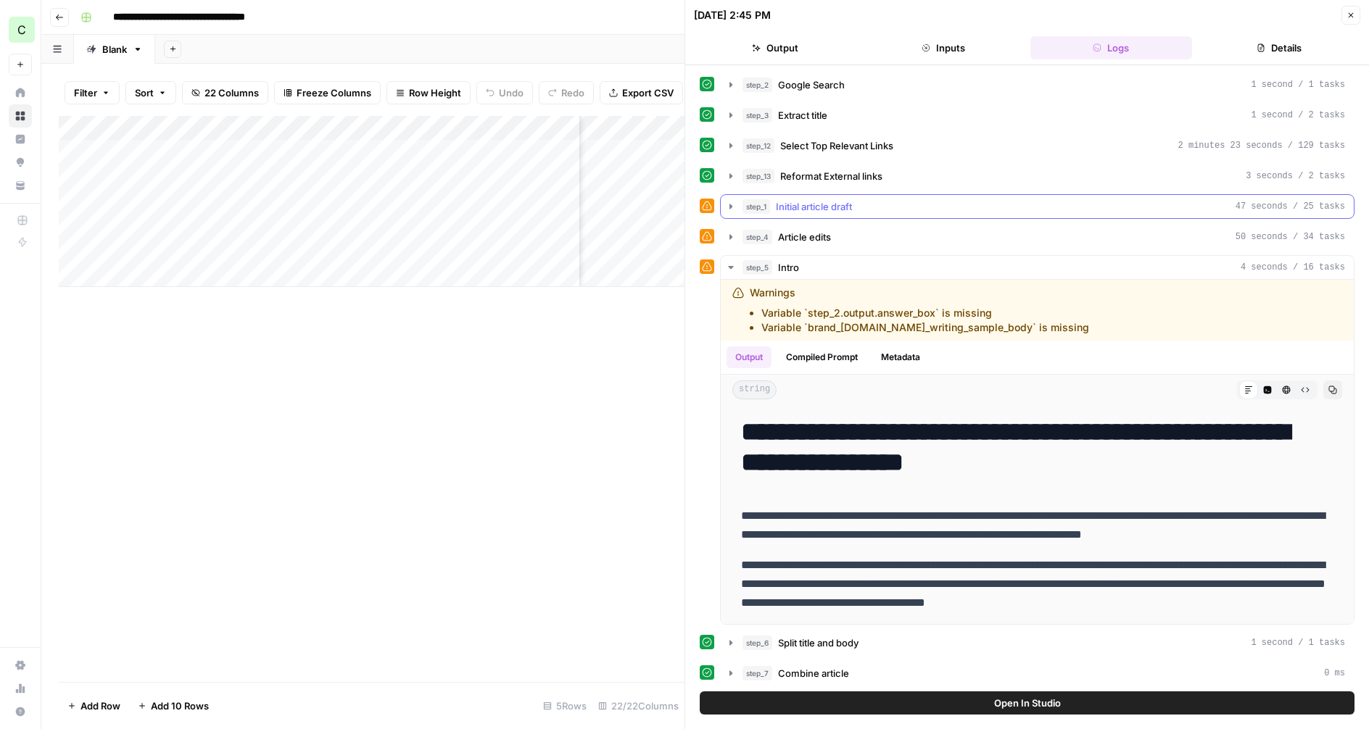
click at [727, 202] on icon "button" at bounding box center [731, 207] width 12 height 12
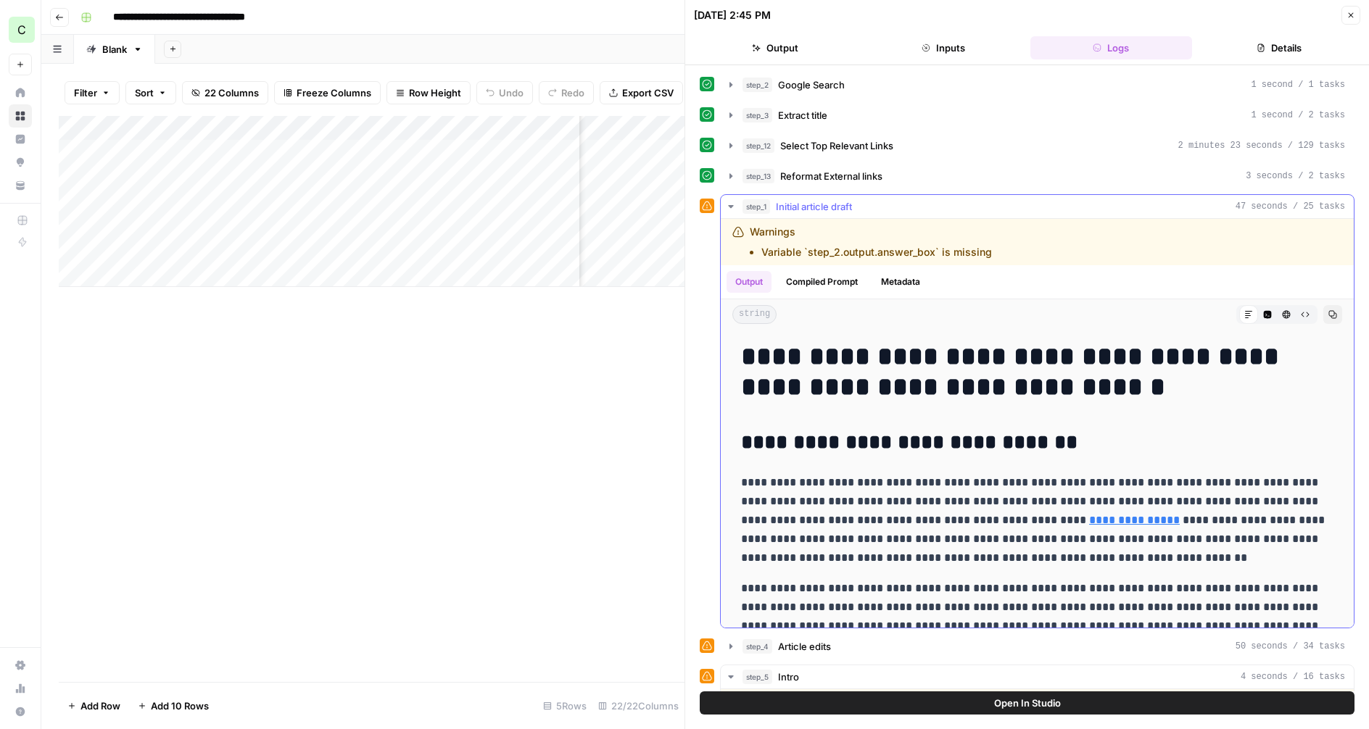
click at [728, 204] on icon "button" at bounding box center [731, 207] width 12 height 12
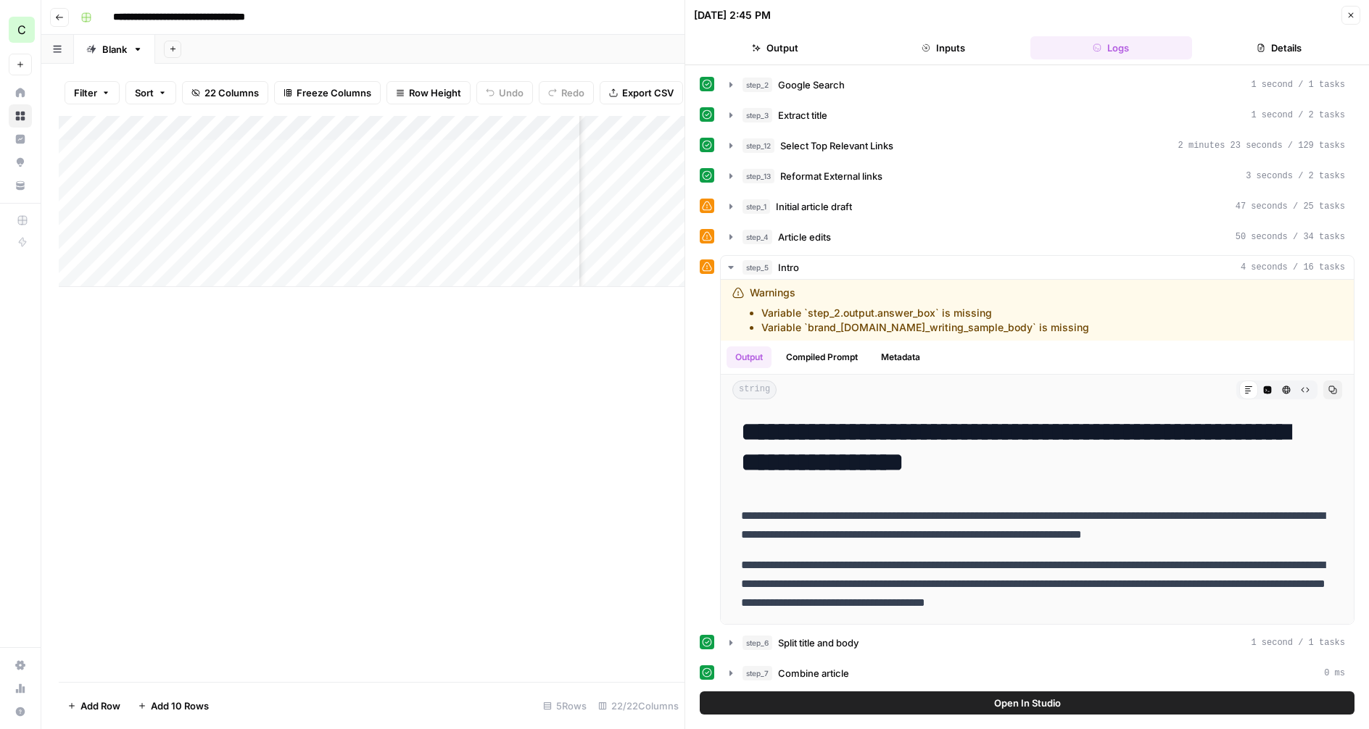
click at [1353, 19] on icon "button" at bounding box center [1350, 15] width 9 height 9
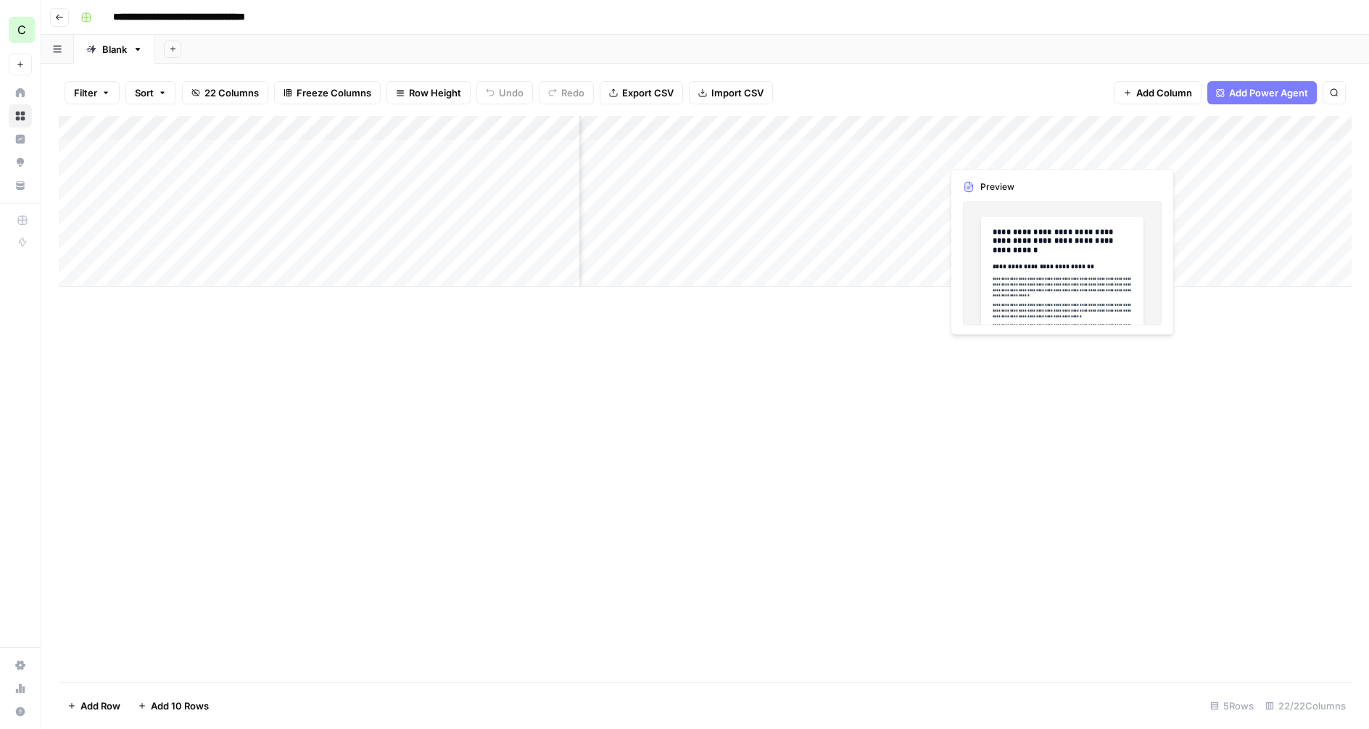
click at [1056, 148] on div "Add Column" at bounding box center [705, 201] width 1293 height 171
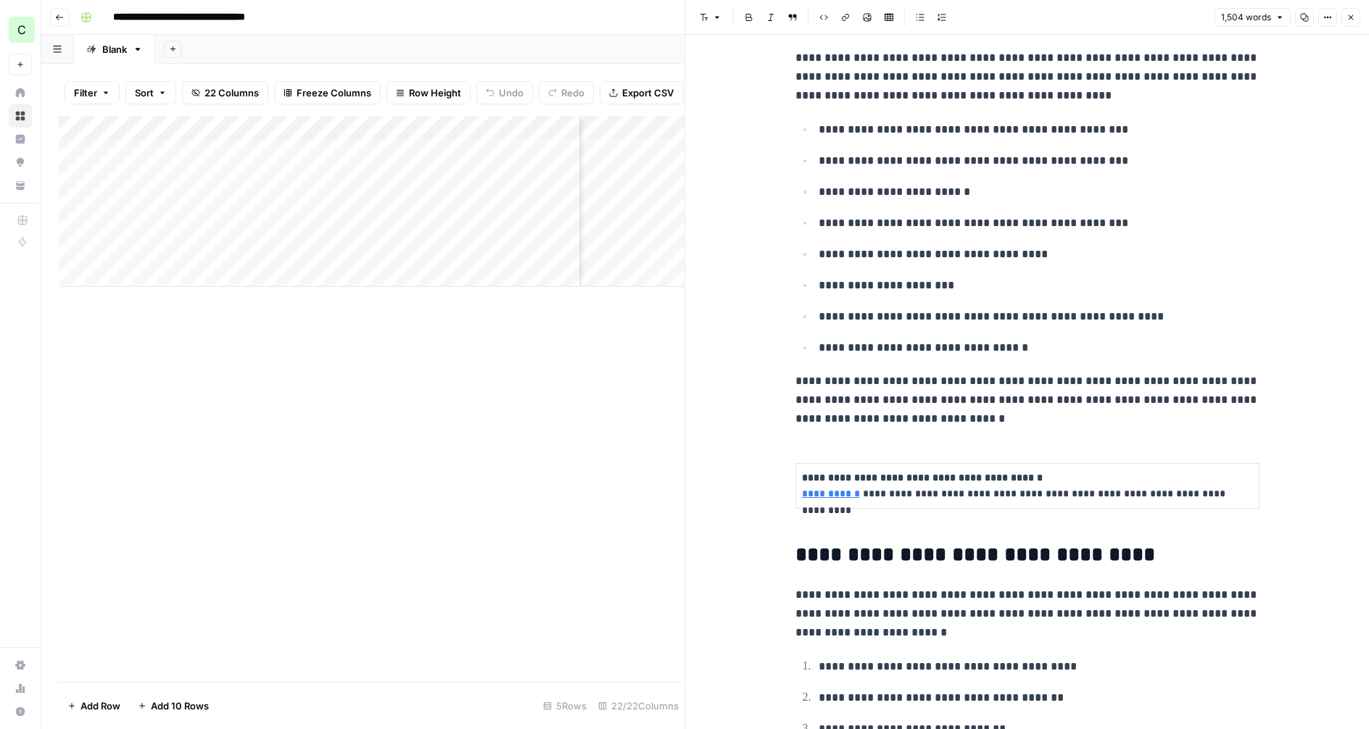
scroll to position [1250, 0]
click at [1345, 14] on button "Close" at bounding box center [1350, 17] width 19 height 19
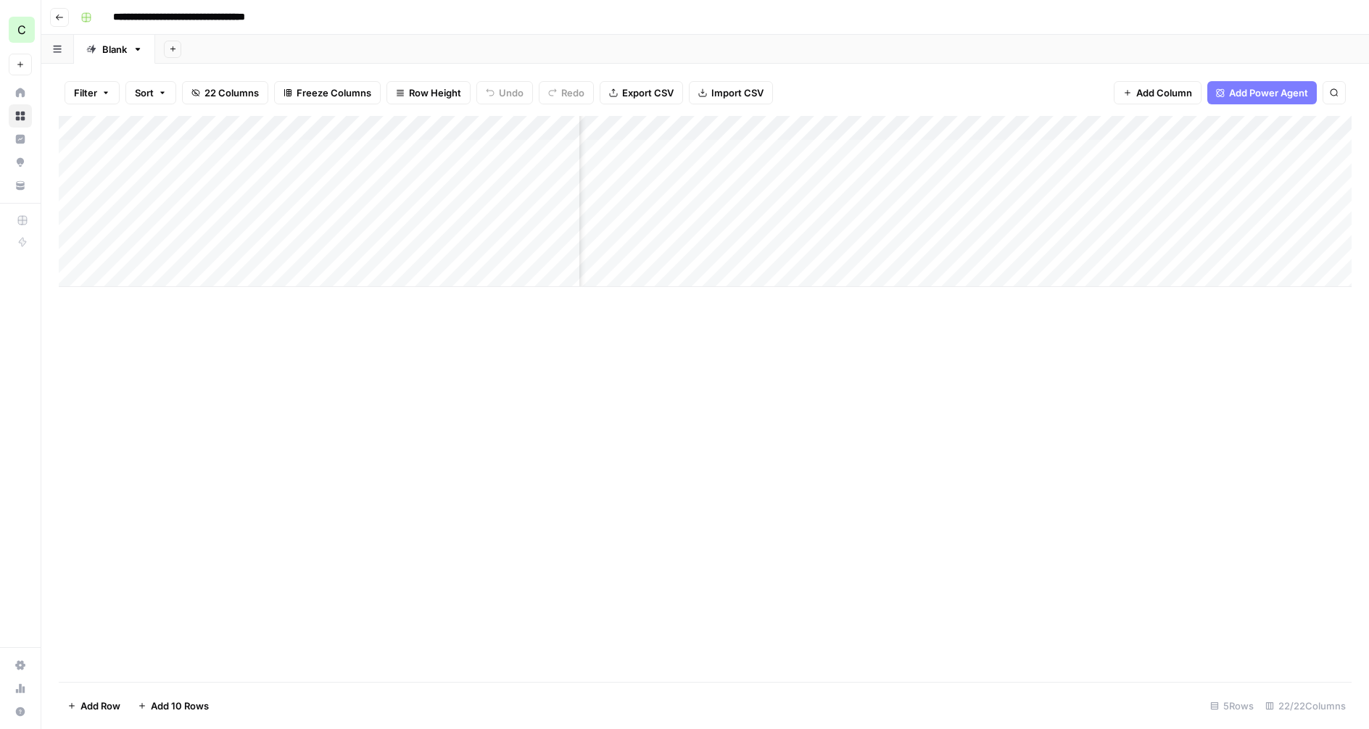
scroll to position [0, 1235]
click at [977, 127] on div "Add Column" at bounding box center [705, 201] width 1293 height 171
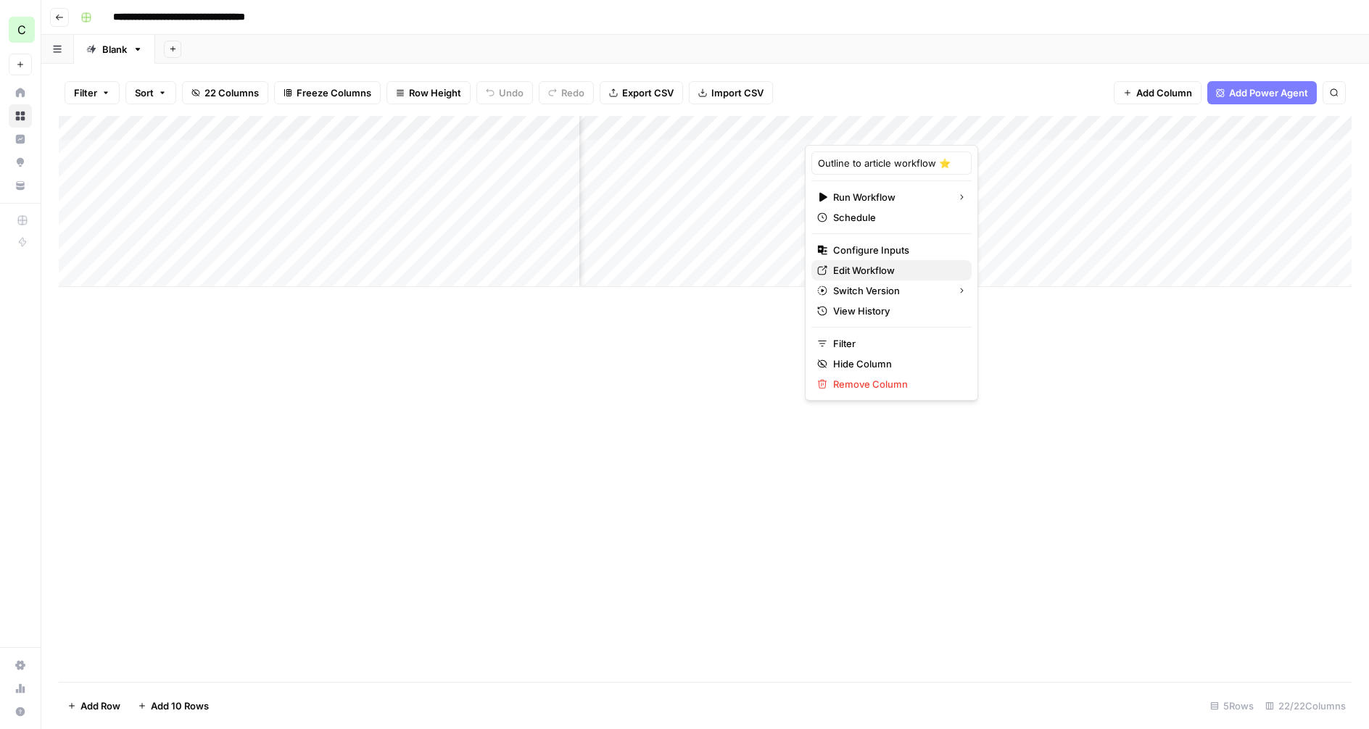
click at [879, 268] on span "Edit Workflow" at bounding box center [896, 270] width 127 height 14
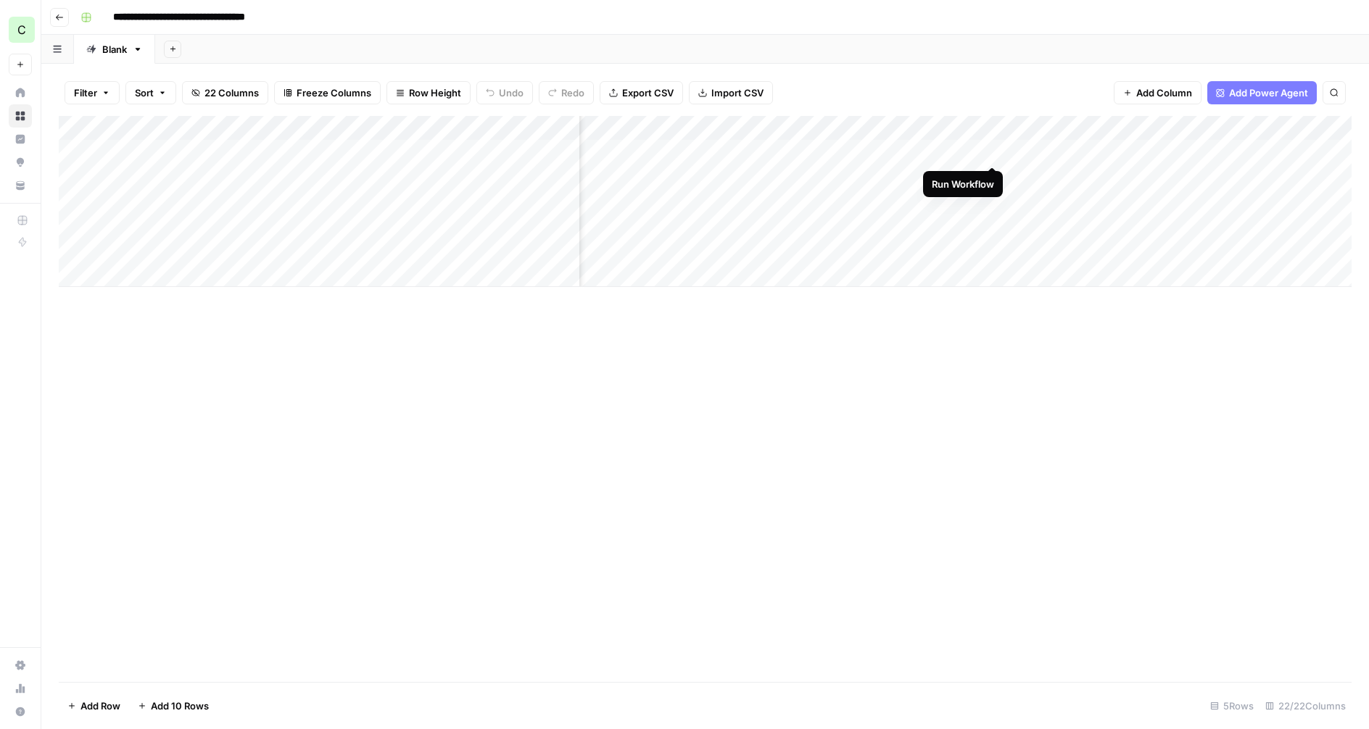
click at [992, 151] on div "Add Column" at bounding box center [705, 201] width 1293 height 171
click at [992, 175] on div "Add Column" at bounding box center [705, 201] width 1293 height 171
click at [811, 149] on div "Add Column" at bounding box center [705, 201] width 1293 height 171
click at [813, 175] on div "Add Column" at bounding box center [705, 201] width 1293 height 171
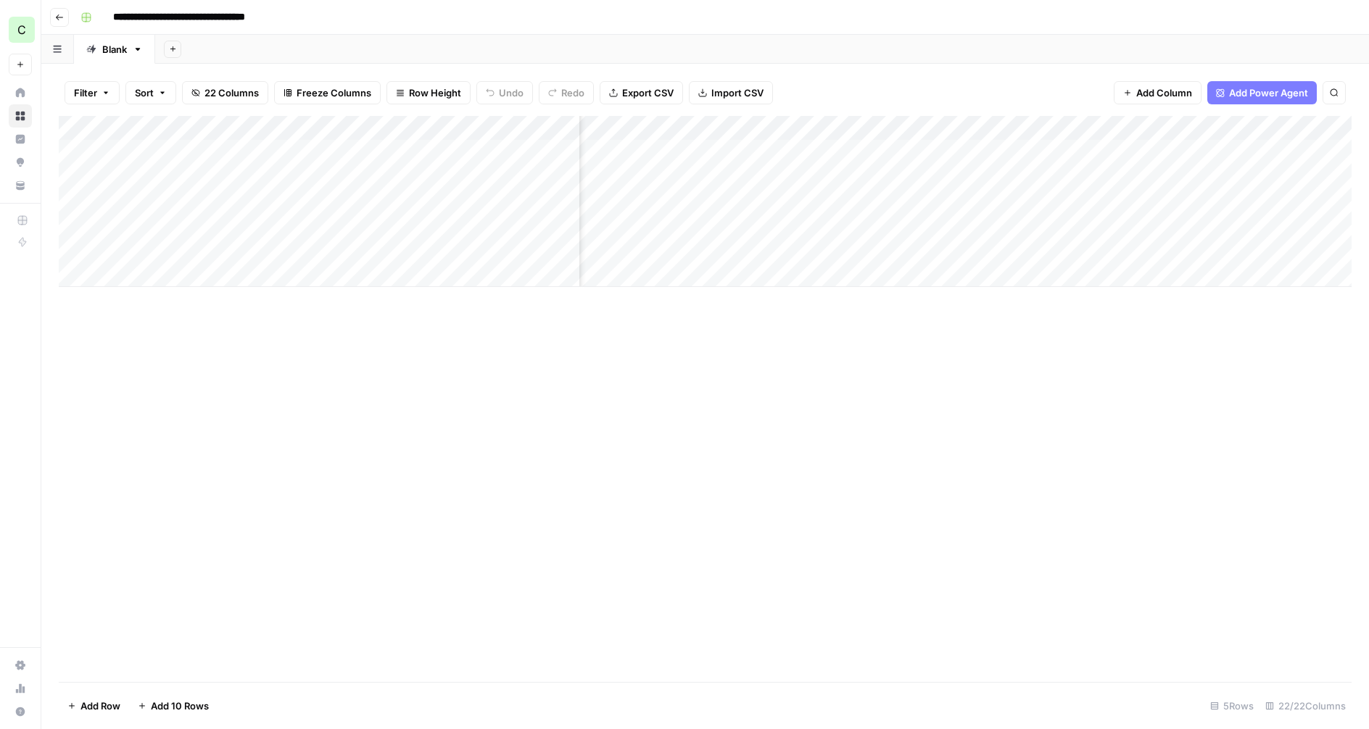
scroll to position [0, 1160]
click at [1048, 150] on div "Add Column" at bounding box center [705, 201] width 1293 height 171
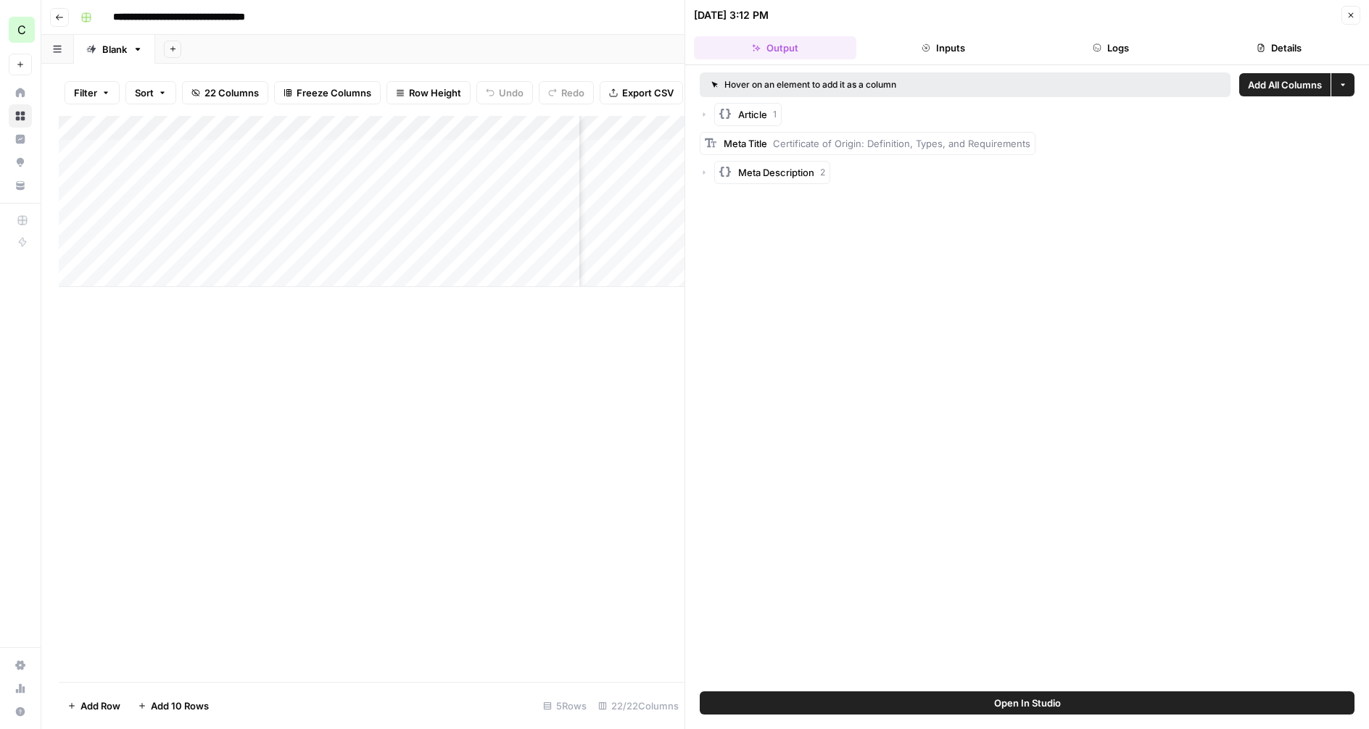
click at [1248, 49] on button "Details" at bounding box center [1279, 47] width 162 height 23
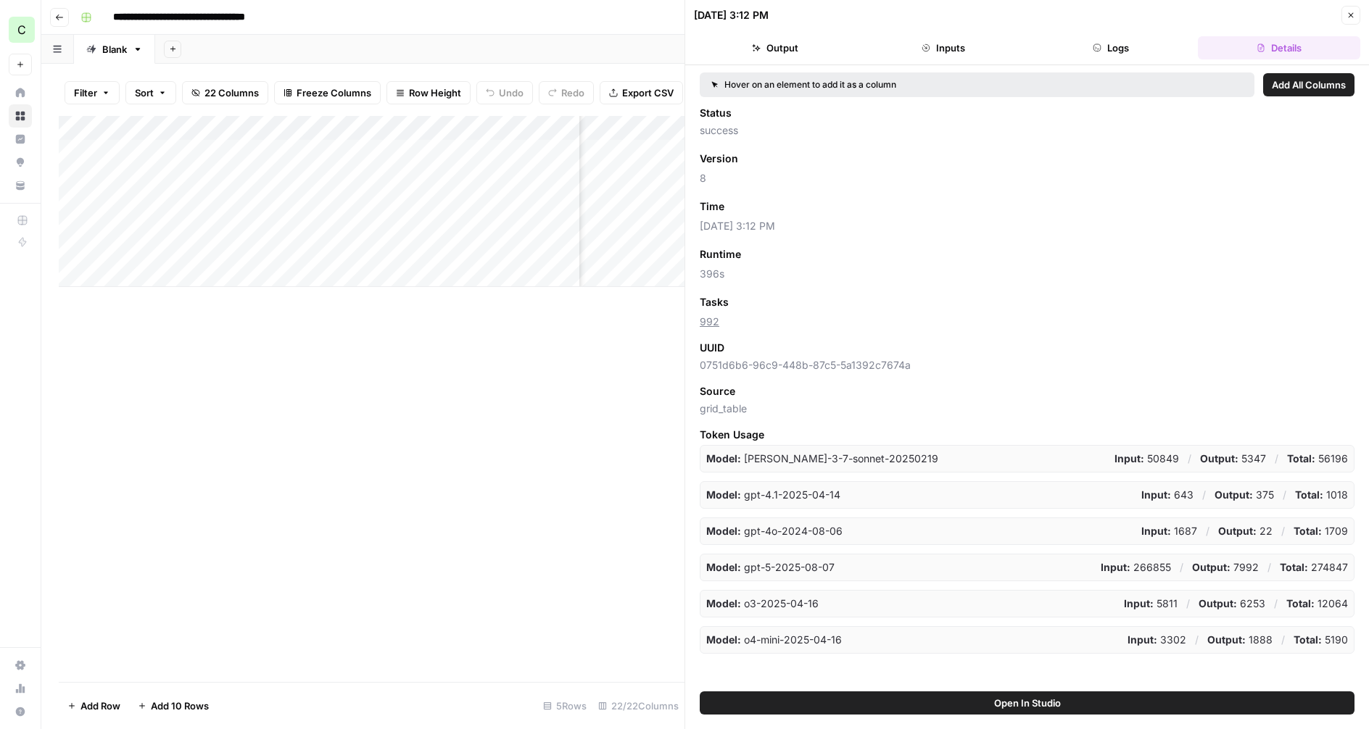
click at [1146, 46] on button "Logs" at bounding box center [1111, 47] width 162 height 23
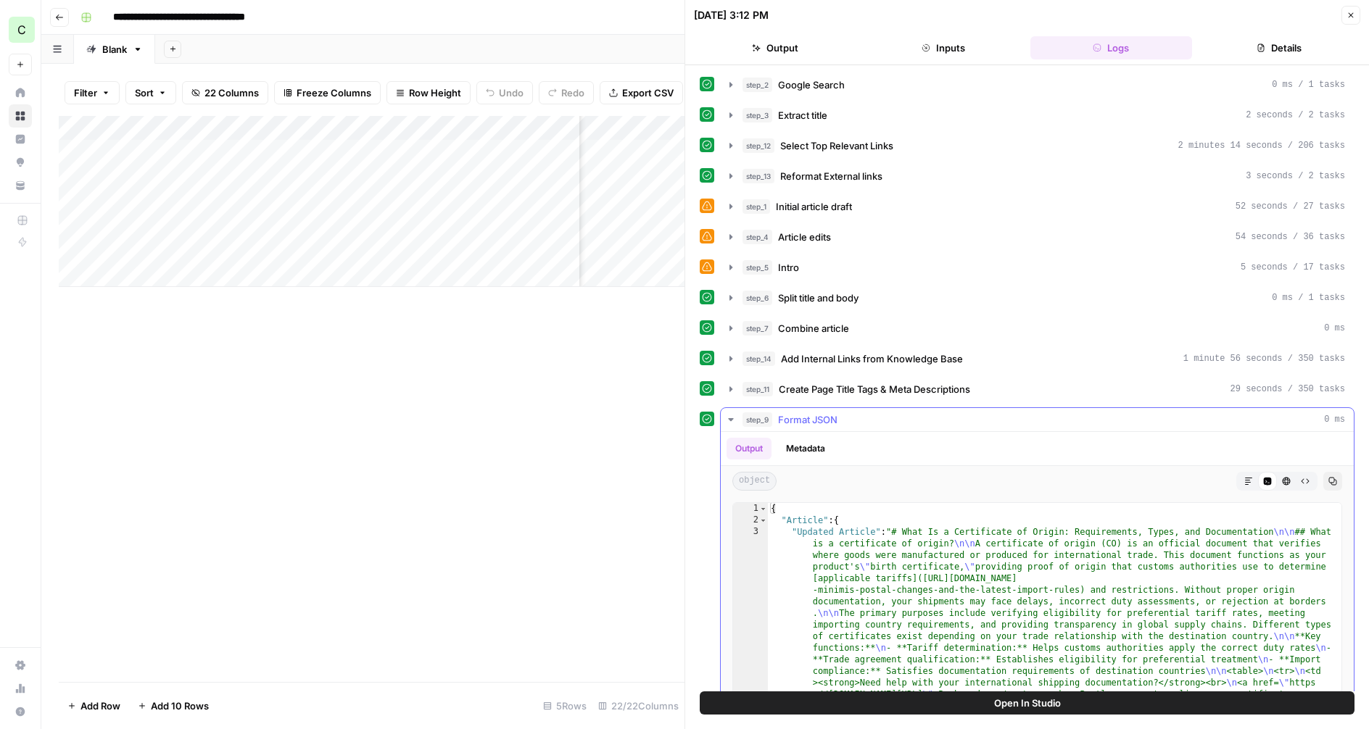
click at [1247, 480] on icon "button" at bounding box center [1248, 481] width 7 height 7
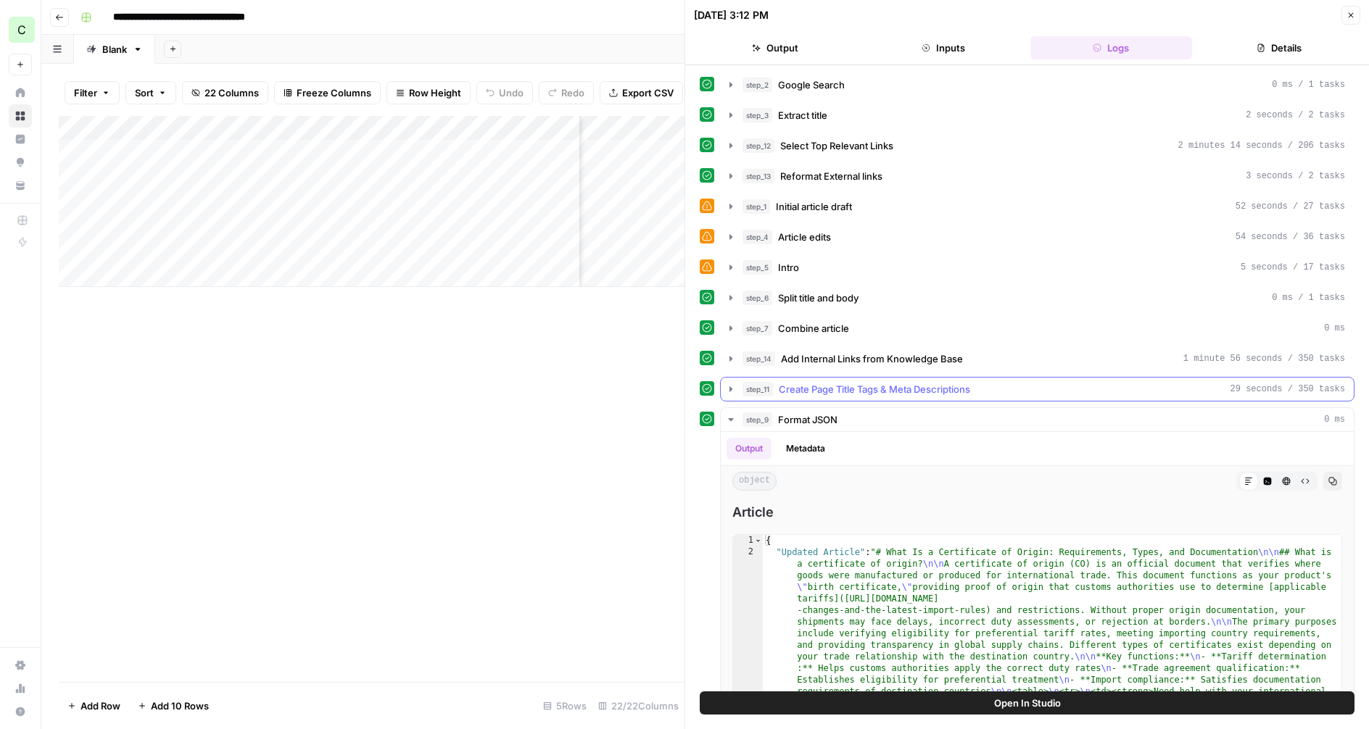
scroll to position [17, 0]
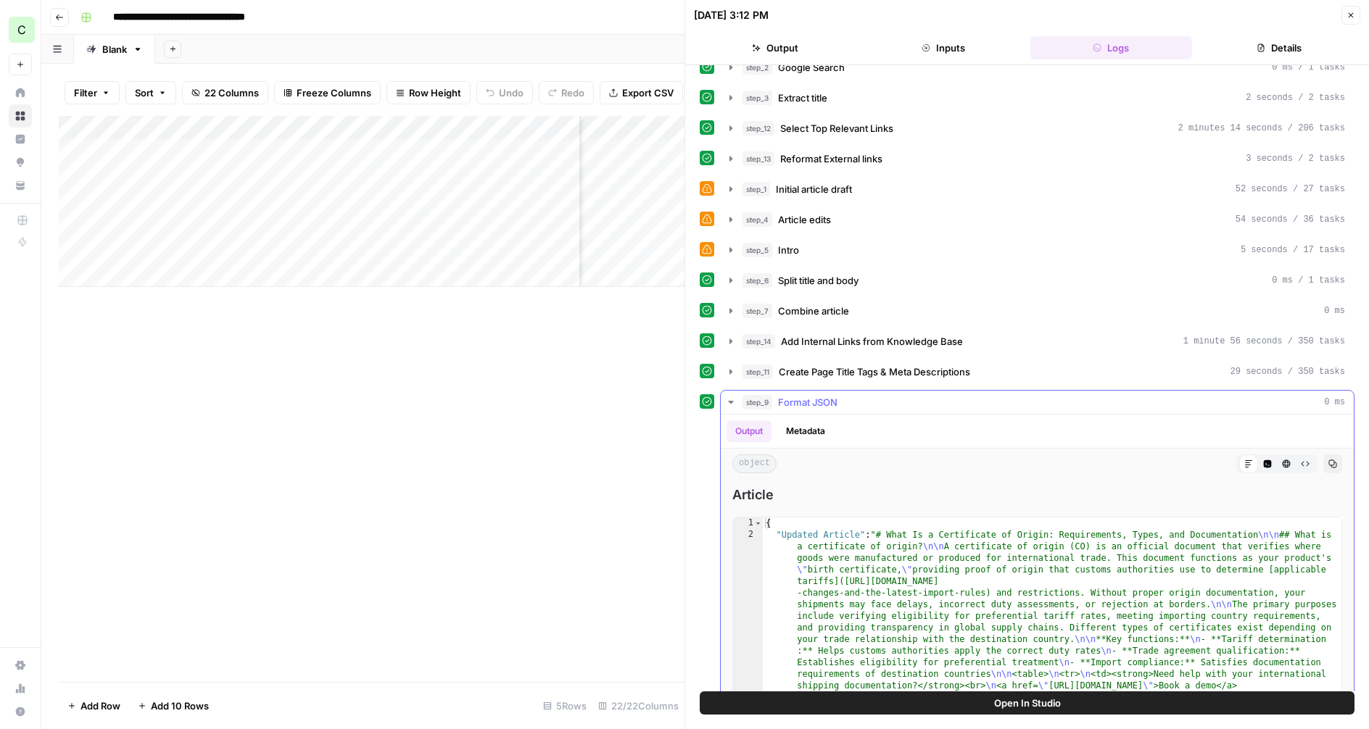
click at [1253, 463] on div "Markdown" at bounding box center [1248, 464] width 19 height 19
click at [1269, 463] on icon "button" at bounding box center [1268, 464] width 8 height 8
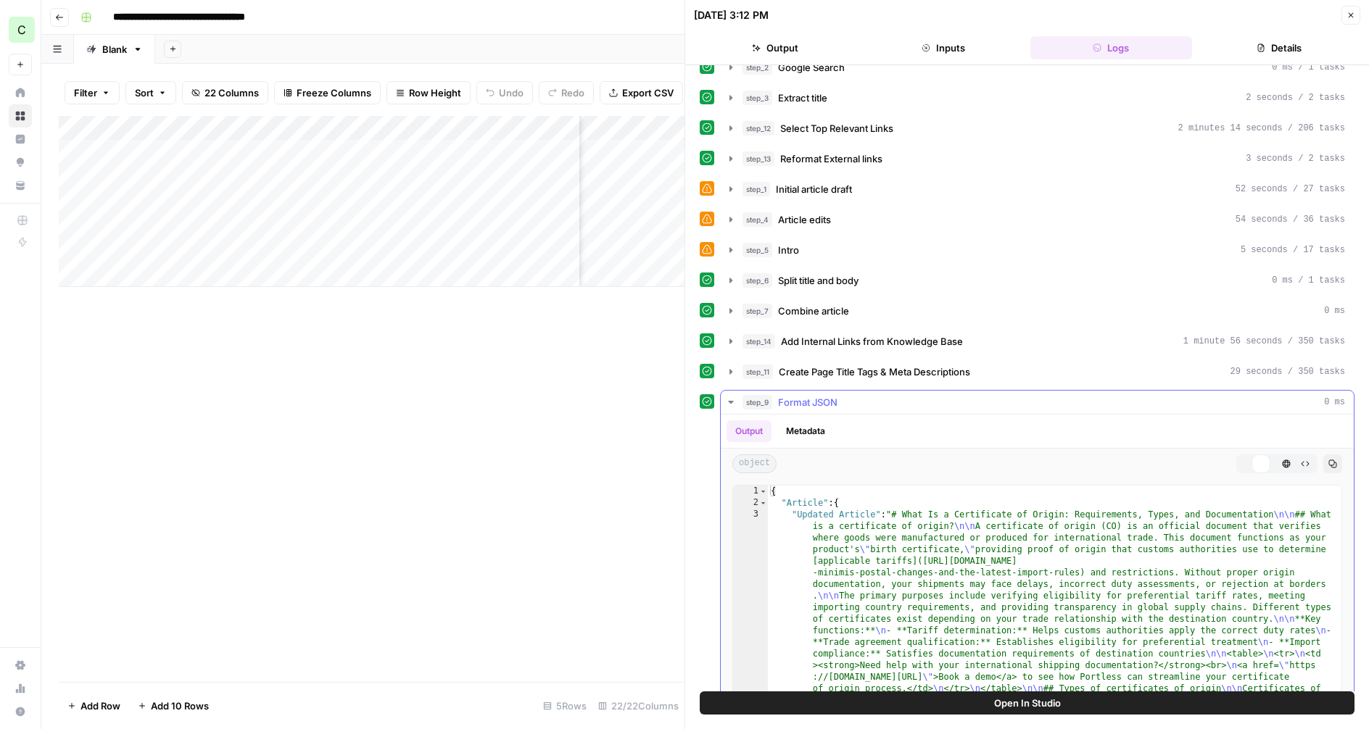
click at [1248, 465] on icon "button" at bounding box center [1248, 464] width 9 height 9
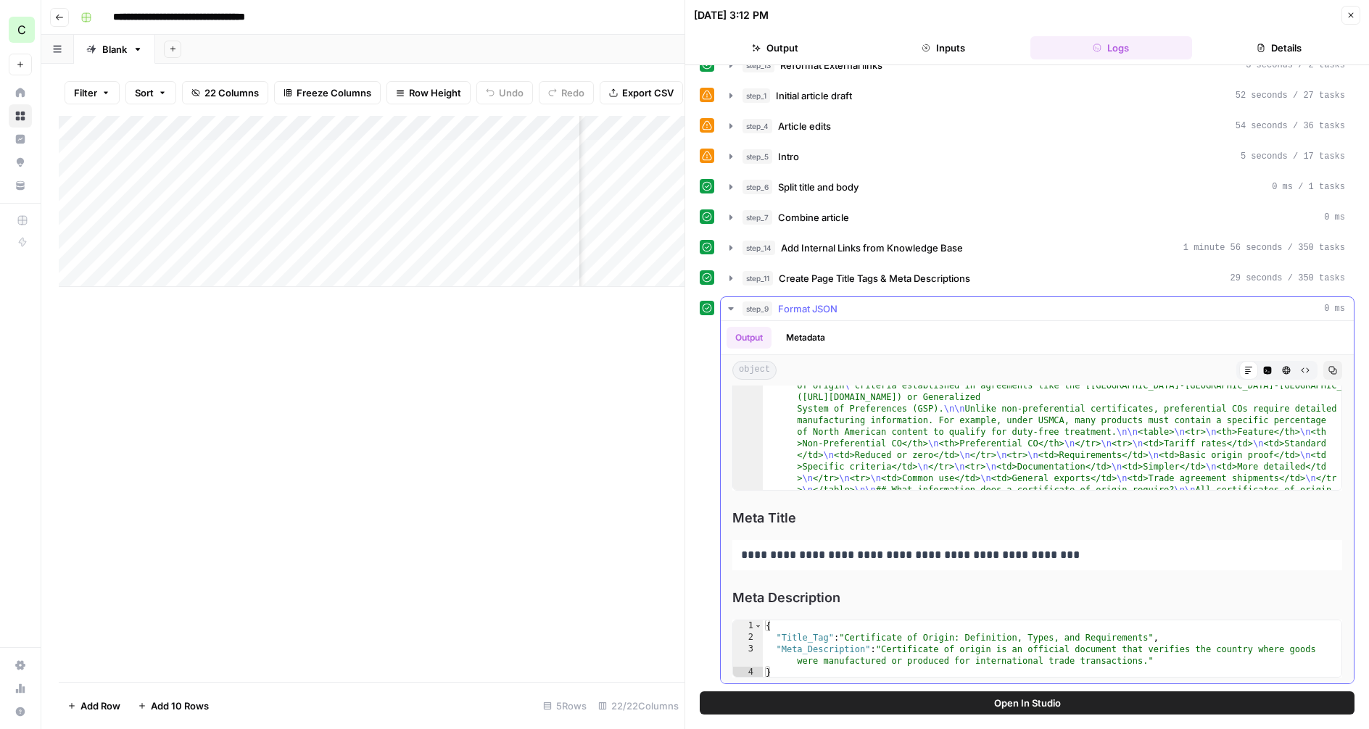
scroll to position [128, 0]
click at [729, 304] on icon "button" at bounding box center [731, 309] width 12 height 12
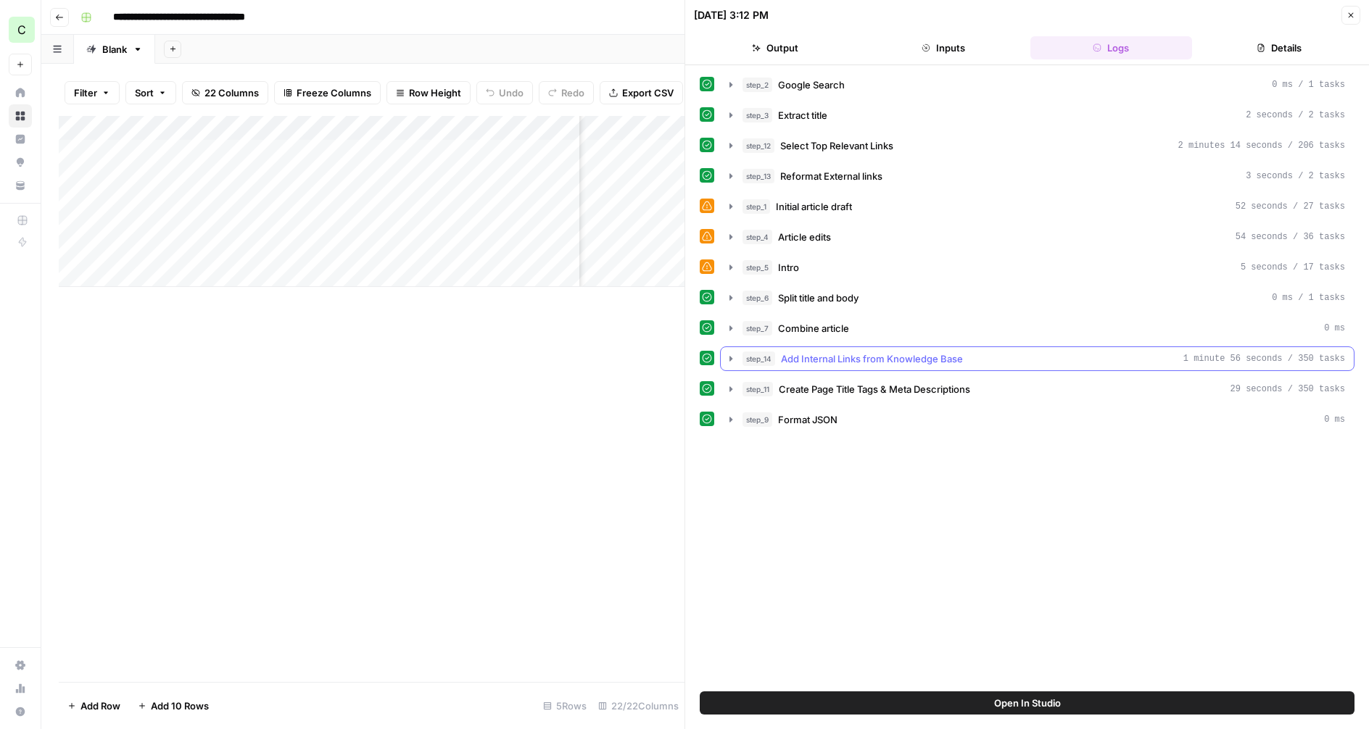
click at [730, 355] on icon "button" at bounding box center [731, 359] width 12 height 12
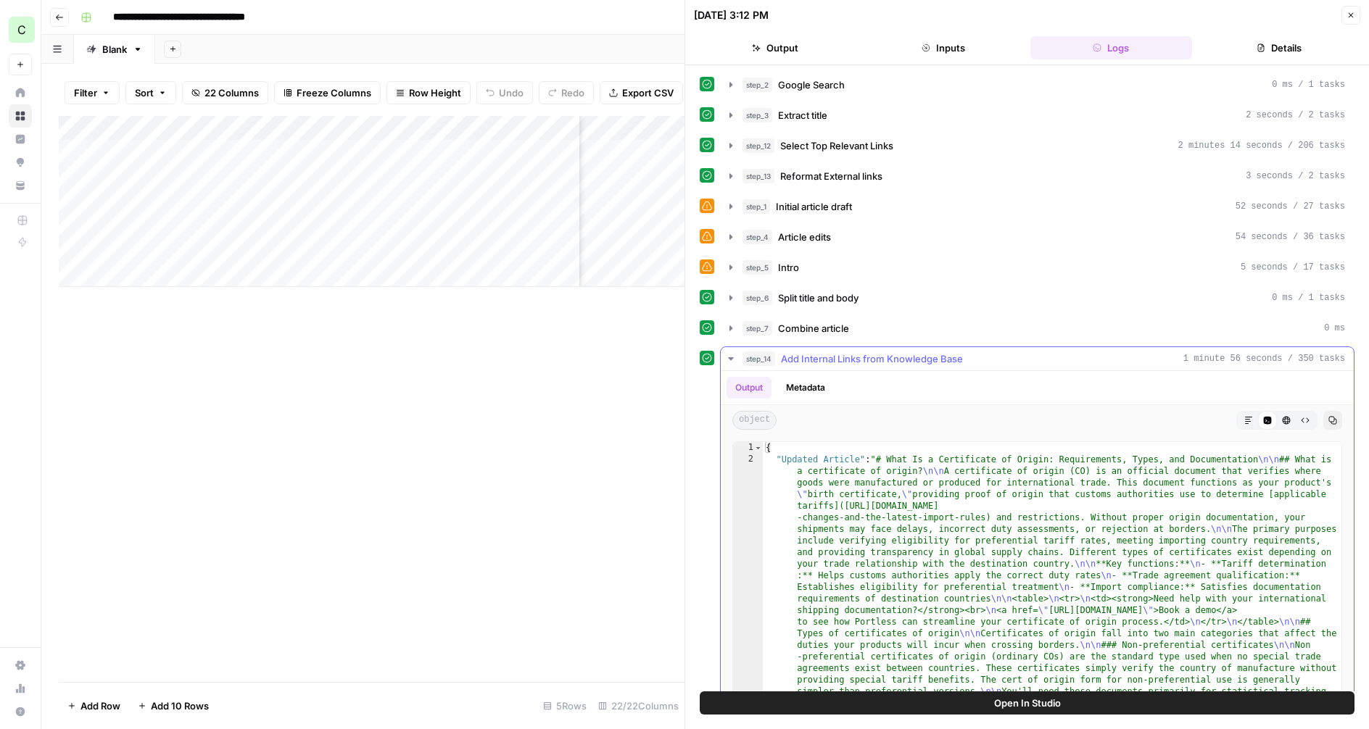
click at [1254, 418] on button "Markdown" at bounding box center [1248, 420] width 19 height 19
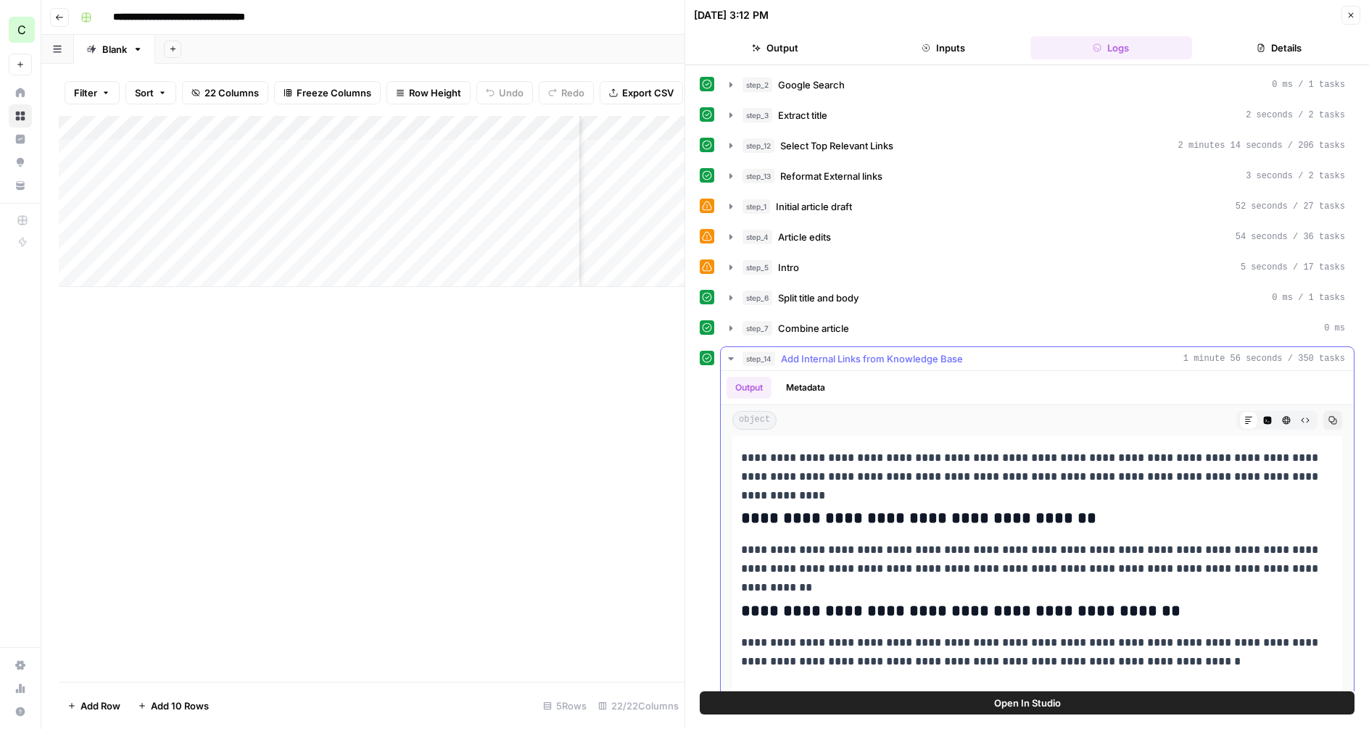
scroll to position [4625, 0]
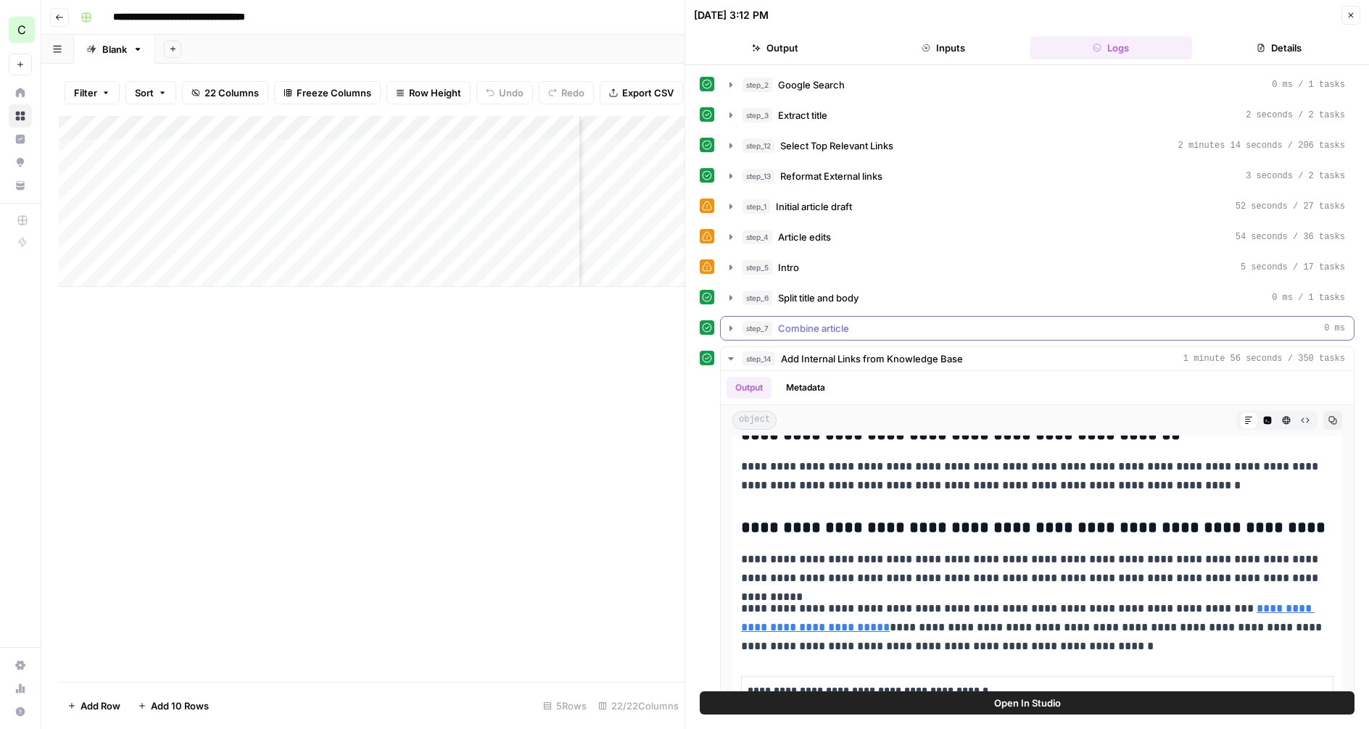
click at [725, 326] on icon "button" at bounding box center [731, 329] width 12 height 12
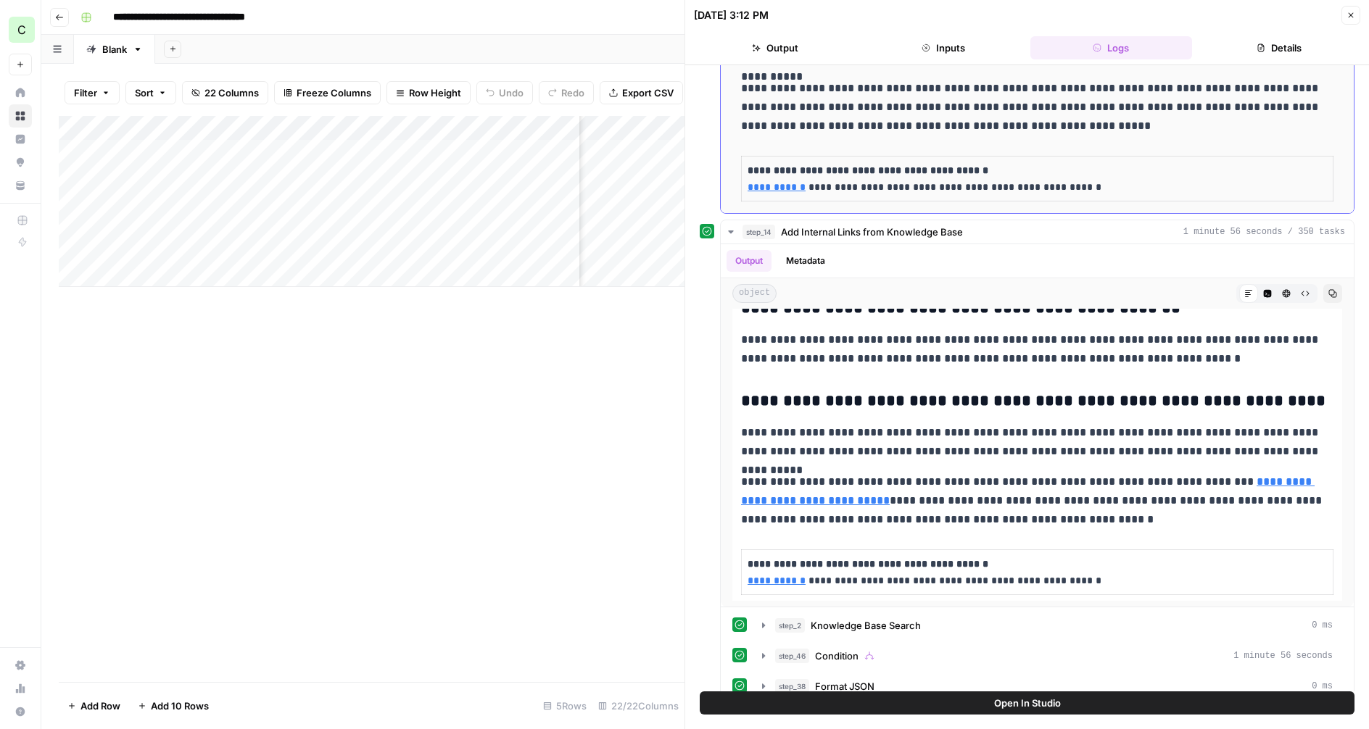
scroll to position [572, 0]
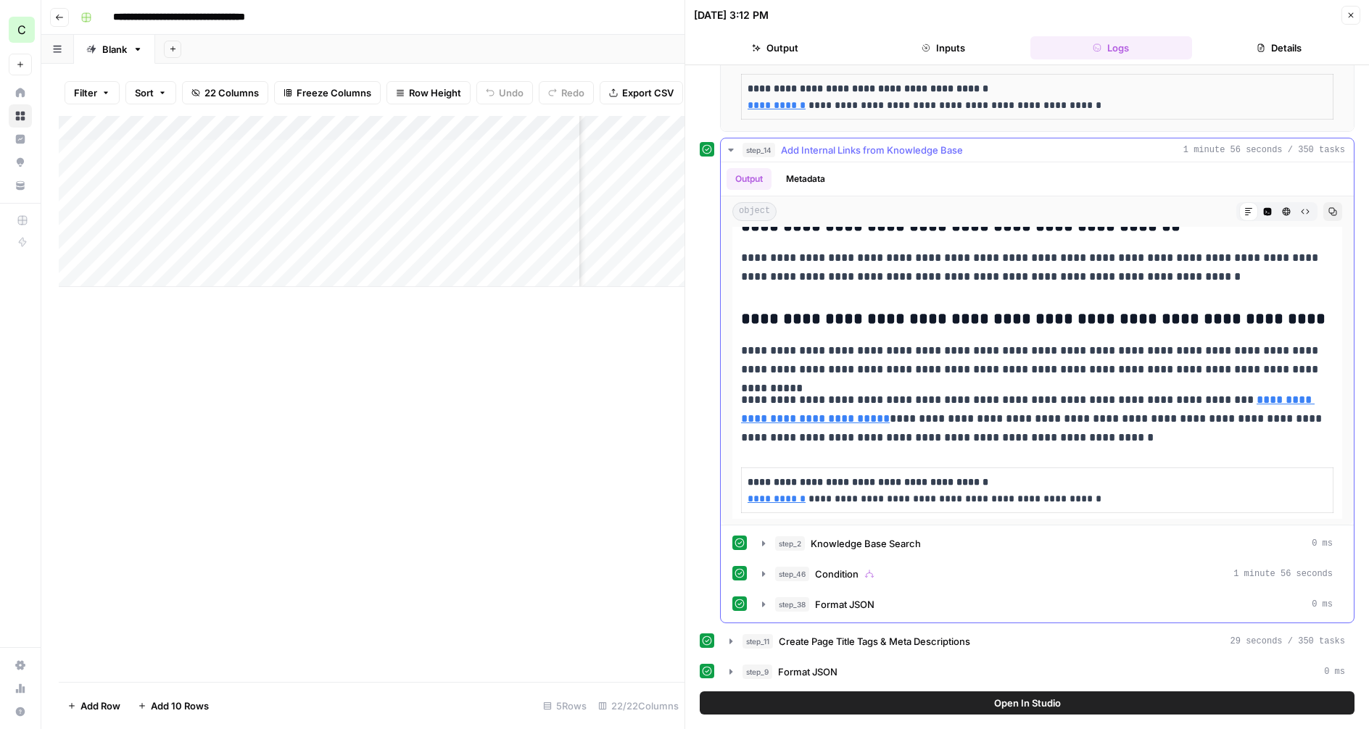
click at [730, 149] on icon "button" at bounding box center [730, 150] width 5 height 3
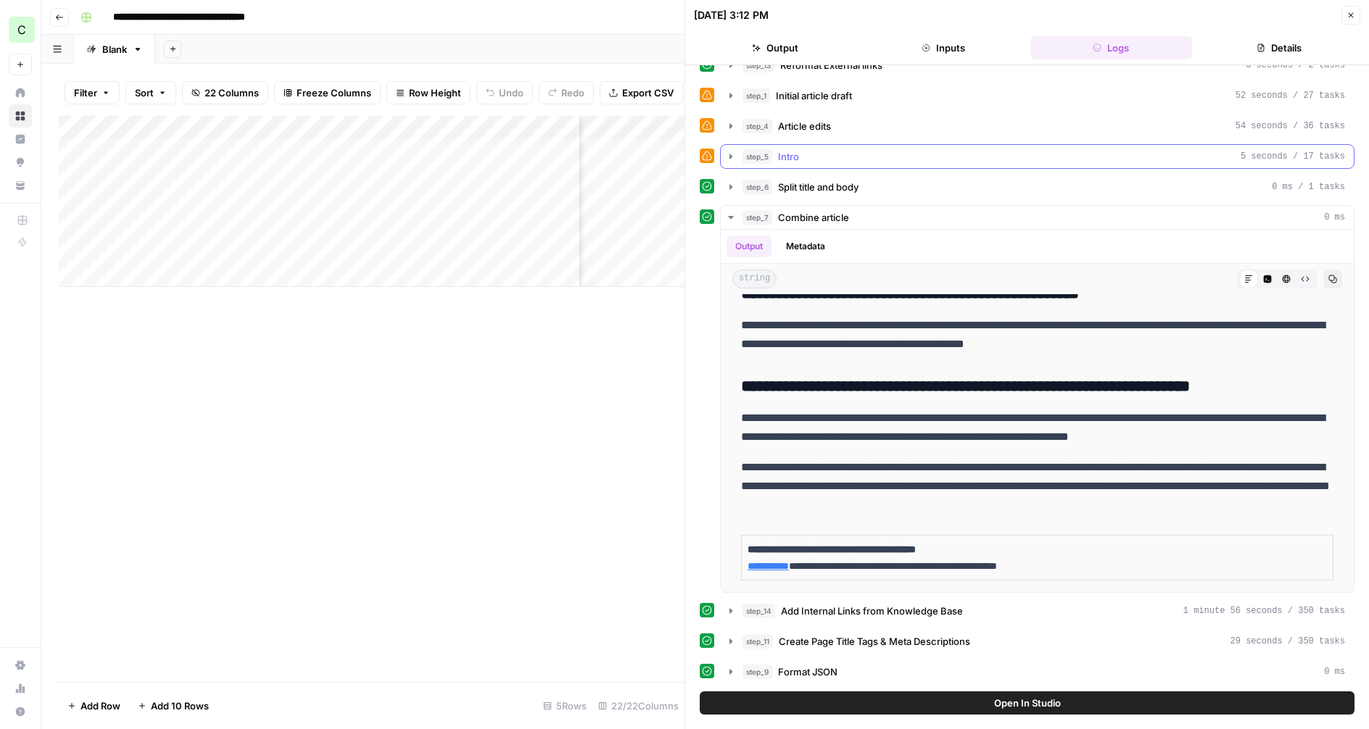
scroll to position [4575, 0]
click at [726, 215] on icon "button" at bounding box center [731, 218] width 12 height 12
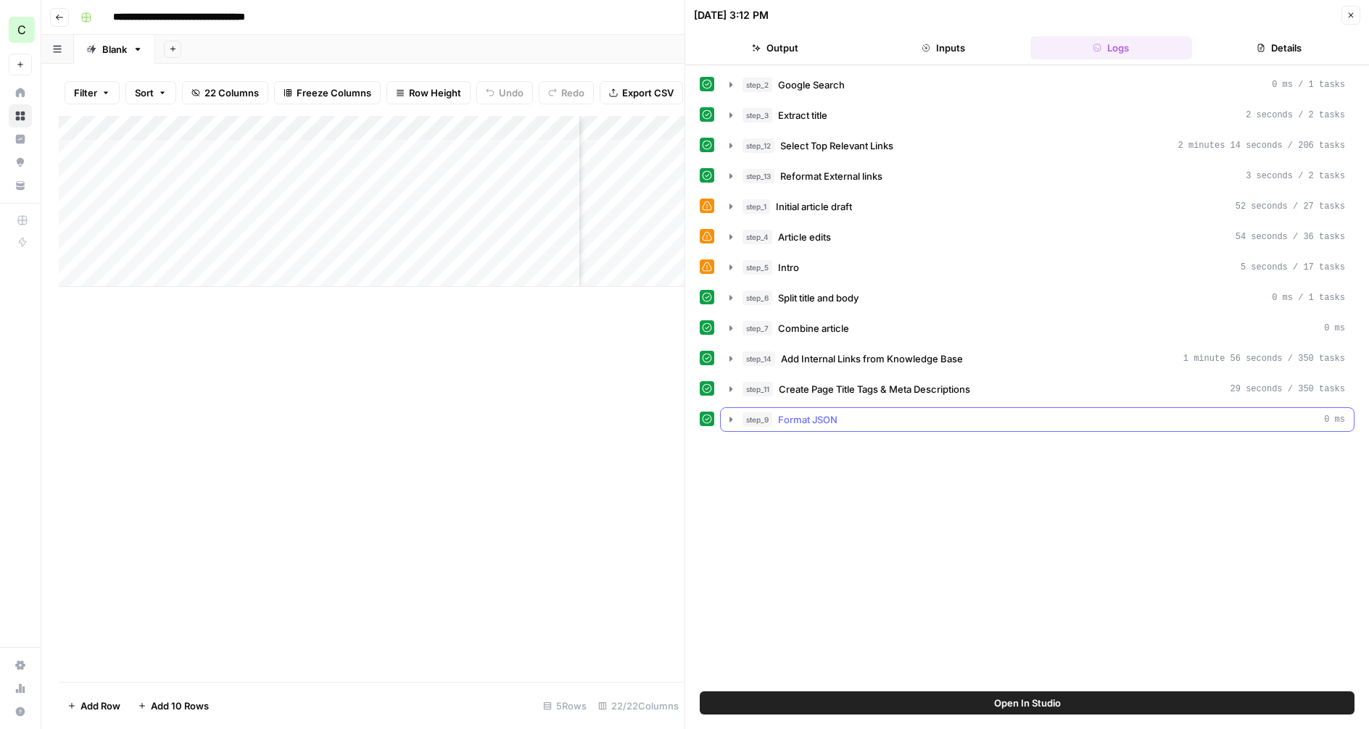
click at [731, 421] on icon "button" at bounding box center [731, 420] width 12 height 12
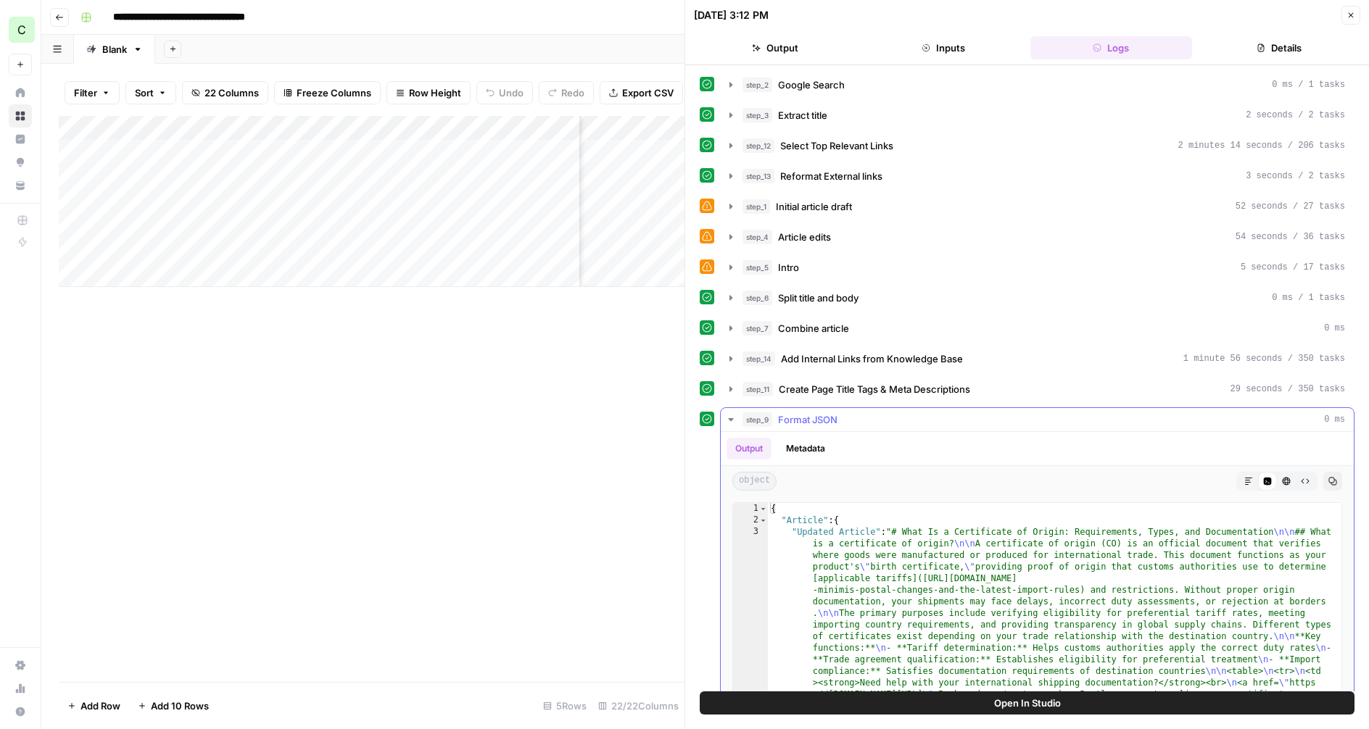
click at [1248, 473] on button "Markdown" at bounding box center [1248, 481] width 19 height 19
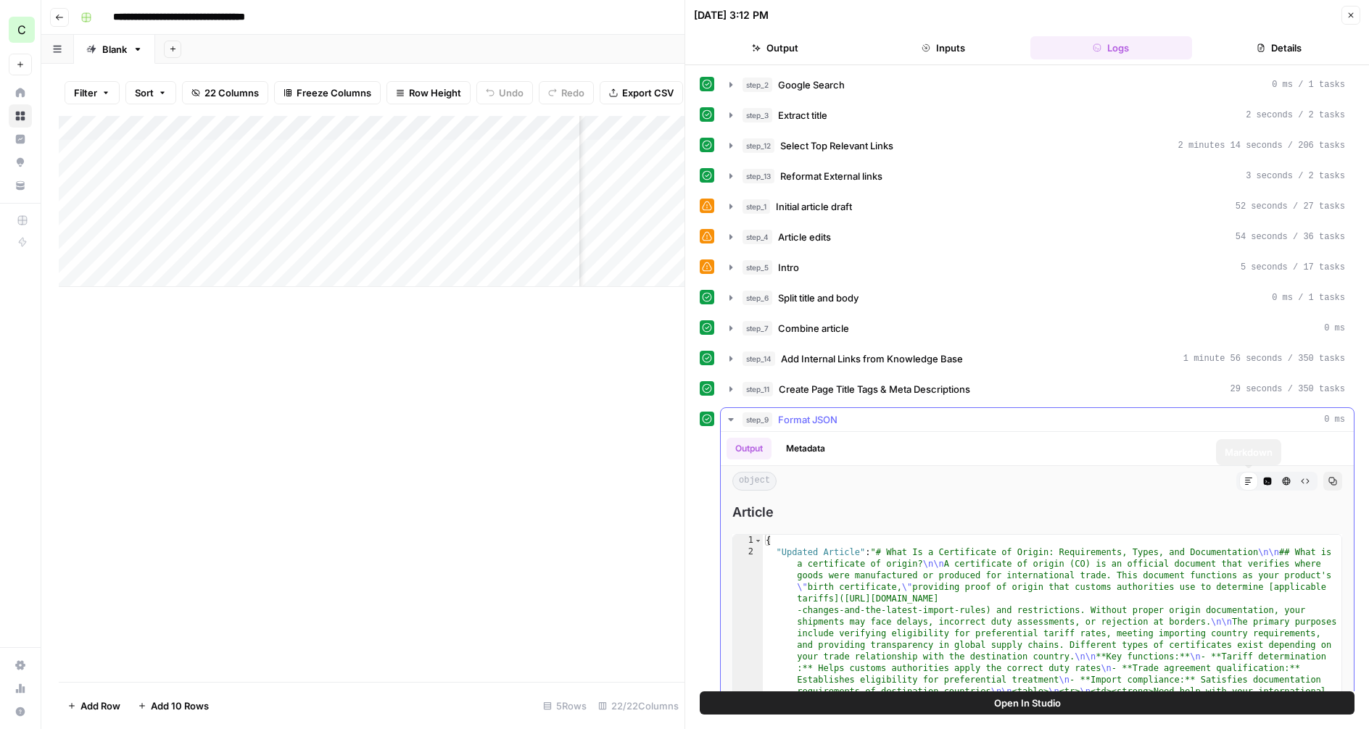
click at [1247, 479] on icon at bounding box center [1248, 481] width 9 height 9
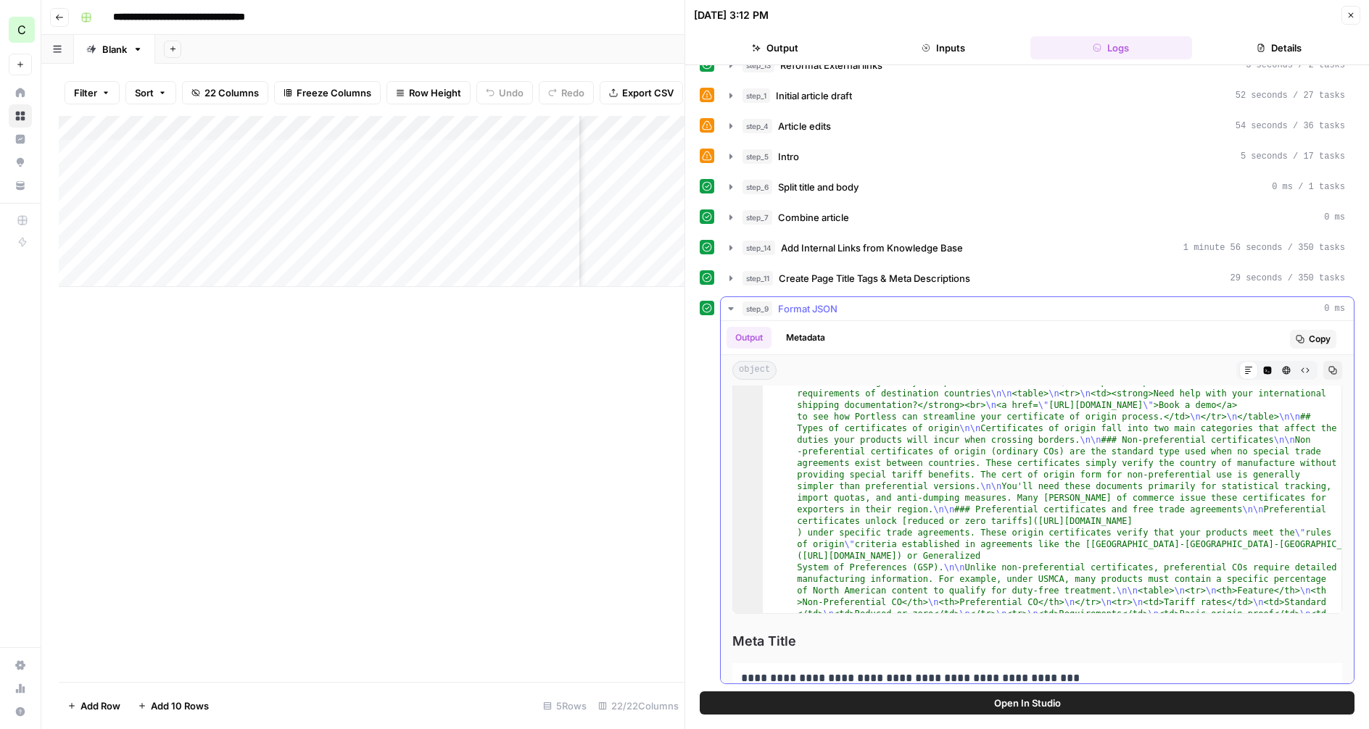
scroll to position [76, 0]
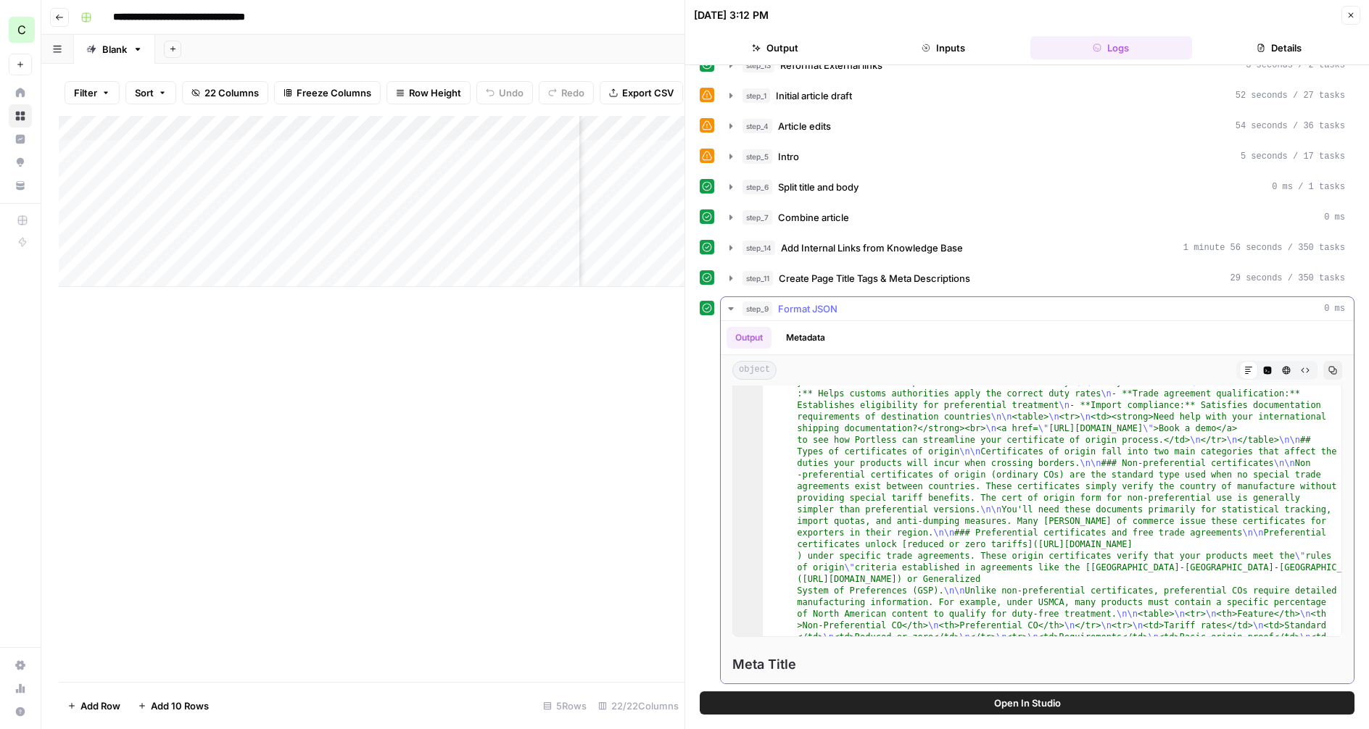
click at [726, 307] on icon "button" at bounding box center [731, 309] width 12 height 12
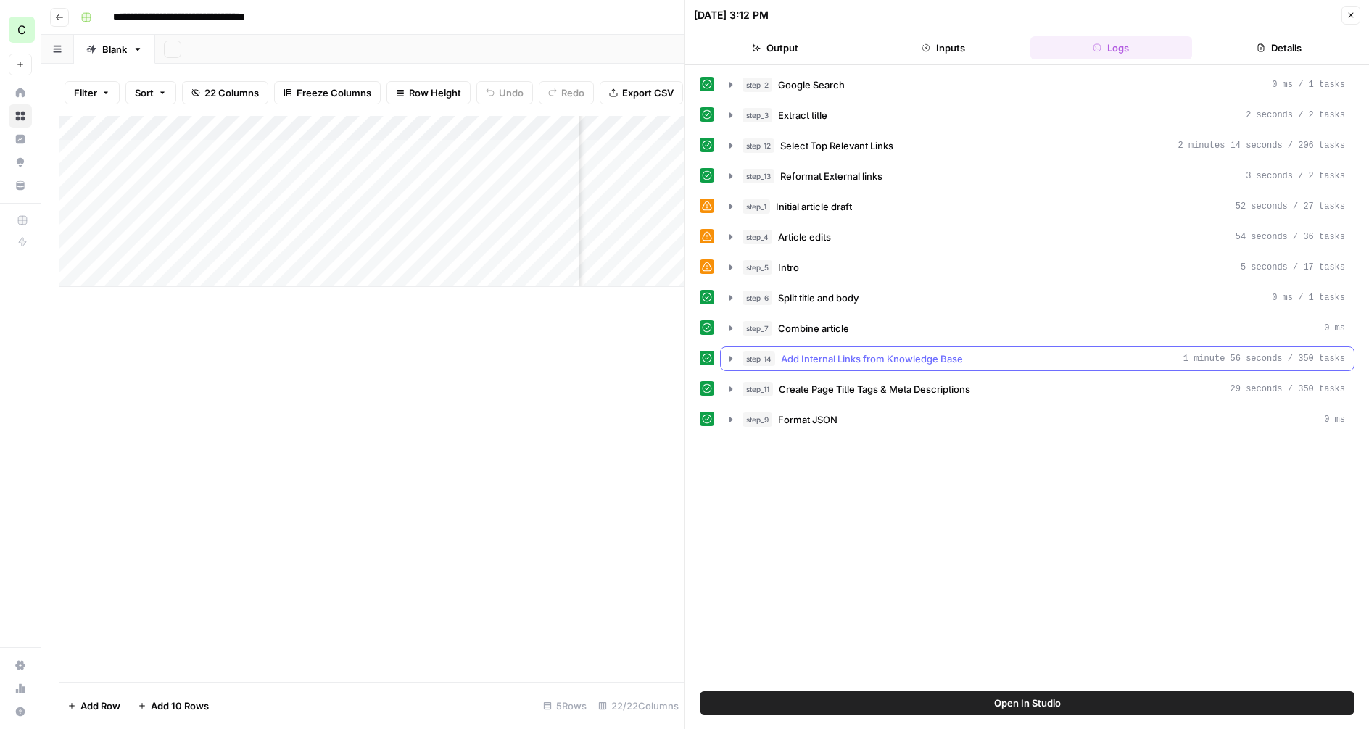
click at [730, 360] on icon "button" at bounding box center [730, 358] width 3 height 5
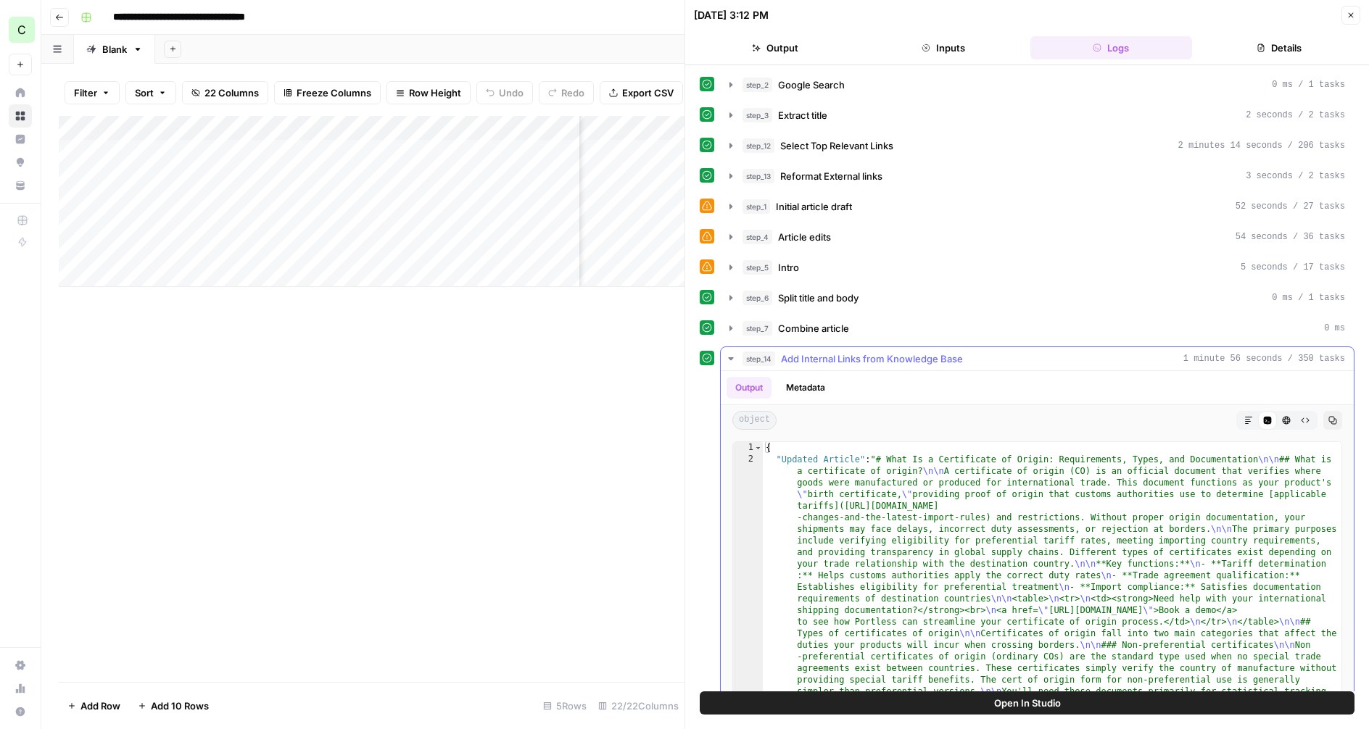
click at [1245, 422] on icon "button" at bounding box center [1248, 420] width 9 height 9
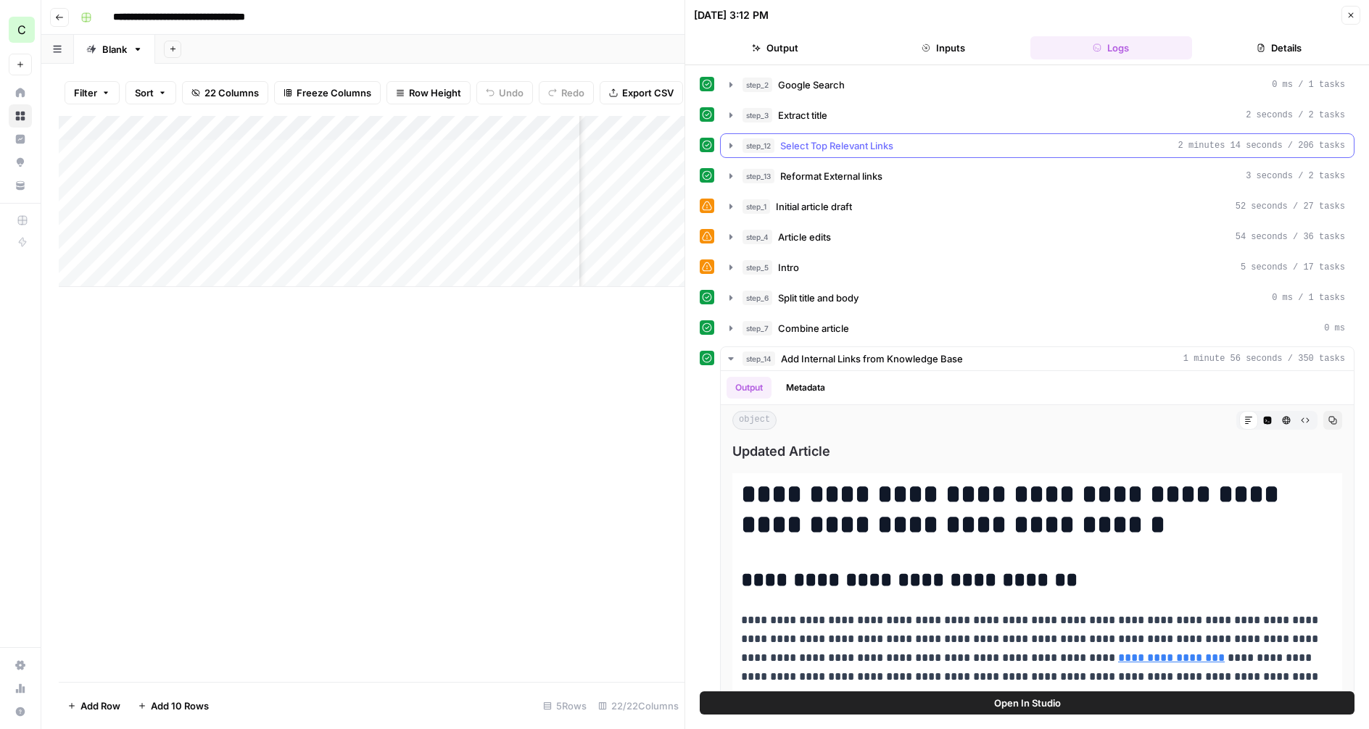
click at [727, 147] on icon "button" at bounding box center [731, 146] width 12 height 12
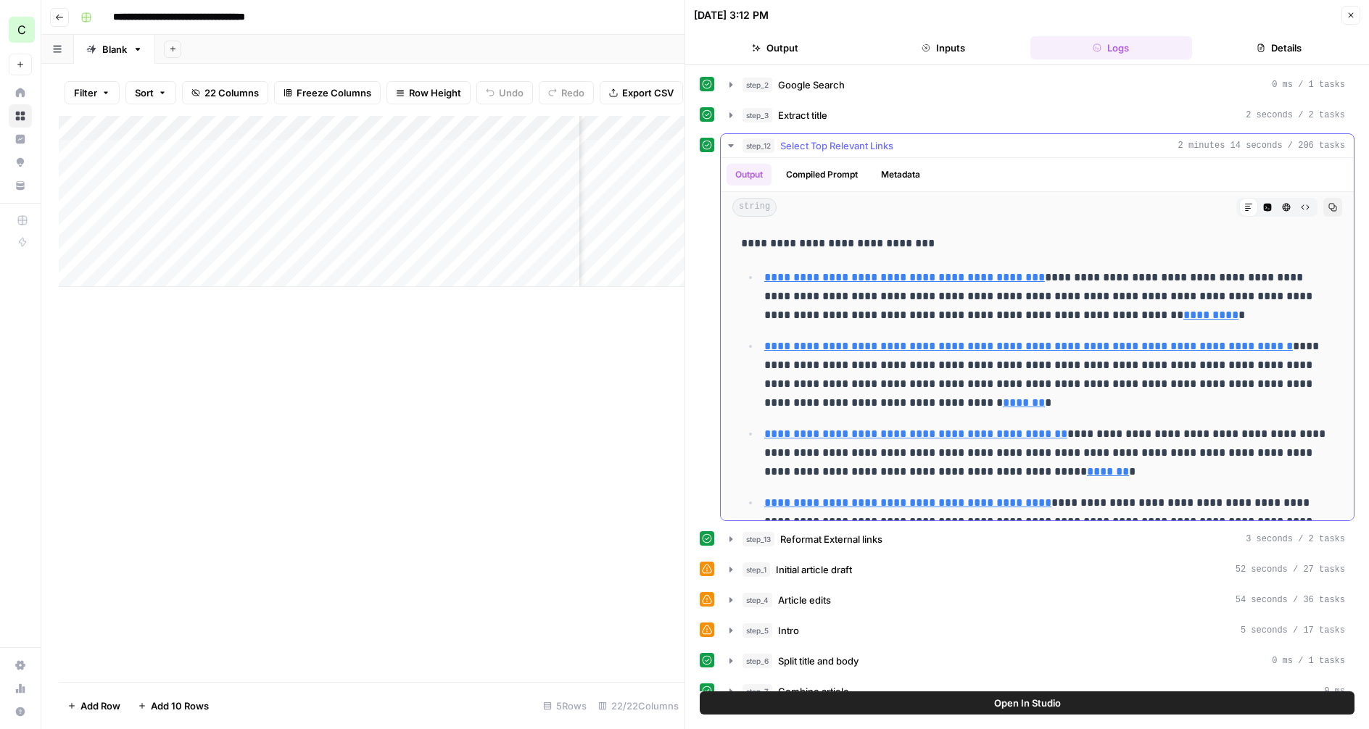
click at [729, 144] on icon "button" at bounding box center [730, 145] width 5 height 3
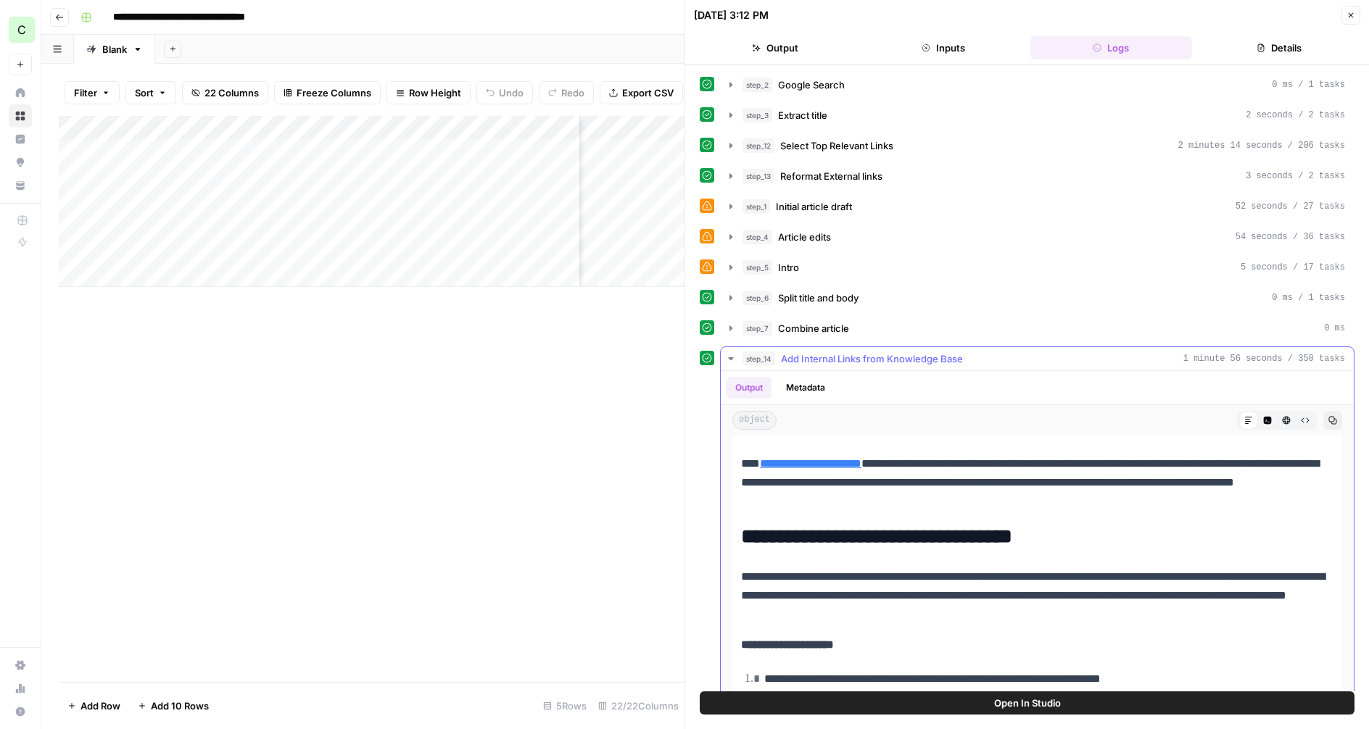
scroll to position [1475, 0]
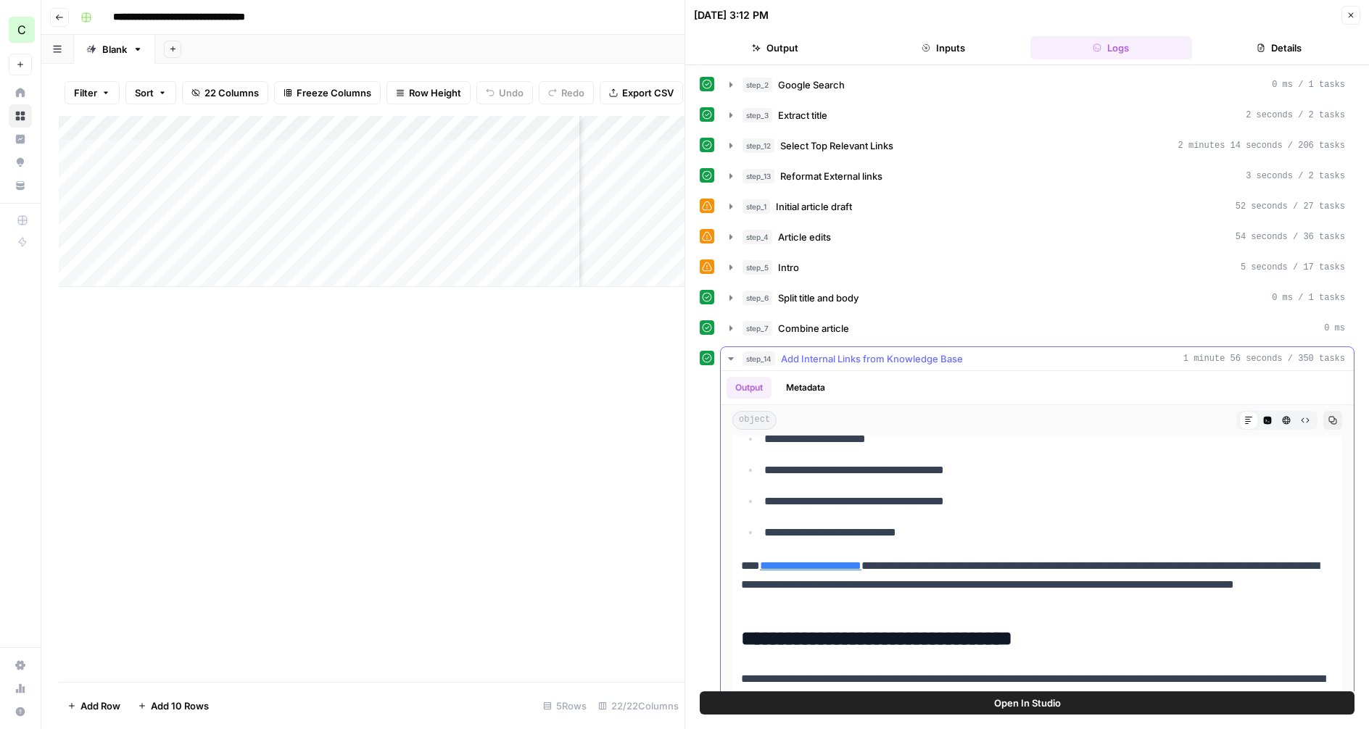
drag, startPoint x: 732, startPoint y: 362, endPoint x: 830, endPoint y: 287, distance: 123.7
click at [732, 362] on icon "button" at bounding box center [731, 359] width 12 height 12
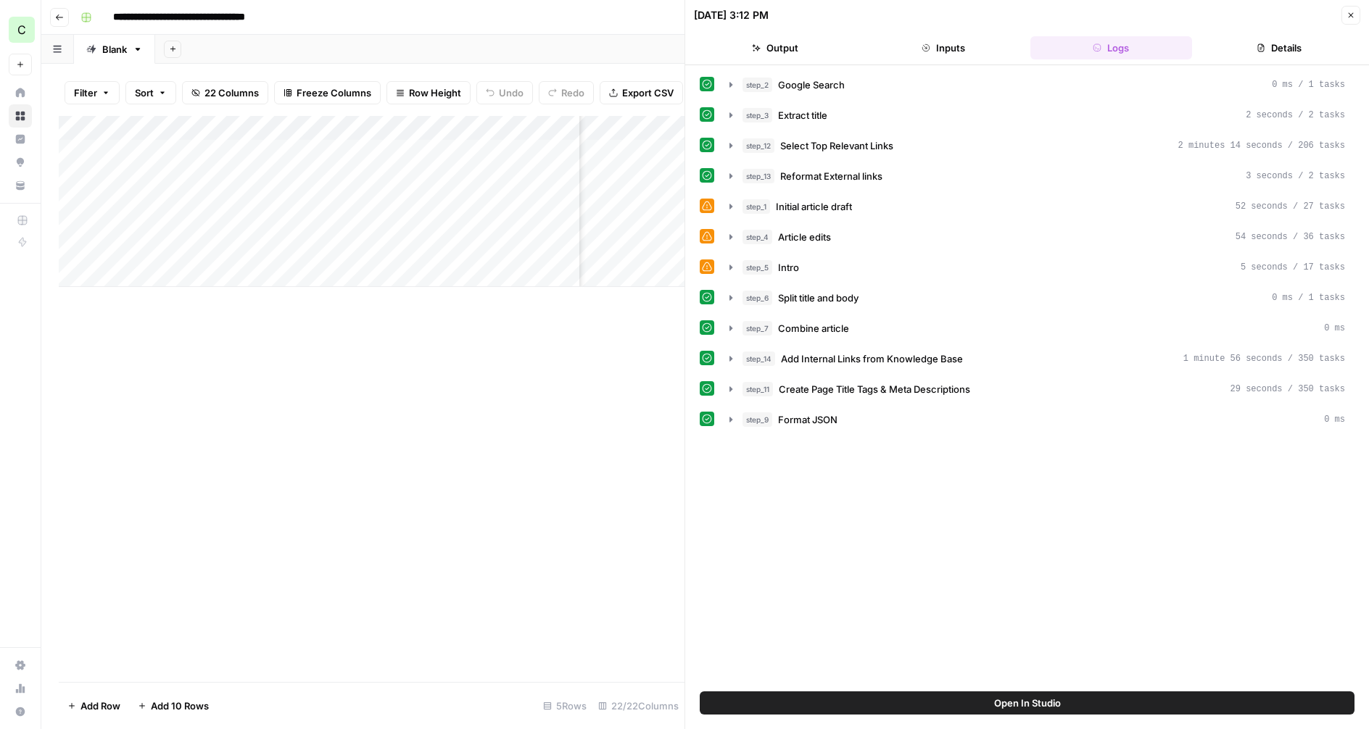
click at [1356, 14] on button "Close" at bounding box center [1350, 15] width 19 height 19
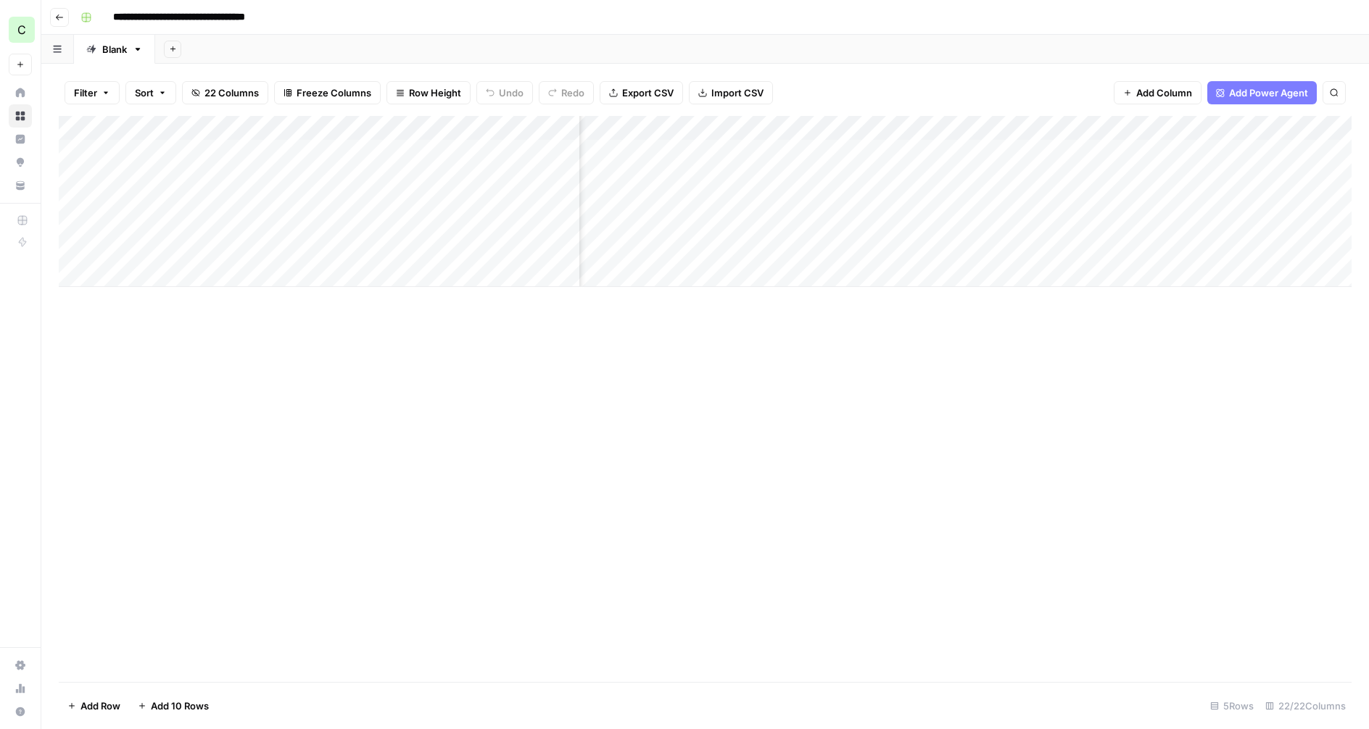
scroll to position [0, 1849]
click at [952, 150] on div "Add Column" at bounding box center [705, 201] width 1293 height 171
click at [952, 175] on div "Add Column" at bounding box center [705, 201] width 1293 height 171
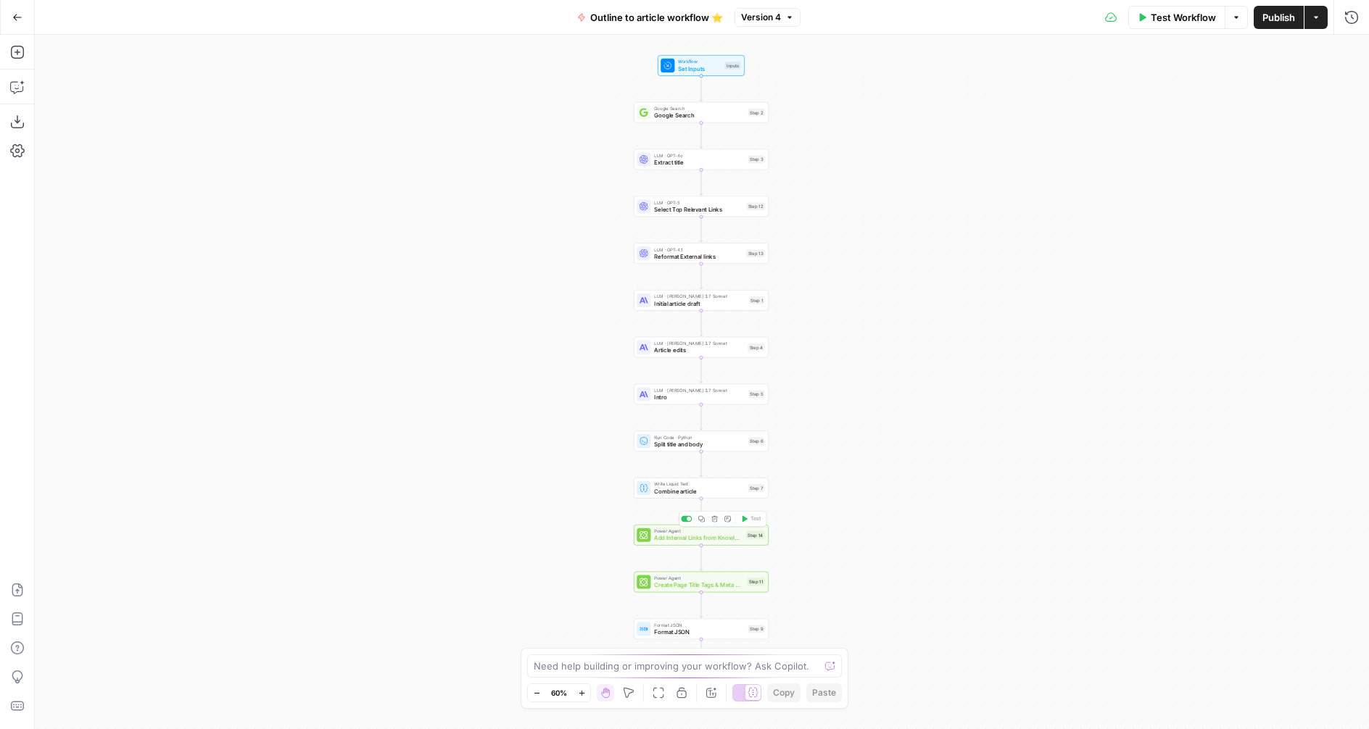
click at [668, 537] on span "Add Internal Links from Knowledge Base" at bounding box center [698, 538] width 88 height 9
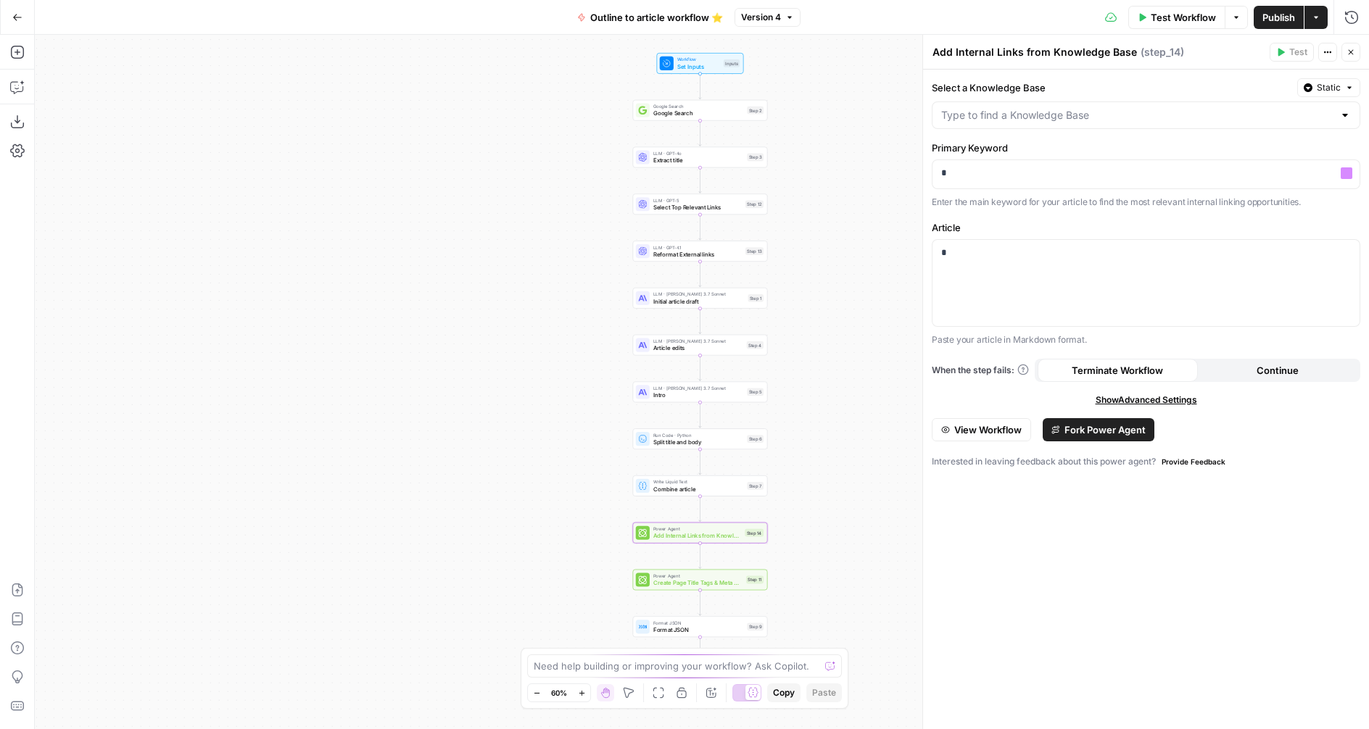
type input "Portless Knowledge Base"
click at [1005, 167] on p "*" at bounding box center [1146, 173] width 410 height 14
click at [1343, 174] on icon "button" at bounding box center [1346, 173] width 7 height 7
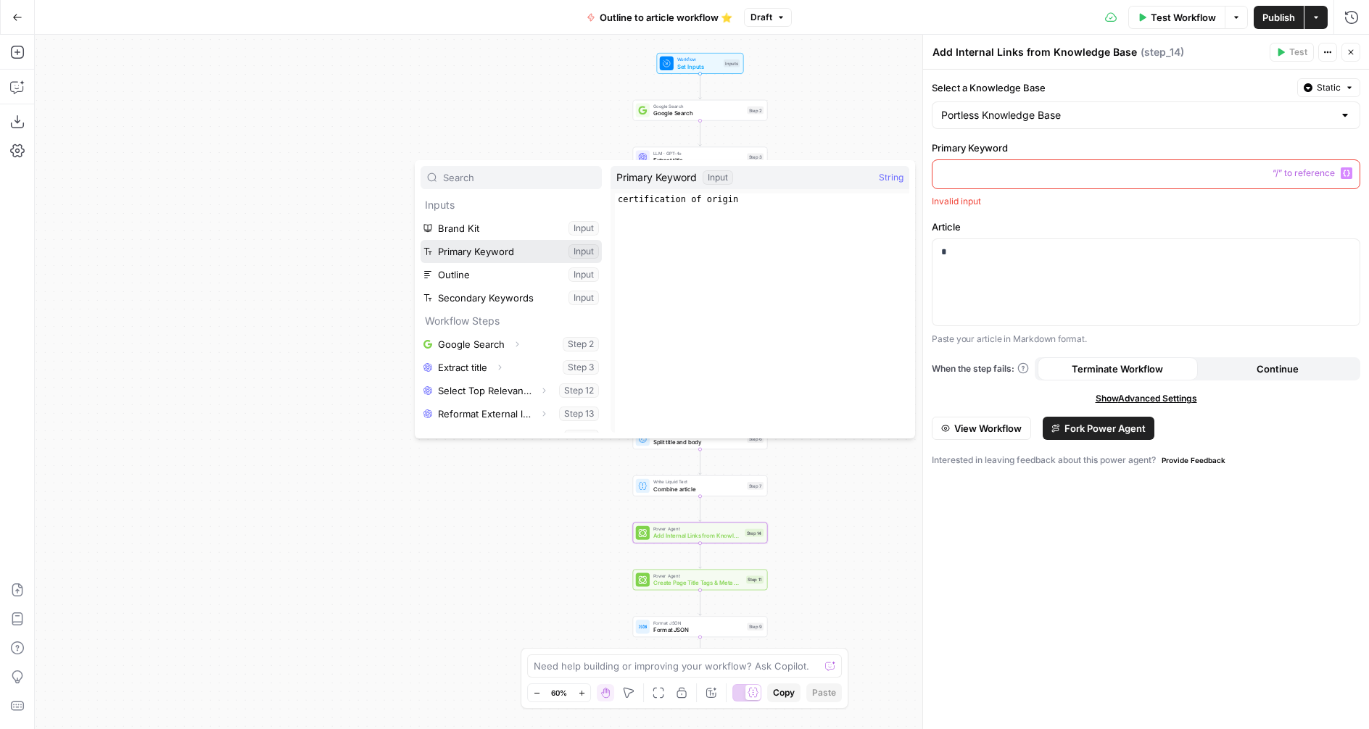
click at [503, 254] on button "Select variable Primary Keyword" at bounding box center [510, 251] width 181 height 23
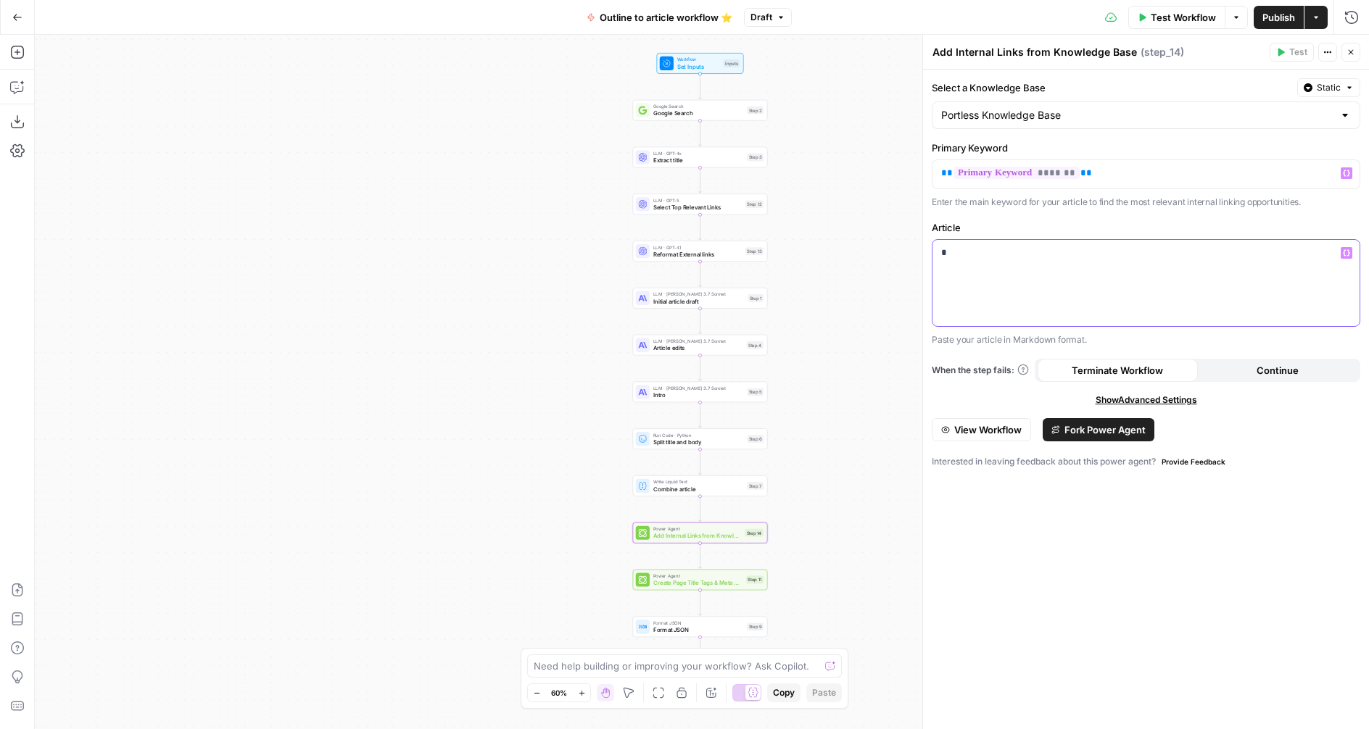
click at [970, 260] on div "*" at bounding box center [1145, 283] width 427 height 86
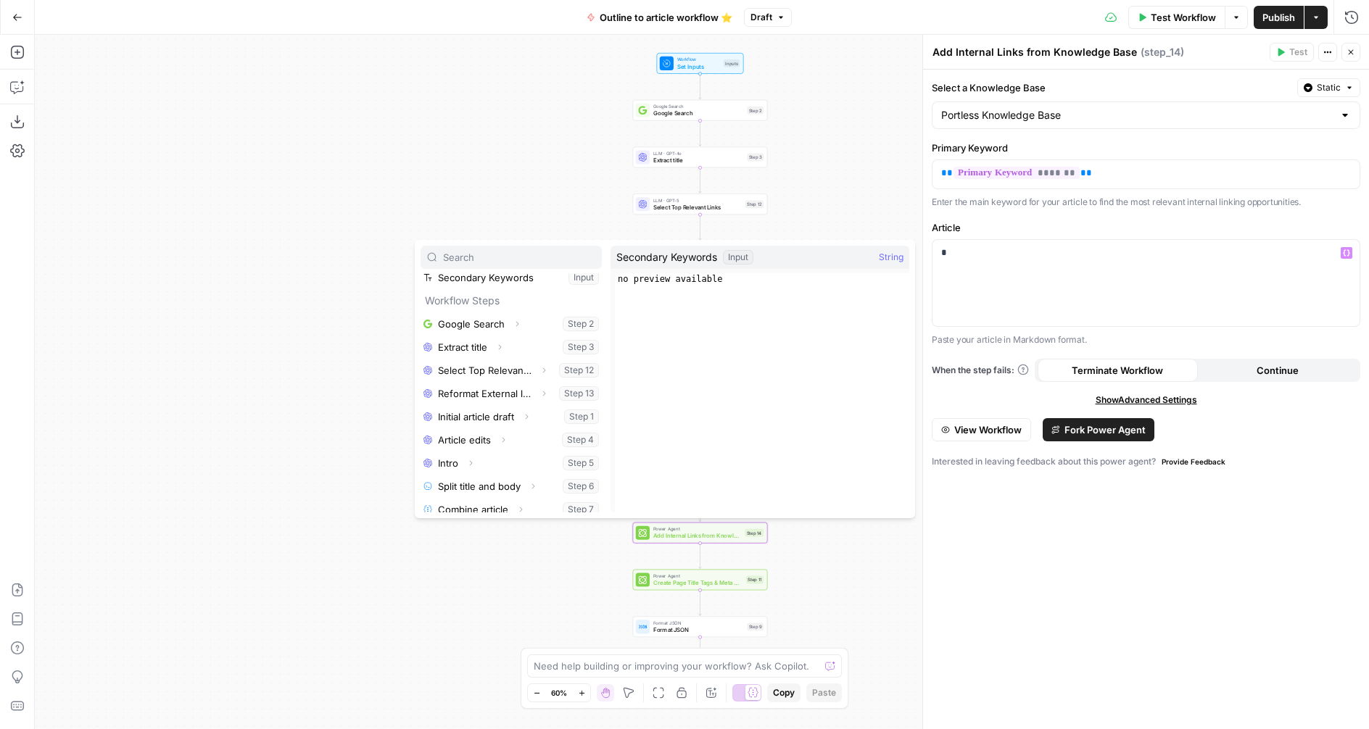
scroll to position [109, 0]
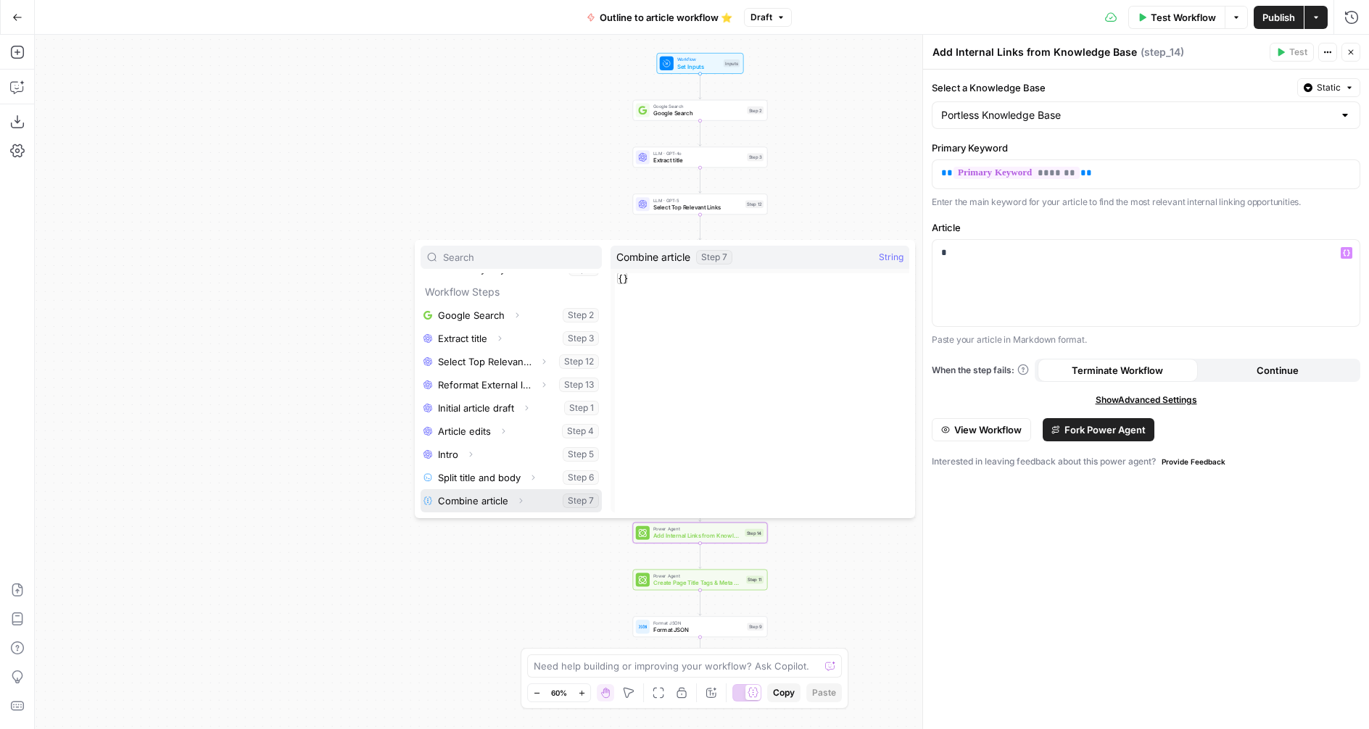
click at [508, 501] on button "Select variable Combine article" at bounding box center [510, 500] width 181 height 23
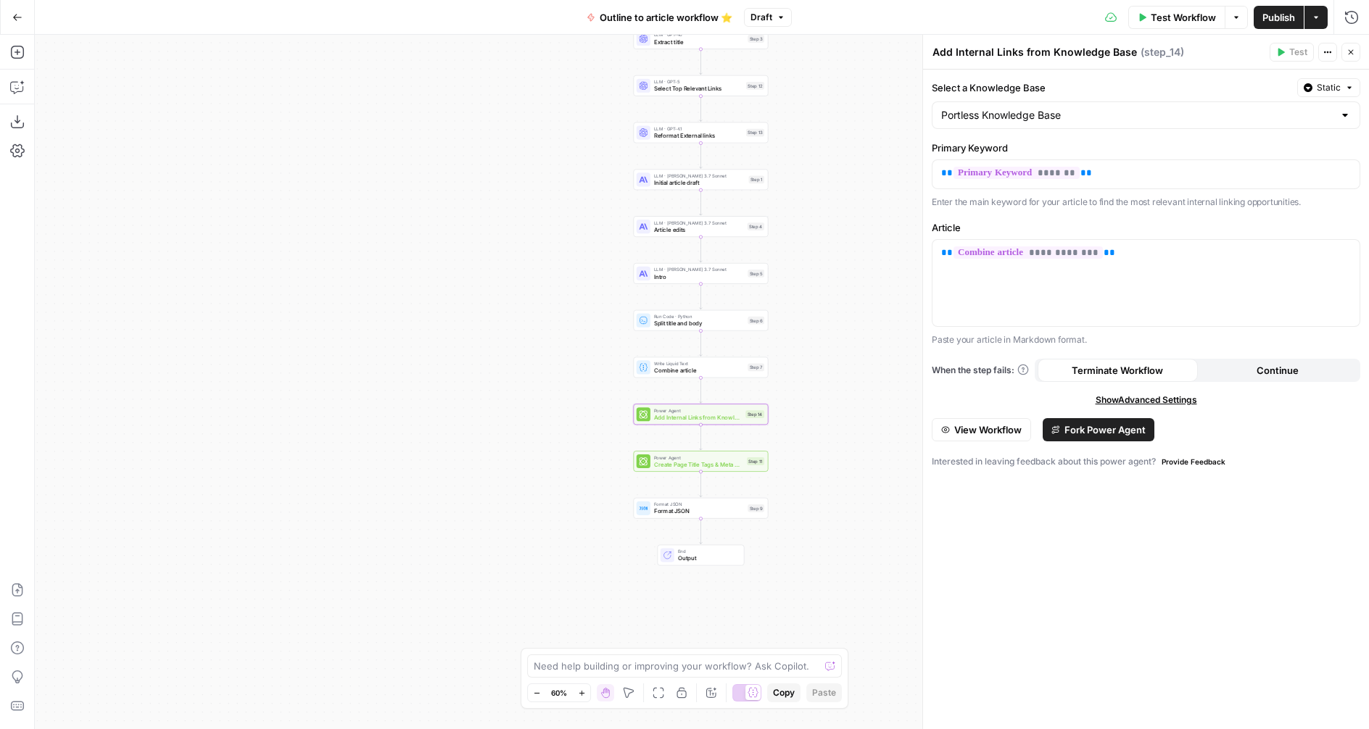
drag, startPoint x: 847, startPoint y: 463, endPoint x: 847, endPoint y: 360, distance: 102.2
click at [847, 360] on div "Workflow Set Inputs Inputs Google Search Google Search Step 2 LLM · GPT-4o Extr…" at bounding box center [702, 382] width 1334 height 695
click at [1093, 112] on input "Select a Knowledge Base" at bounding box center [1137, 115] width 392 height 14
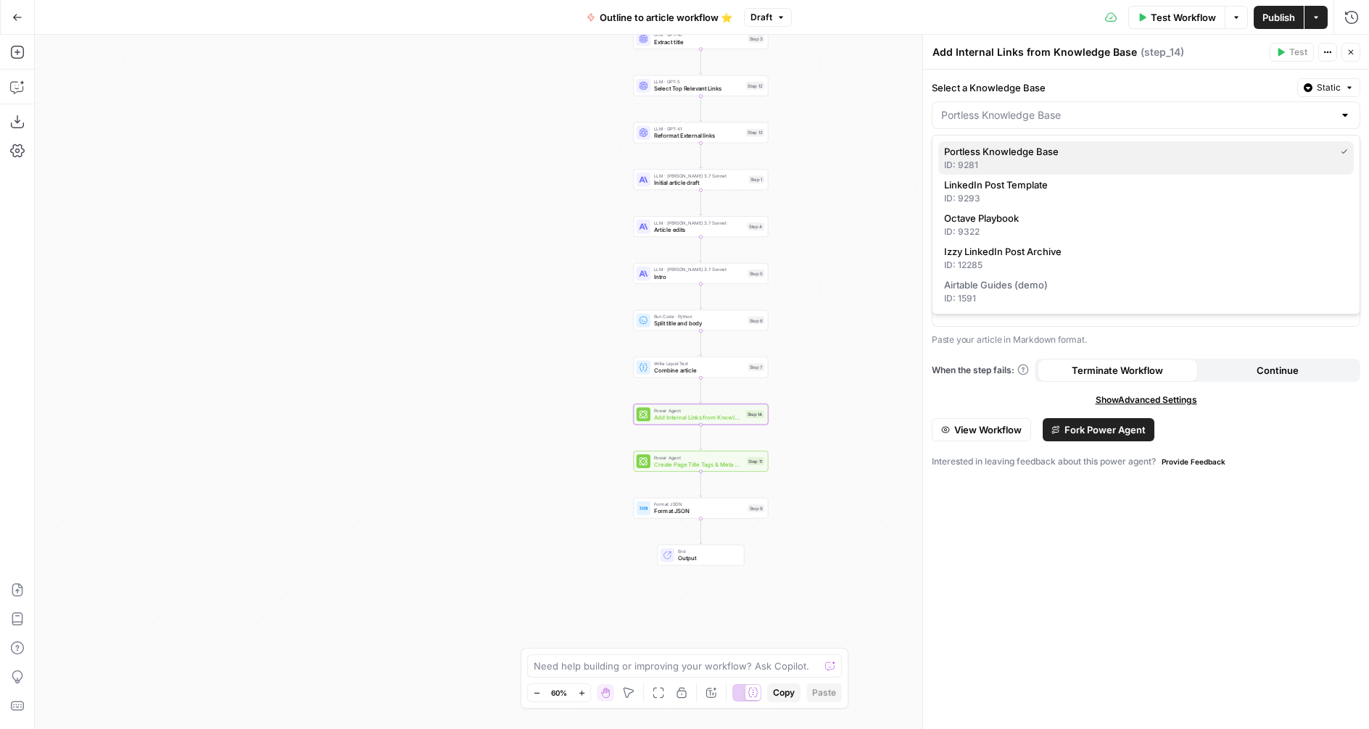
click at [1050, 157] on span "Portless Knowledge Base" at bounding box center [1136, 151] width 385 height 14
type input "Portless Knowledge Base"
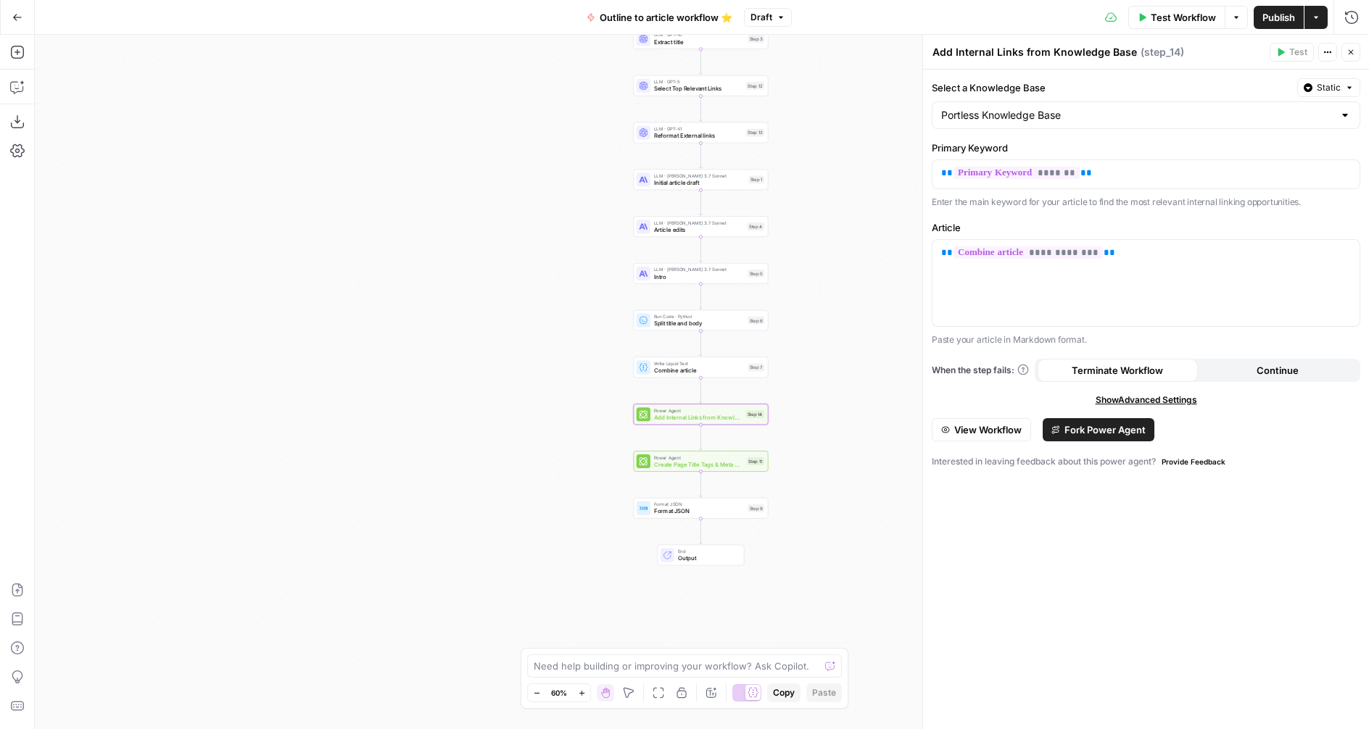
click at [1276, 15] on span "Publish" at bounding box center [1278, 17] width 33 height 14
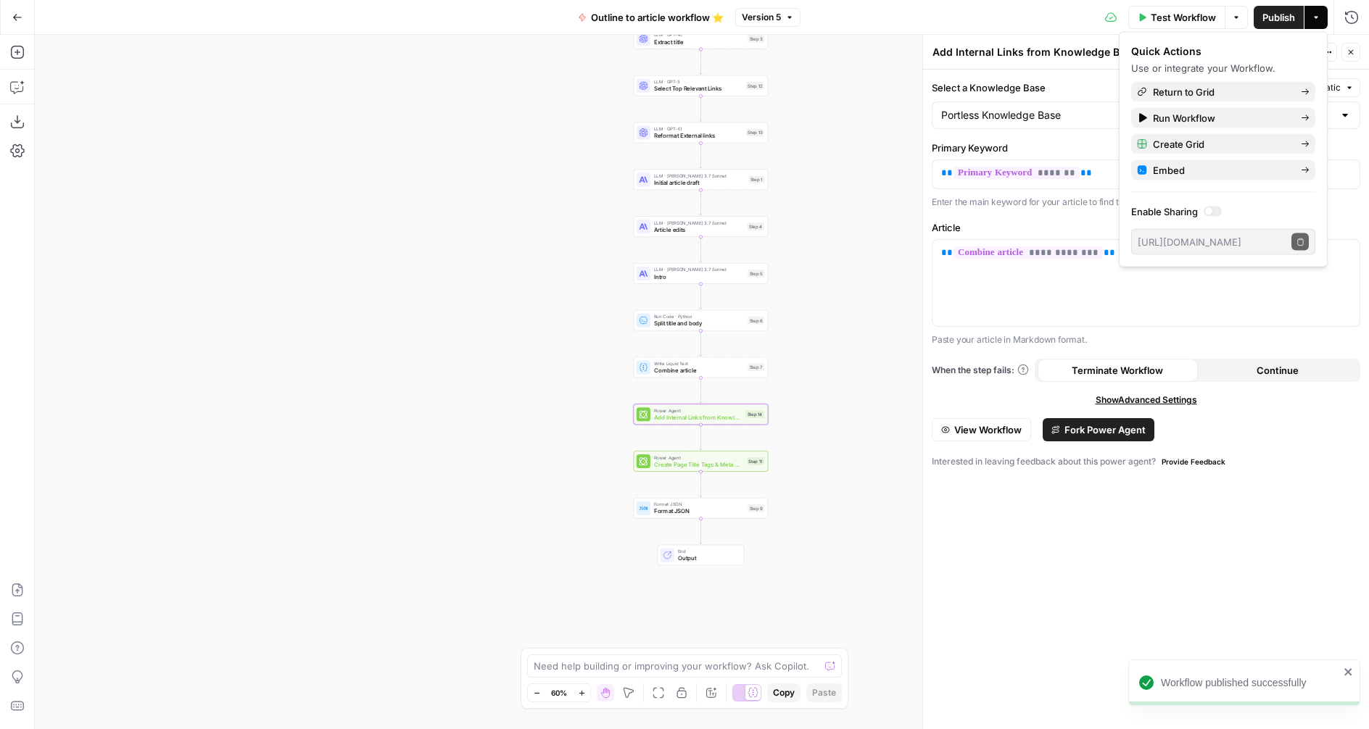
click at [992, 43] on div "Add Internal Links from Knowledge Base Add Internal Links from Knowledge Base" at bounding box center [1035, 51] width 212 height 17
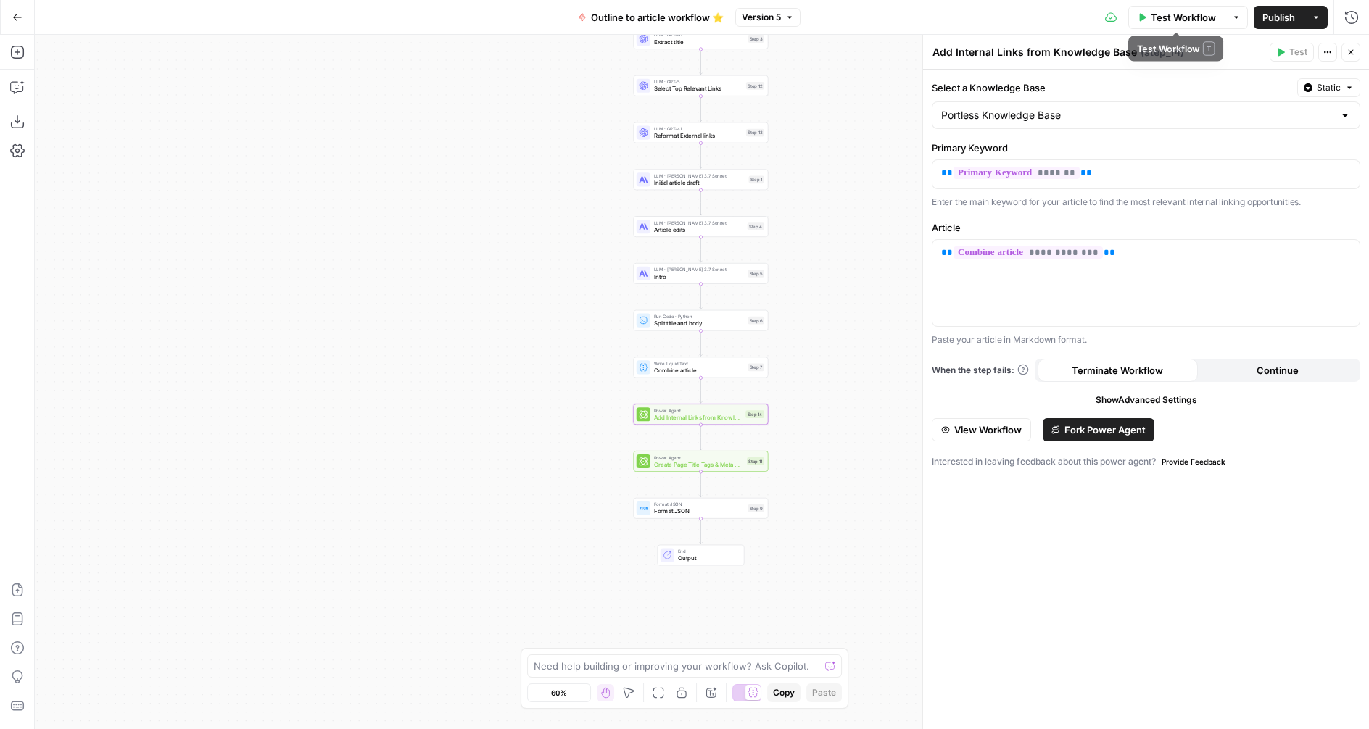
click at [1184, 14] on span "Test Workflow" at bounding box center [1183, 17] width 65 height 14
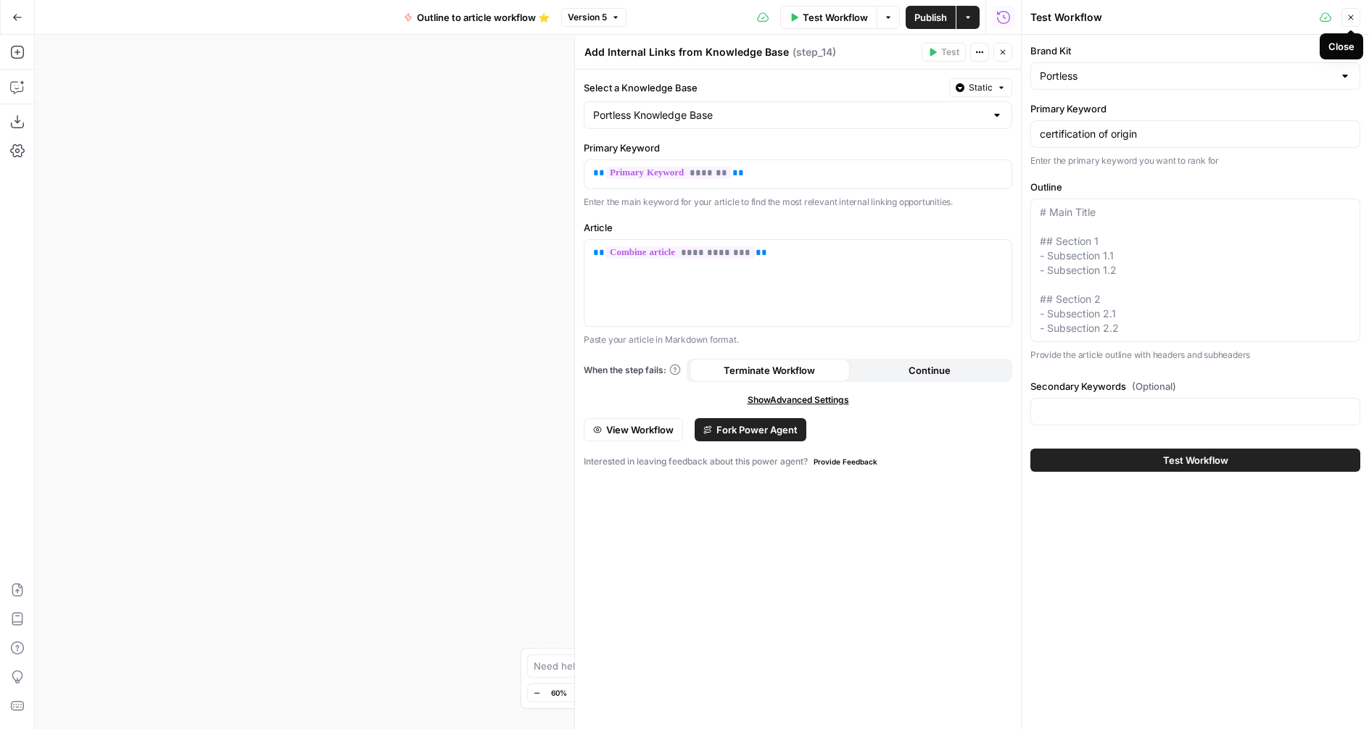
click at [1344, 14] on button "Close" at bounding box center [1350, 17] width 19 height 19
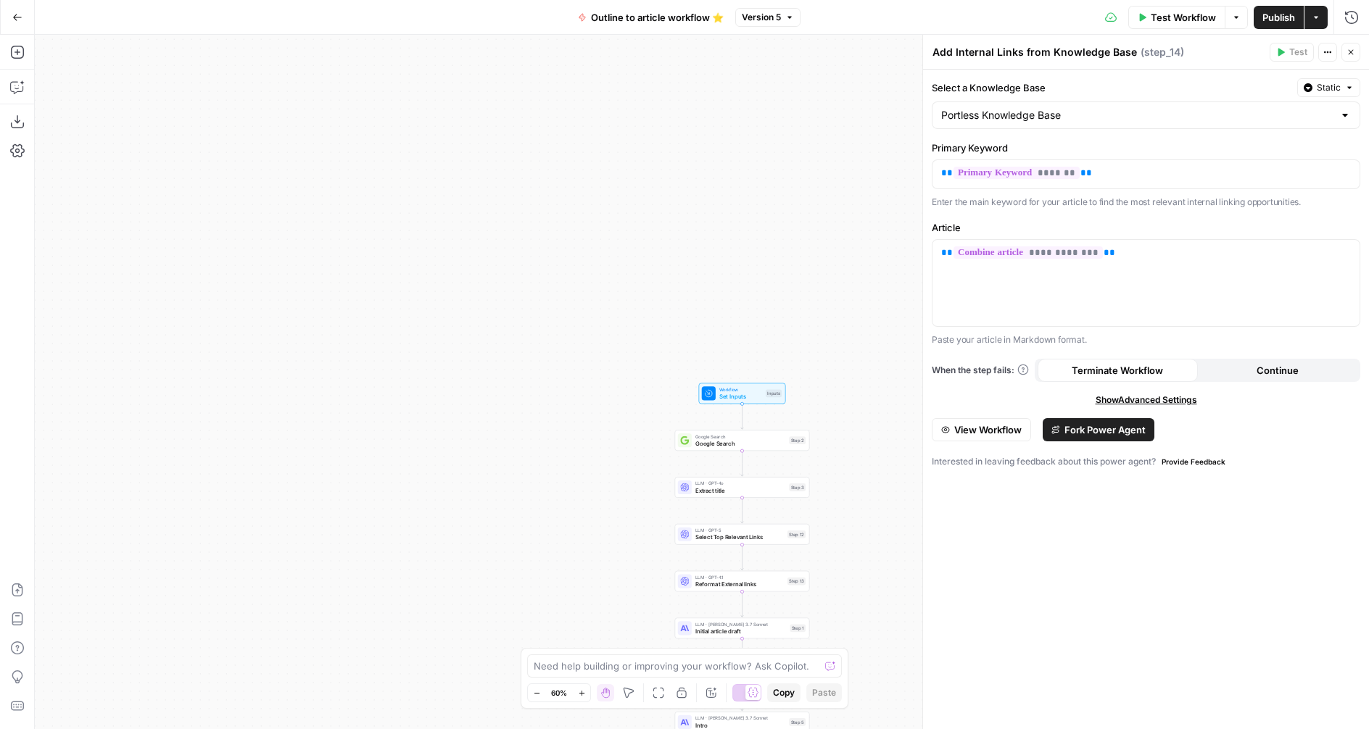
drag, startPoint x: 813, startPoint y: 136, endPoint x: 854, endPoint y: 580, distance: 445.6
click at [854, 581] on div "Workflow Set Inputs Inputs Google Search Google Search Step 2 LLM · GPT-4o Extr…" at bounding box center [702, 382] width 1334 height 695
click at [731, 391] on span "Set Inputs" at bounding box center [740, 395] width 43 height 9
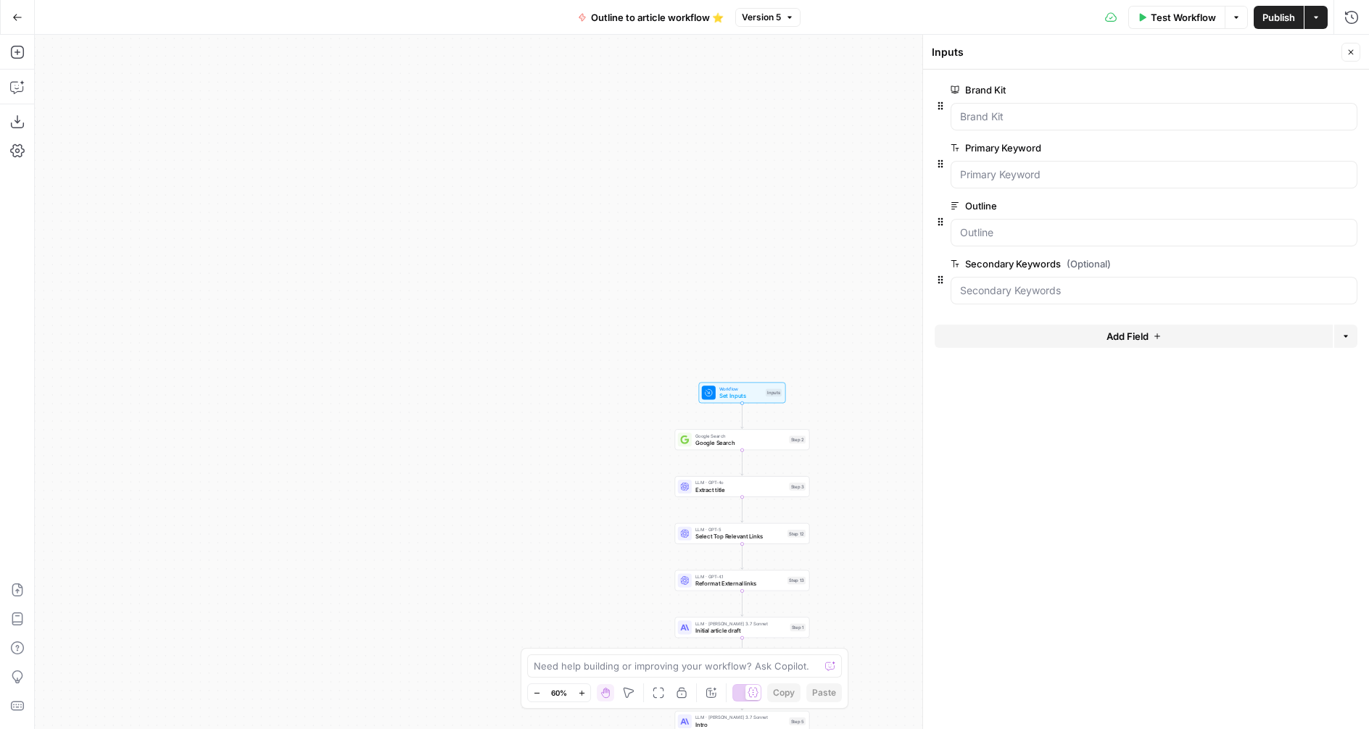
click at [1297, 154] on button "edit field" at bounding box center [1309, 147] width 56 height 17
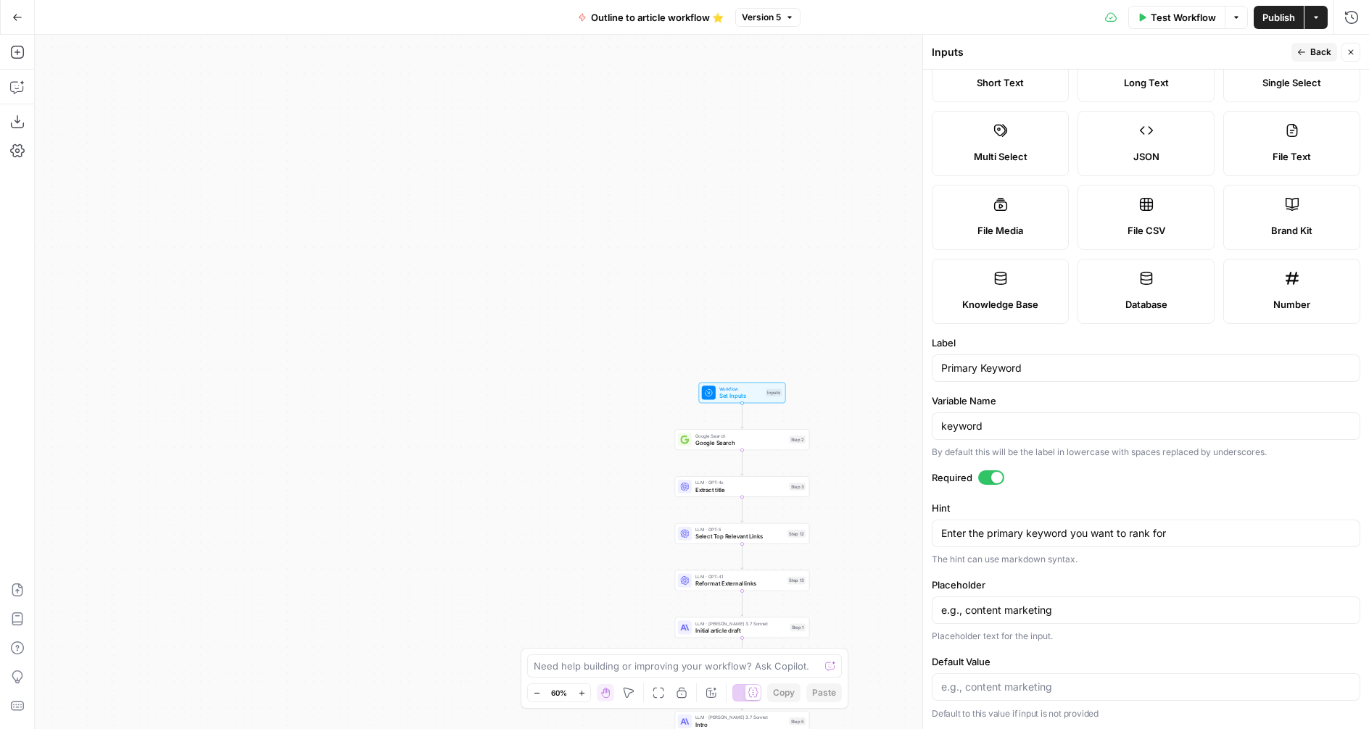
scroll to position [0, 0]
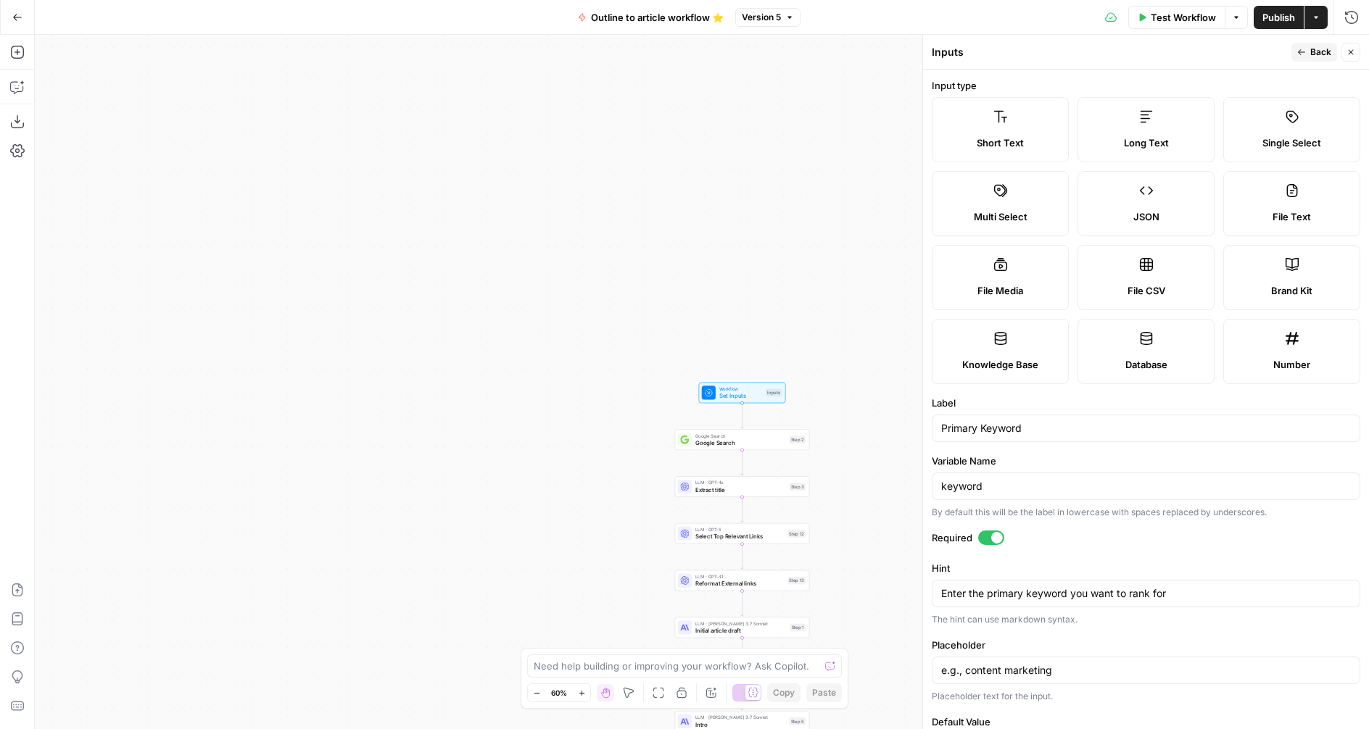
click at [1302, 50] on icon "button" at bounding box center [1301, 52] width 9 height 9
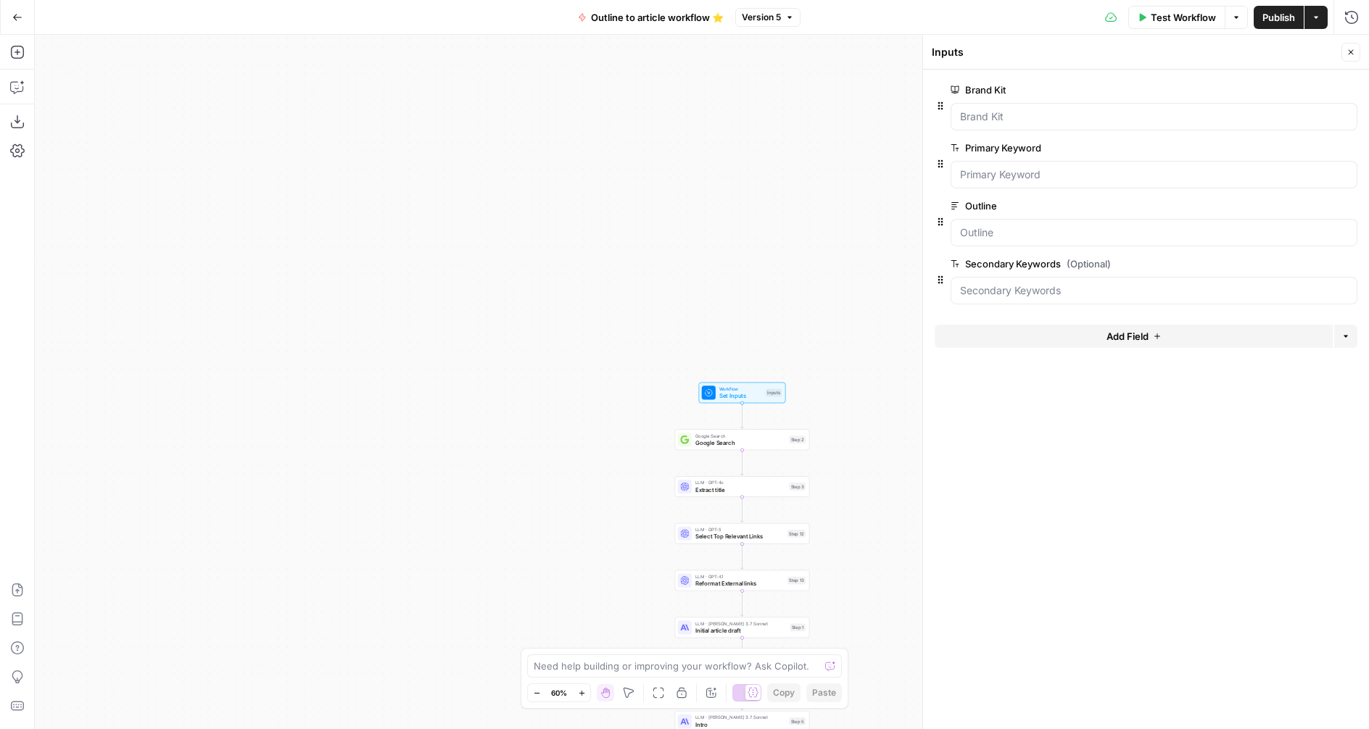
click at [1354, 52] on span "Close" at bounding box center [1354, 52] width 1 height 1
click at [740, 397] on span "Set Inputs" at bounding box center [740, 395] width 43 height 9
click at [1318, 207] on button "edit field" at bounding box center [1309, 205] width 56 height 17
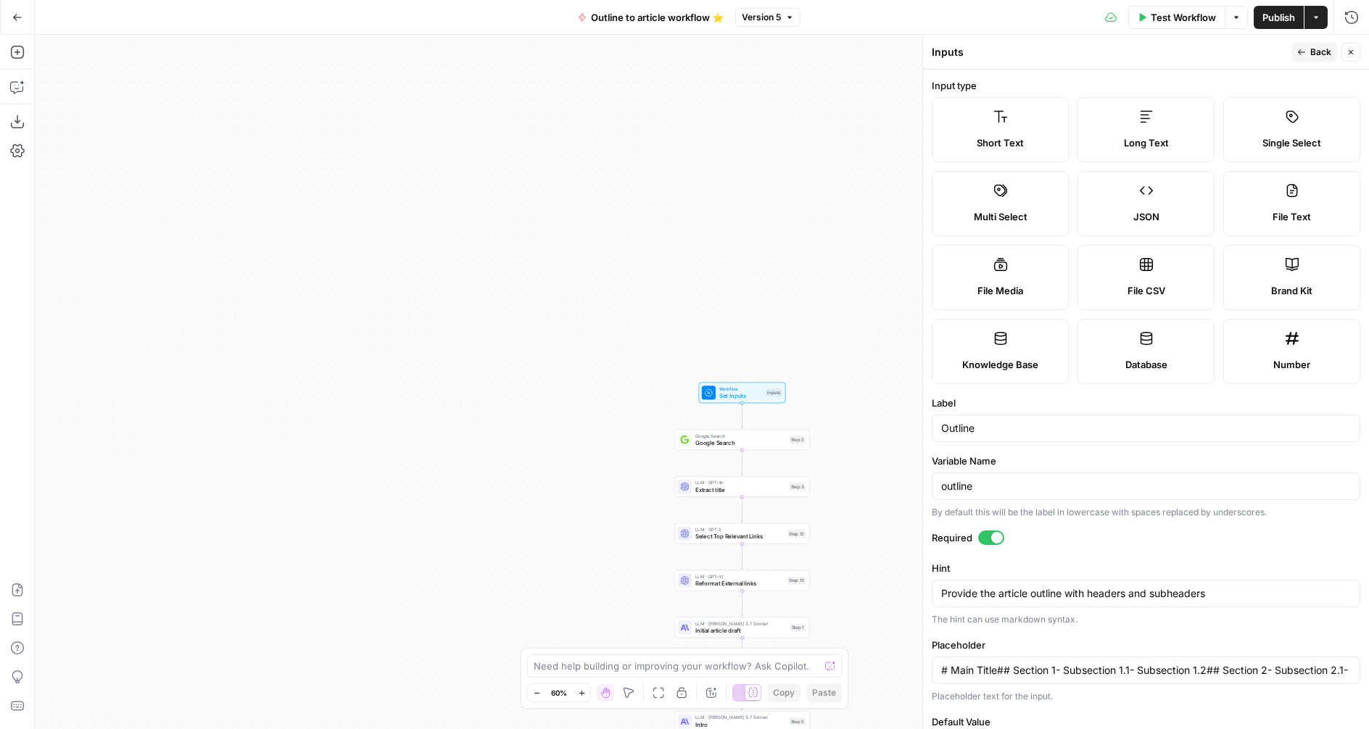
click at [1298, 49] on icon "button" at bounding box center [1301, 52] width 9 height 9
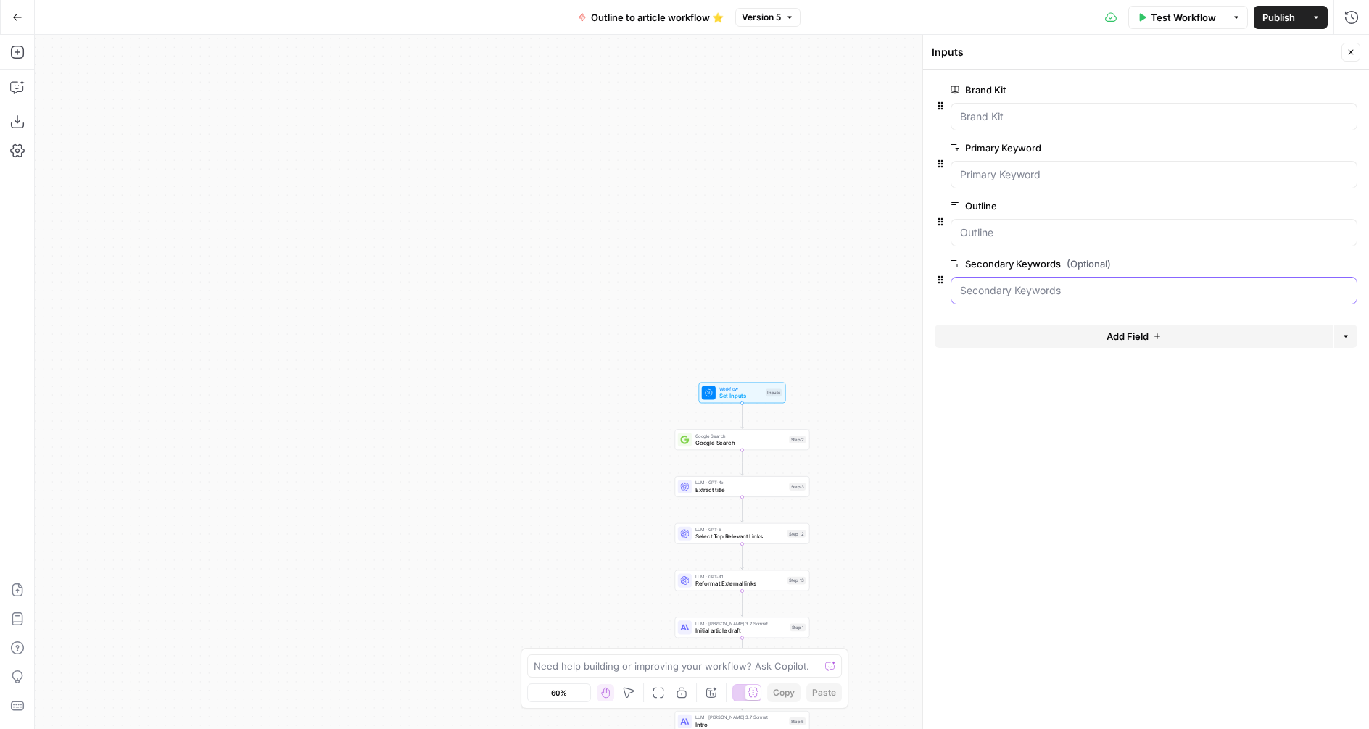
click at [1048, 286] on Keywords "Secondary Keywords (Optional)" at bounding box center [1154, 290] width 388 height 14
click at [1353, 46] on button "Close" at bounding box center [1350, 52] width 19 height 19
click at [1272, 13] on span "Publish" at bounding box center [1278, 17] width 33 height 14
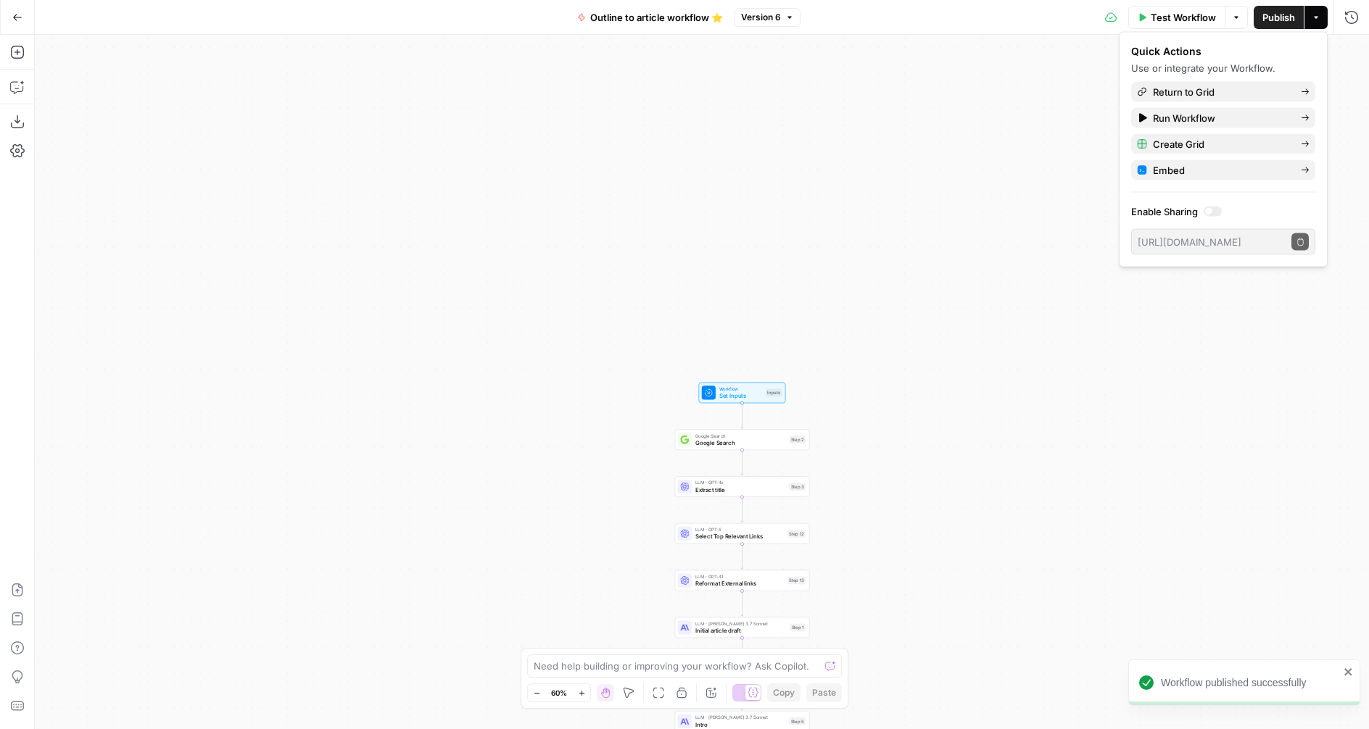
click at [1182, 21] on span "Test Workflow" at bounding box center [1183, 17] width 65 height 14
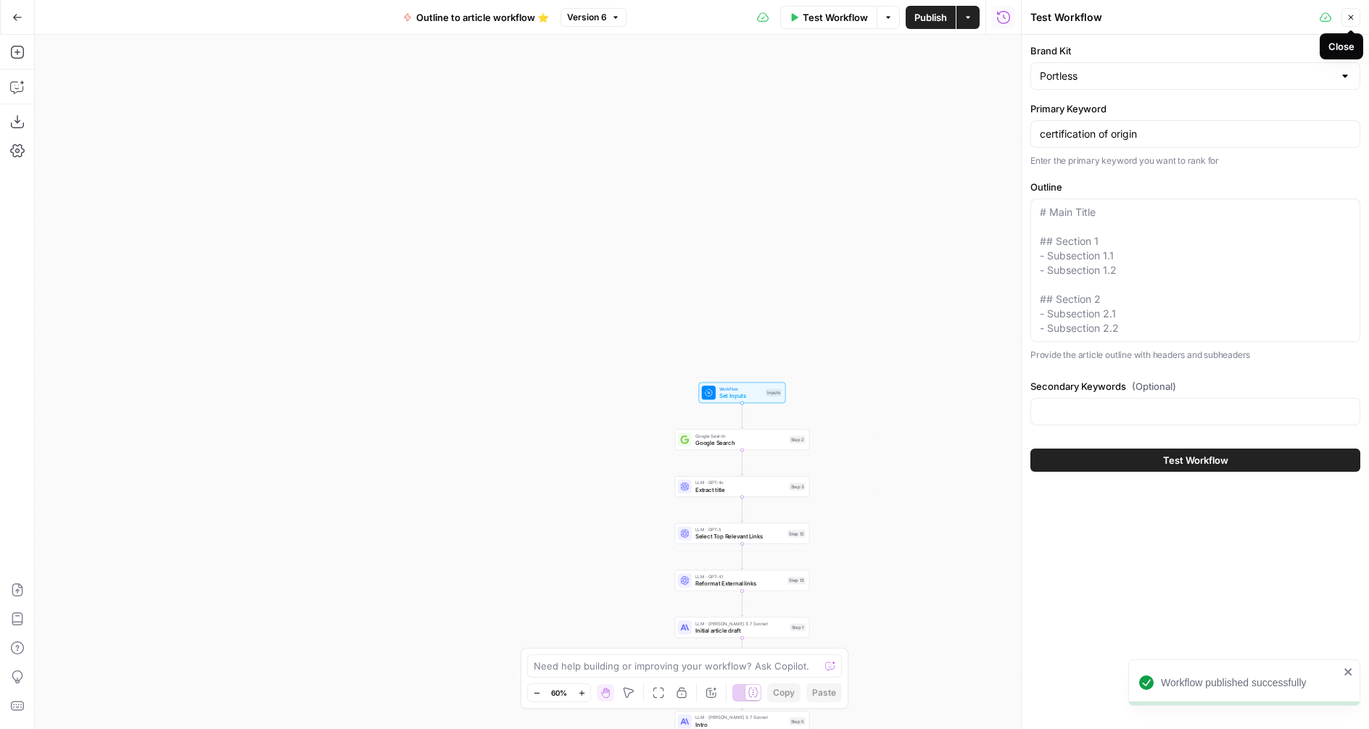
click at [1351, 20] on icon "button" at bounding box center [1350, 17] width 9 height 9
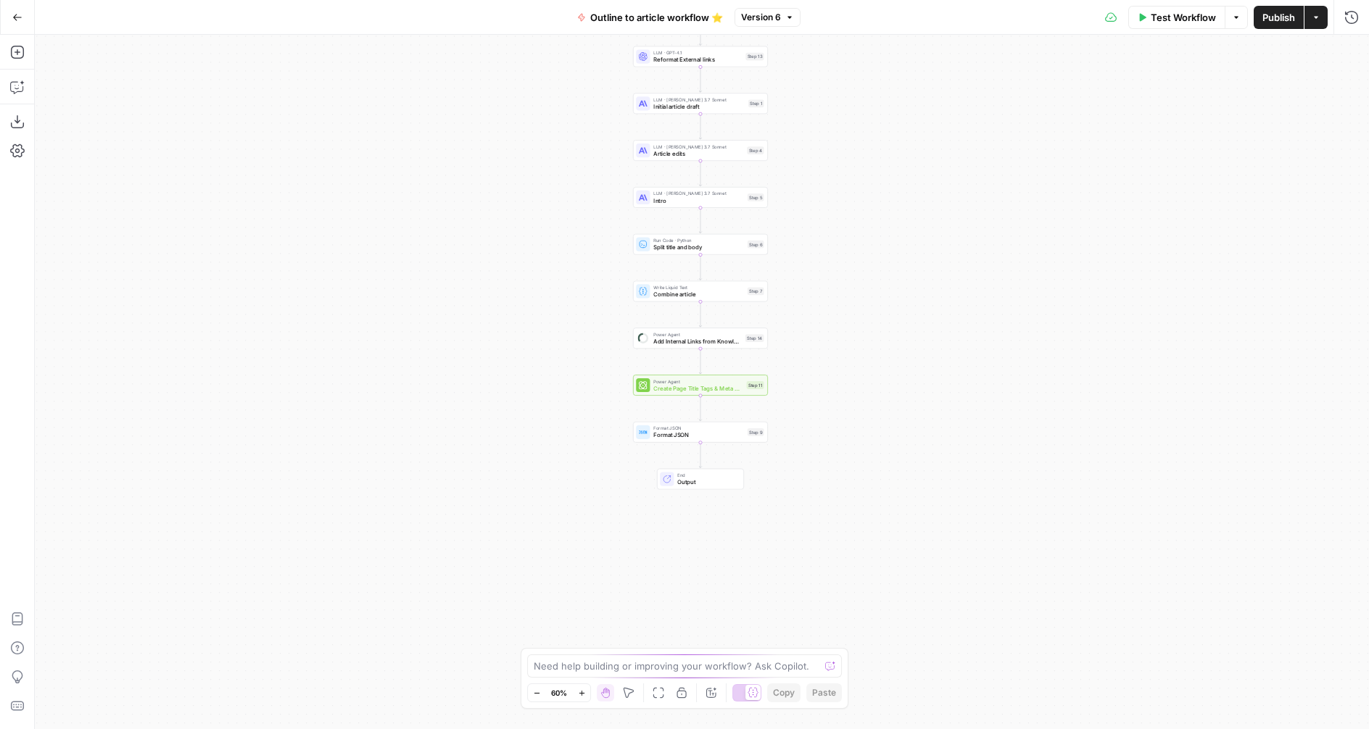
drag, startPoint x: 548, startPoint y: 345, endPoint x: 542, endPoint y: 156, distance: 189.3
click at [542, 155] on div "Workflow Set Inputs Inputs Google Search Google Search Step 2 LLM · GPT-4o Extr…" at bounding box center [702, 382] width 1334 height 695
click at [654, 430] on div "Format JSON Format JSON Step 9 Copy step Delete step Add Note Test" at bounding box center [701, 428] width 128 height 14
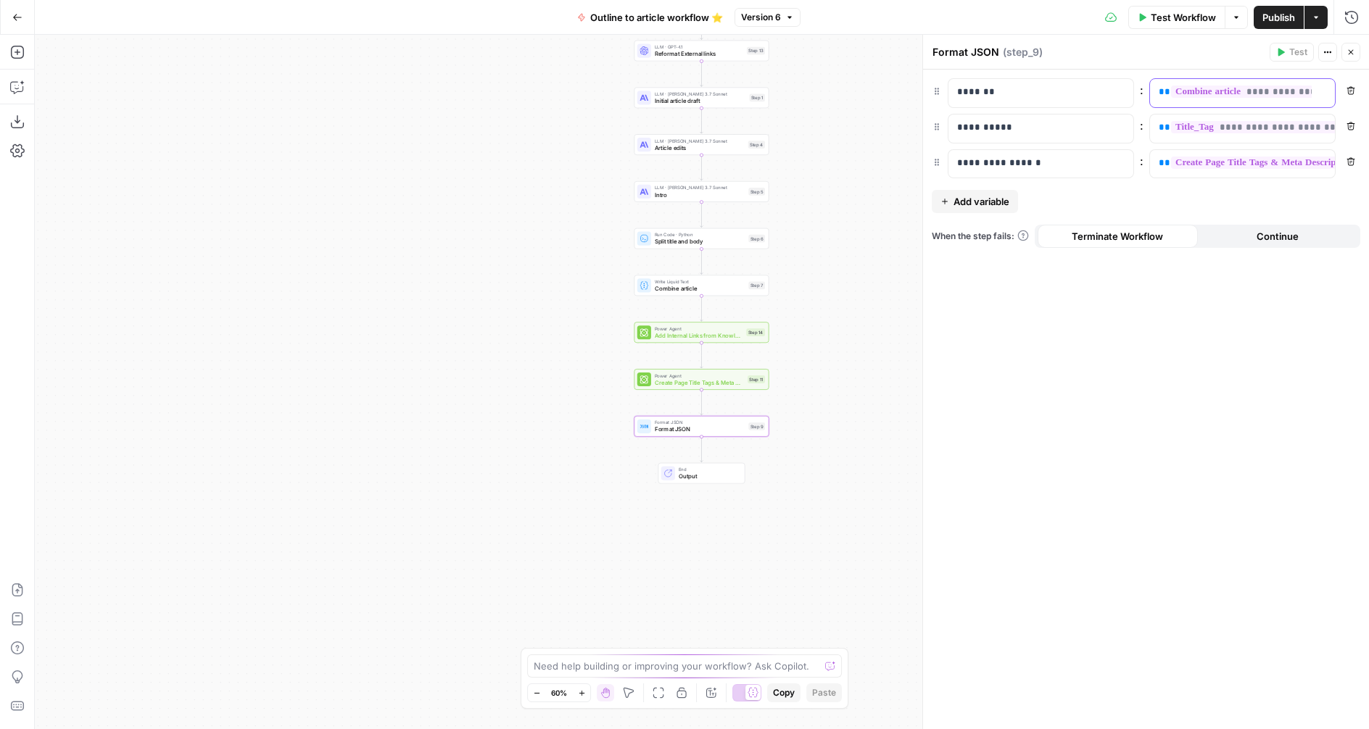
click at [1271, 89] on span "**********" at bounding box center [1245, 92] width 149 height 12
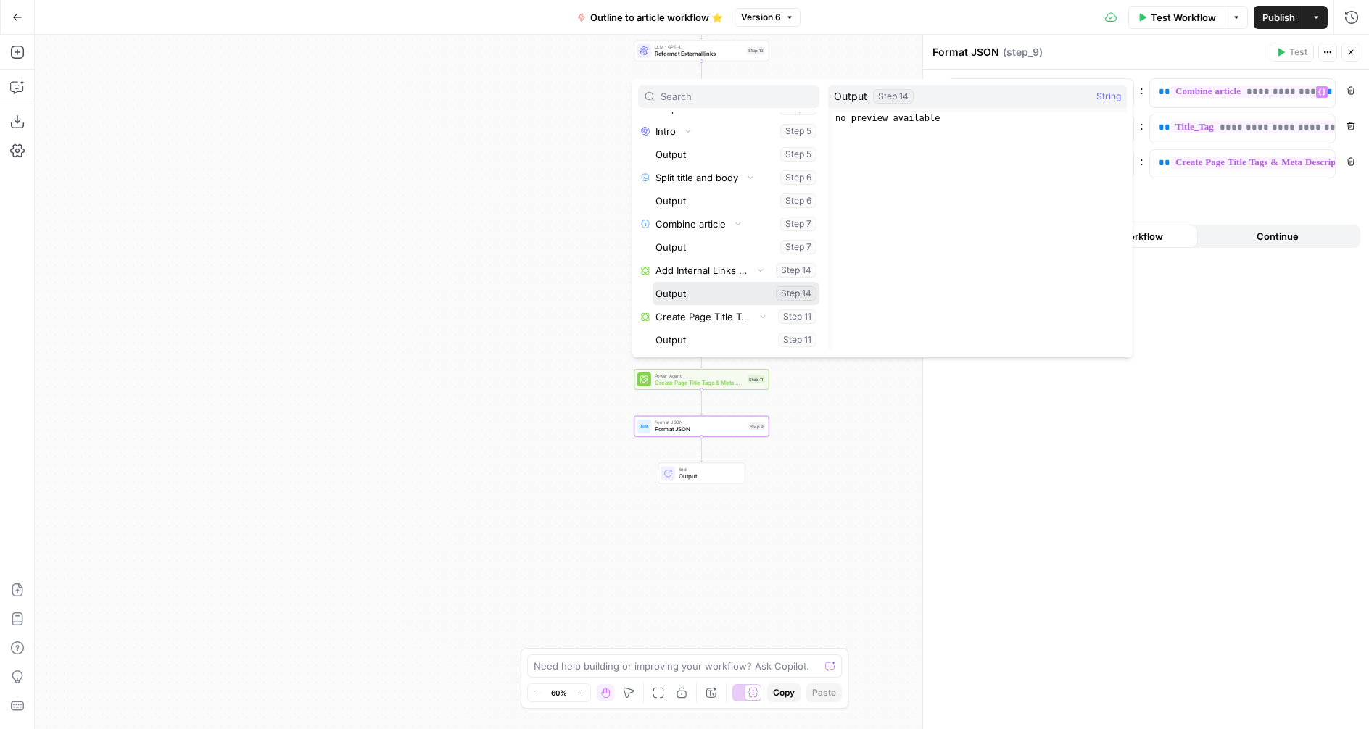
click at [710, 291] on button "Select variable Output" at bounding box center [735, 293] width 167 height 23
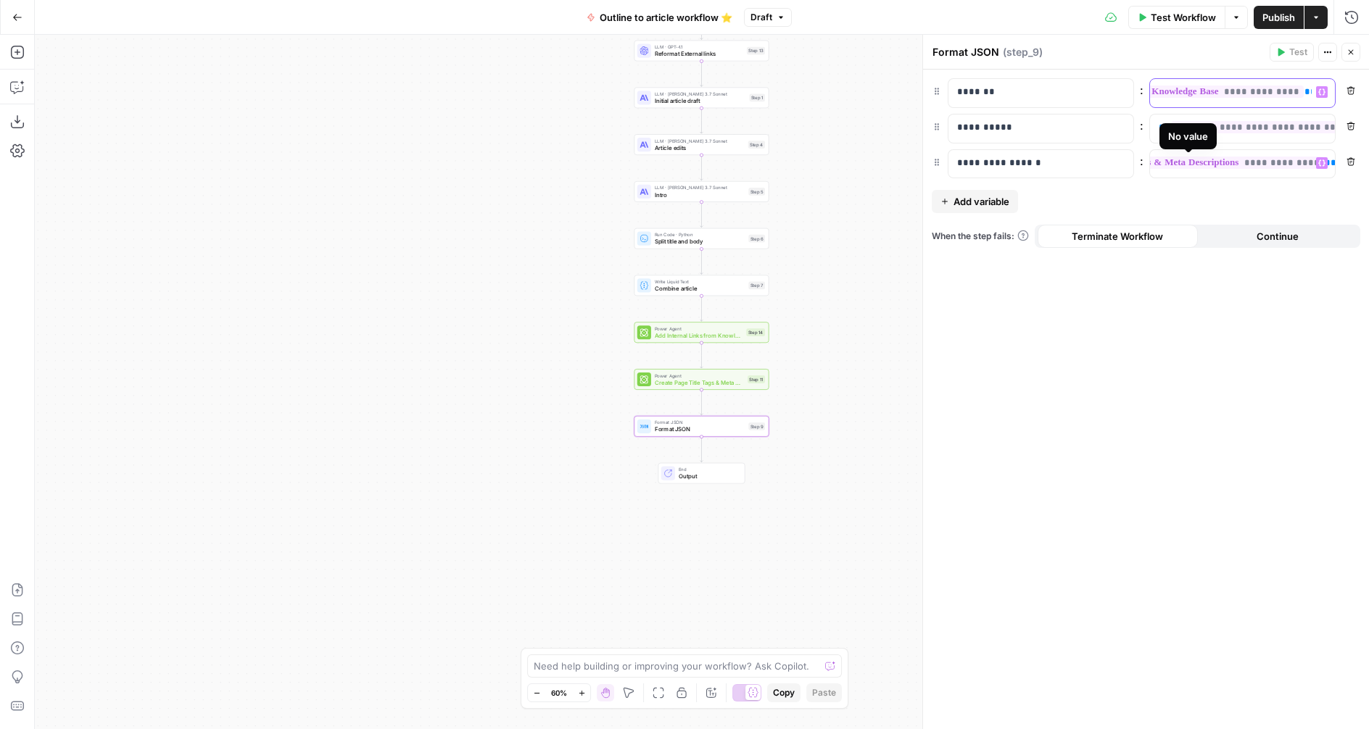
scroll to position [0, 0]
click at [1346, 54] on icon "button" at bounding box center [1350, 52] width 9 height 9
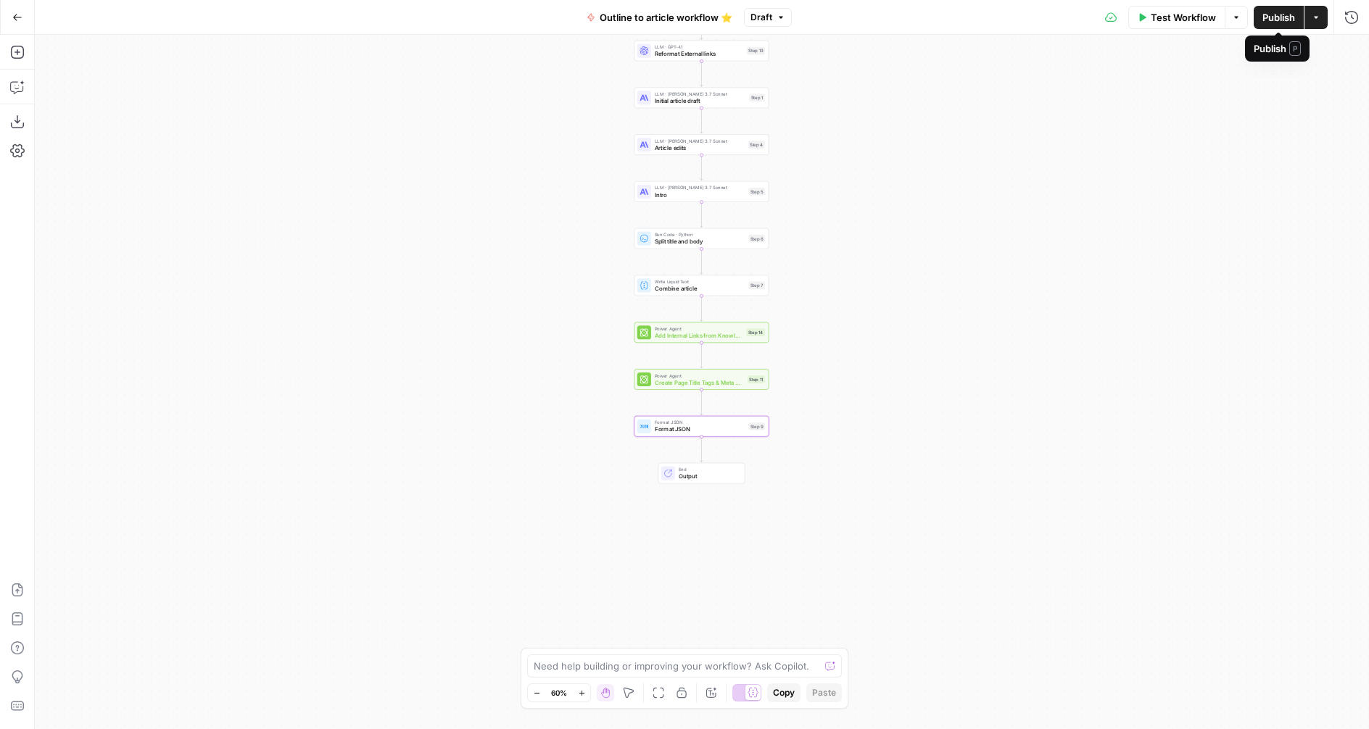
click at [1282, 25] on button "Publish" at bounding box center [1278, 17] width 50 height 23
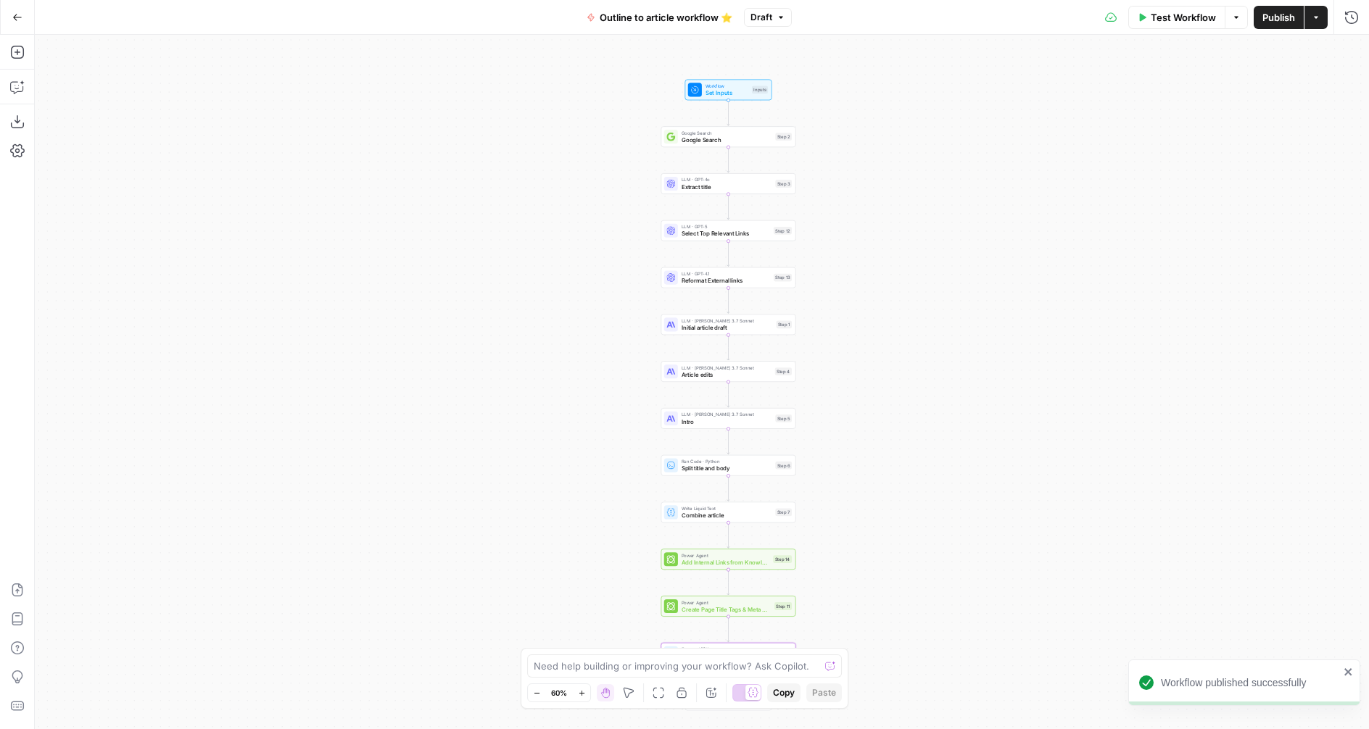
drag, startPoint x: 913, startPoint y: 165, endPoint x: 939, endPoint y: 386, distance: 221.9
click at [939, 386] on div "Workflow Set Inputs Inputs Google Search Google Search Step 2 LLM · GPT-4o Extr…" at bounding box center [702, 382] width 1334 height 695
click at [704, 143] on span "Google Search" at bounding box center [726, 140] width 91 height 9
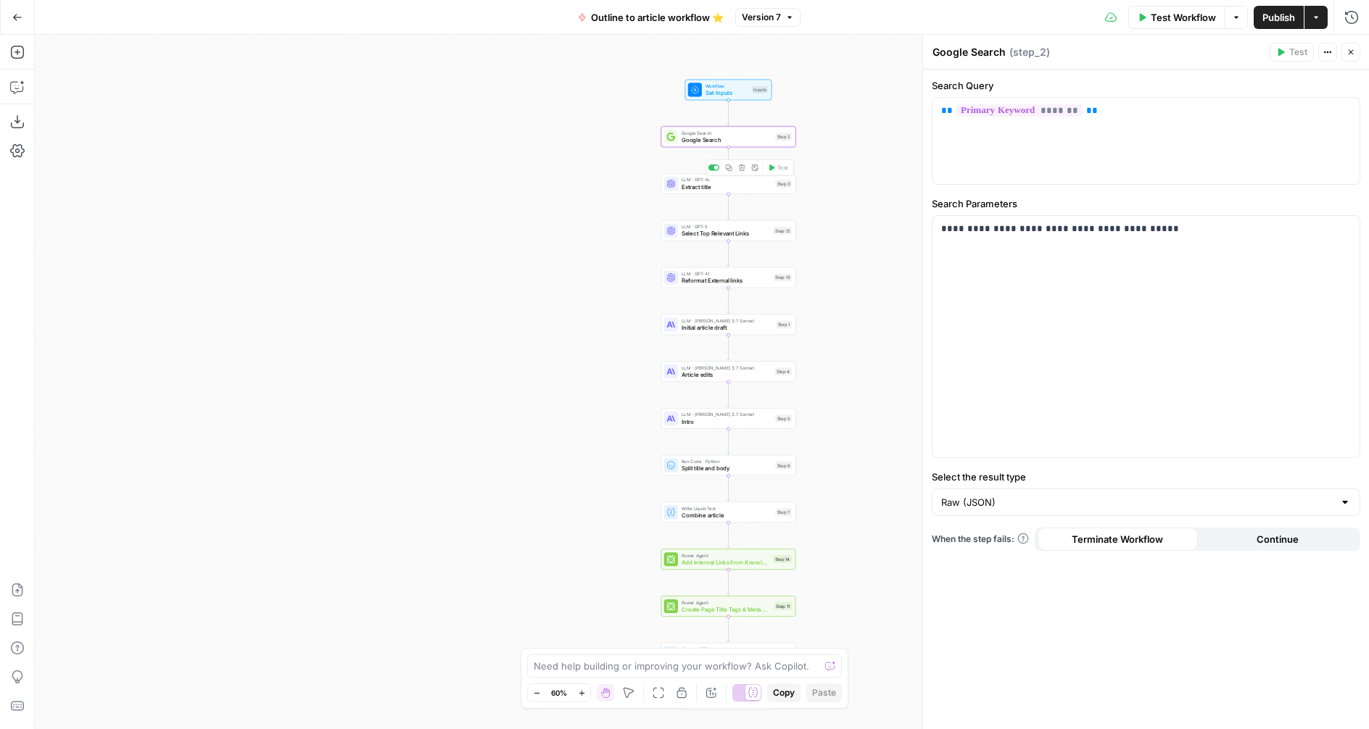
click at [684, 194] on div "LLM · GPT-4o Extract title Step 3 Copy step Delete step Add Note Test" at bounding box center [728, 183] width 135 height 21
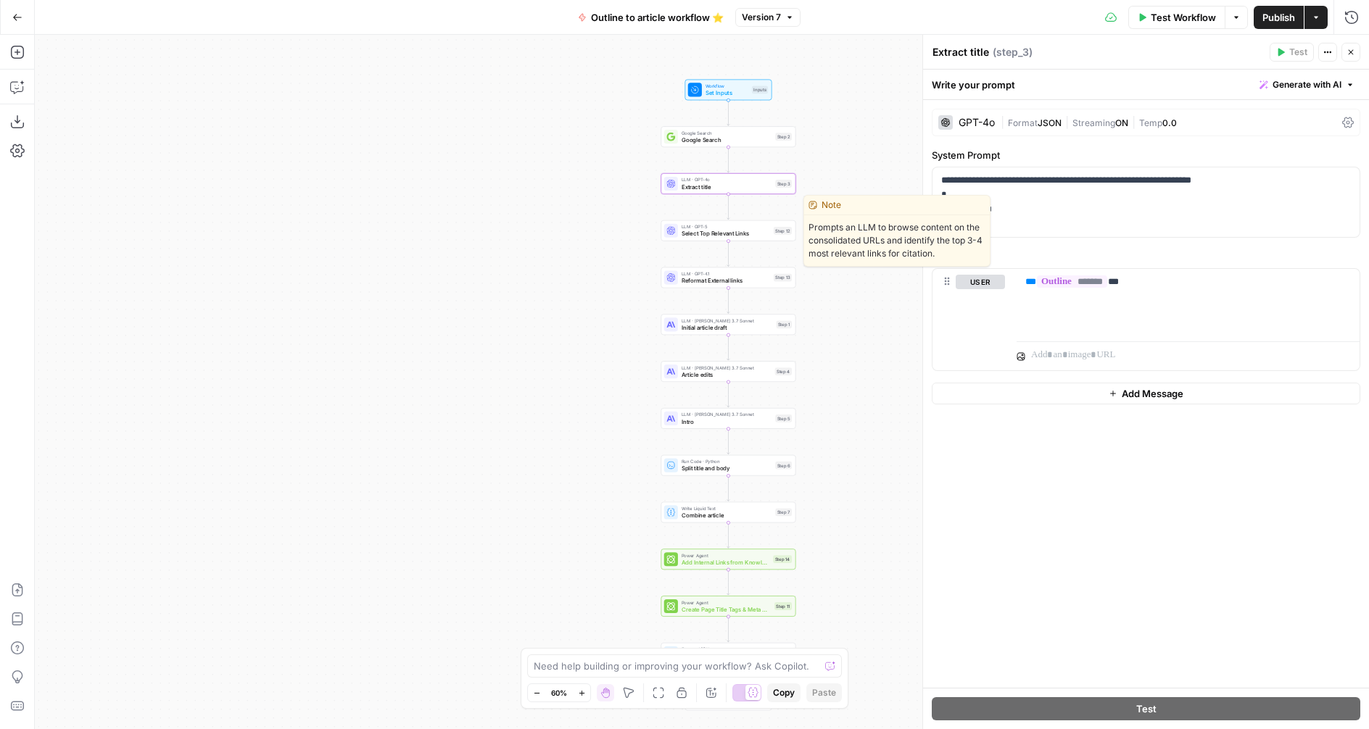
click at [689, 233] on span "Select Top Relevant Links" at bounding box center [725, 233] width 88 height 9
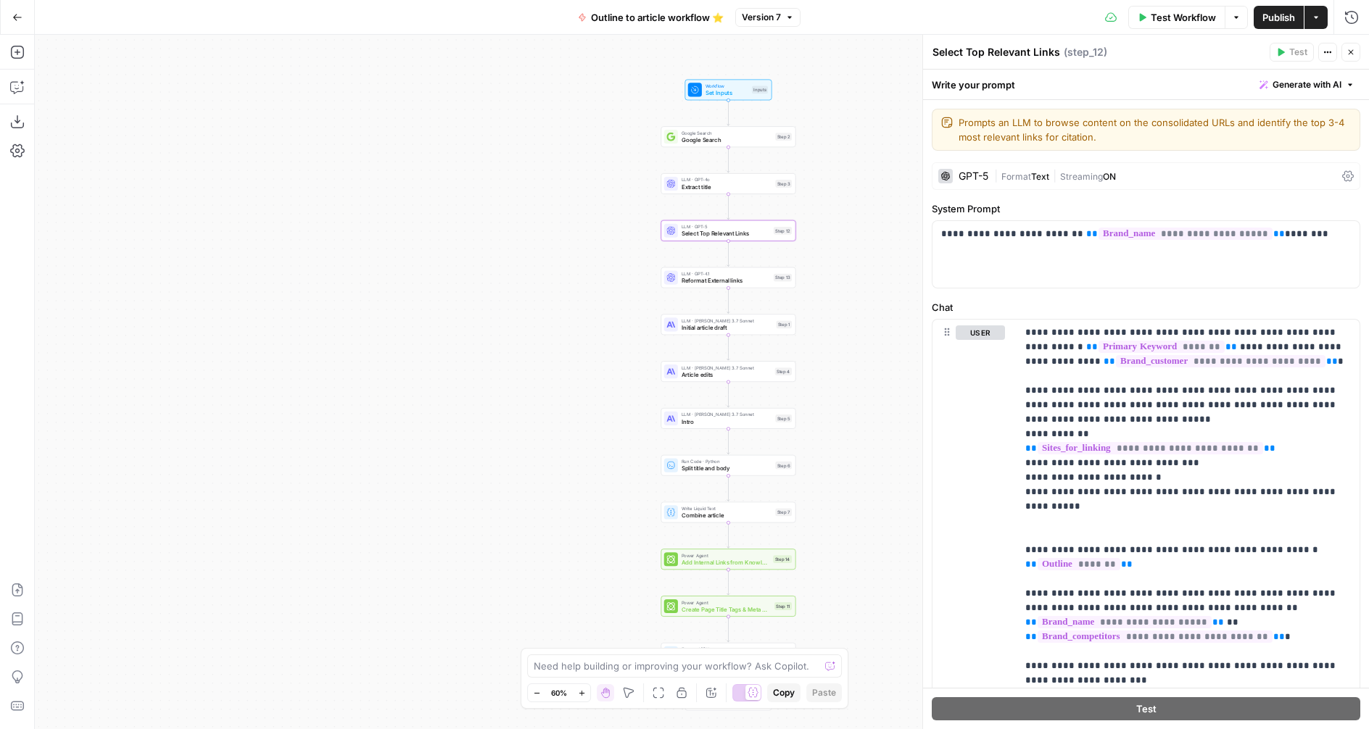
click at [688, 183] on span "Extract title" at bounding box center [726, 187] width 91 height 9
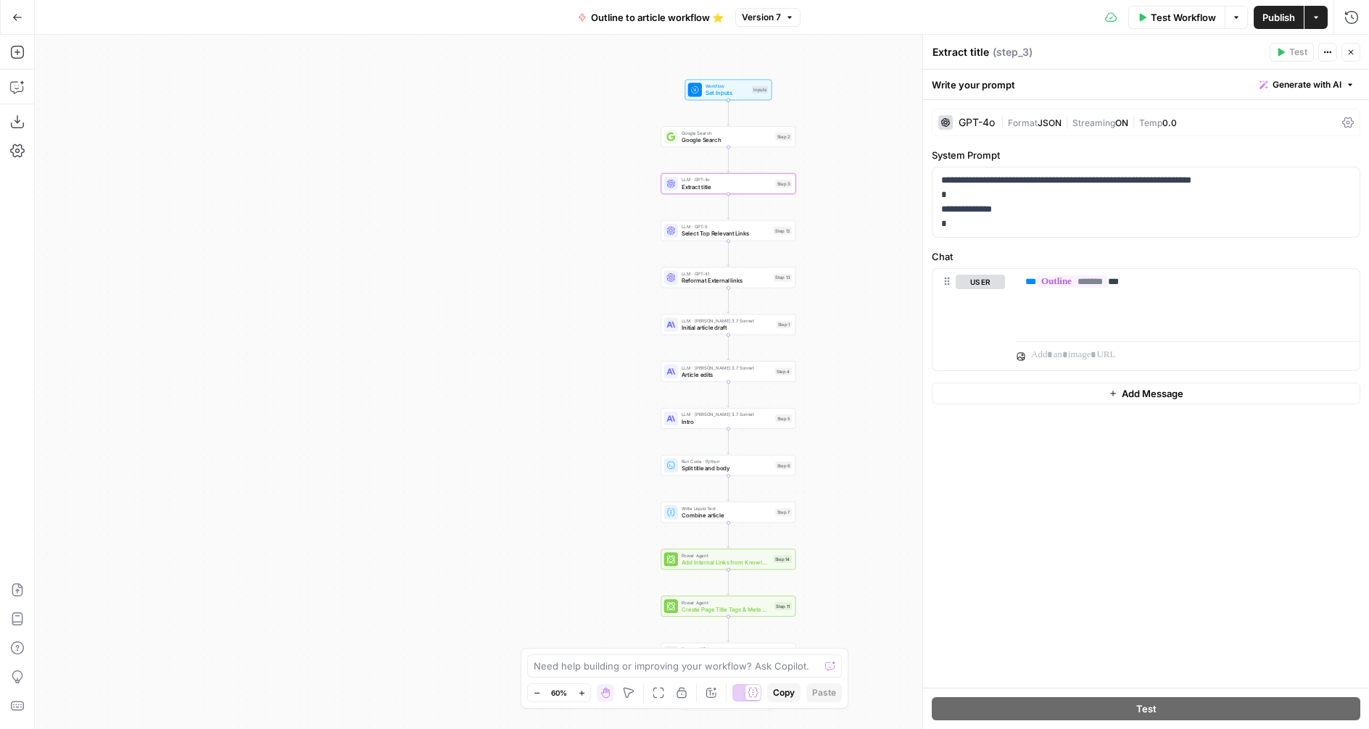
click at [687, 231] on span "Select Top Relevant Links" at bounding box center [725, 233] width 88 height 9
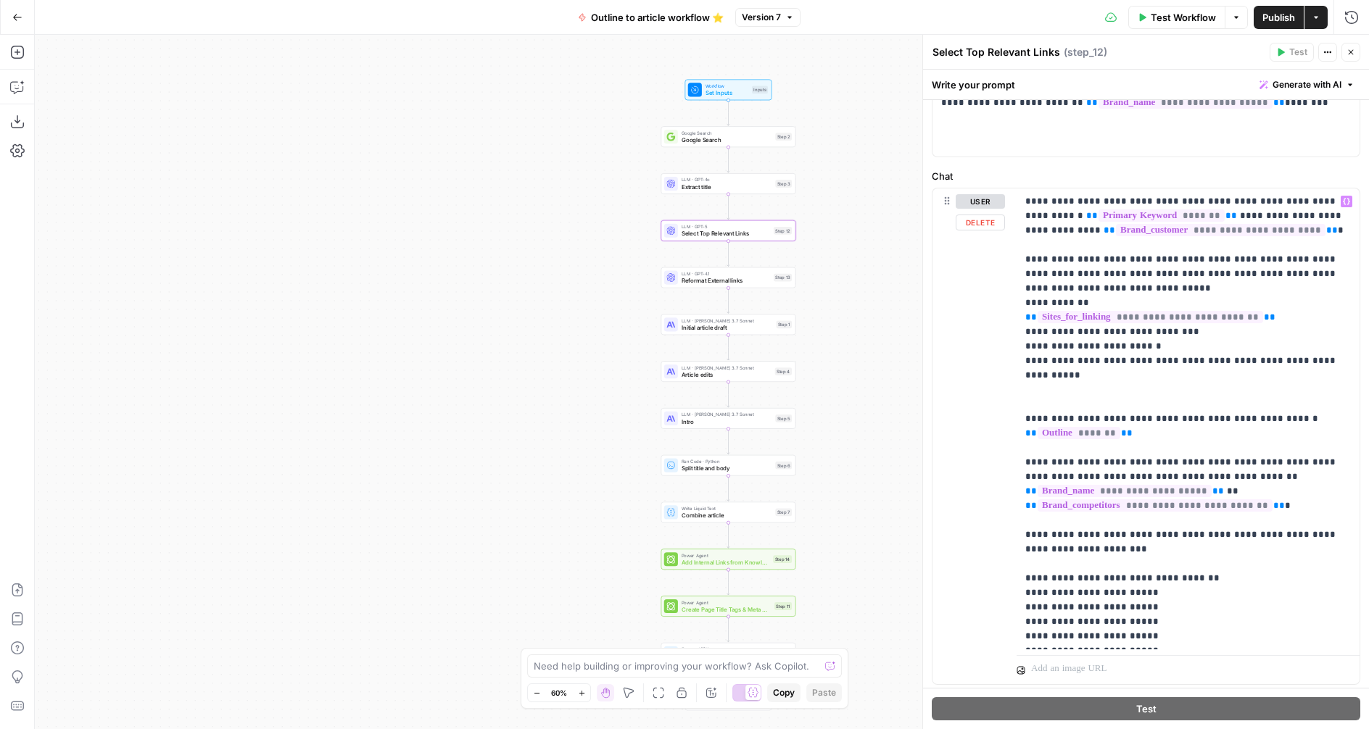
scroll to position [170, 0]
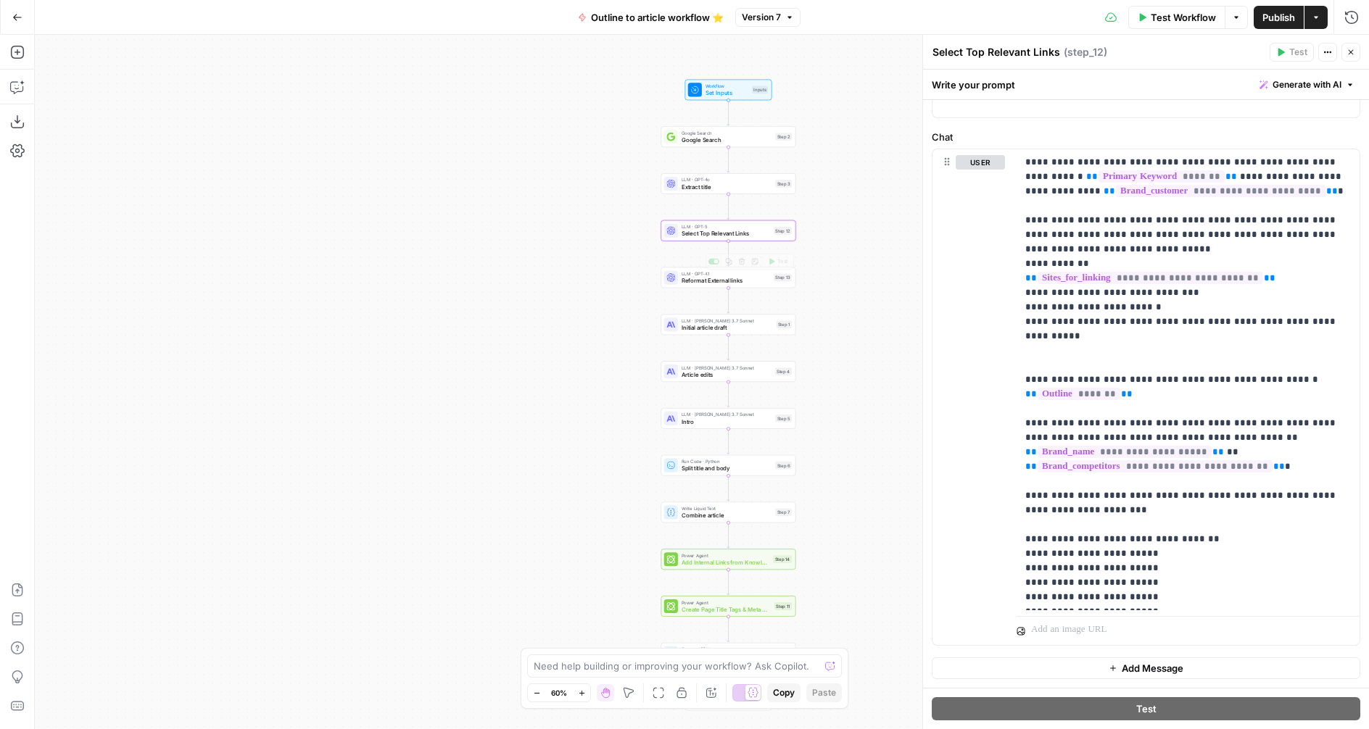
click at [693, 279] on span "Reformat External links" at bounding box center [725, 280] width 88 height 9
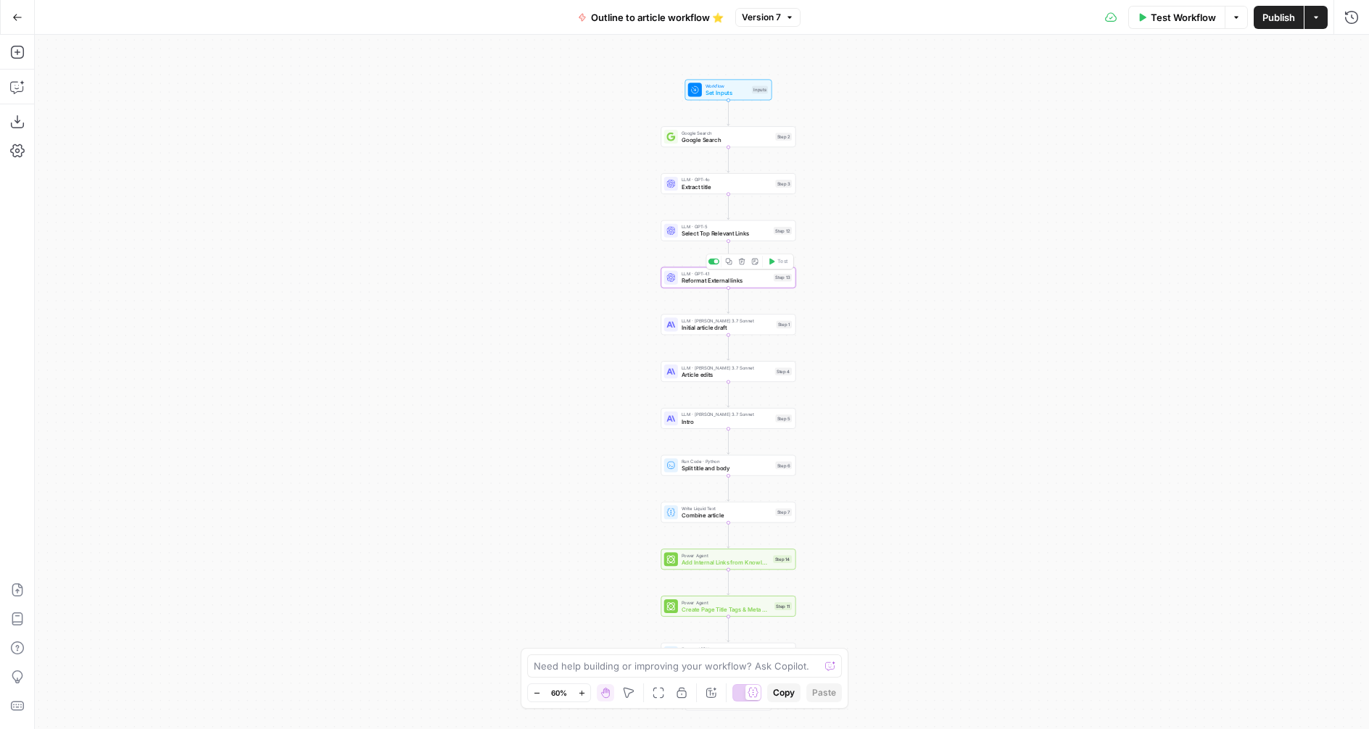
type textarea "Reformat External links"
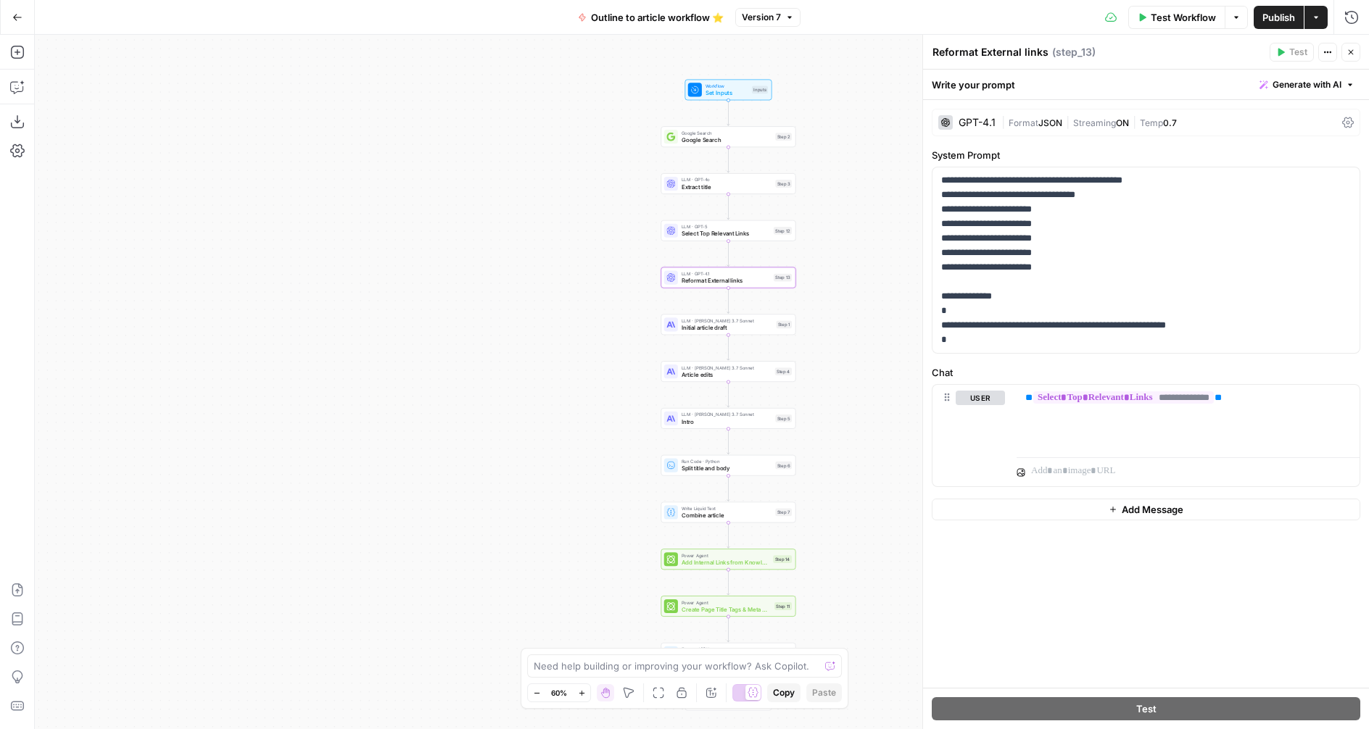
click at [696, 328] on span "Initial article draft" at bounding box center [726, 327] width 91 height 9
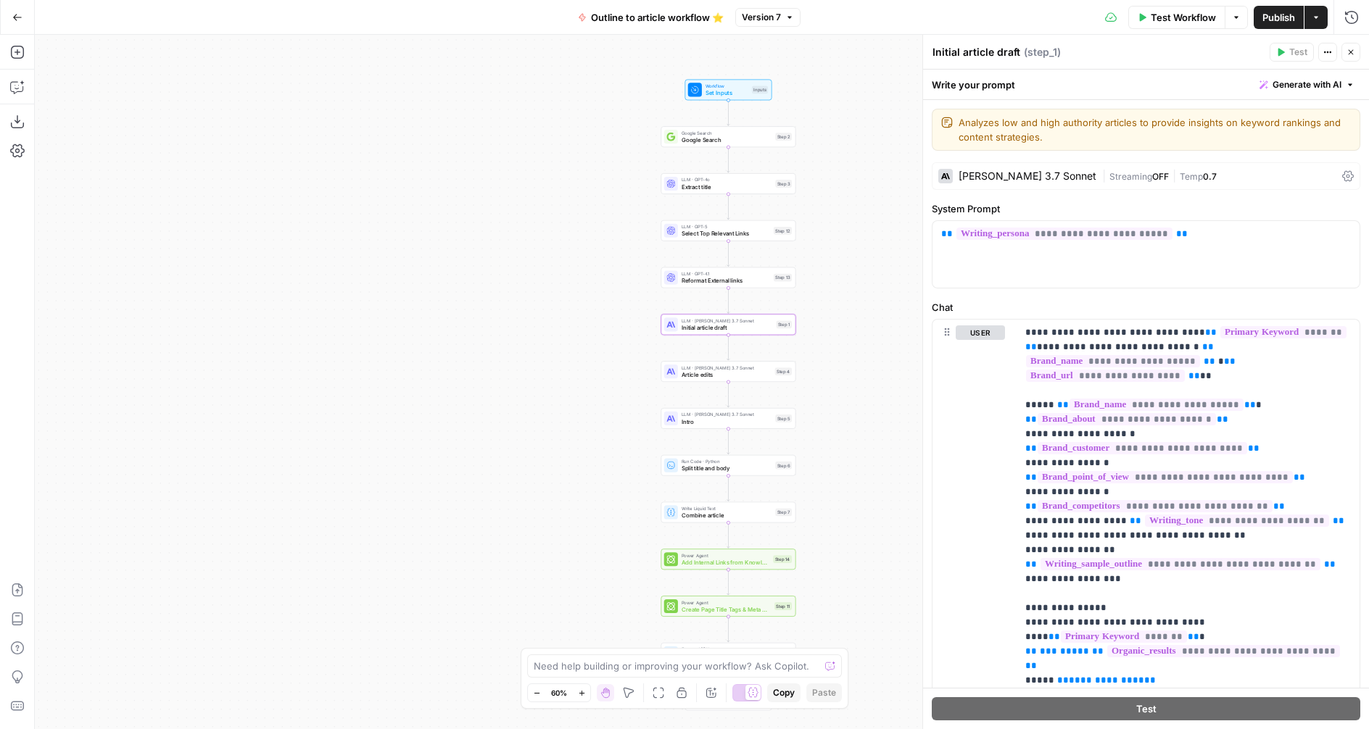
click at [1351, 51] on icon "button" at bounding box center [1350, 52] width 9 height 9
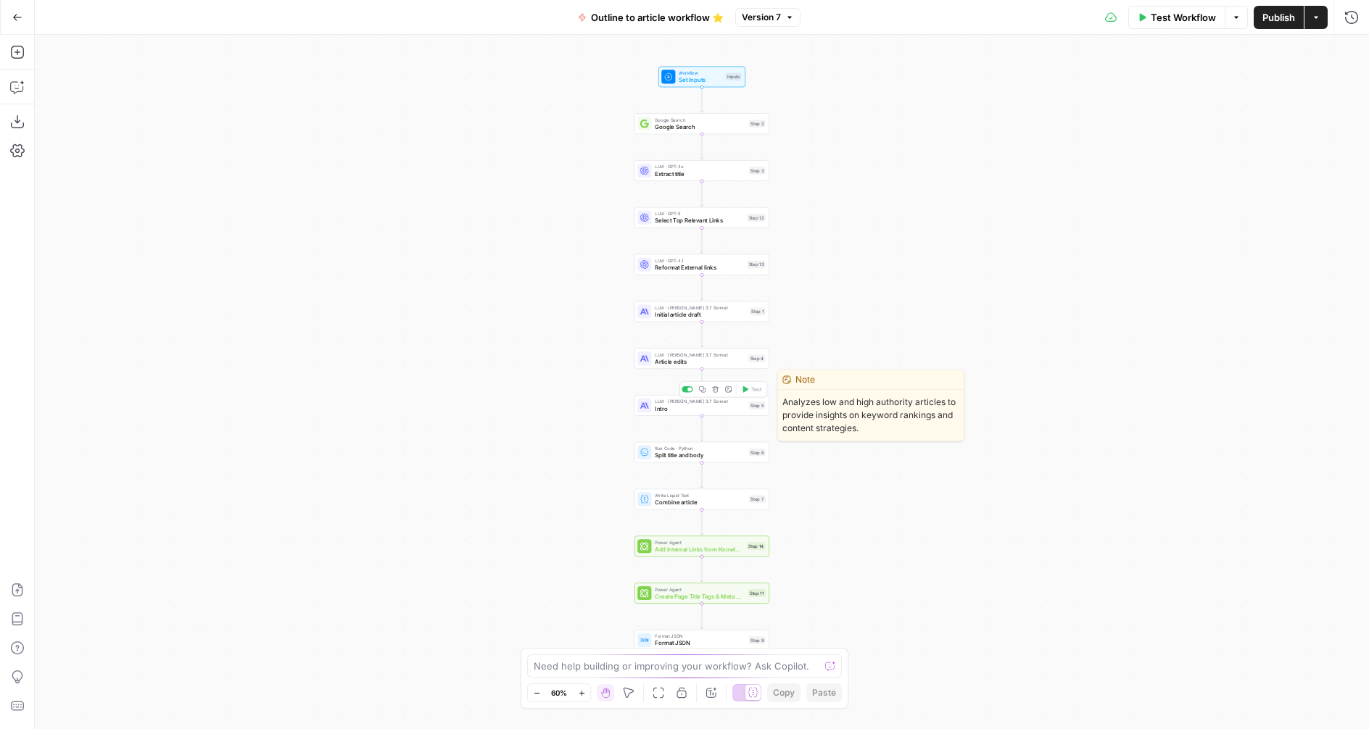
click at [702, 407] on span "Intro" at bounding box center [700, 409] width 91 height 9
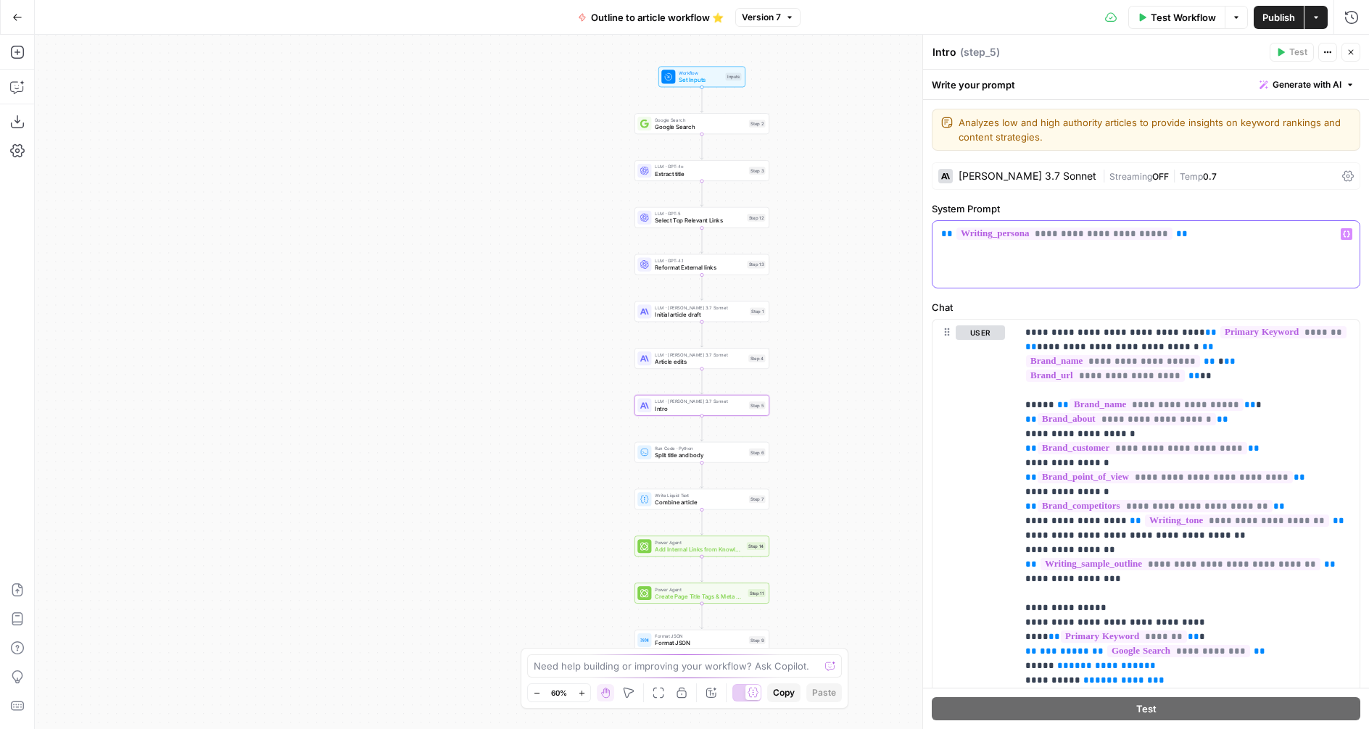
click at [1101, 233] on span "**********" at bounding box center [1064, 234] width 216 height 12
click at [676, 130] on span "Google Search" at bounding box center [700, 127] width 91 height 9
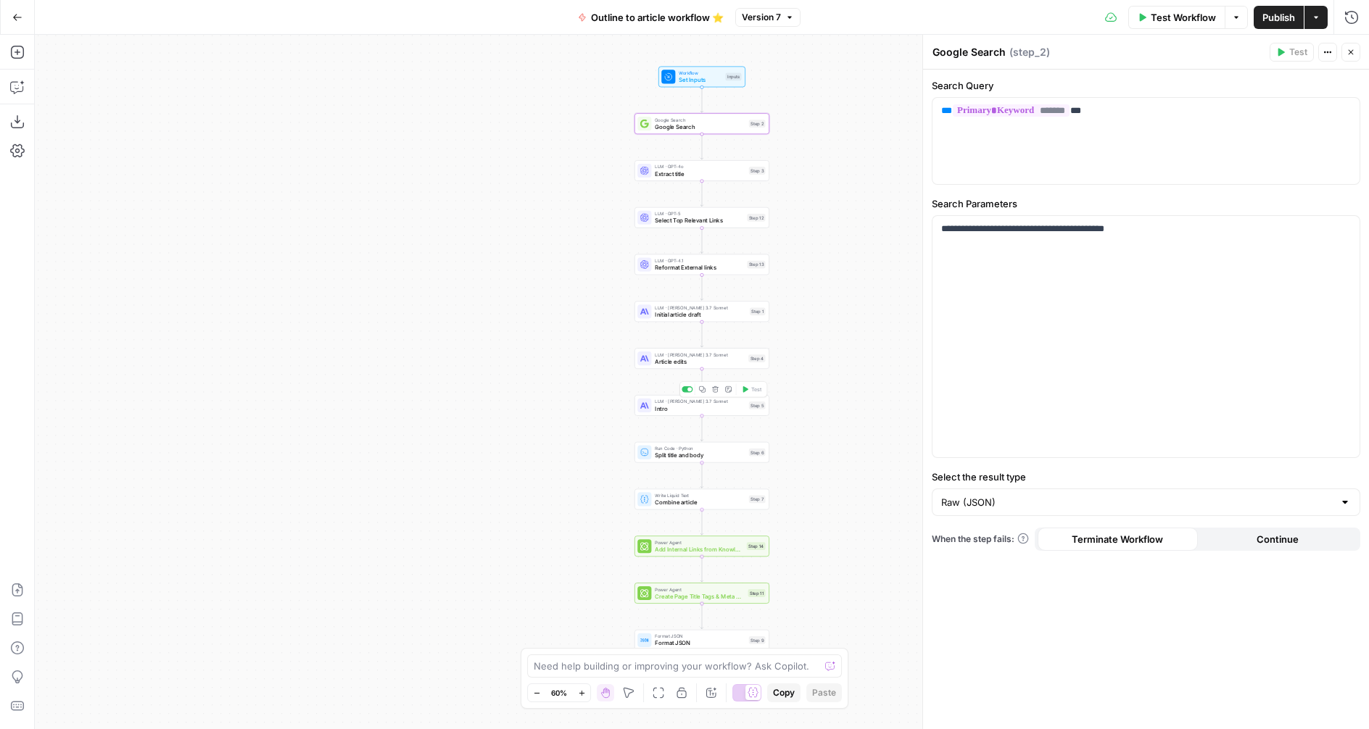
click at [696, 412] on span "Intro" at bounding box center [700, 409] width 91 height 9
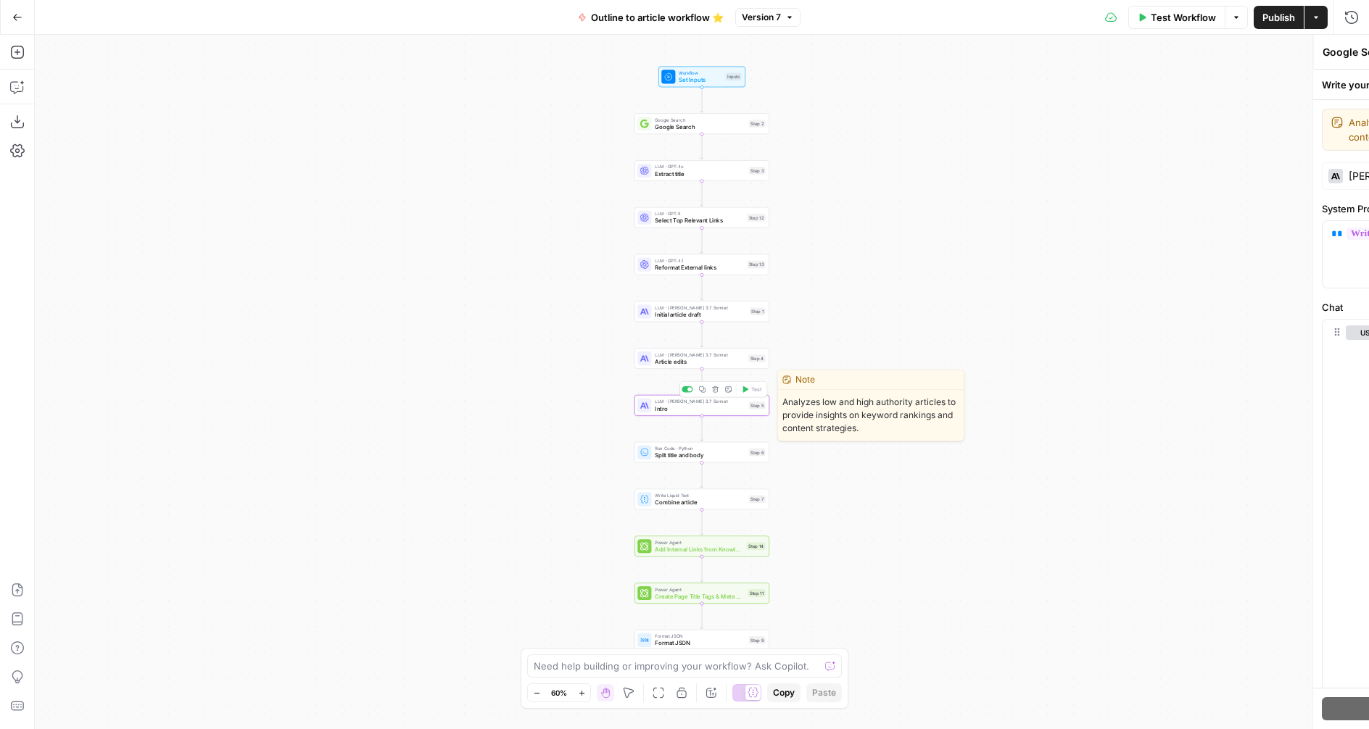
type textarea "Intro"
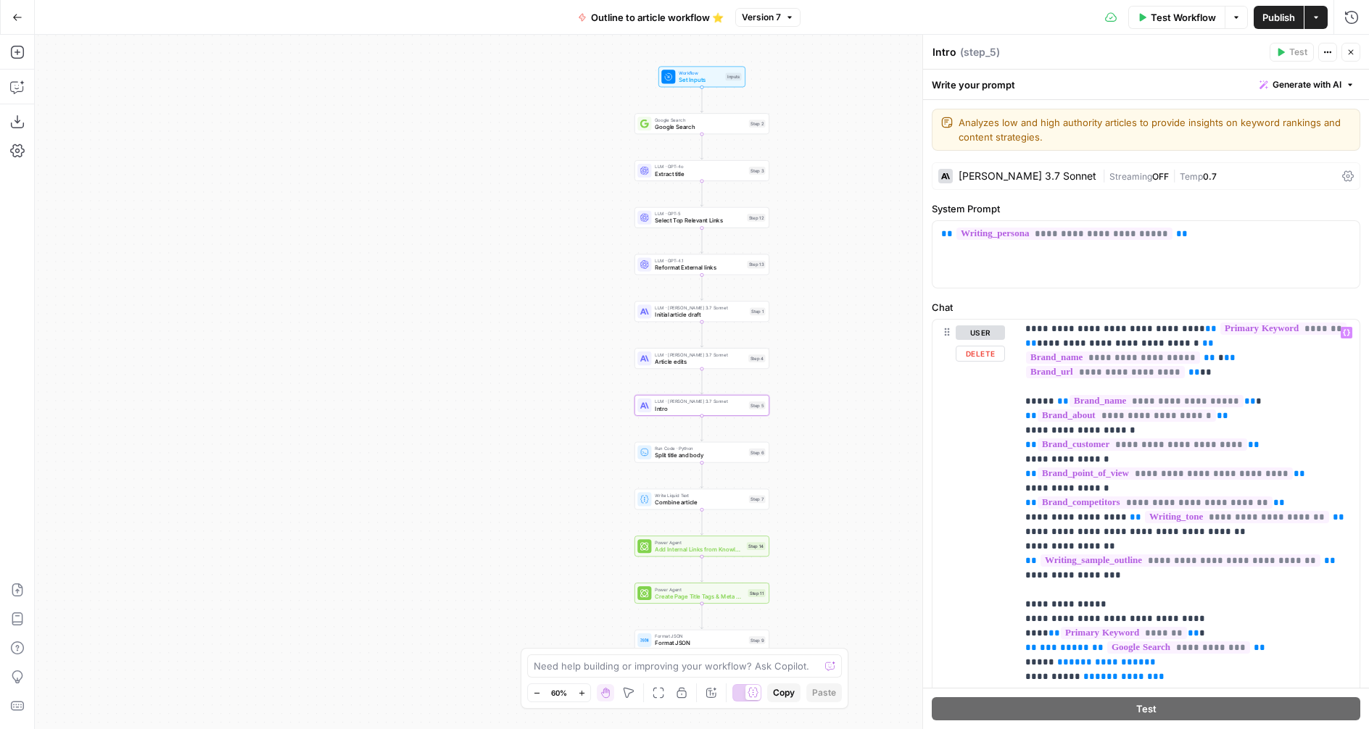
scroll to position [963, 0]
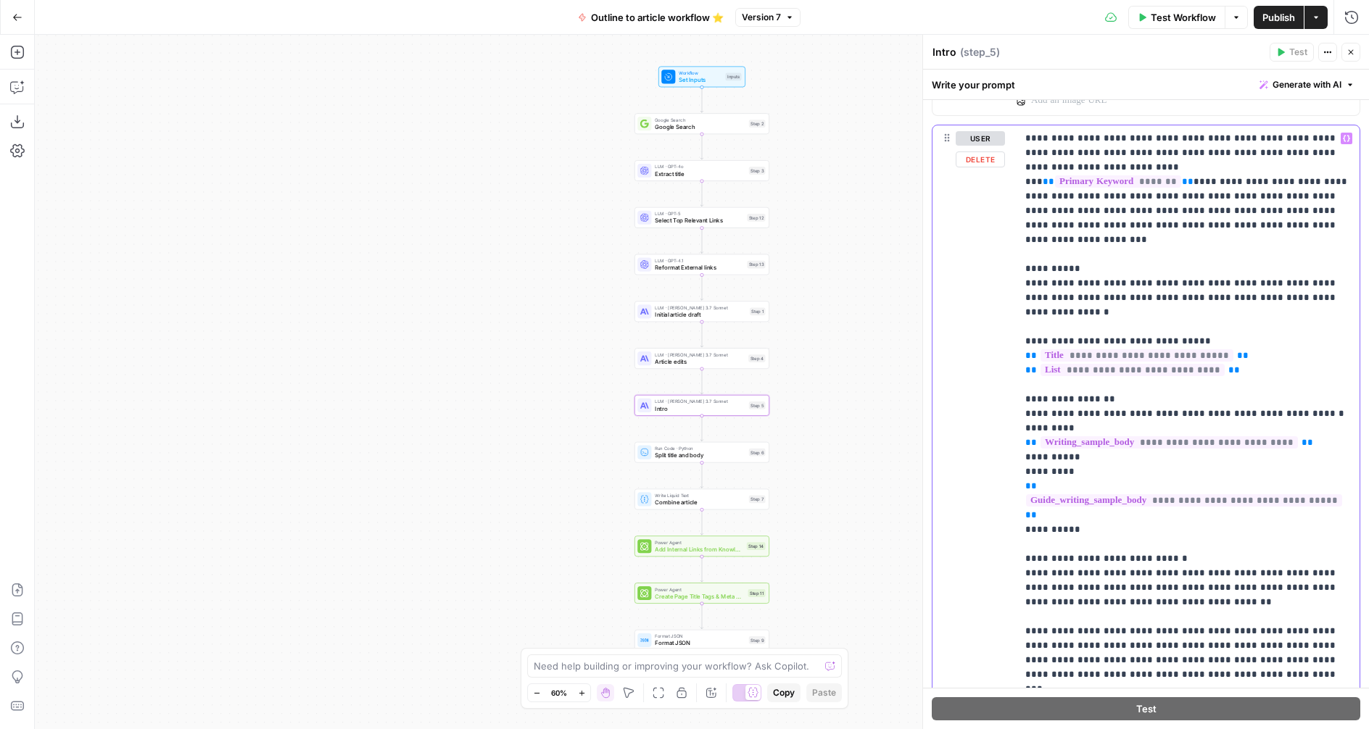
click at [1176, 436] on span "**********" at bounding box center [1168, 442] width 257 height 12
click at [1111, 436] on span "**********" at bounding box center [1168, 442] width 257 height 12
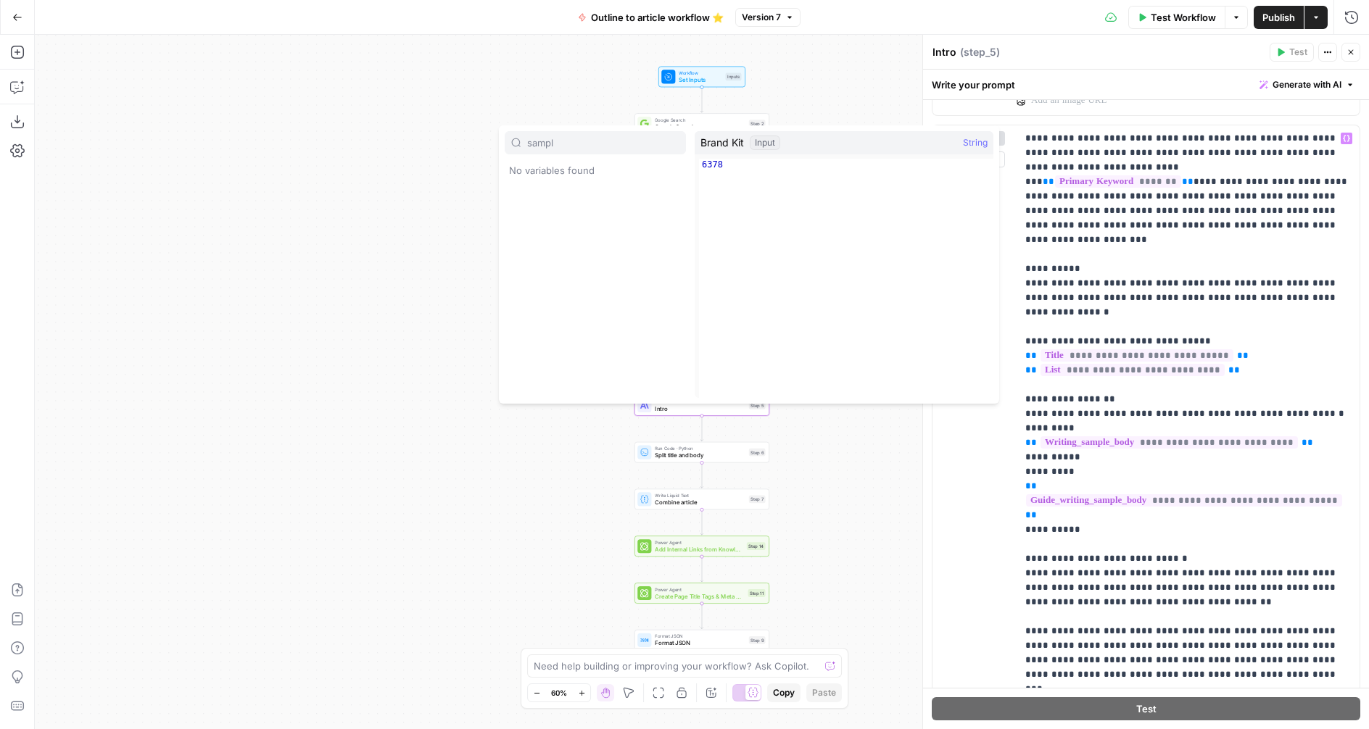
type input "sample"
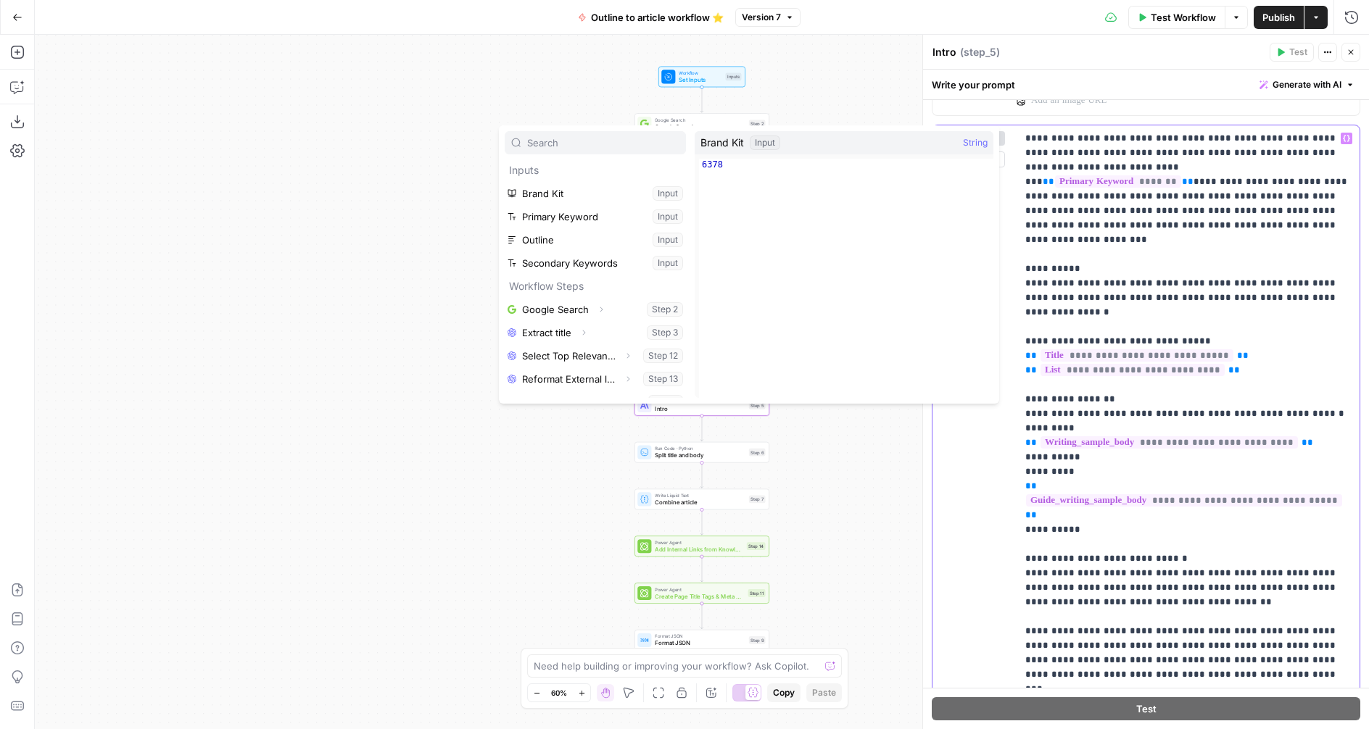
click at [1077, 490] on p "**********" at bounding box center [1188, 580] width 326 height 899
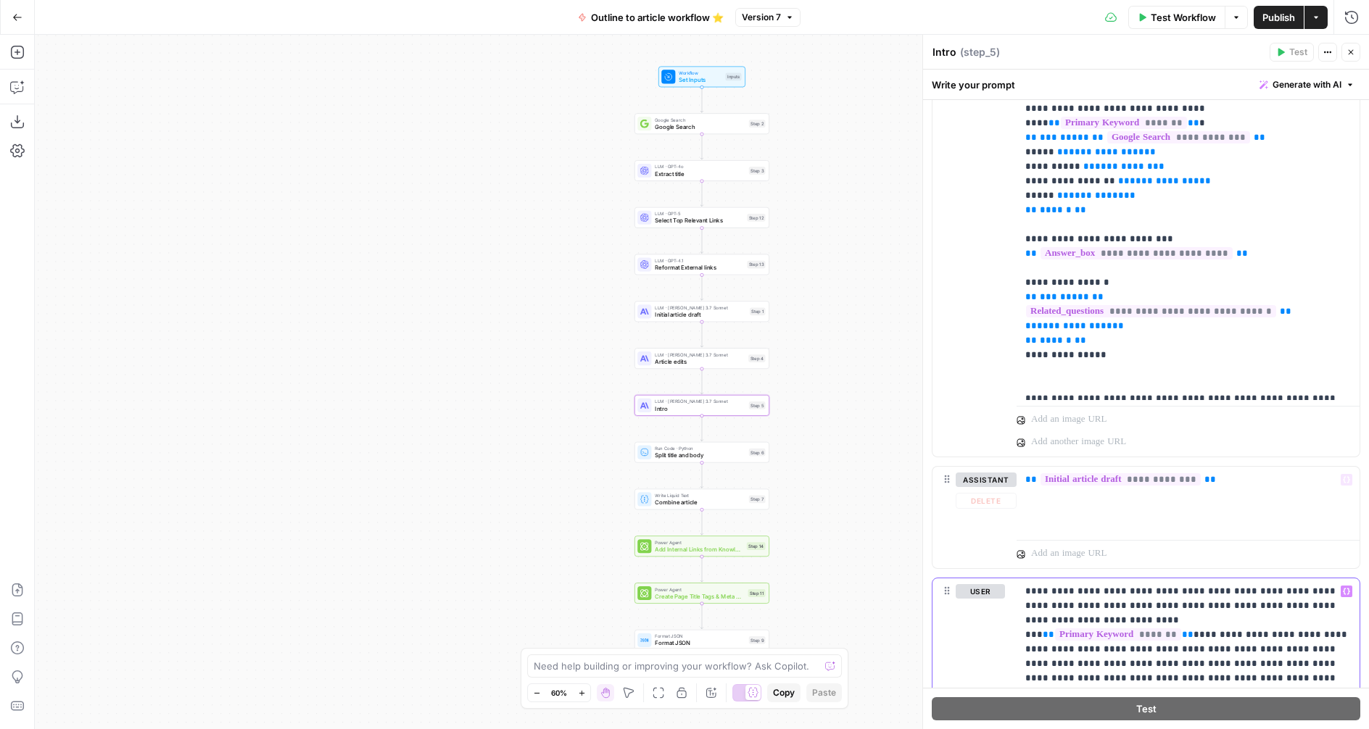
scroll to position [0, 0]
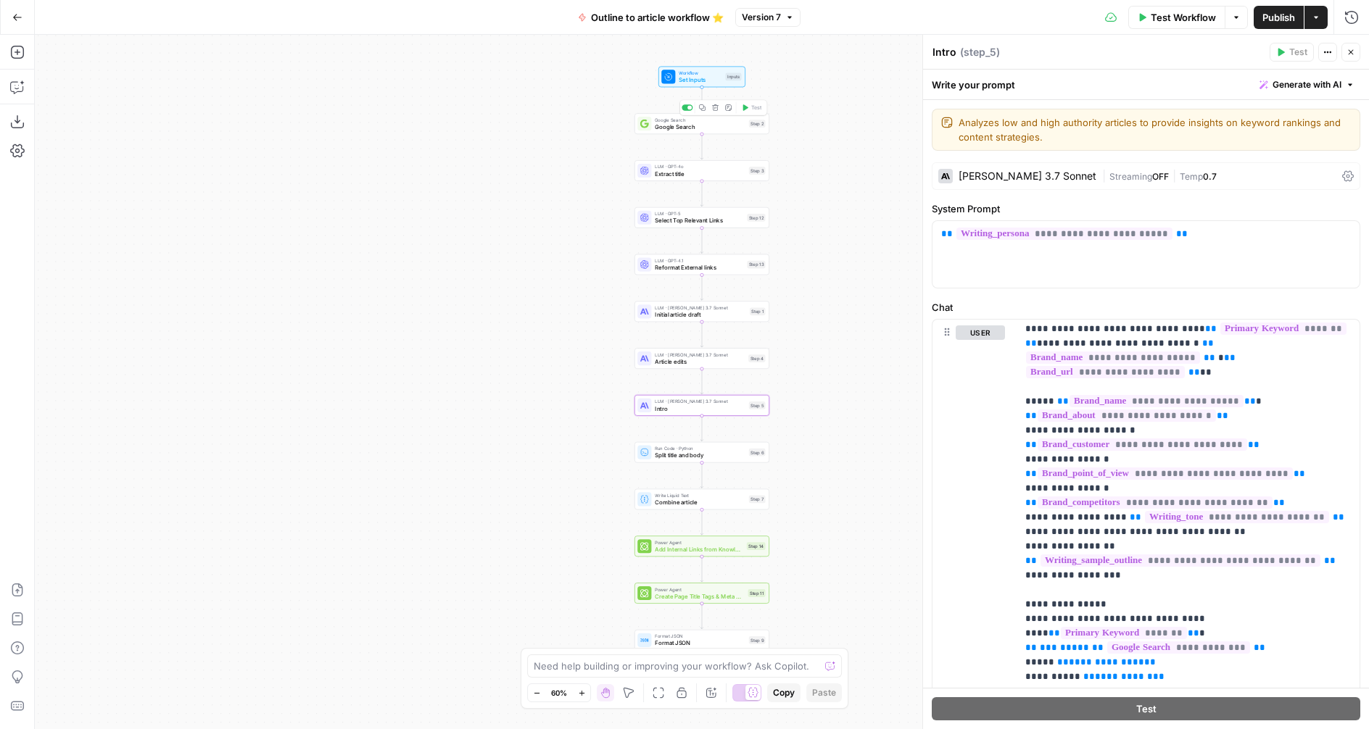
click at [669, 127] on span "Google Search" at bounding box center [700, 127] width 91 height 9
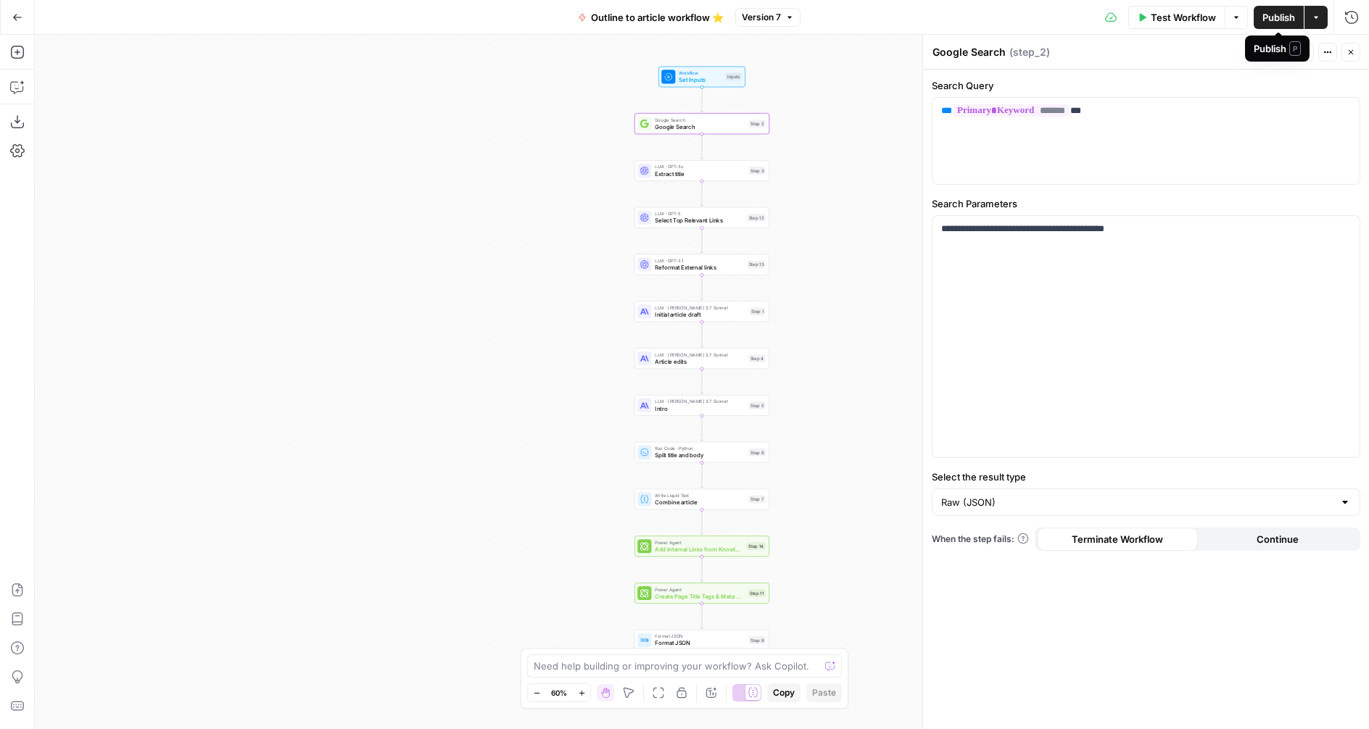
click at [1269, 18] on span "Publish" at bounding box center [1278, 17] width 33 height 14
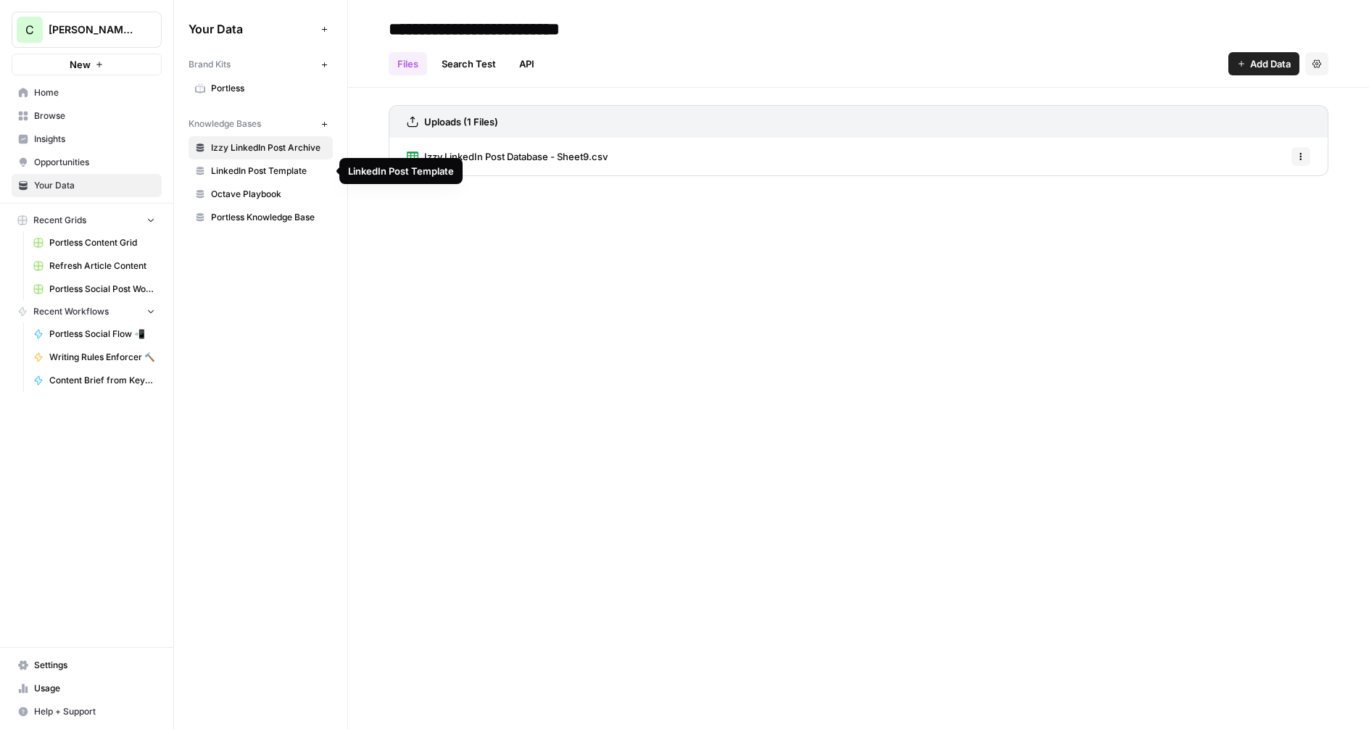
click at [265, 89] on span "Portless" at bounding box center [268, 88] width 115 height 13
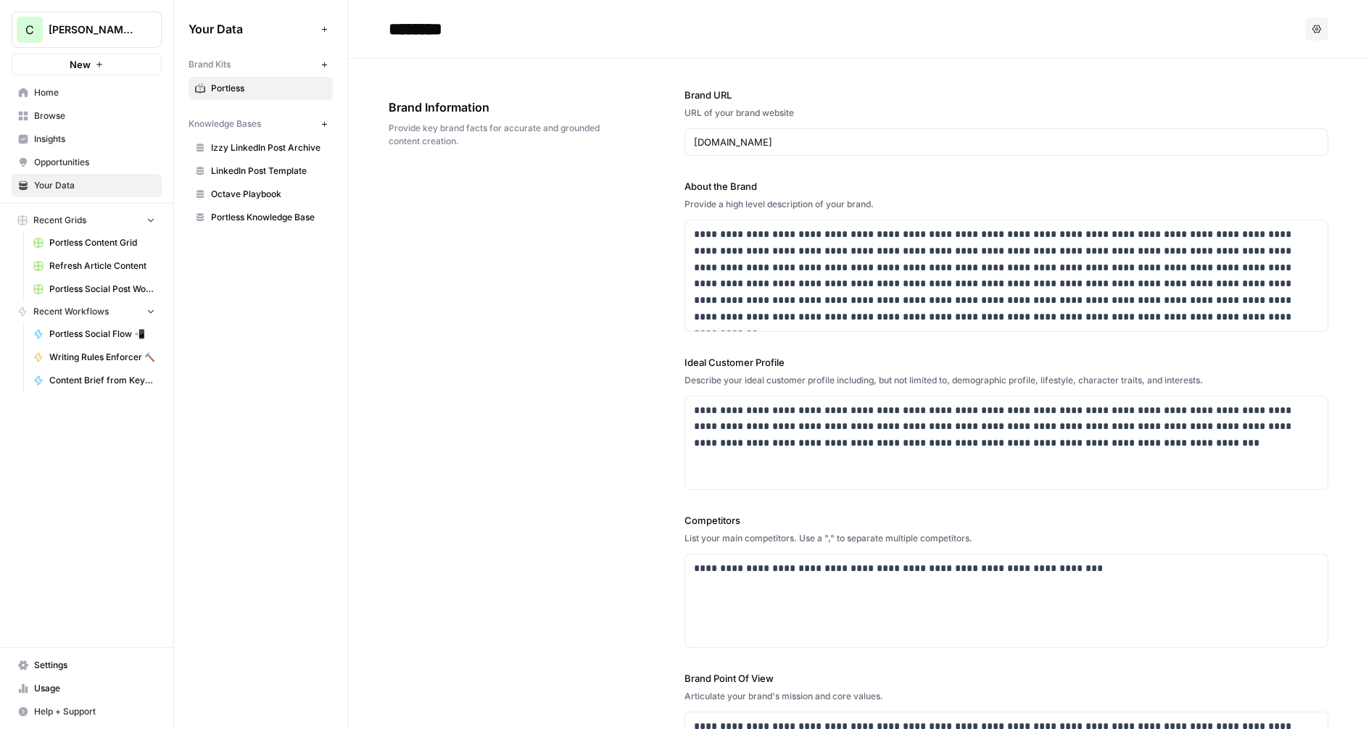
click at [634, 276] on div "**********" at bounding box center [859, 447] width 940 height 777
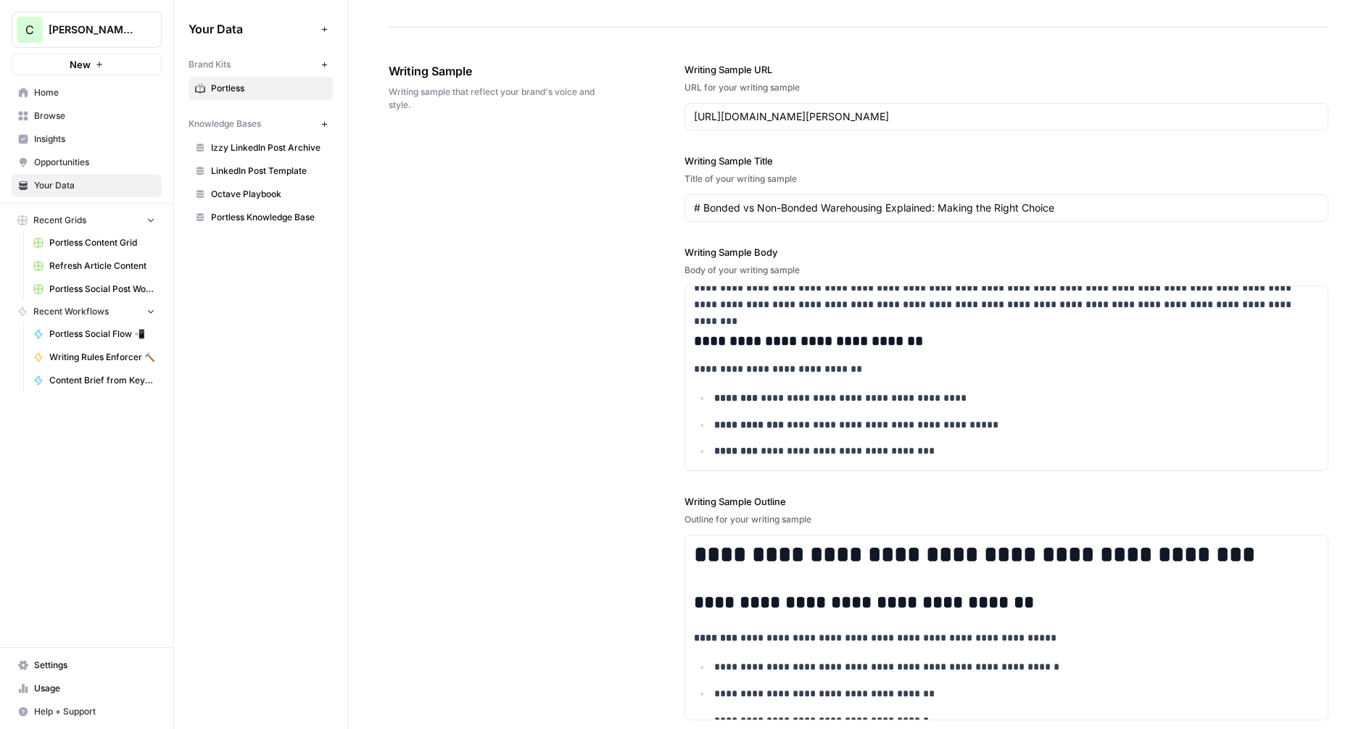
scroll to position [1629, 0]
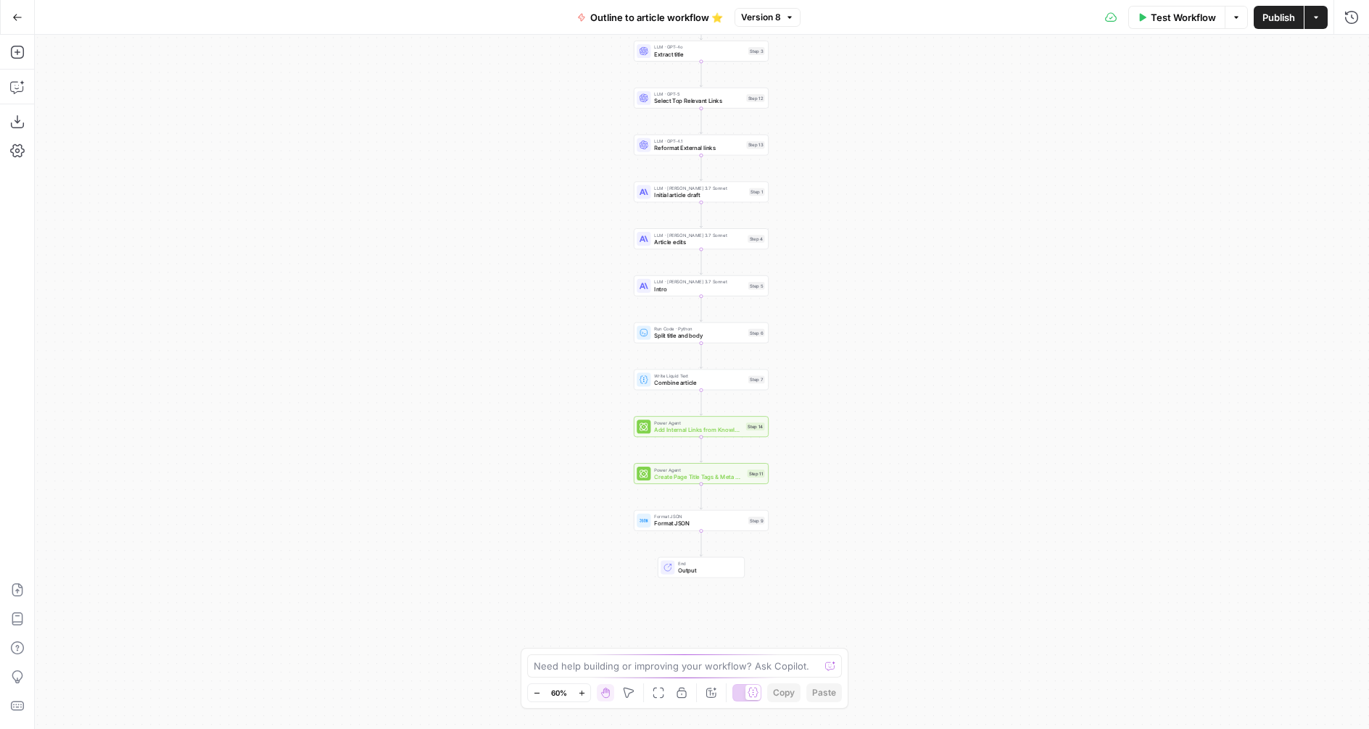
drag, startPoint x: 579, startPoint y: 495, endPoint x: 579, endPoint y: 382, distance: 113.1
click at [579, 382] on div "Workflow Set Inputs Inputs Google Search Google Search Step 2 LLM · GPT-4o Extr…" at bounding box center [702, 382] width 1334 height 695
click at [25, 14] on button "Go Back" at bounding box center [17, 17] width 26 height 26
